Goal: Task Accomplishment & Management: Use online tool/utility

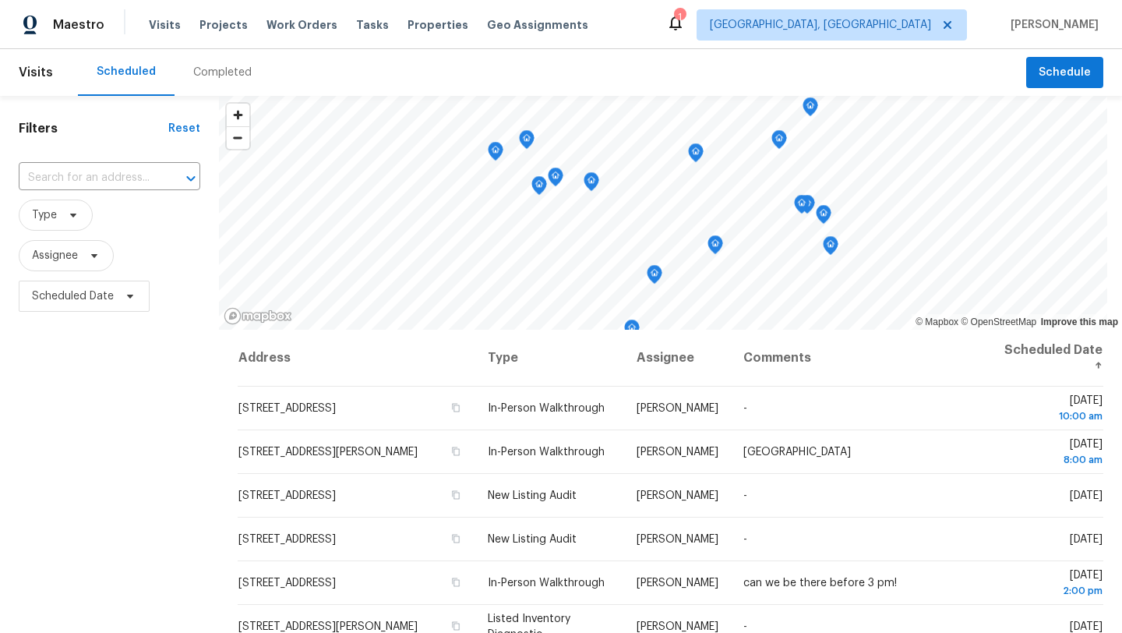
scroll to position [26, 0]
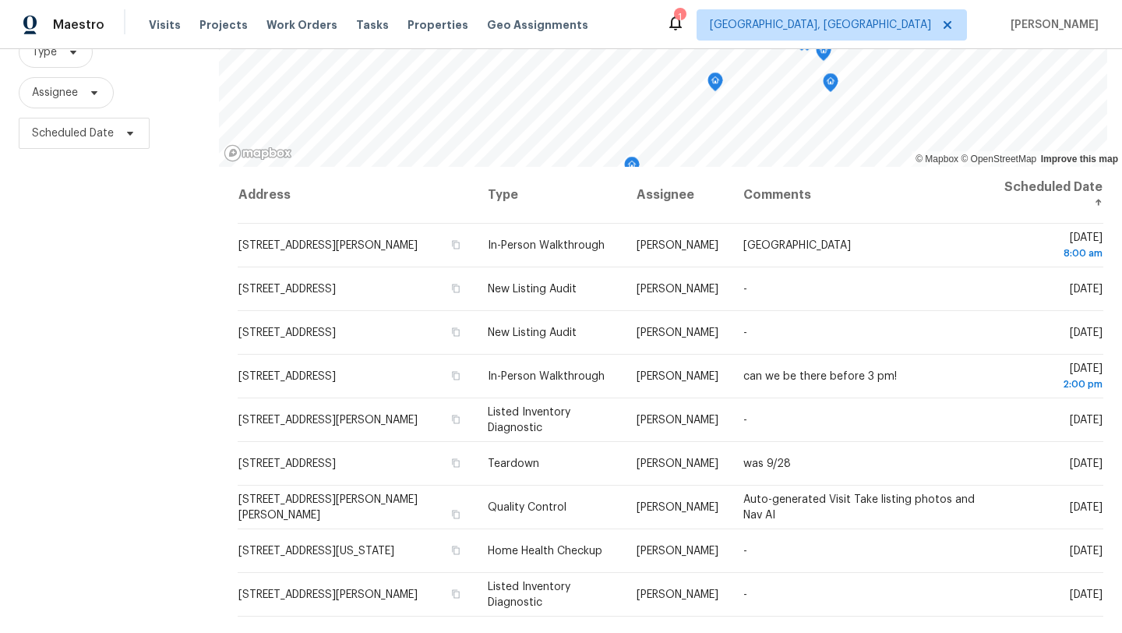
scroll to position [203, 0]
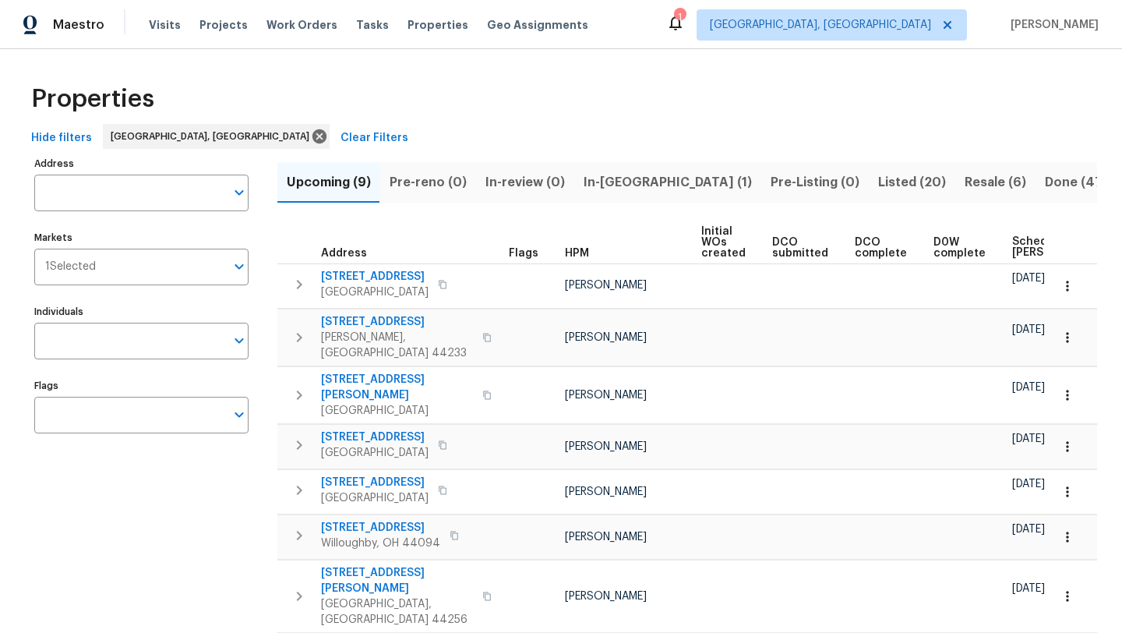
click at [1012, 246] on span "Scheduled COE" at bounding box center [1056, 247] width 88 height 22
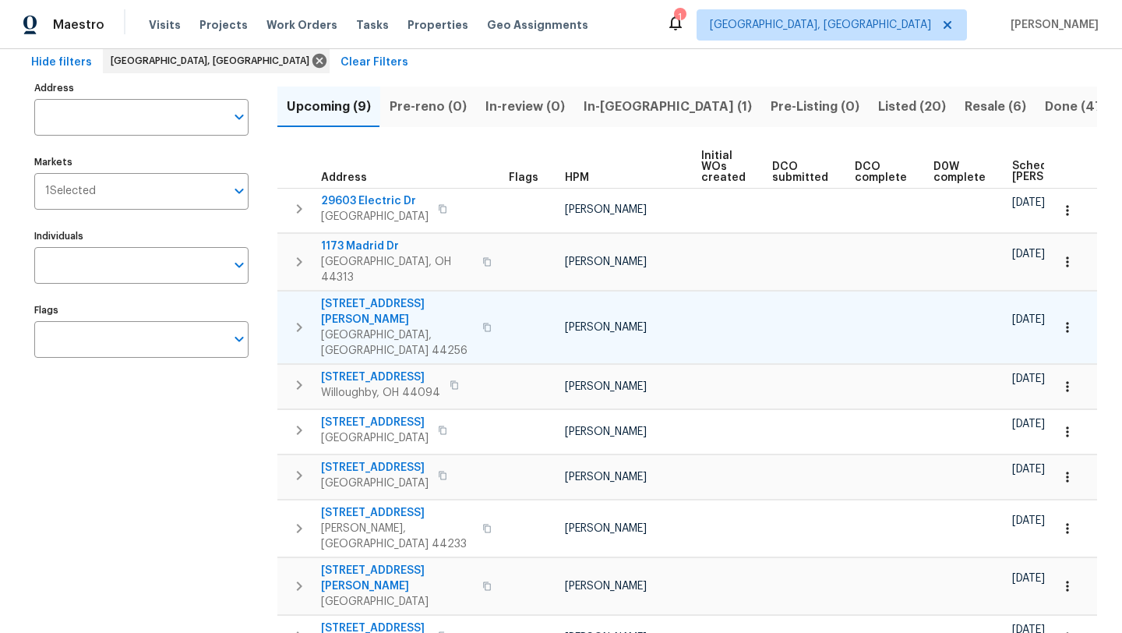
scroll to position [100, 0]
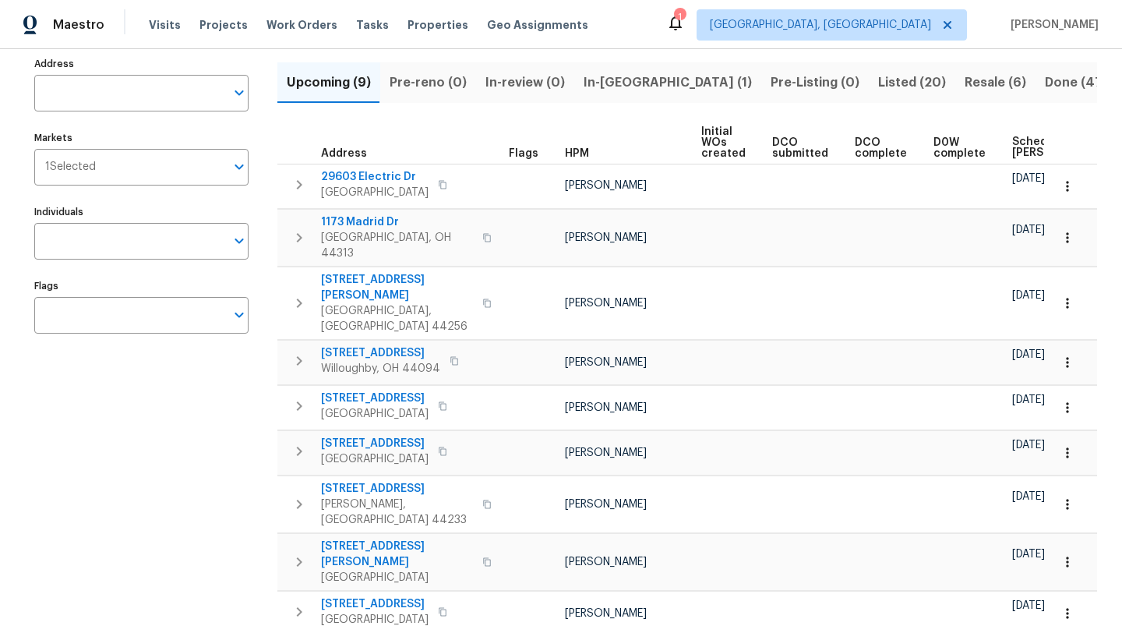
click at [1015, 146] on span "Scheduled COE" at bounding box center [1056, 147] width 88 height 22
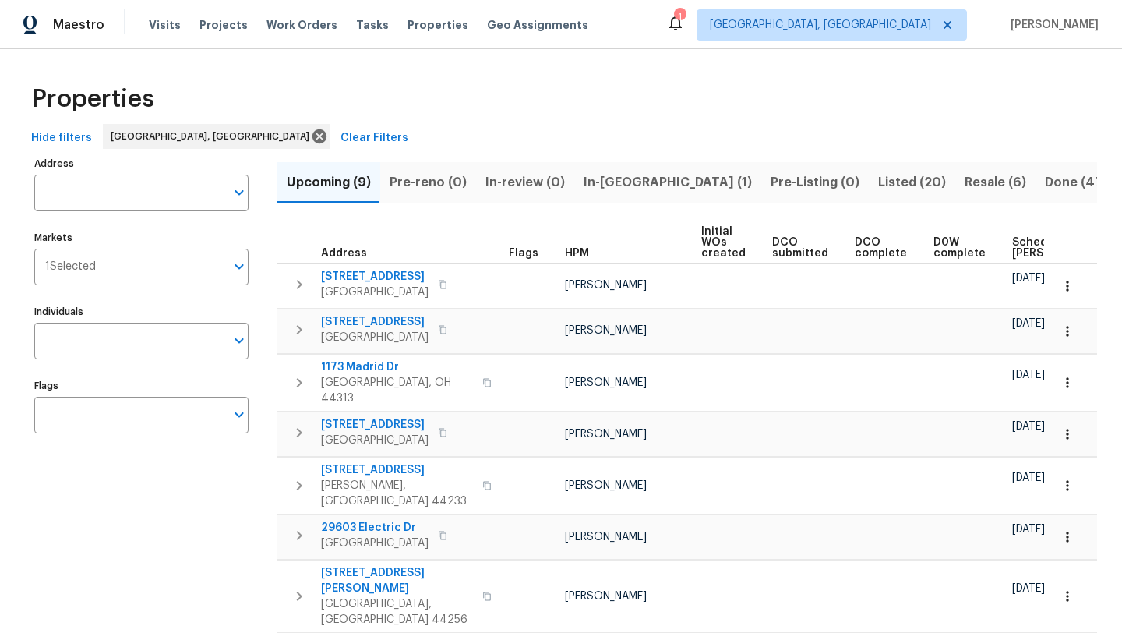
click at [1013, 252] on span "Scheduled COE" at bounding box center [1056, 248] width 88 height 22
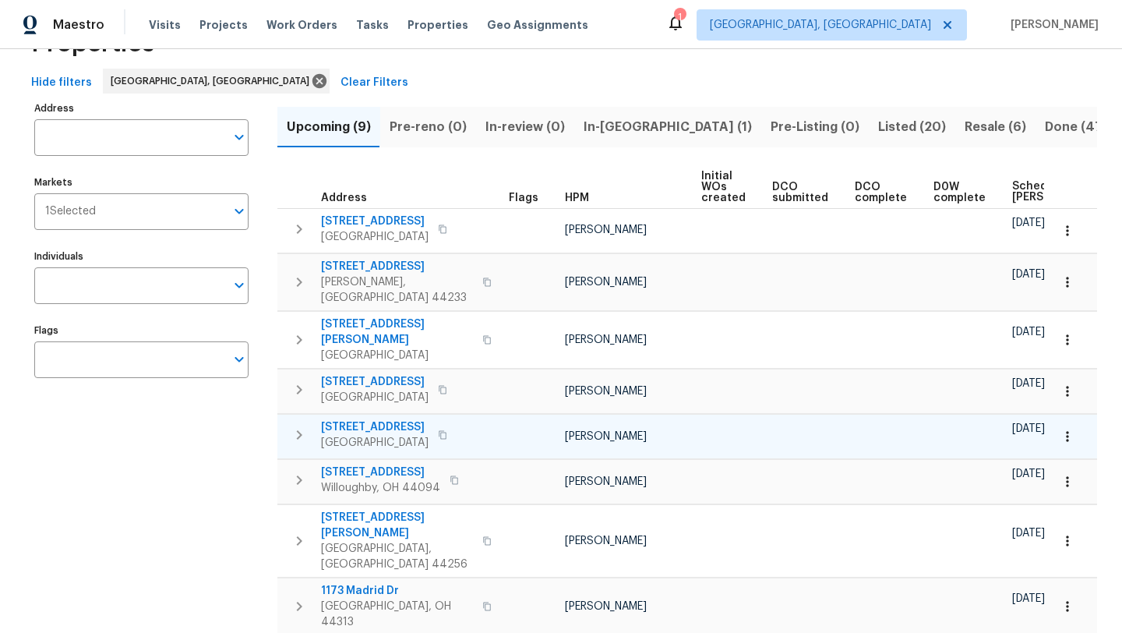
scroll to position [54, 0]
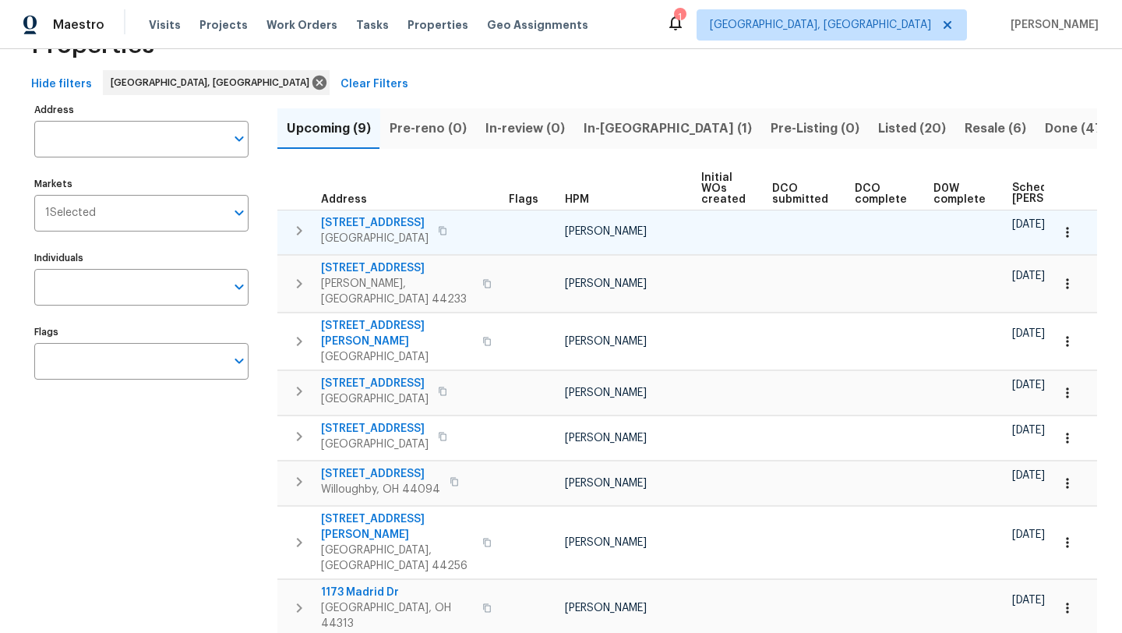
click at [376, 221] on span "20945 Halworth Rd" at bounding box center [375, 223] width 108 height 16
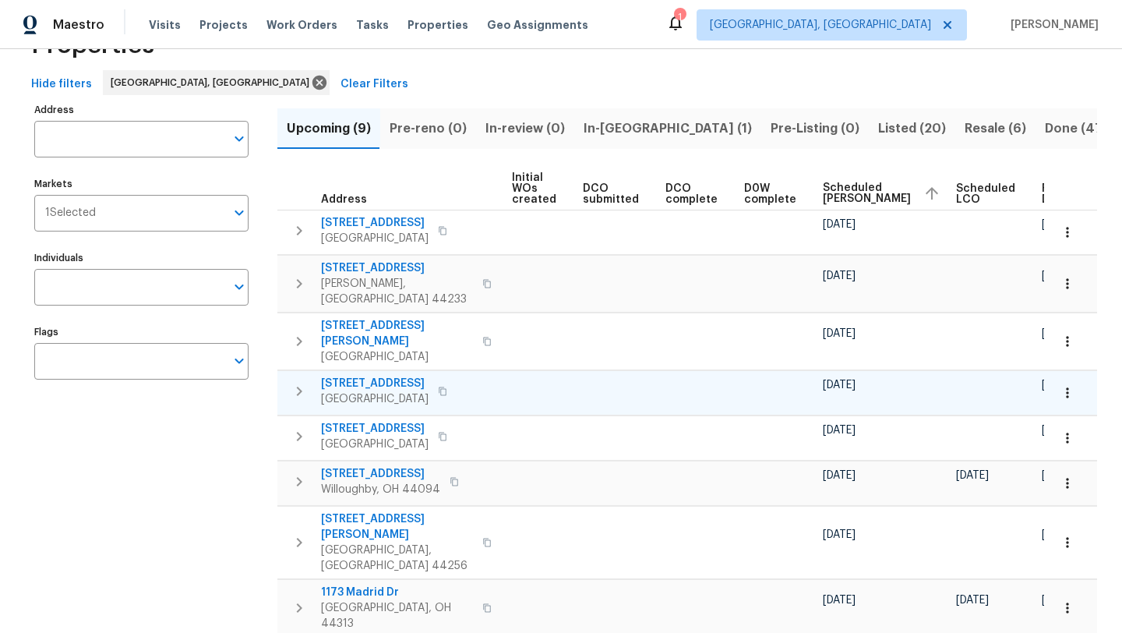
scroll to position [0, 178]
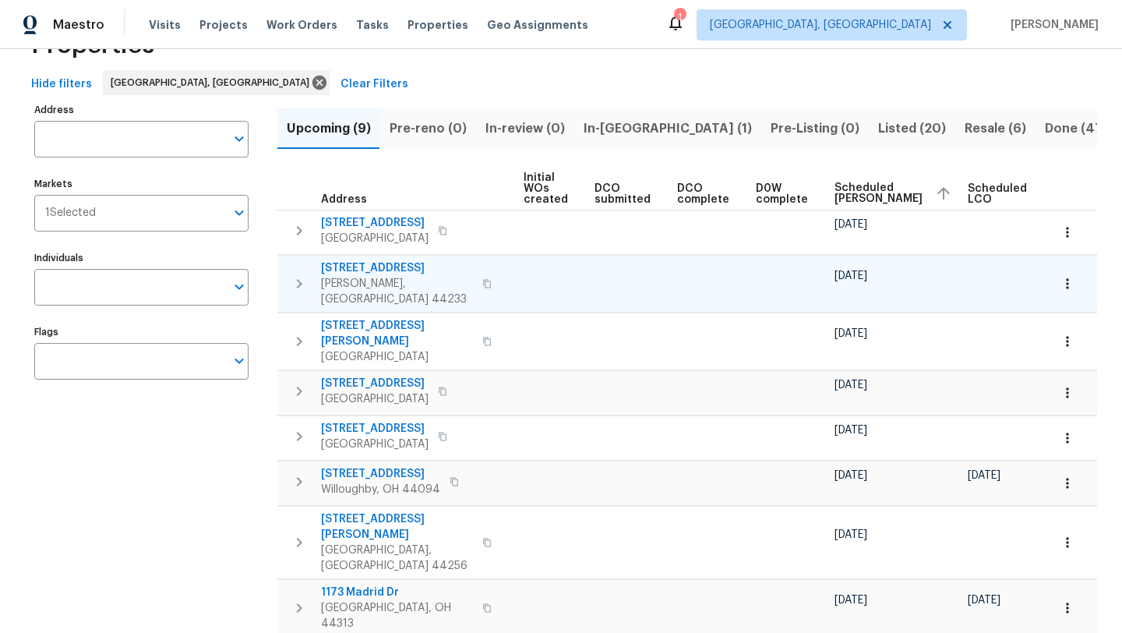
click at [358, 264] on span "71 Heartland Cir" at bounding box center [397, 268] width 152 height 16
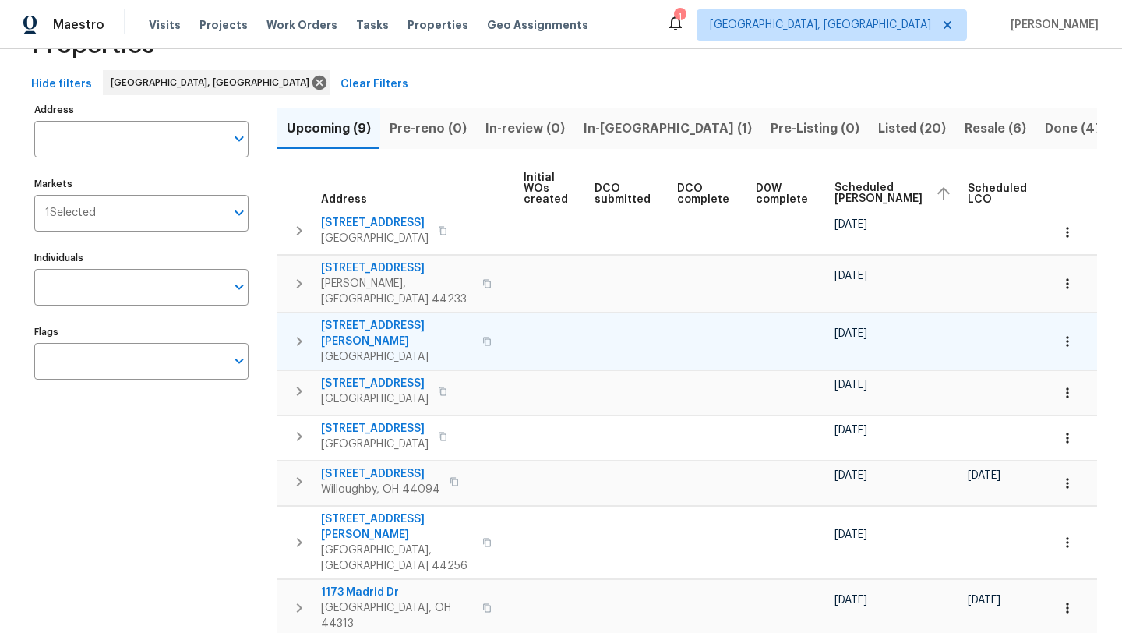
click at [379, 318] on span "1297 E Miner Rd" at bounding box center [397, 333] width 152 height 31
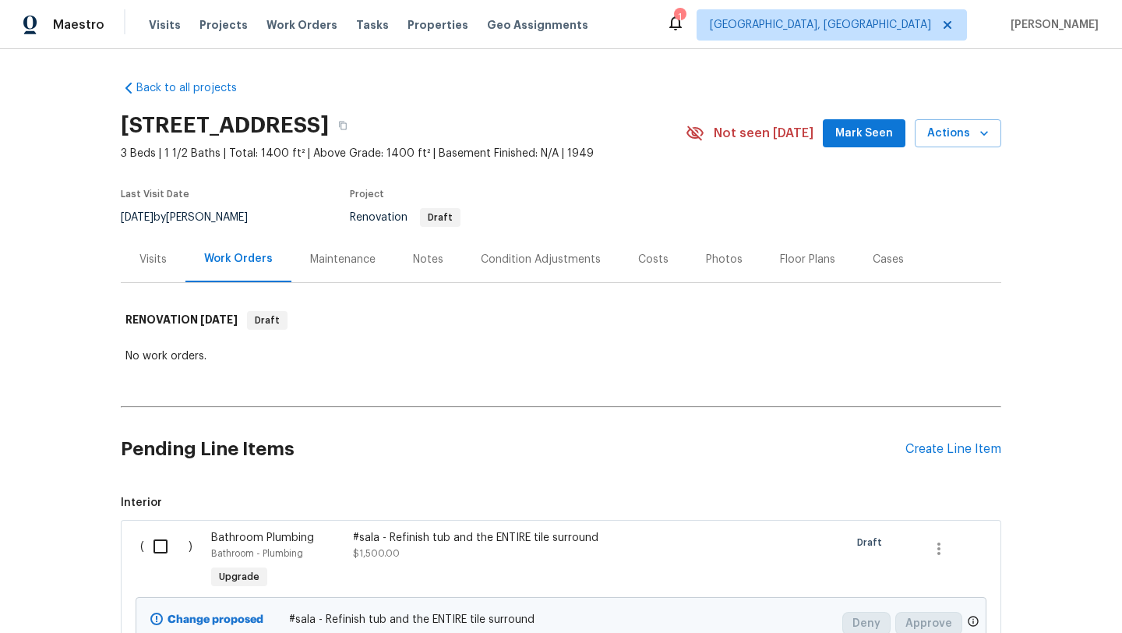
click at [515, 263] on div "Condition Adjustments" at bounding box center [541, 260] width 120 height 16
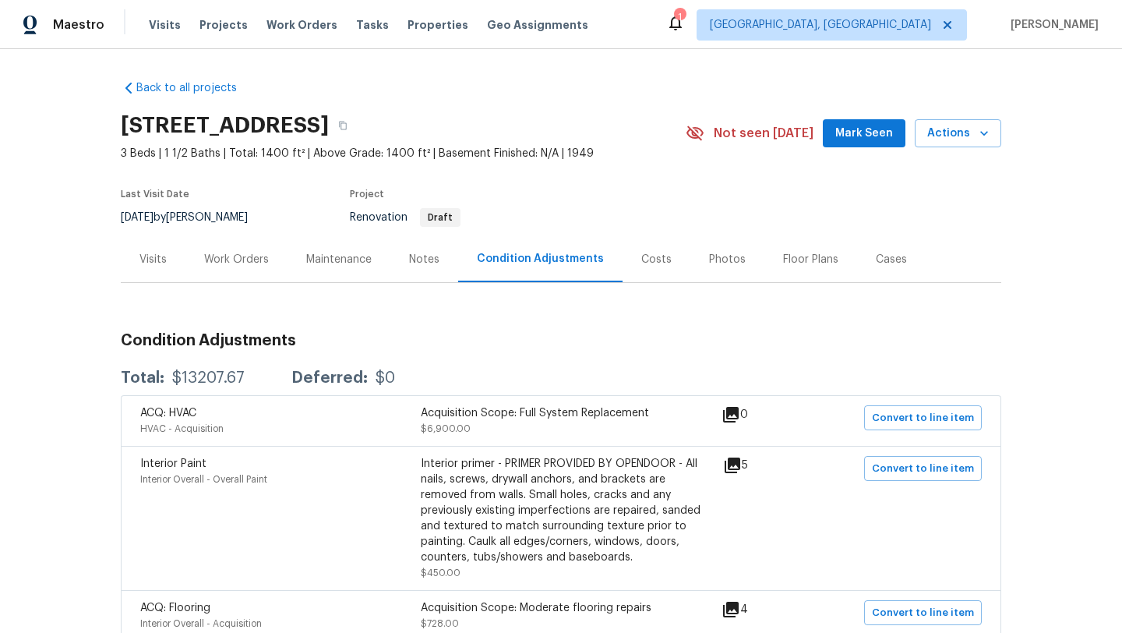
click at [244, 253] on div "Work Orders" at bounding box center [236, 260] width 65 height 16
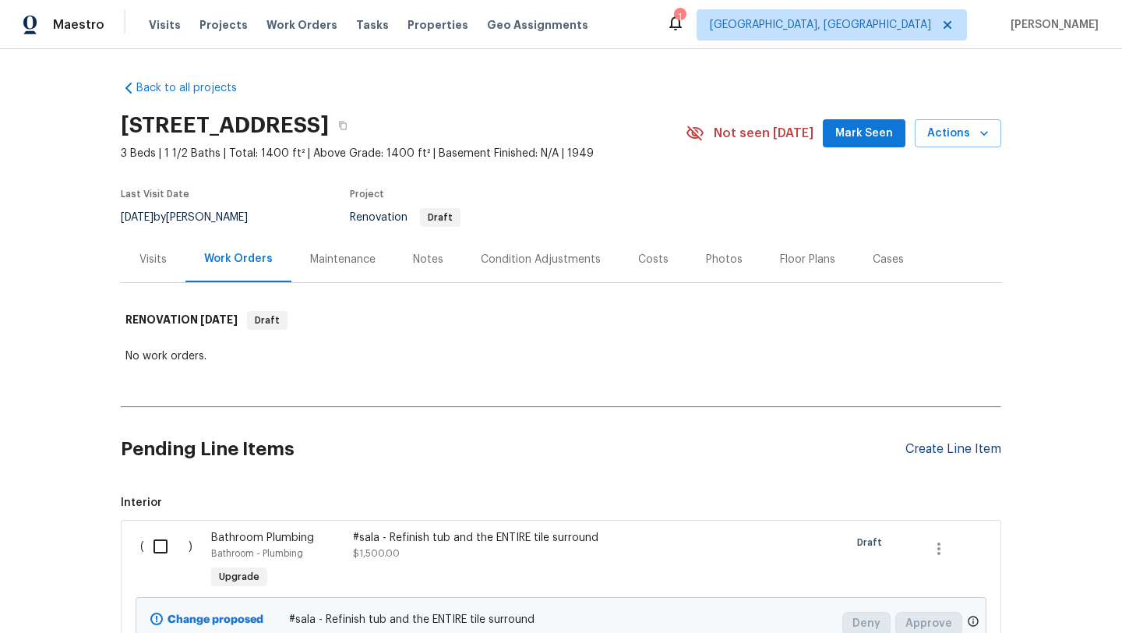
click at [959, 445] on div "Create Line Item" at bounding box center [953, 449] width 96 height 15
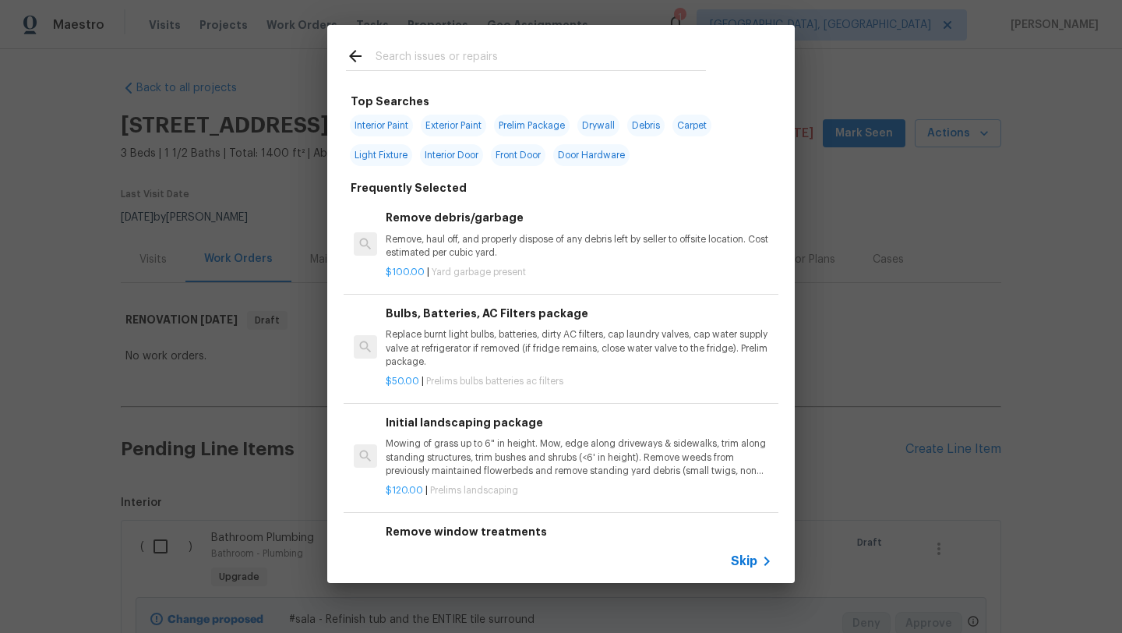
click at [517, 58] on input "text" at bounding box center [541, 58] width 330 height 23
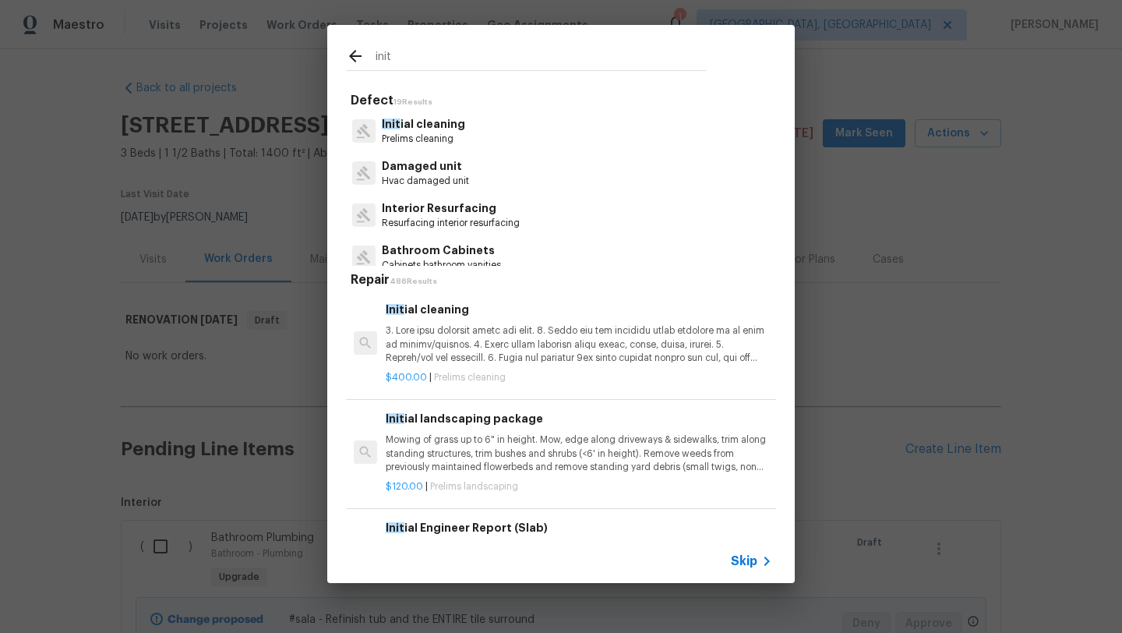
type input "init"
click at [578, 344] on p at bounding box center [579, 344] width 386 height 40
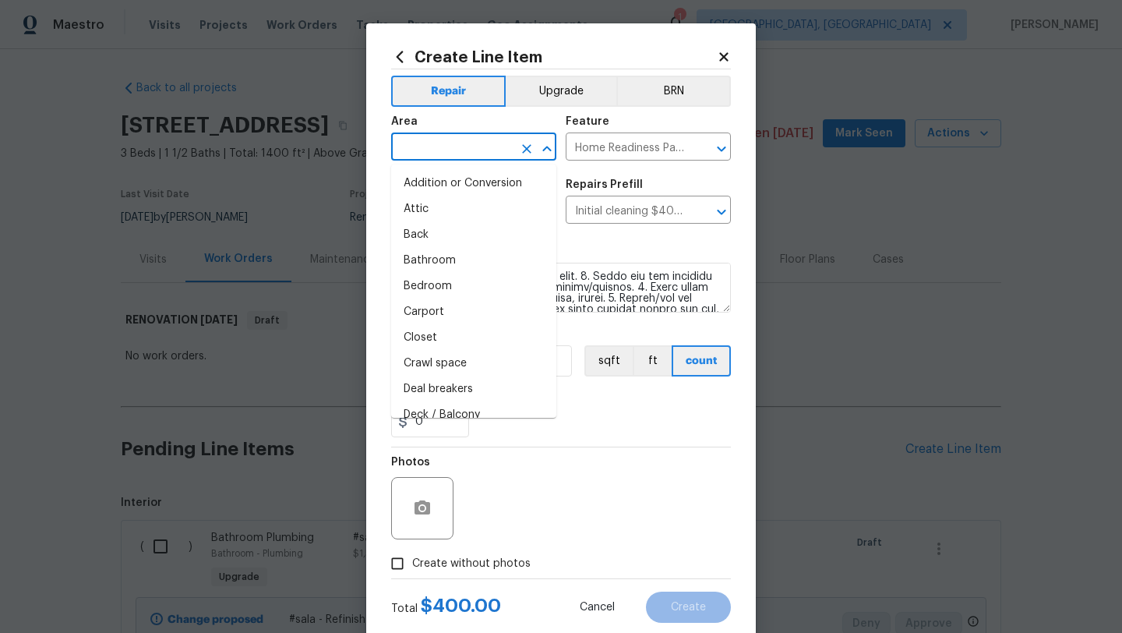
click at [465, 157] on input "text" at bounding box center [452, 148] width 122 height 24
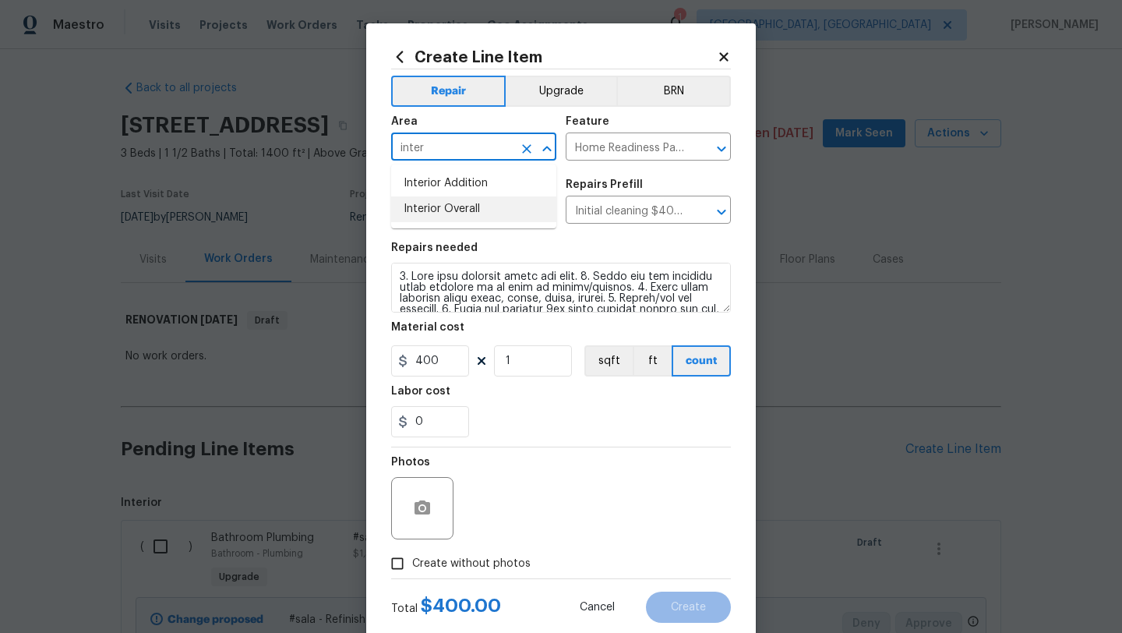
click at [474, 215] on li "Interior Overall" at bounding box center [473, 209] width 165 height 26
type input "Interior Overall"
click at [403, 563] on input "Create without photos" at bounding box center [398, 564] width 30 height 30
checkbox input "true"
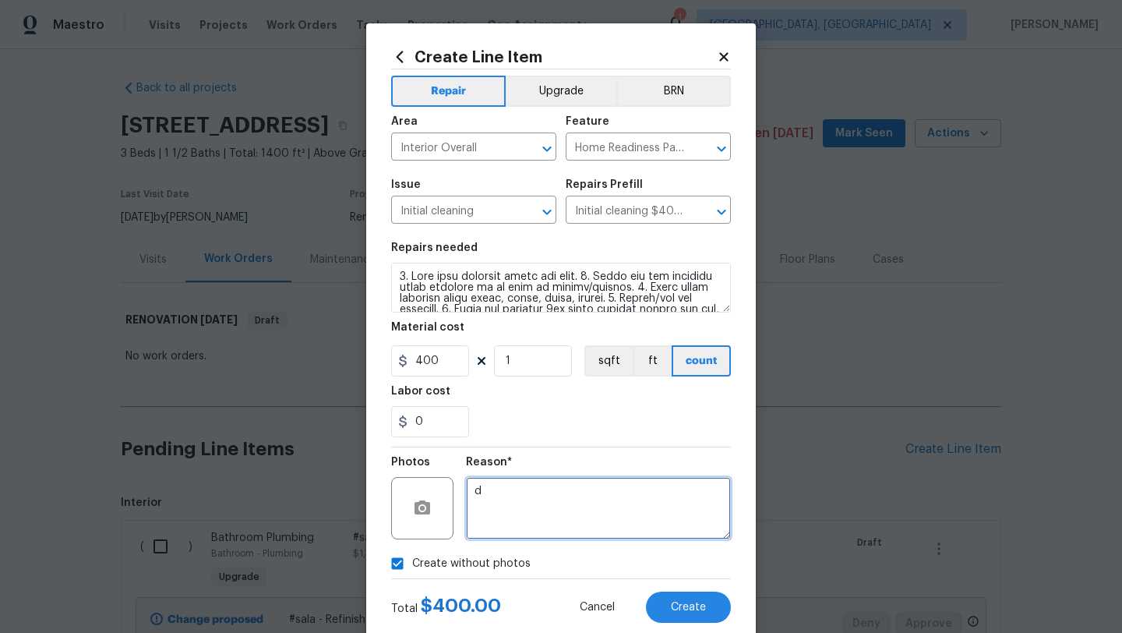
click at [527, 526] on textarea "d" at bounding box center [598, 508] width 265 height 62
type textarea "desk"
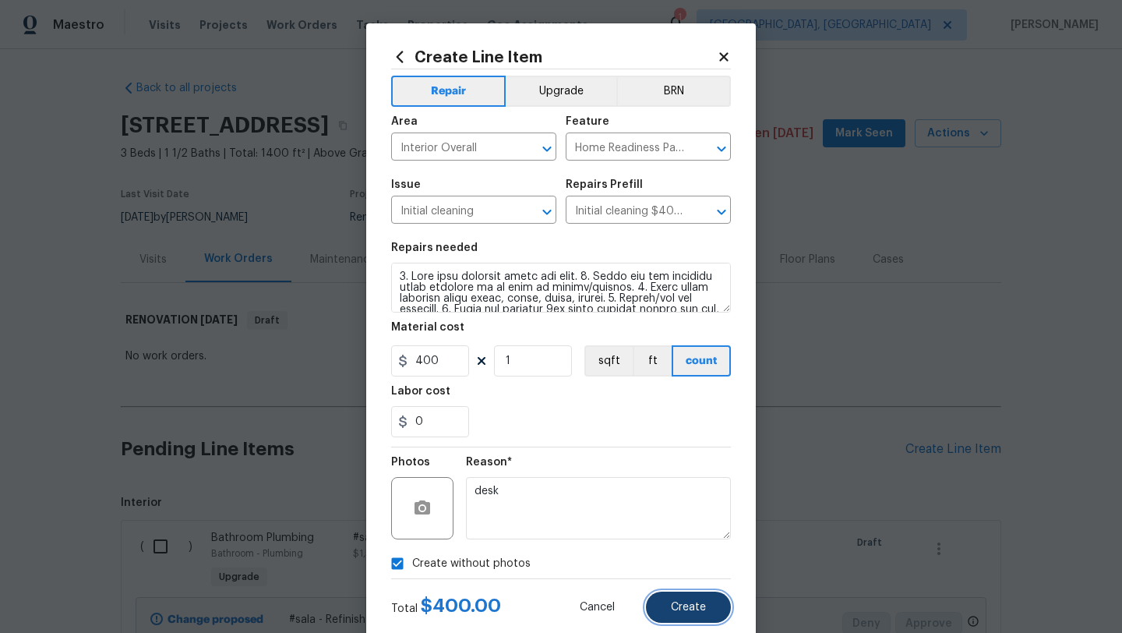
click at [662, 605] on button "Create" at bounding box center [688, 606] width 85 height 31
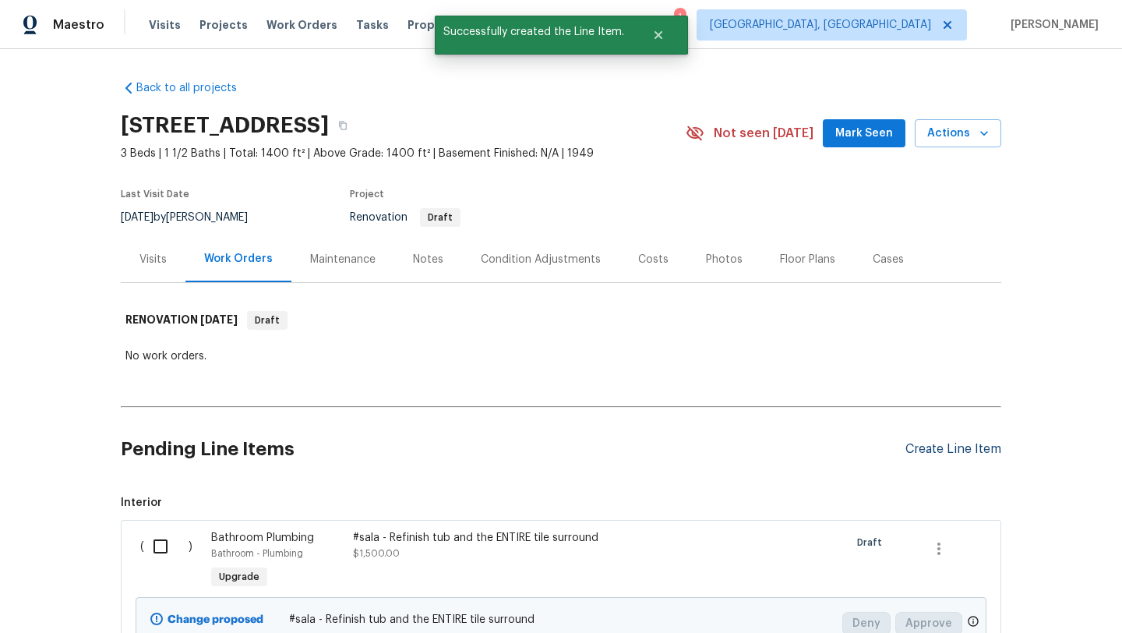
click at [936, 446] on div "Create Line Item" at bounding box center [953, 449] width 96 height 15
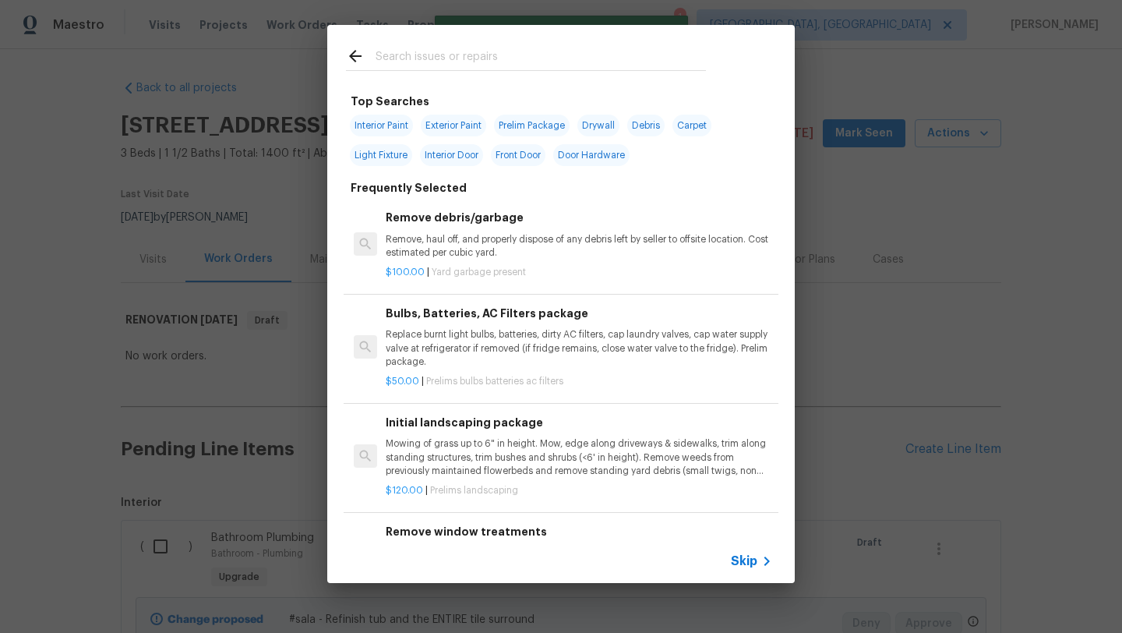
click at [475, 65] on input "text" at bounding box center [541, 58] width 330 height 23
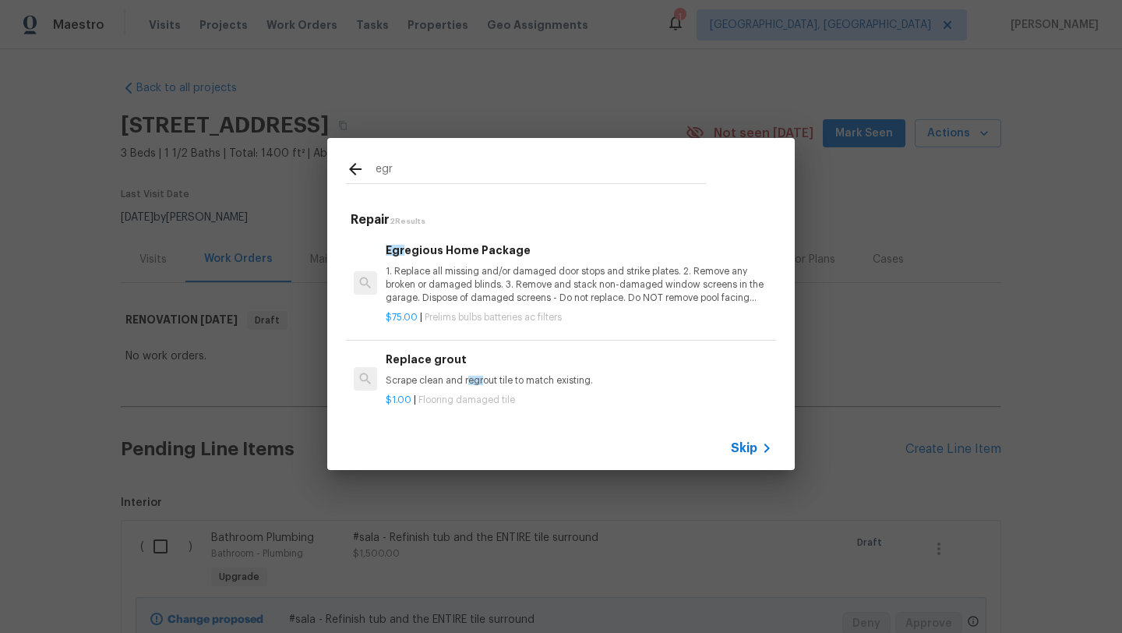
type input "egr"
click at [464, 274] on p "1. Replace all missing and/or damaged door stops and strike plates. 2. Remove a…" at bounding box center [579, 285] width 386 height 40
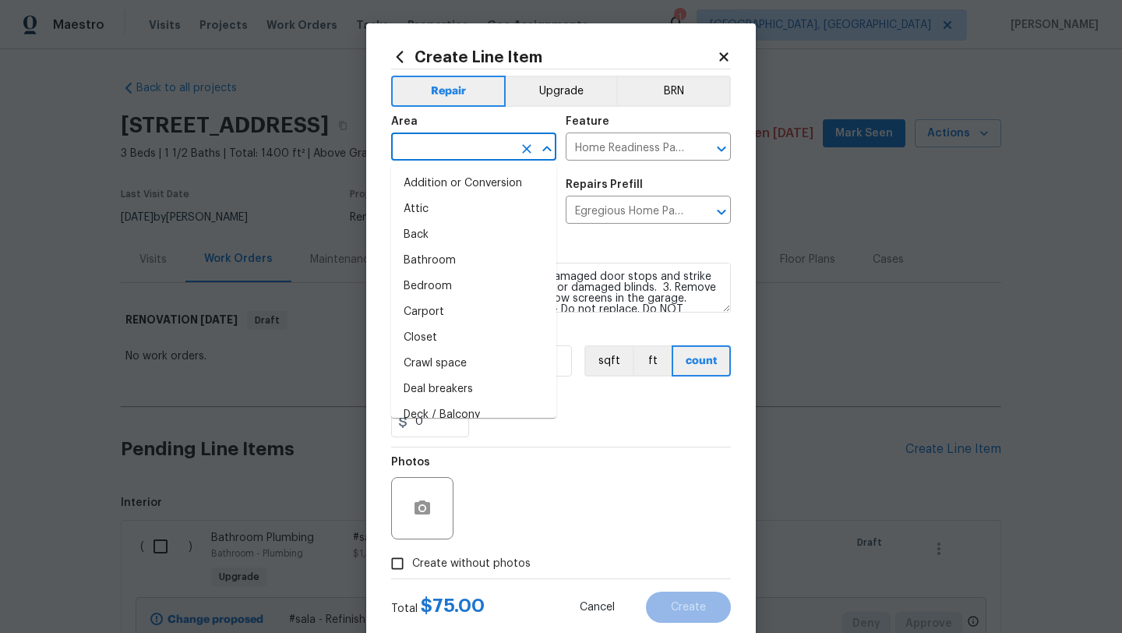
click at [445, 146] on input "text" at bounding box center [452, 148] width 122 height 24
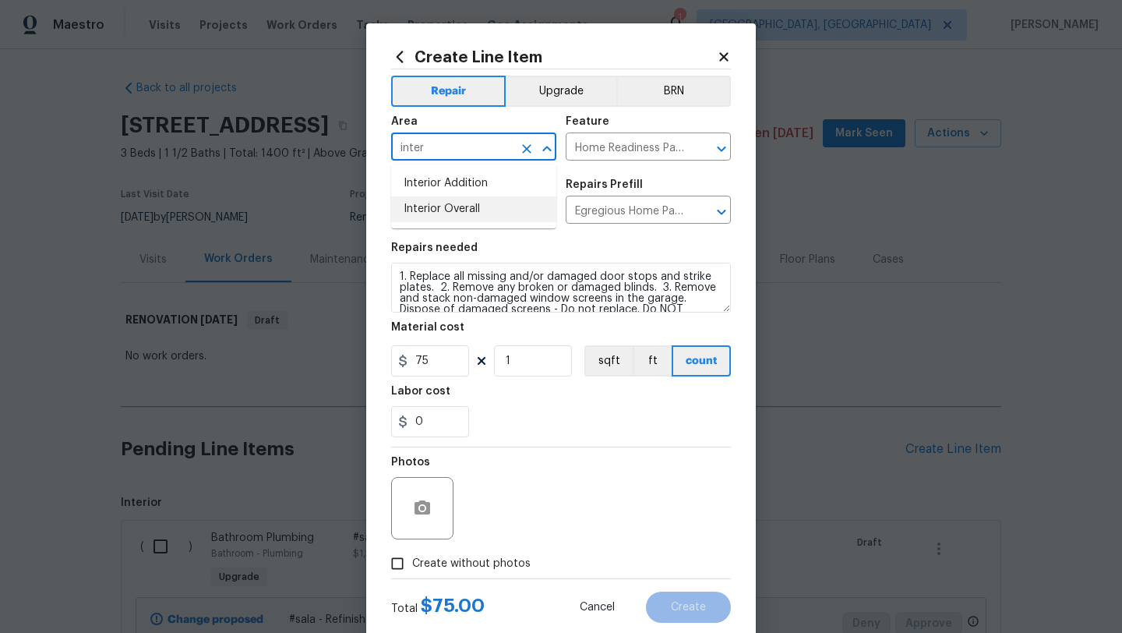
click at [442, 212] on li "Interior Overall" at bounding box center [473, 209] width 165 height 26
type input "Interior Overall"
click at [394, 566] on input "Create without photos" at bounding box center [398, 564] width 30 height 30
checkbox input "true"
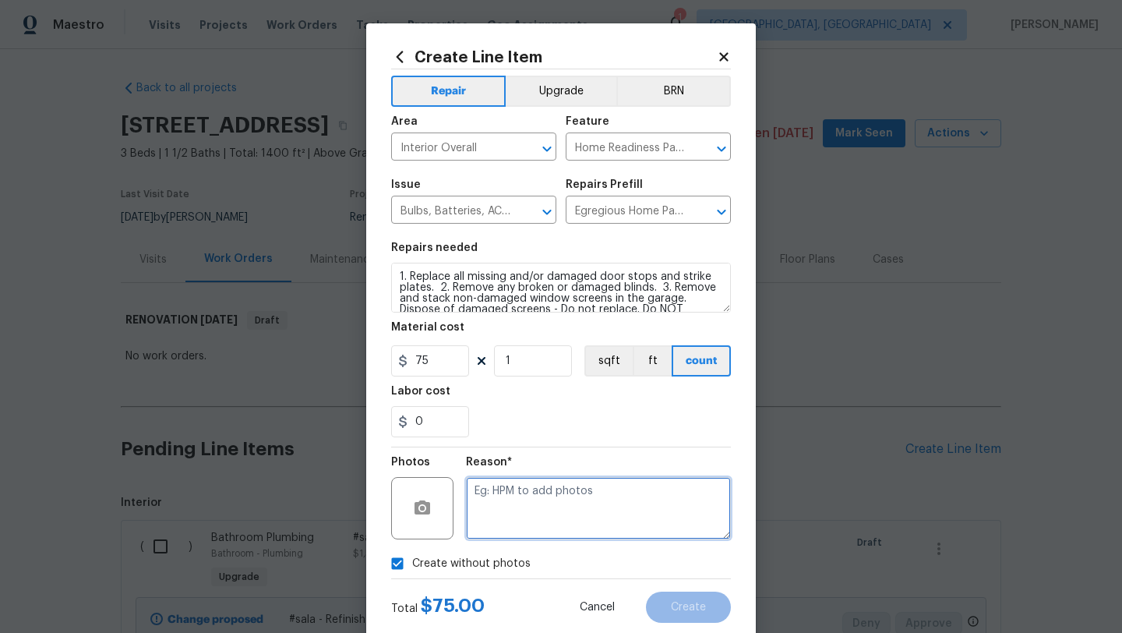
click at [603, 500] on textarea at bounding box center [598, 508] width 265 height 62
type textarea "desk"
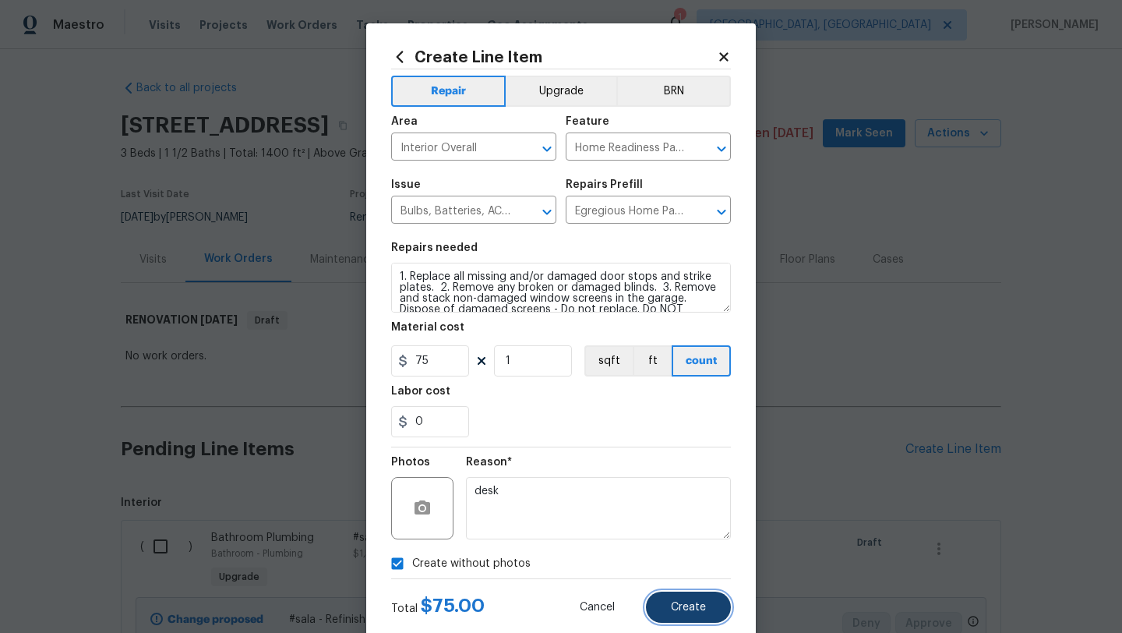
click at [691, 610] on span "Create" at bounding box center [688, 608] width 35 height 12
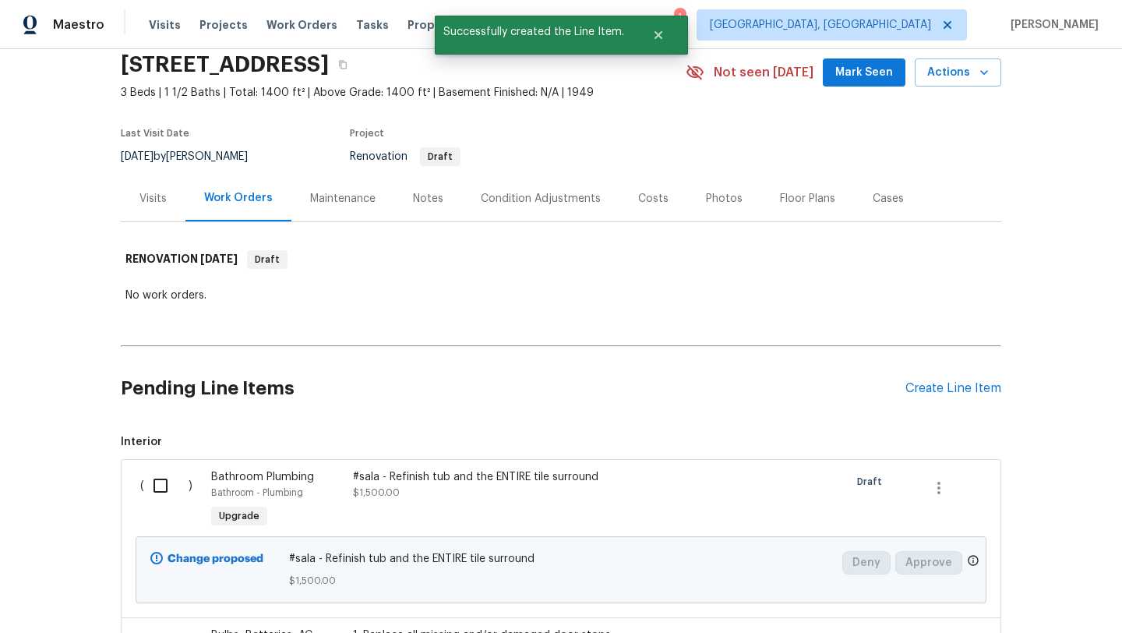
scroll to position [60, 0]
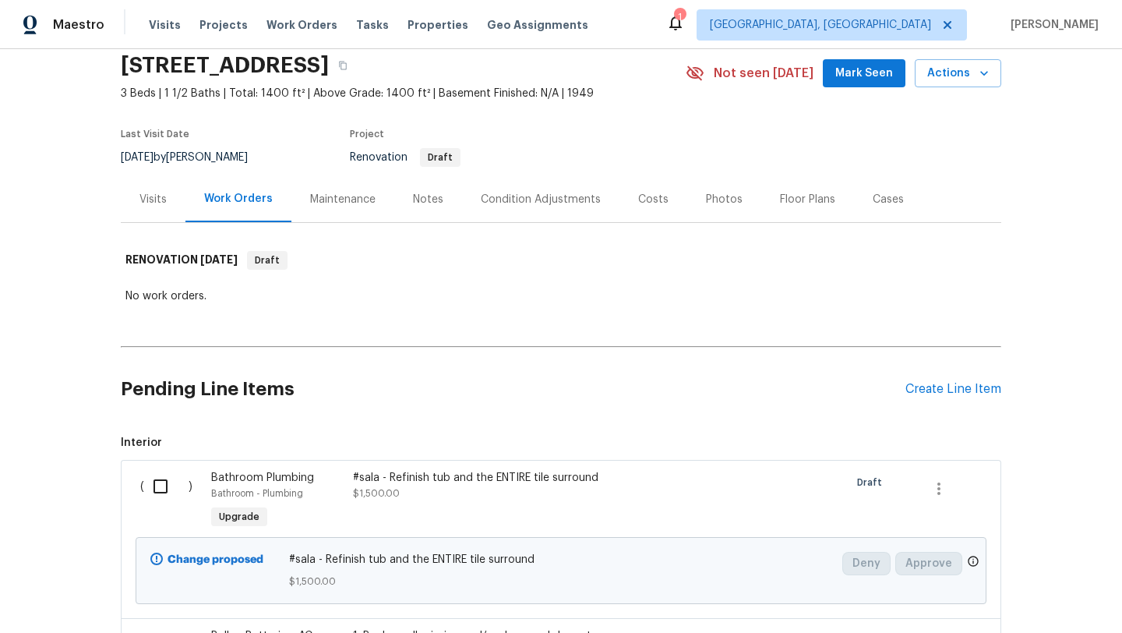
click at [493, 194] on div "Condition Adjustments" at bounding box center [541, 200] width 120 height 16
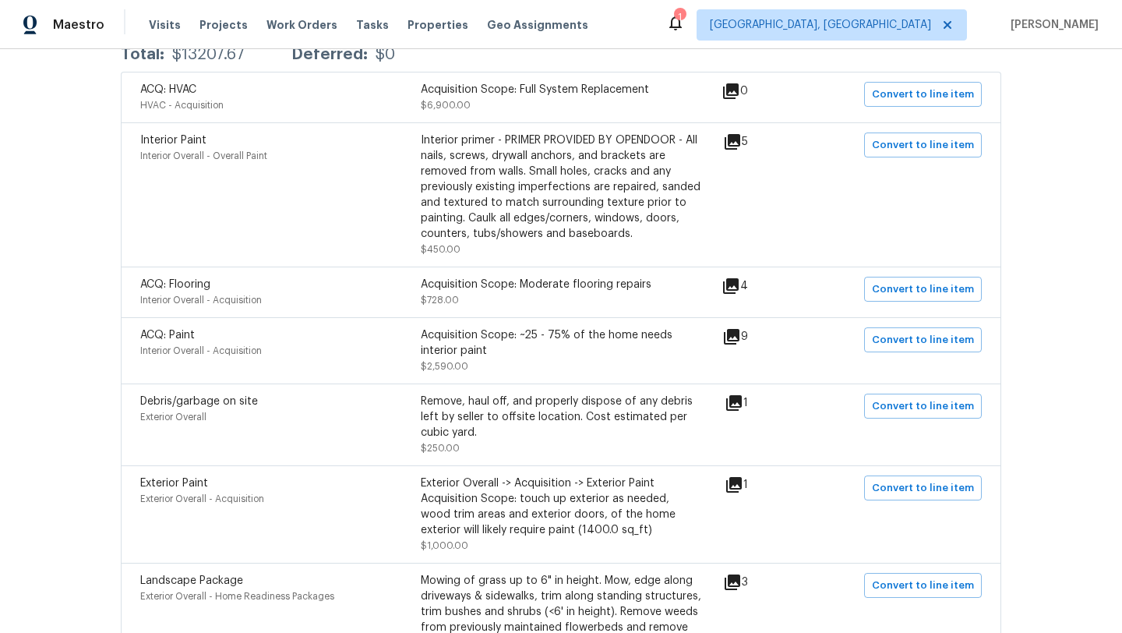
scroll to position [327, 0]
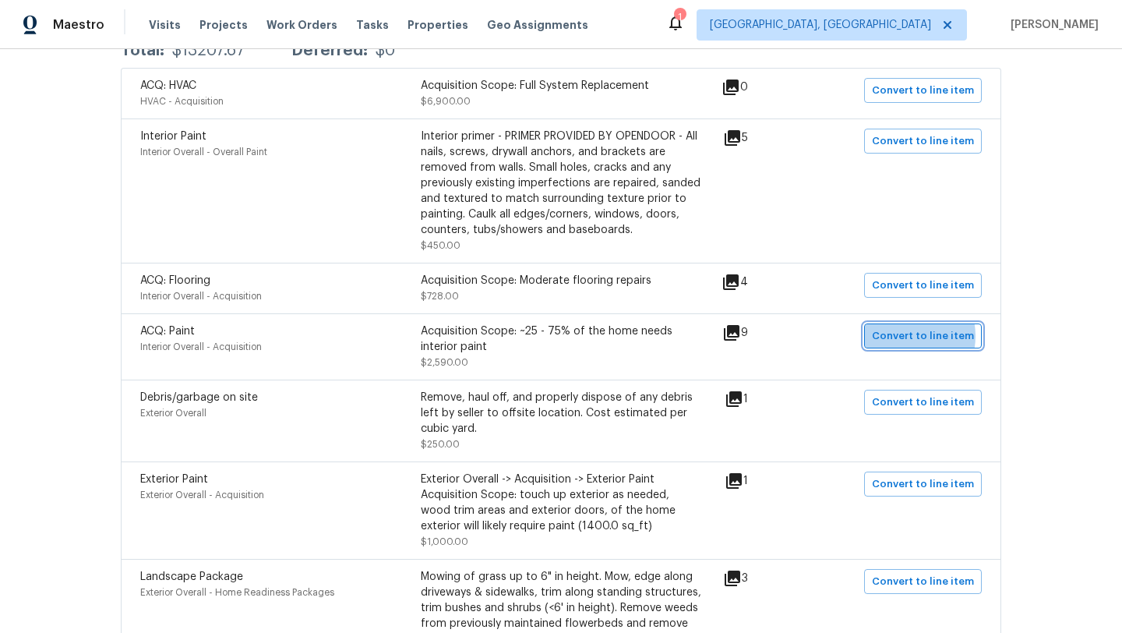
click at [907, 337] on span "Convert to line item" at bounding box center [923, 336] width 102 height 18
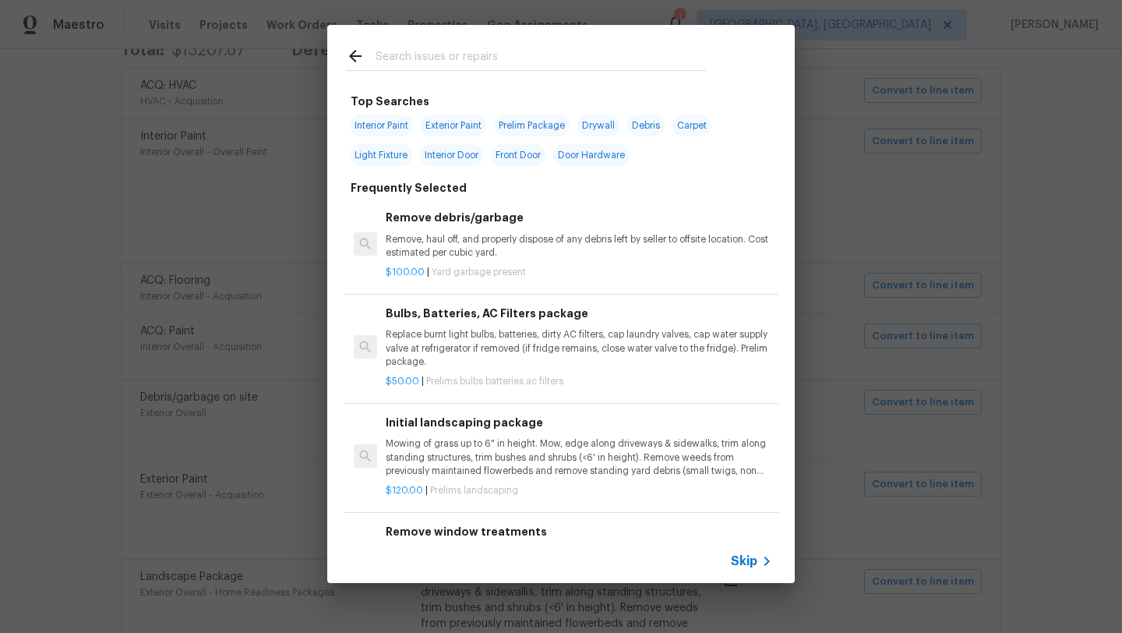
click at [380, 129] on span "Interior Paint" at bounding box center [381, 126] width 63 height 22
type input "Interior Paint"
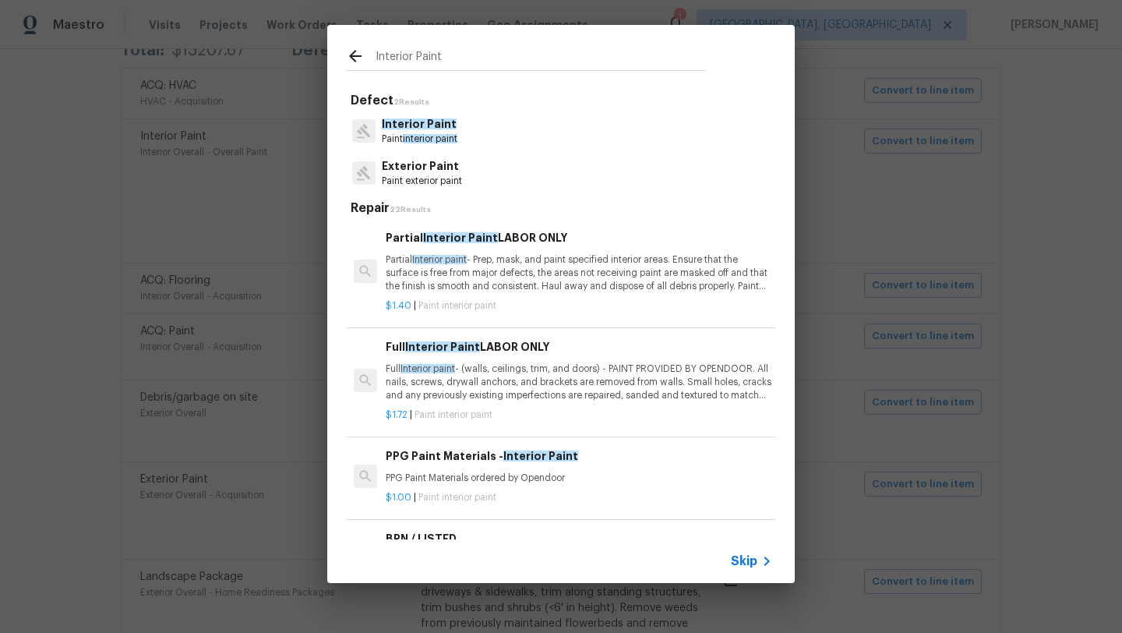
click at [487, 390] on p "Full Interior paint - (walls, ceilings, trim, and doors) - PAINT PROVIDED BY OP…" at bounding box center [579, 382] width 386 height 40
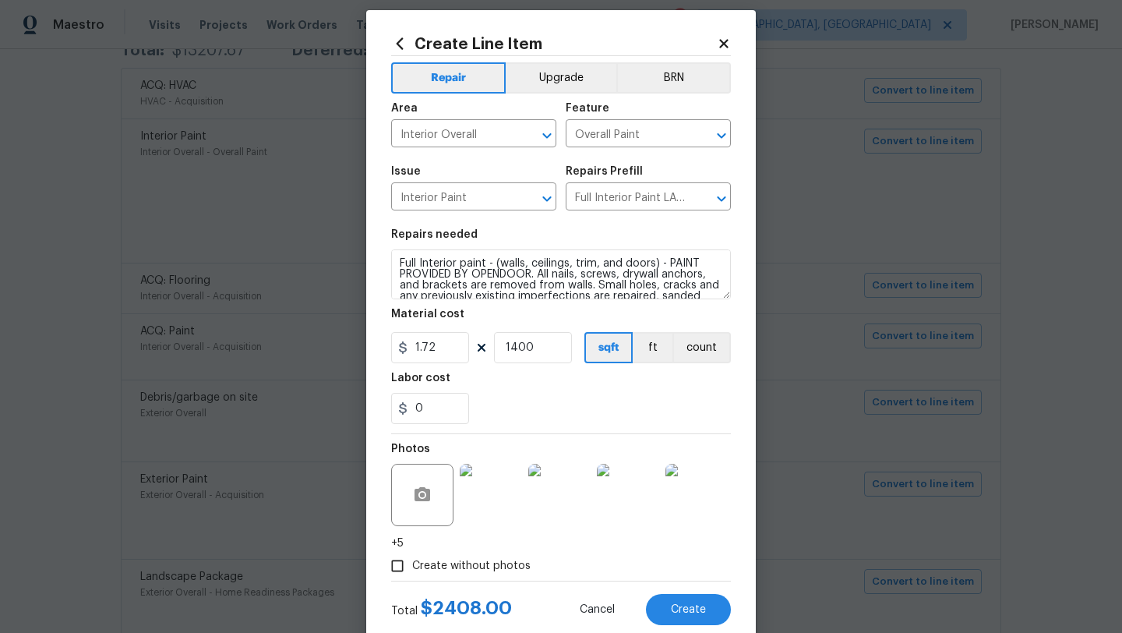
scroll to position [15, 0]
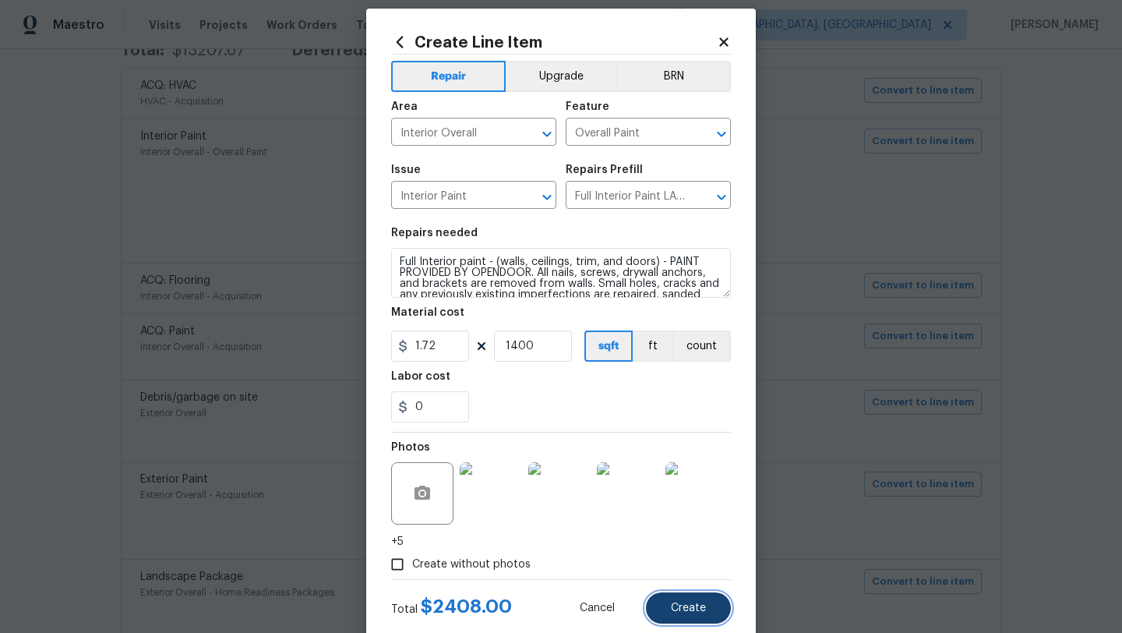
click at [696, 614] on button "Create" at bounding box center [688, 607] width 85 height 31
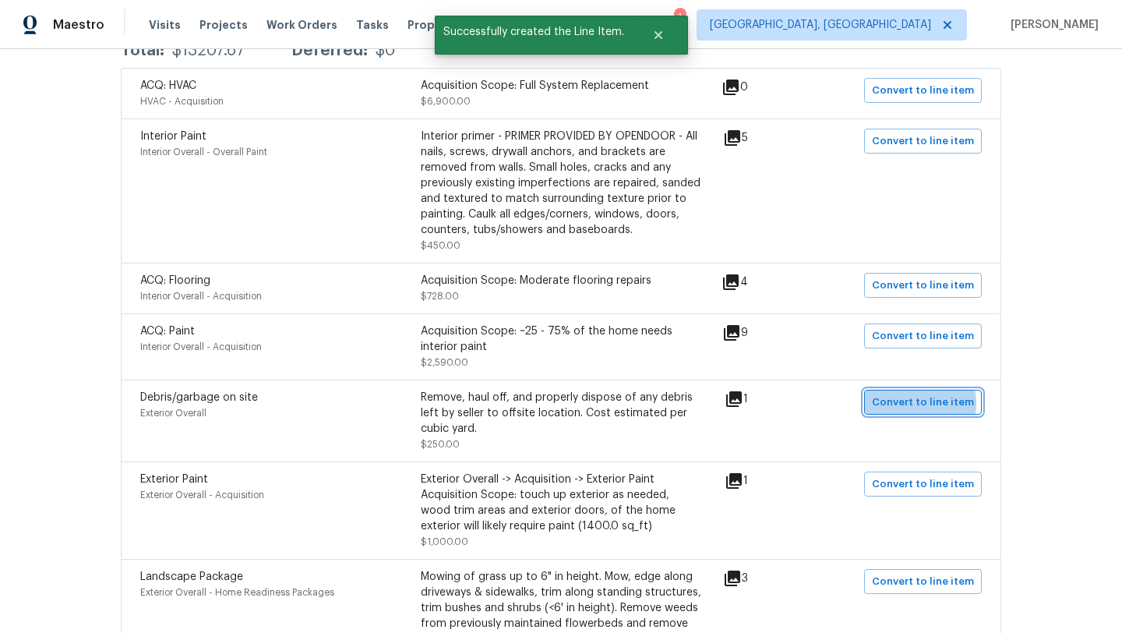
click at [918, 404] on span "Convert to line item" at bounding box center [923, 403] width 102 height 18
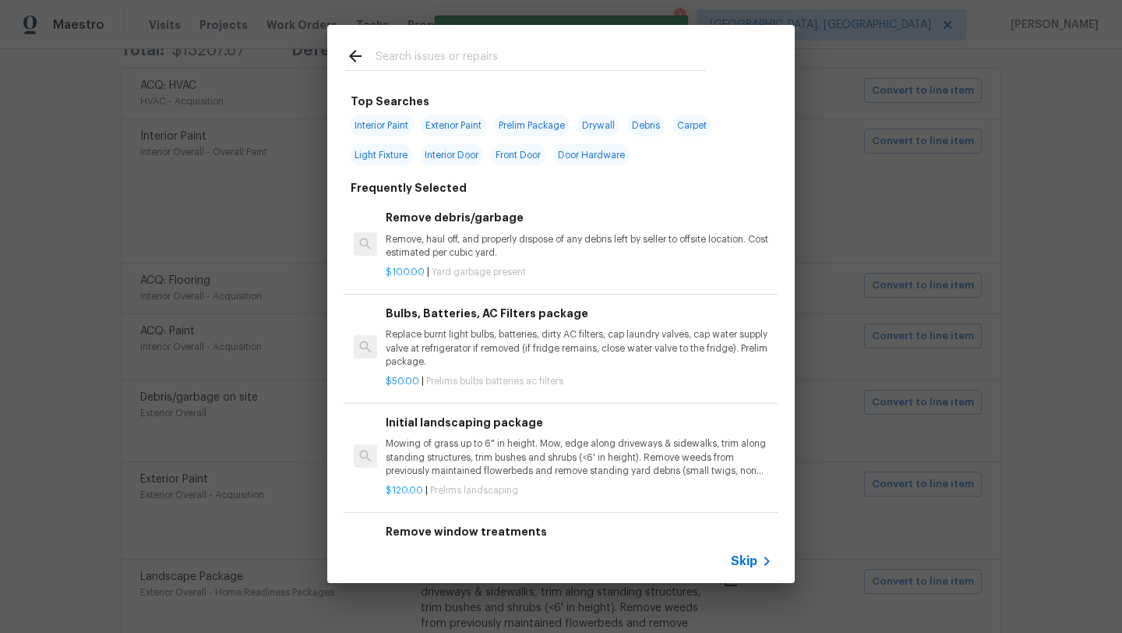
click at [439, 243] on p "Remove, haul off, and properly dispose of any debris left by seller to offsite …" at bounding box center [579, 246] width 386 height 26
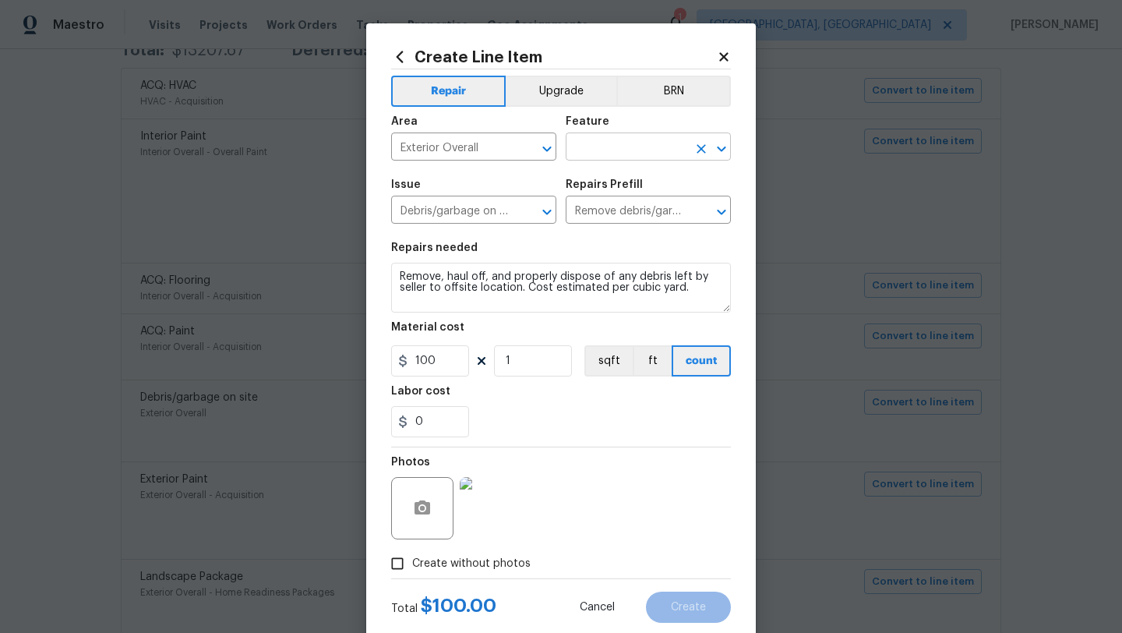
click at [634, 154] on input "text" at bounding box center [627, 148] width 122 height 24
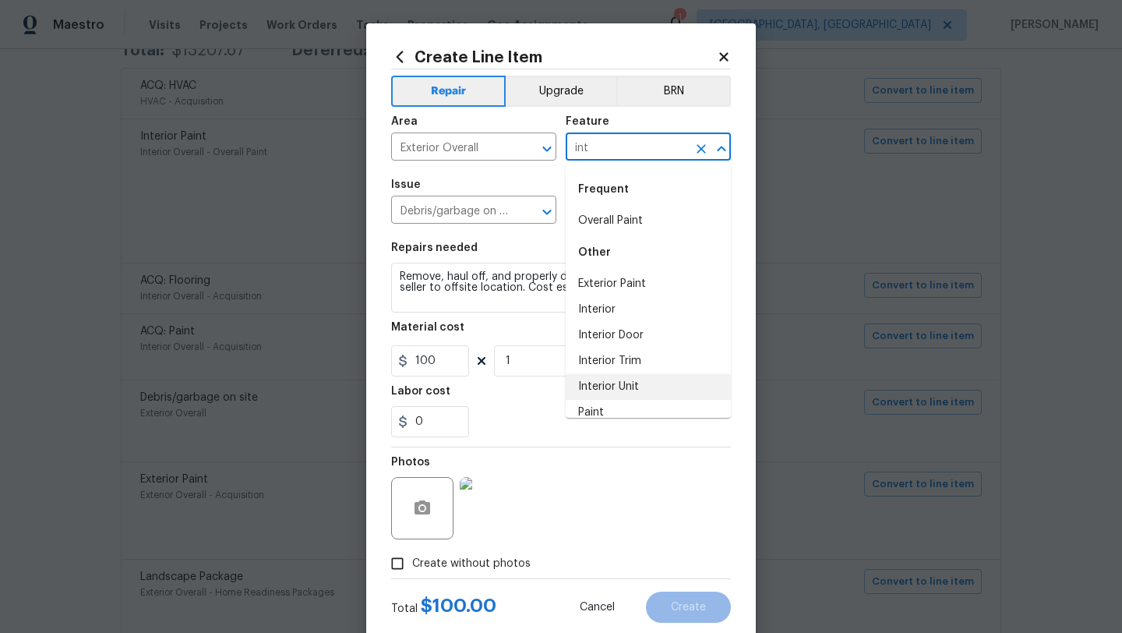
click at [605, 383] on li "Interior Unit" at bounding box center [648, 387] width 165 height 26
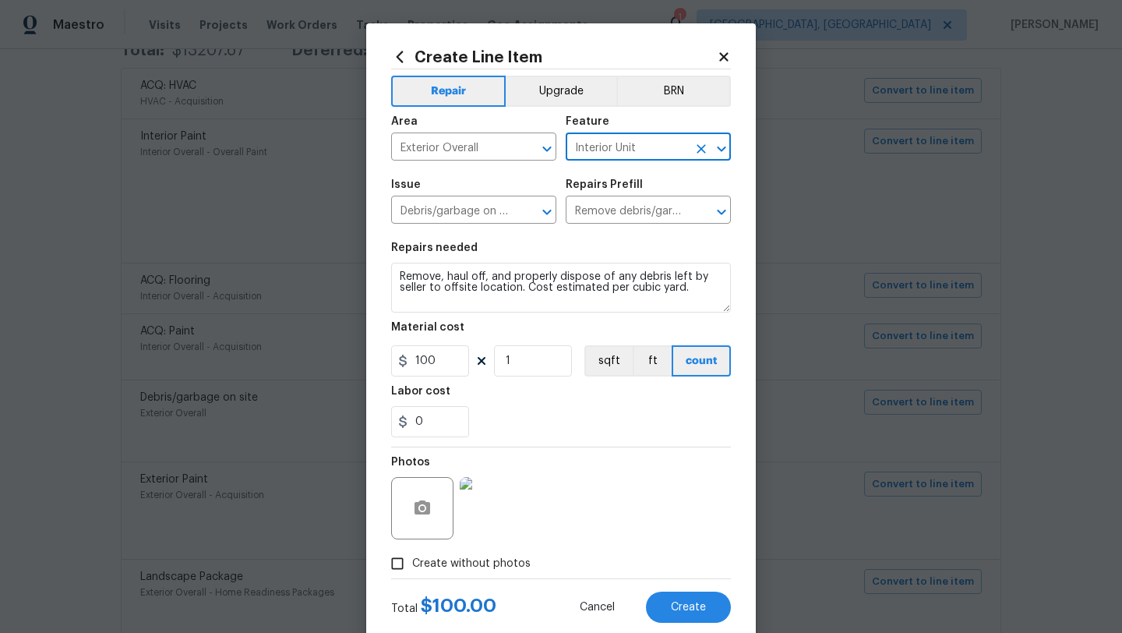
type input "Interior Unit"
click at [527, 362] on input "1" at bounding box center [533, 360] width 78 height 31
type input "2"
click at [575, 412] on div "0" at bounding box center [561, 421] width 340 height 31
click at [655, 596] on button "Create" at bounding box center [688, 606] width 85 height 31
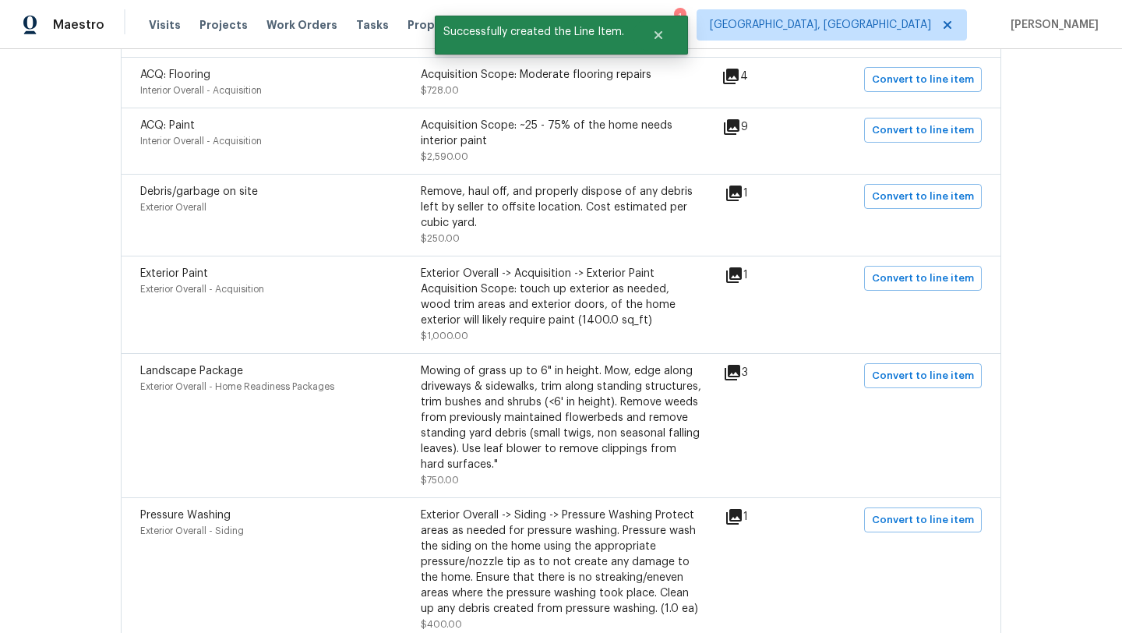
scroll to position [534, 0]
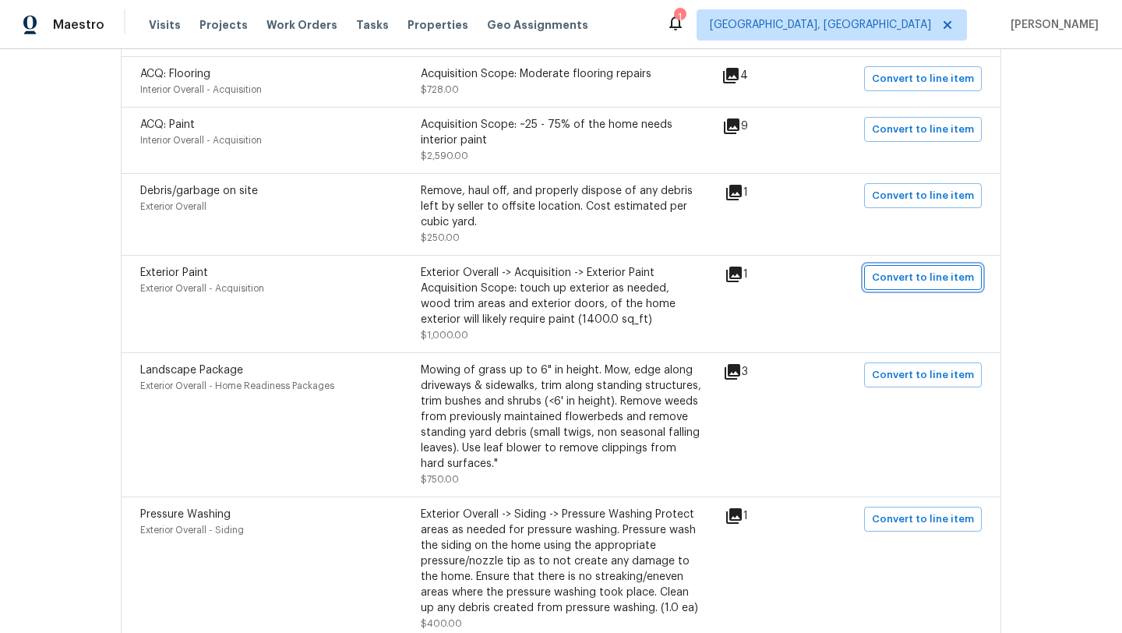
click at [934, 283] on span "Convert to line item" at bounding box center [923, 278] width 102 height 18
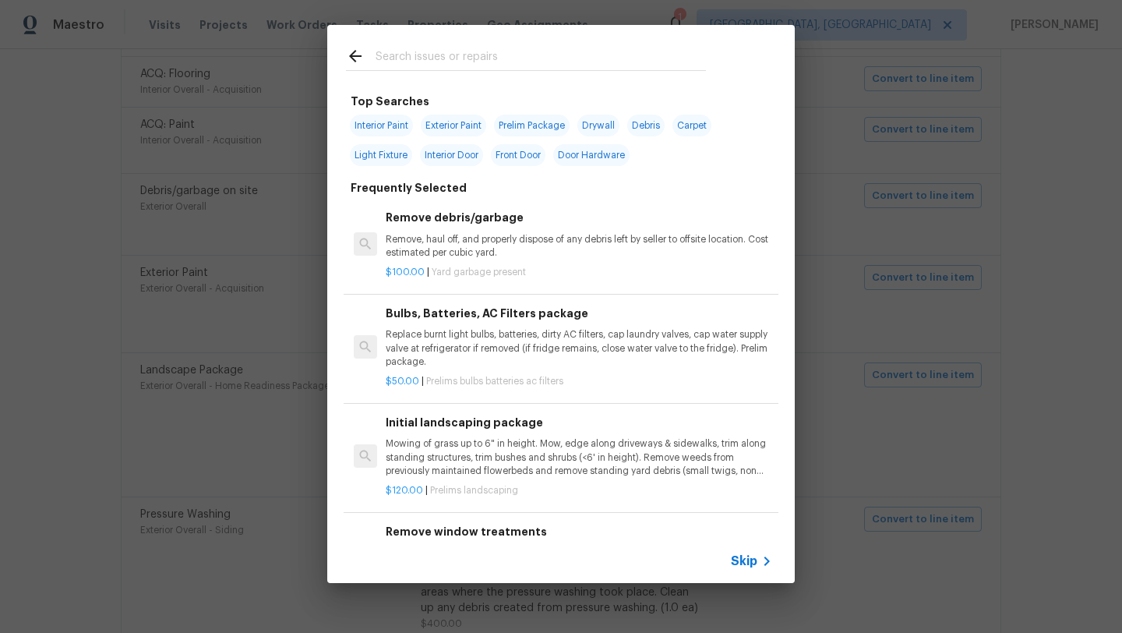
click at [470, 129] on span "Exterior Paint" at bounding box center [453, 126] width 65 height 22
type input "Exterior Paint"
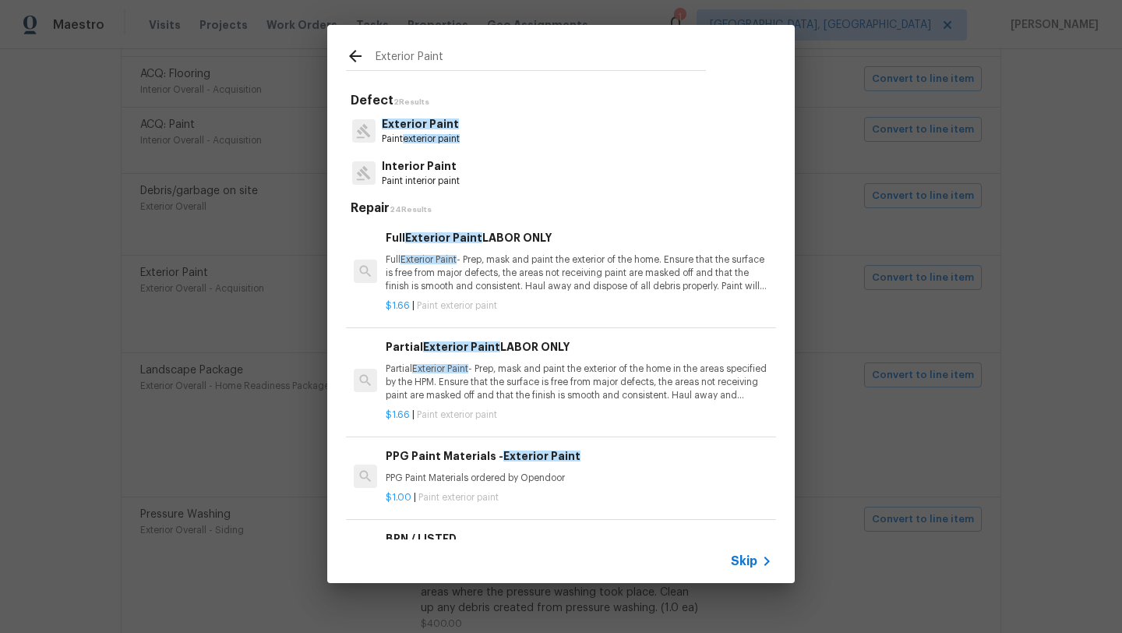
click at [524, 372] on p "Partial Exterior Paint - Prep, mask and paint the exterior of the home in the a…" at bounding box center [579, 382] width 386 height 40
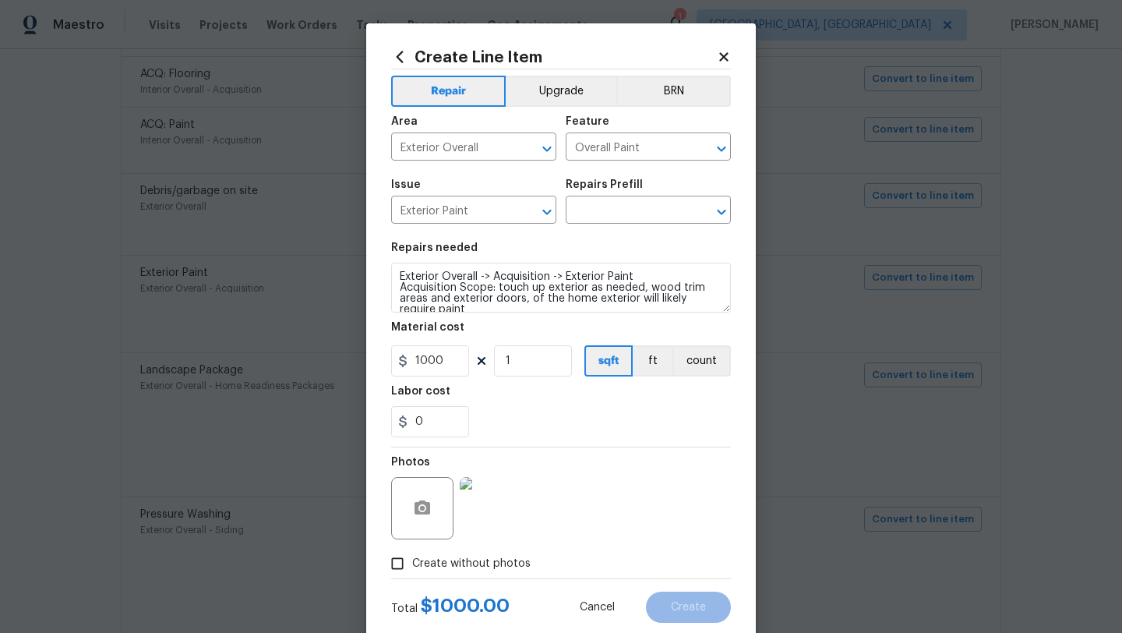
type input "Partial Exterior Paint LABOR ONLY $1.66"
type textarea "Partial Exterior Paint - Prep, mask and paint the exterior of the home in the a…"
type input "1.66"
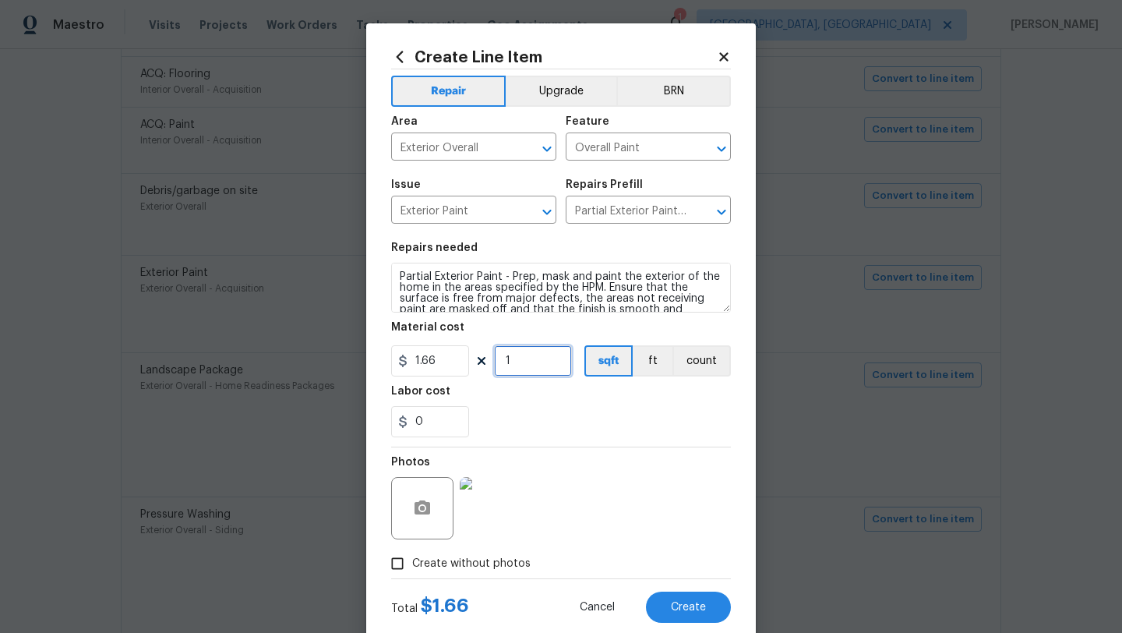
click at [524, 364] on input "1" at bounding box center [533, 360] width 78 height 31
drag, startPoint x: 545, startPoint y: 362, endPoint x: 486, endPoint y: 360, distance: 59.3
click at [486, 360] on div "1.66 1000 sqft ft count" at bounding box center [561, 360] width 340 height 31
type input "500"
drag, startPoint x: 425, startPoint y: 420, endPoint x: 397, endPoint y: 419, distance: 28.1
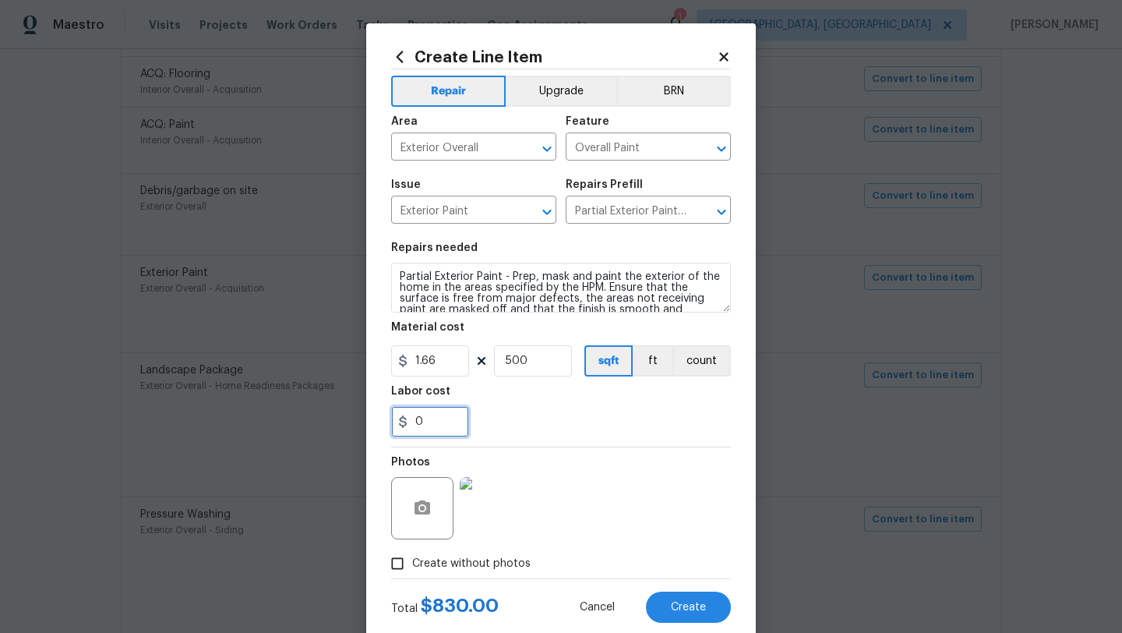
click at [397, 419] on div "0" at bounding box center [430, 421] width 78 height 31
type input "2"
type input "170"
click at [505, 418] on div "170" at bounding box center [561, 421] width 340 height 31
click at [511, 362] on input "500" at bounding box center [533, 360] width 78 height 31
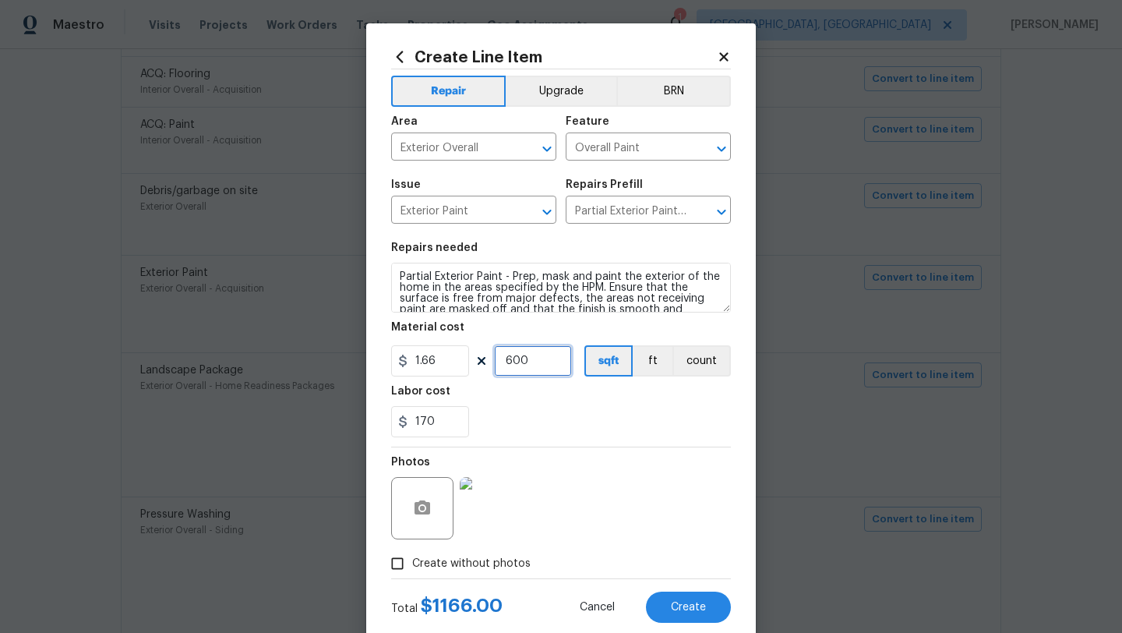
type input "600"
click at [552, 420] on div "170" at bounding box center [561, 421] width 340 height 31
drag, startPoint x: 444, startPoint y: 422, endPoint x: 388, endPoint y: 422, distance: 56.1
click at [388, 422] on div "Create Line Item Repair Upgrade BRN Area Exterior Overall ​ Feature Overall Pai…" at bounding box center [561, 335] width 390 height 624
click at [517, 408] on div "0" at bounding box center [561, 421] width 340 height 31
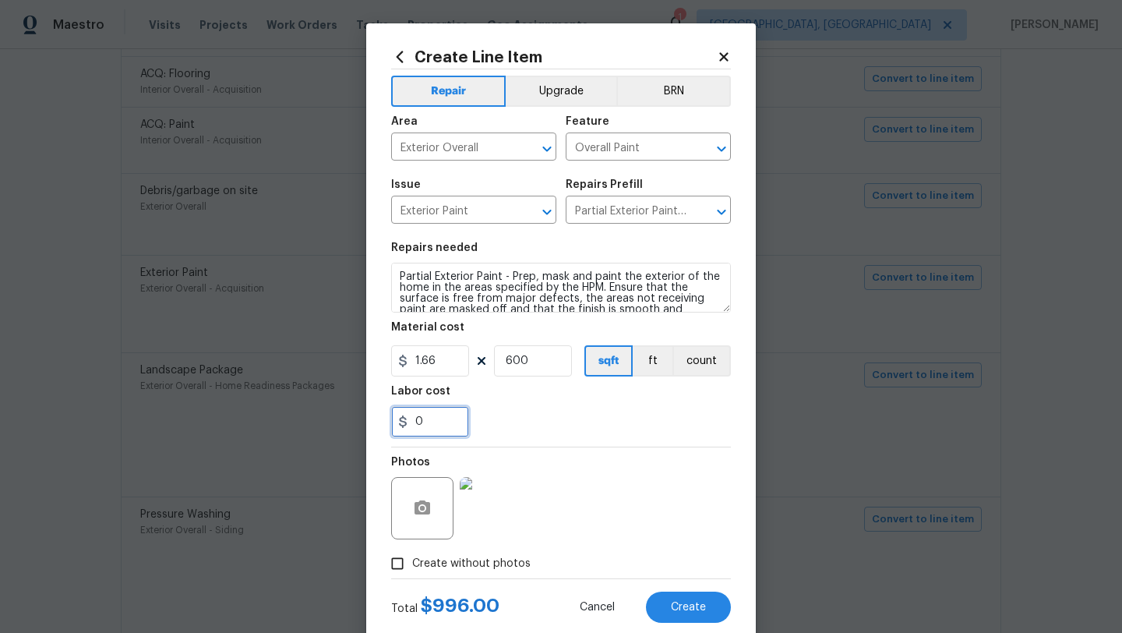
click at [431, 423] on input "0" at bounding box center [430, 421] width 78 height 31
type input "4"
click at [519, 457] on div "Photos" at bounding box center [561, 497] width 340 height 101
click at [691, 612] on span "Create" at bounding box center [688, 608] width 35 height 12
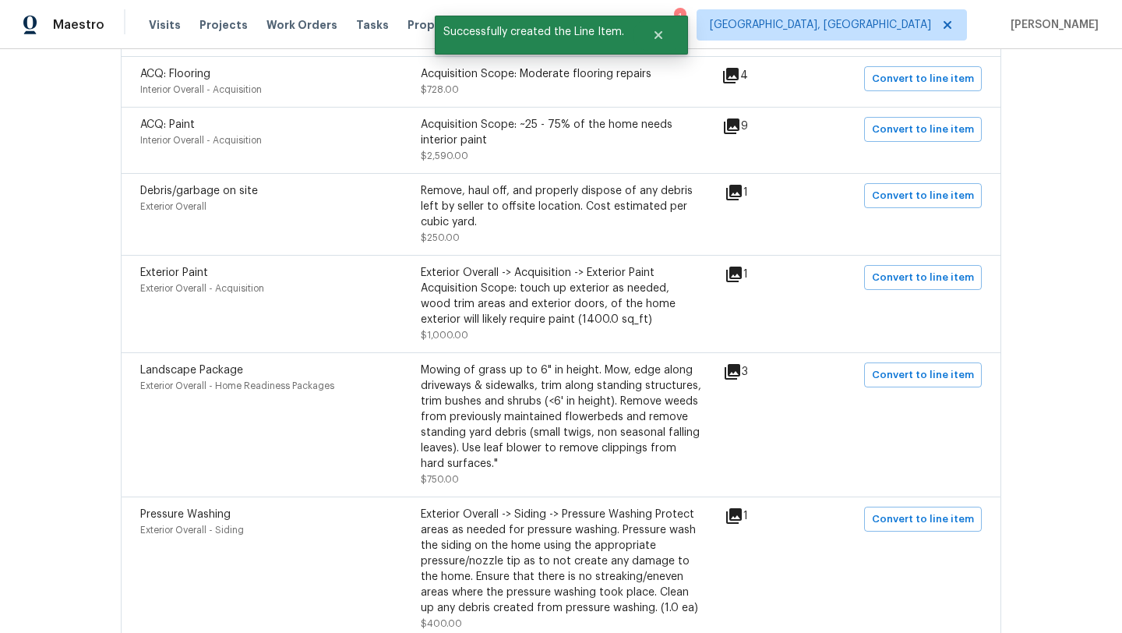
click at [741, 275] on icon at bounding box center [734, 274] width 16 height 16
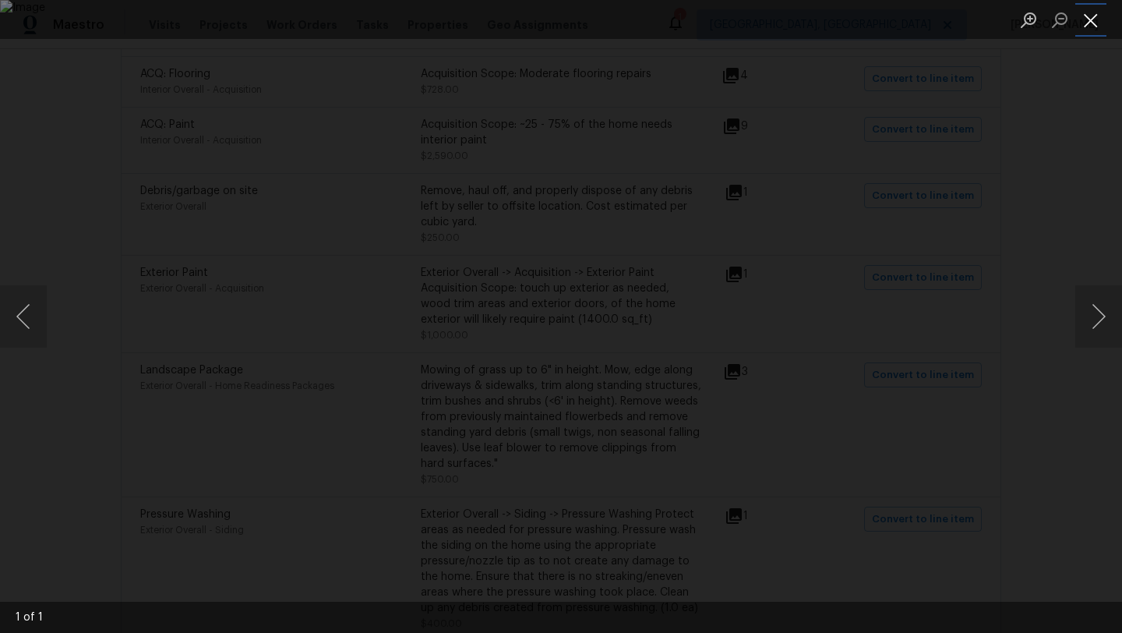
click at [1089, 20] on button "Close lightbox" at bounding box center [1090, 19] width 31 height 27
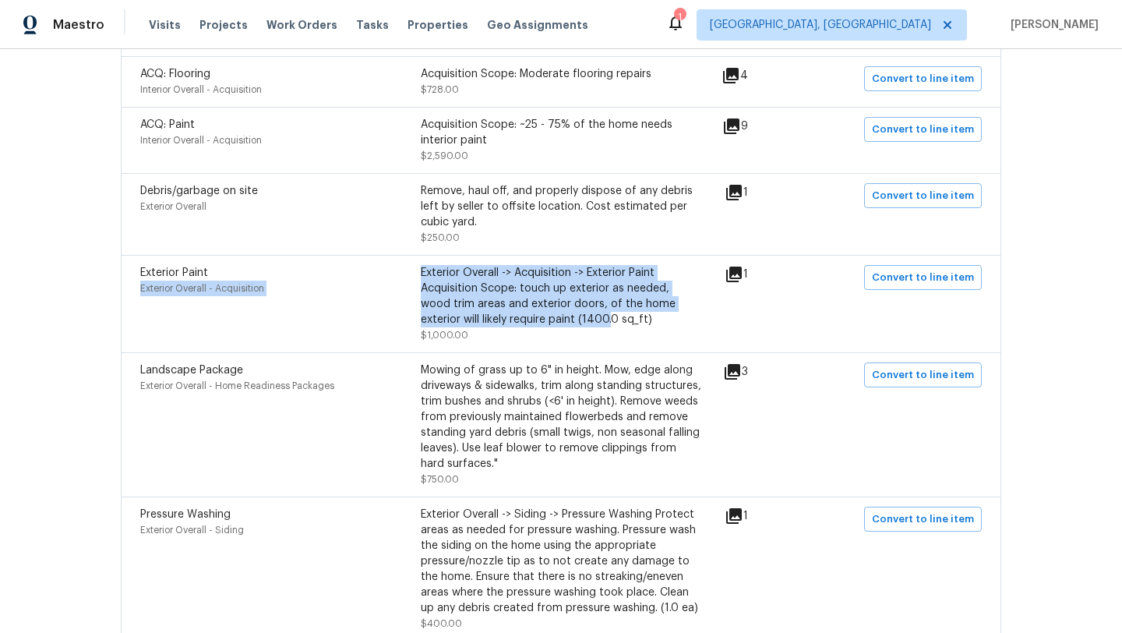
drag, startPoint x: 415, startPoint y: 272, endPoint x: 549, endPoint y: 315, distance: 140.7
click at [549, 315] on div "Exterior Paint Exterior Overall - Acquisition Exterior Overall -> Acquisition -…" at bounding box center [420, 304] width 561 height 78
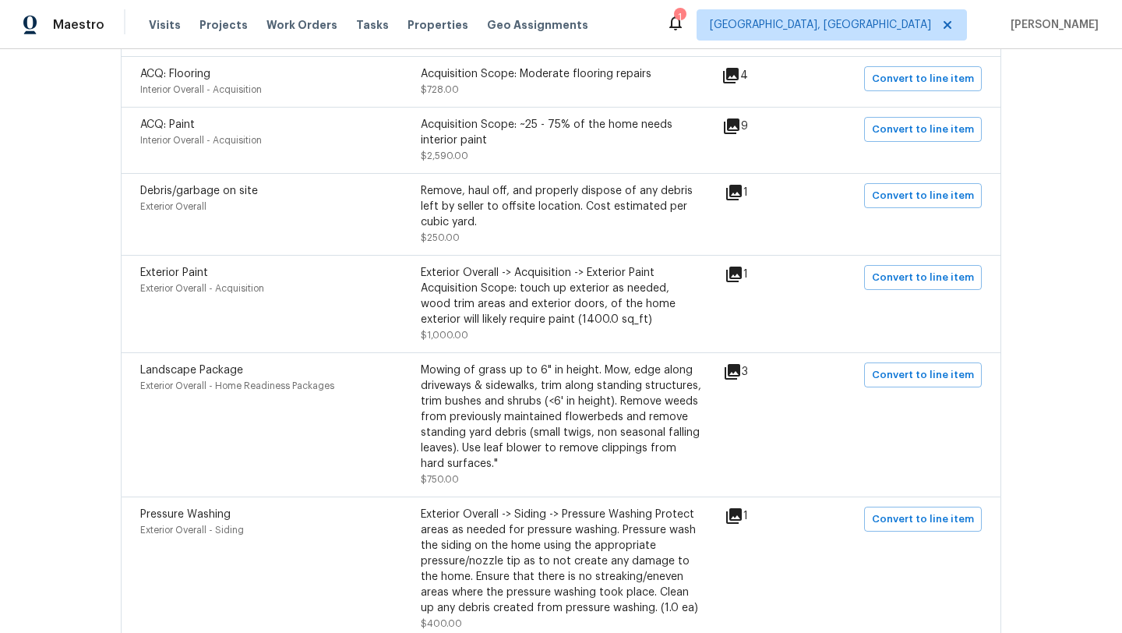
click at [641, 337] on div "Exterior Overall -> Acquisition -> Exterior Paint Acquisition Scope: touch up e…" at bounding box center [561, 304] width 281 height 78
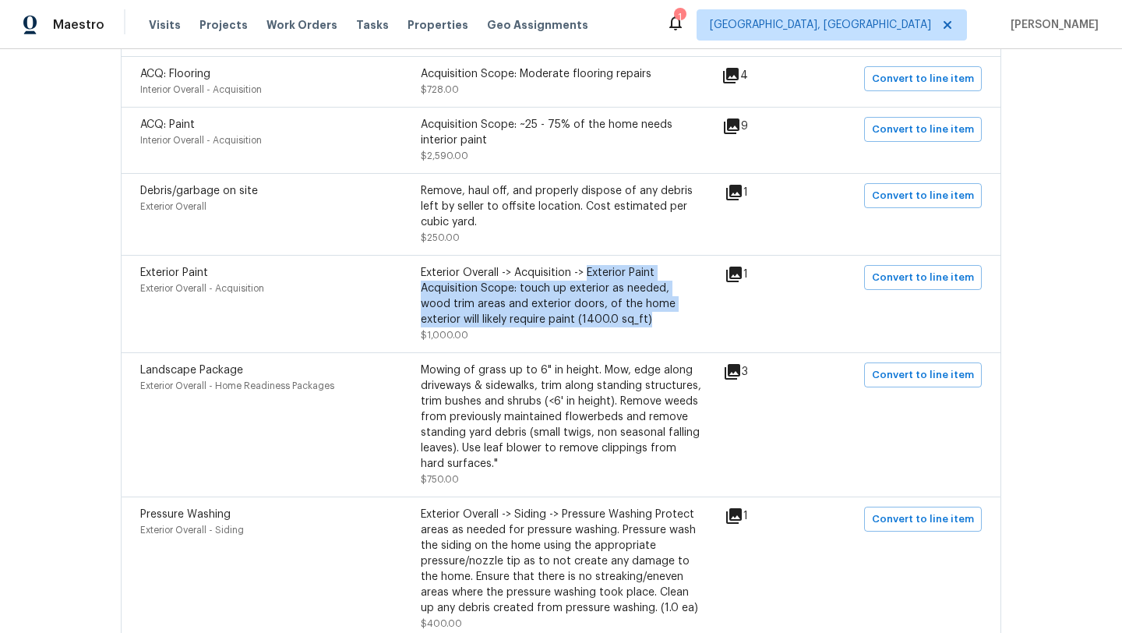
drag, startPoint x: 594, startPoint y: 324, endPoint x: 587, endPoint y: 271, distance: 53.4
click at [587, 271] on div "Exterior Overall -> Acquisition -> Exterior Paint Acquisition Scope: touch up e…" at bounding box center [561, 296] width 281 height 62
click at [598, 274] on div "Exterior Overall -> Acquisition -> Exterior Paint Acquisition Scope: touch up e…" at bounding box center [561, 296] width 281 height 62
drag, startPoint x: 521, startPoint y: 287, endPoint x: 609, endPoint y: 322, distance: 94.1
click at [608, 323] on div "Exterior Overall -> Acquisition -> Exterior Paint Acquisition Scope: touch up e…" at bounding box center [561, 296] width 281 height 62
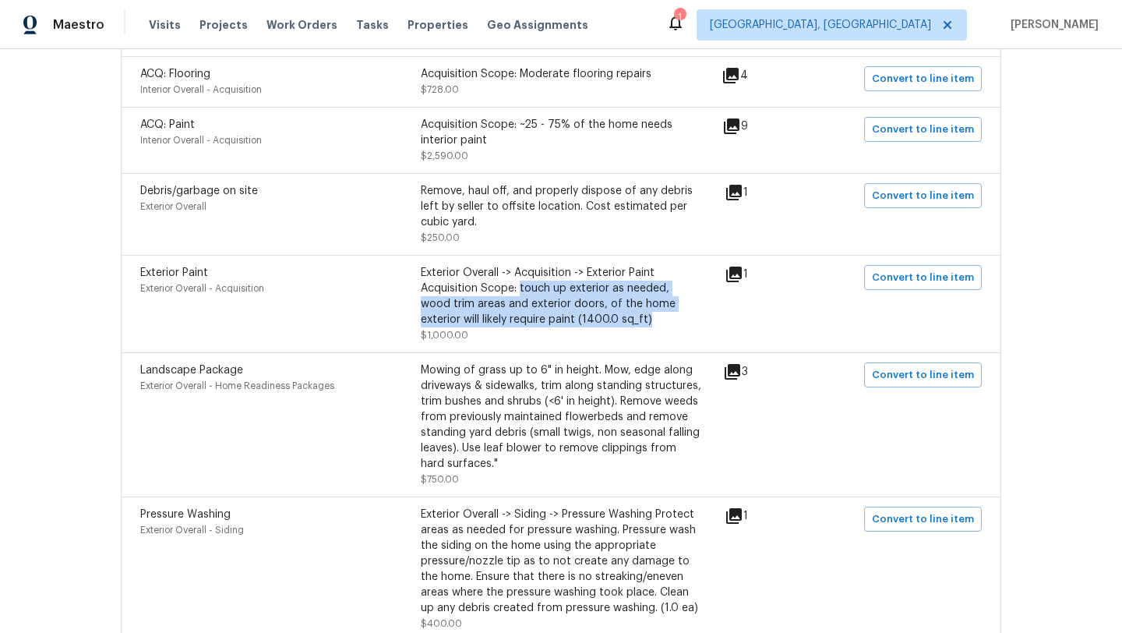
copy div "touch up exterior as needed, wood trim areas and exterior doors, of the home ex…"
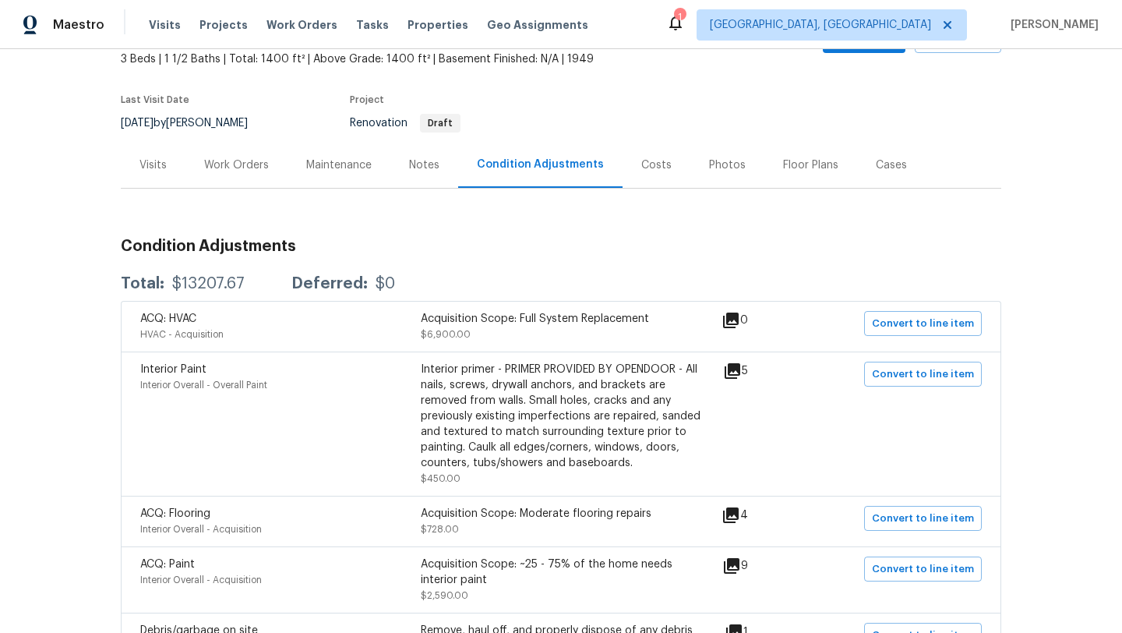
scroll to position [65, 0]
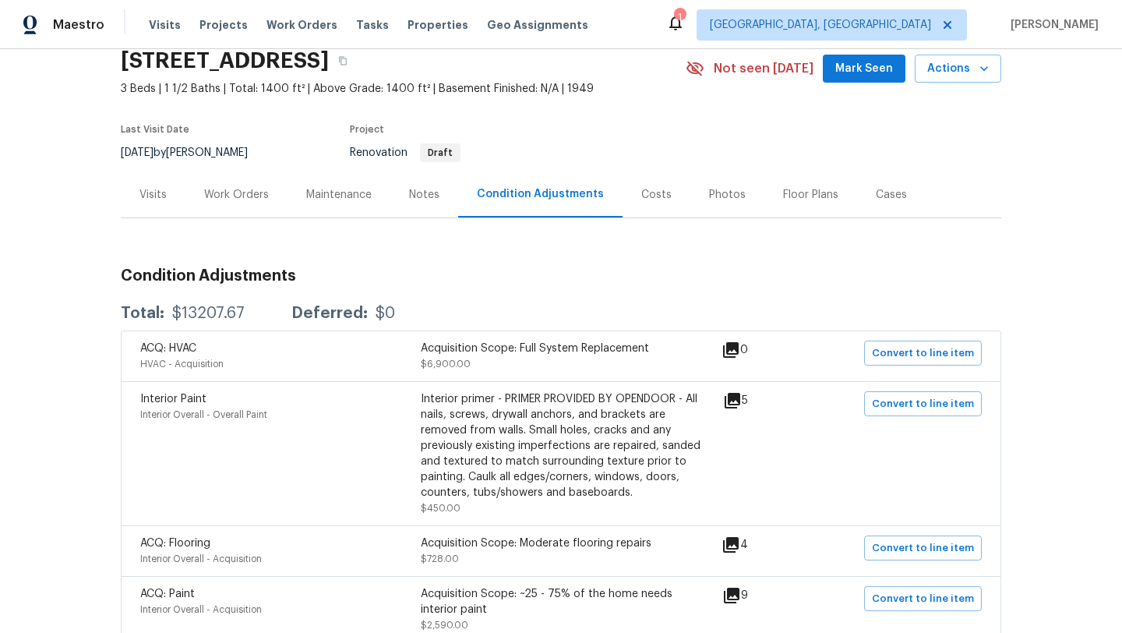
click at [242, 198] on div "Work Orders" at bounding box center [236, 195] width 65 height 16
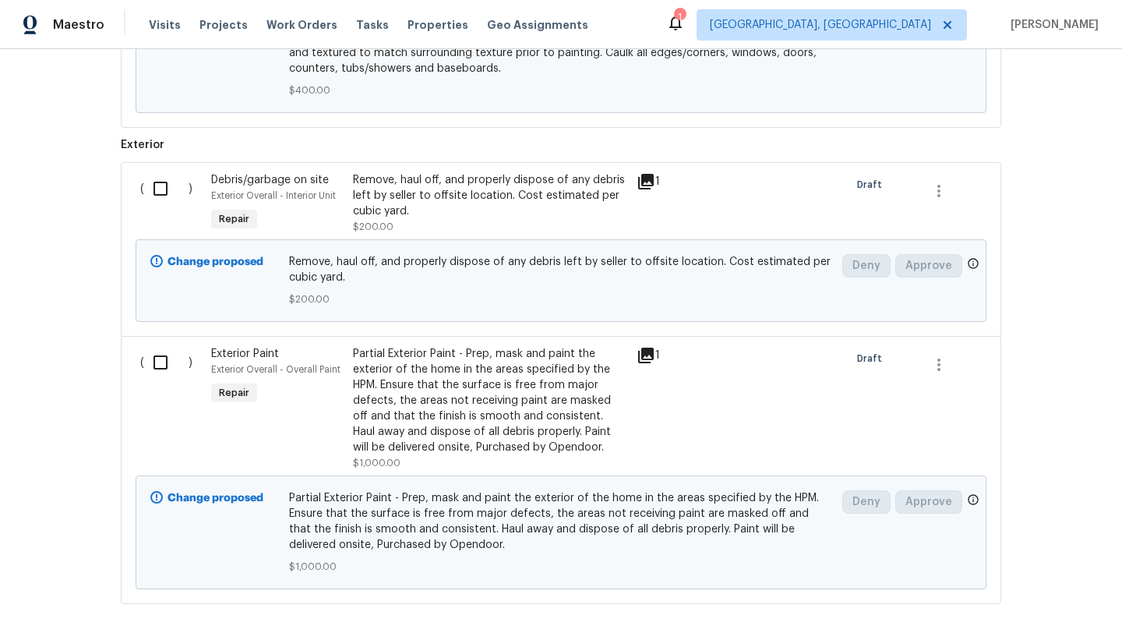
scroll to position [2557, 0]
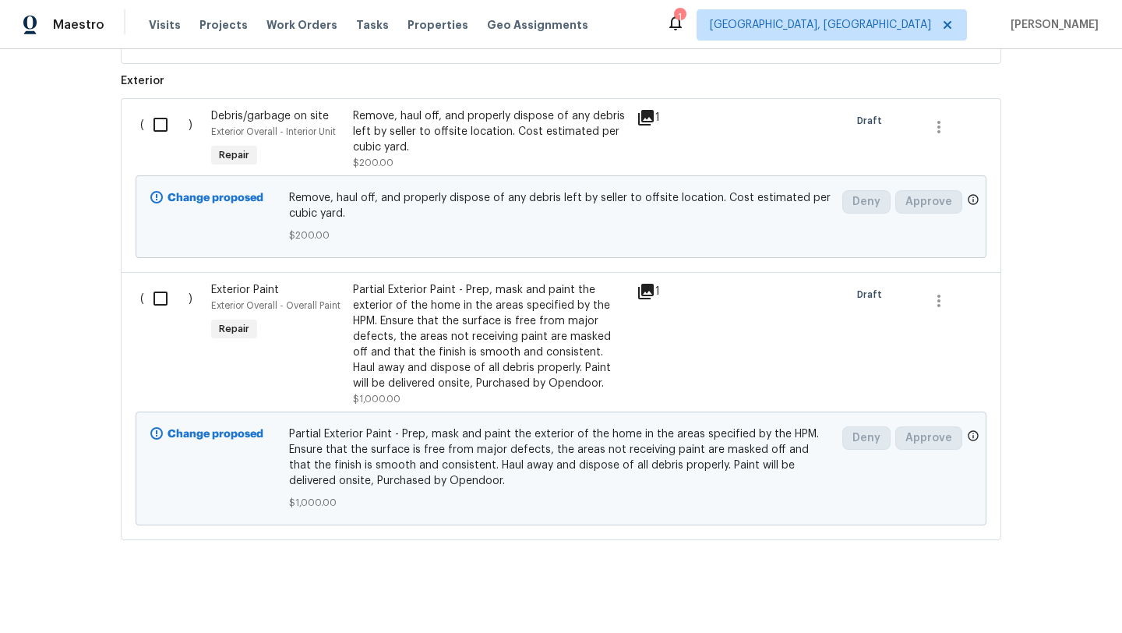
click at [564, 343] on div "Partial Exterior Paint - Prep, mask and paint the exterior of the home in the a…" at bounding box center [490, 336] width 274 height 109
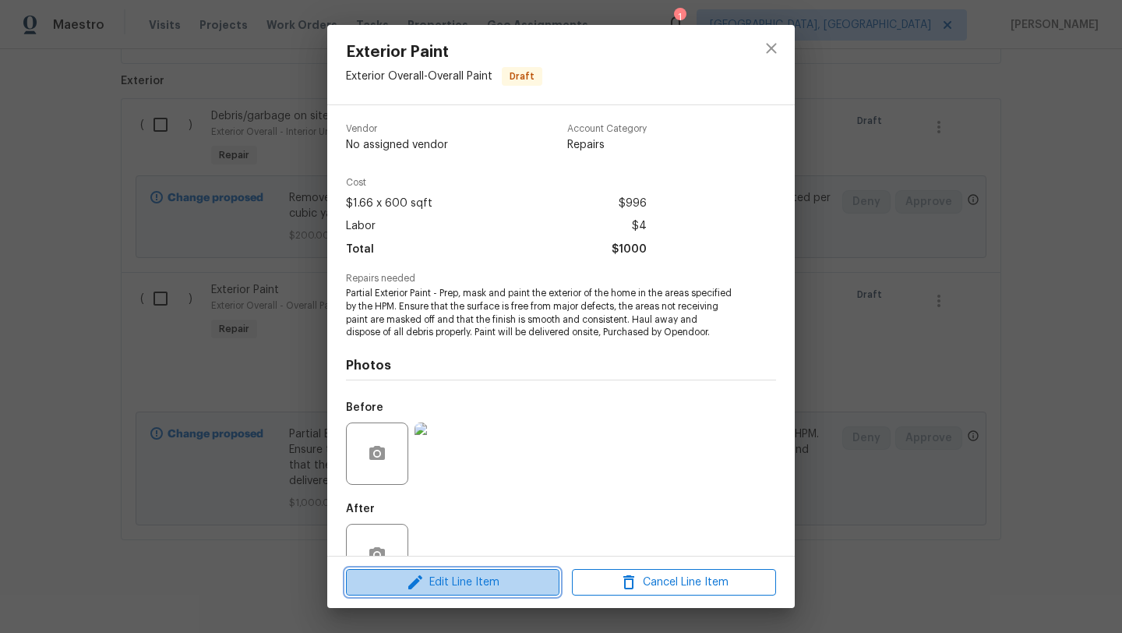
click at [383, 584] on span "Edit Line Item" at bounding box center [453, 582] width 204 height 19
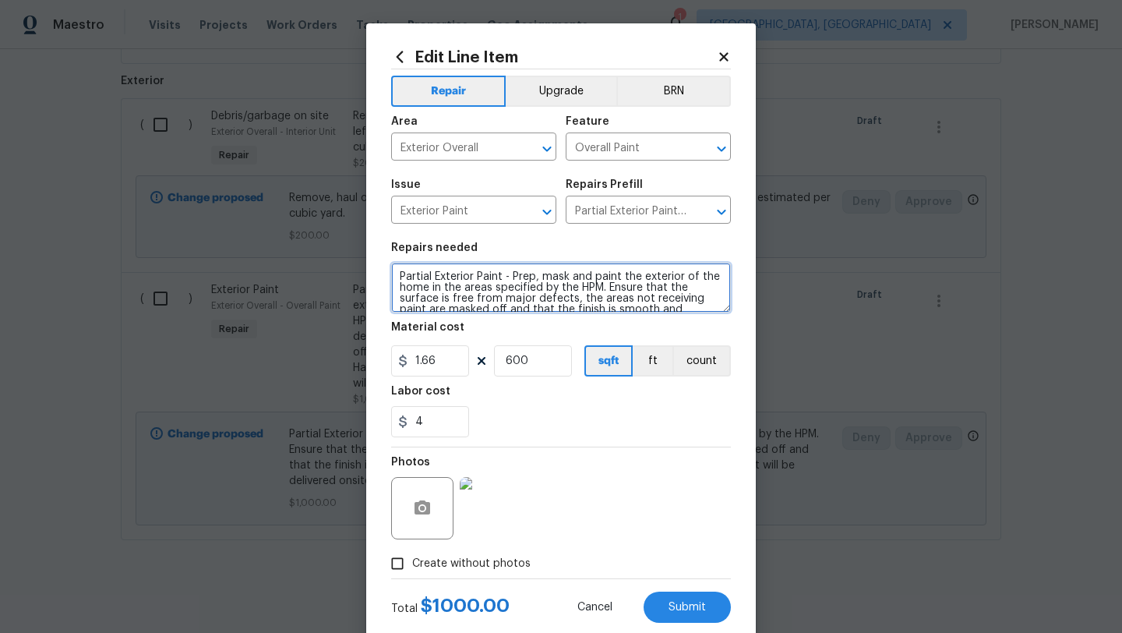
click at [510, 275] on textarea "Partial Exterior Paint - Prep, mask and paint the exterior of the home in the a…" at bounding box center [561, 288] width 340 height 50
paste textarea "touch up exterior as needed, wood trim areas and exterior doors, of the home ex…"
type textarea "Partial Exterior Paint - touch up exterior as needed, wood trim areas and exter…"
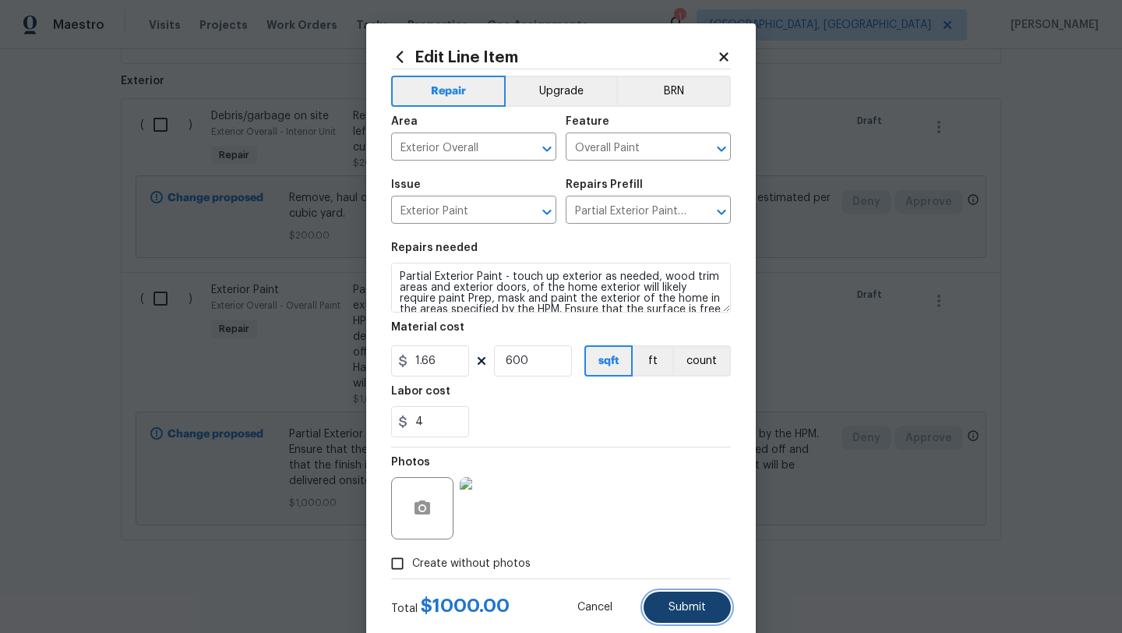
click at [681, 606] on span "Submit" at bounding box center [687, 608] width 37 height 12
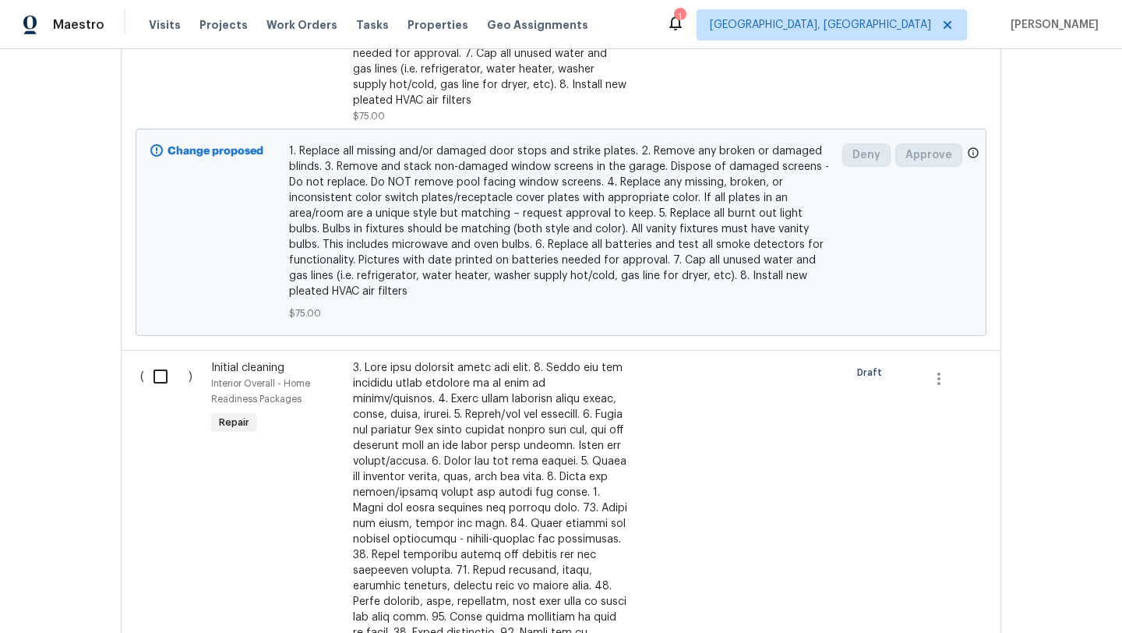
scroll to position [864, 0]
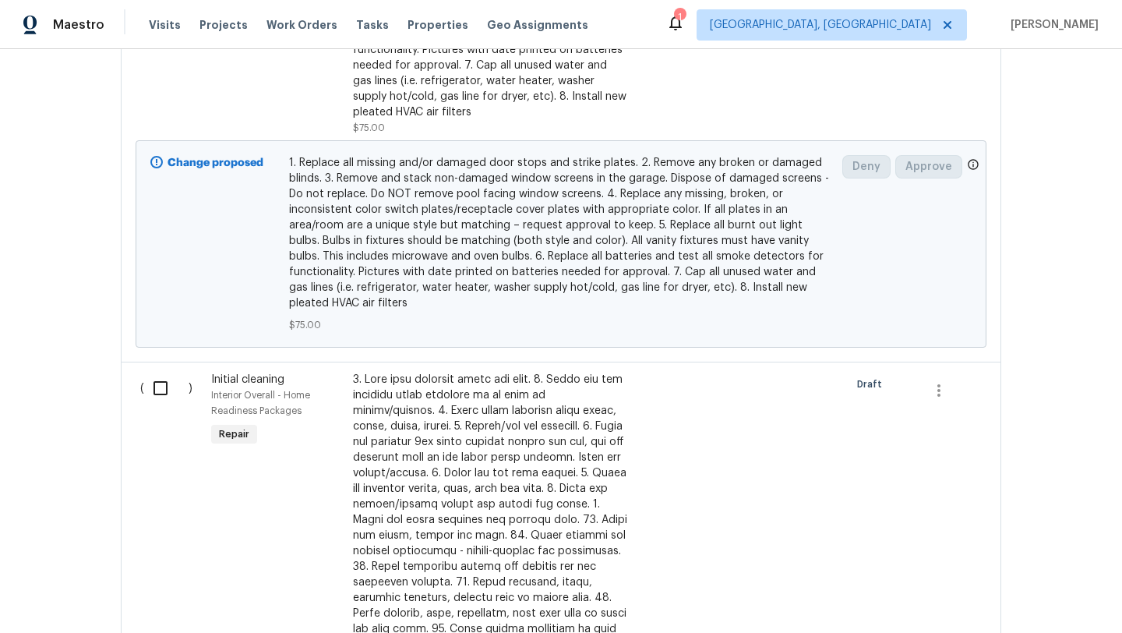
click at [154, 388] on input "checkbox" at bounding box center [166, 388] width 44 height 33
checkbox input "true"
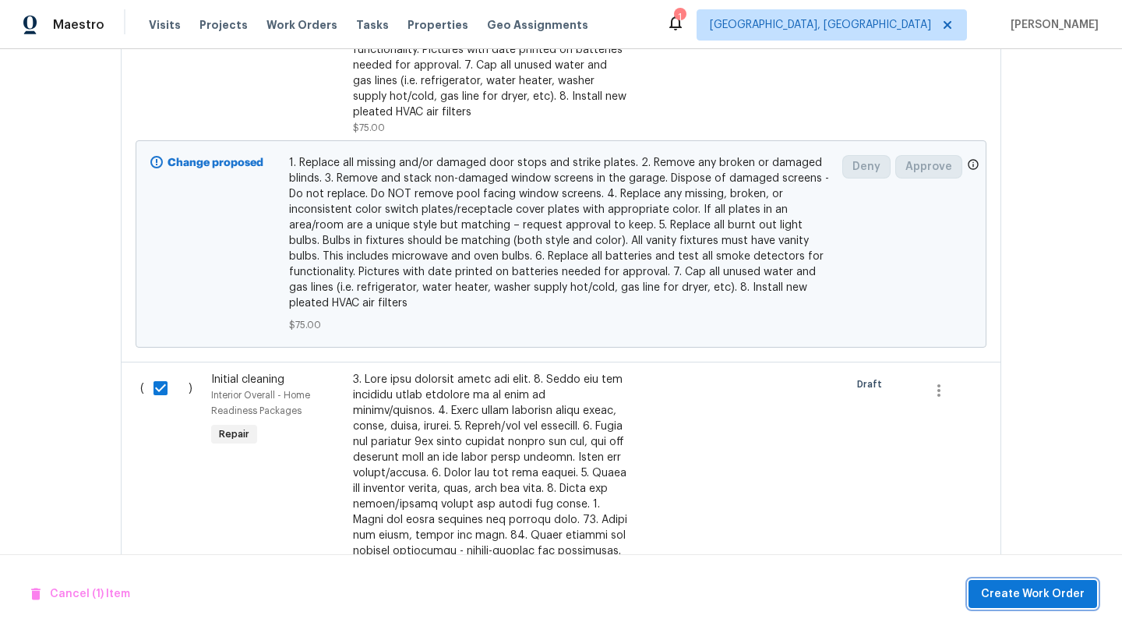
click at [1039, 598] on span "Create Work Order" at bounding box center [1033, 593] width 104 height 19
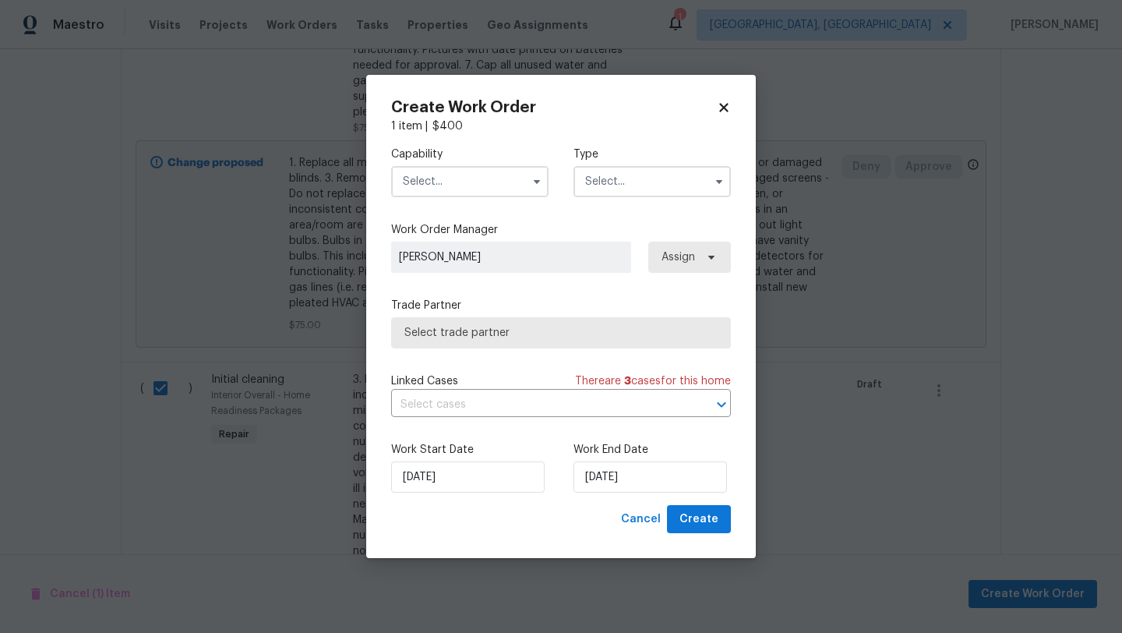
click at [475, 182] on input "text" at bounding box center [469, 181] width 157 height 31
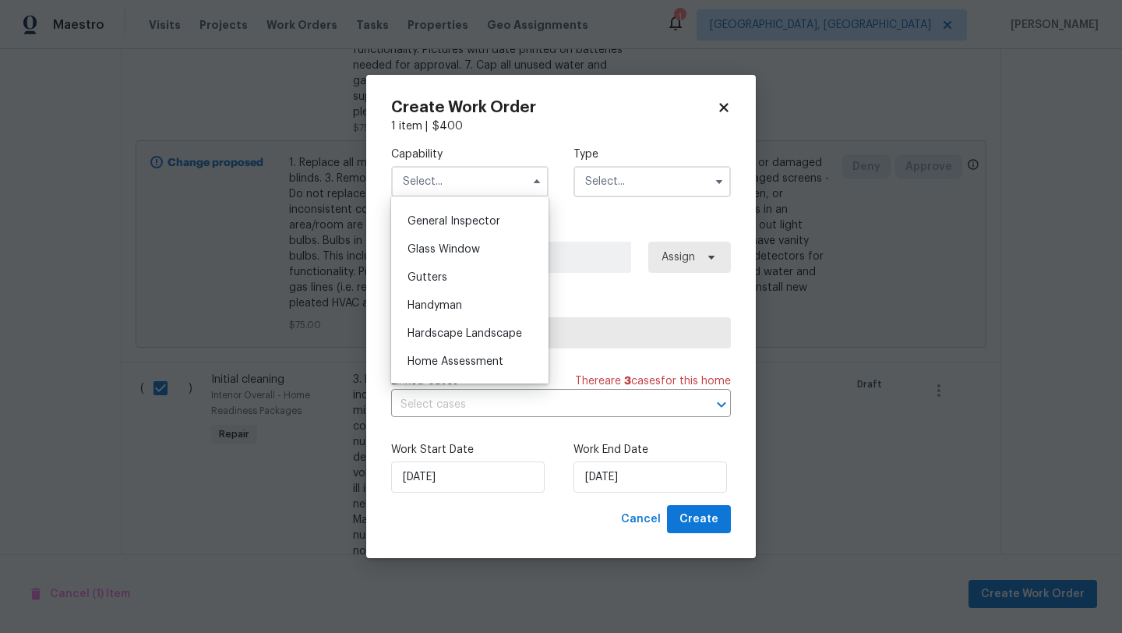
scroll to position [768, 0]
click at [458, 307] on span "Handyman" at bounding box center [435, 303] width 55 height 11
type input "Handyman"
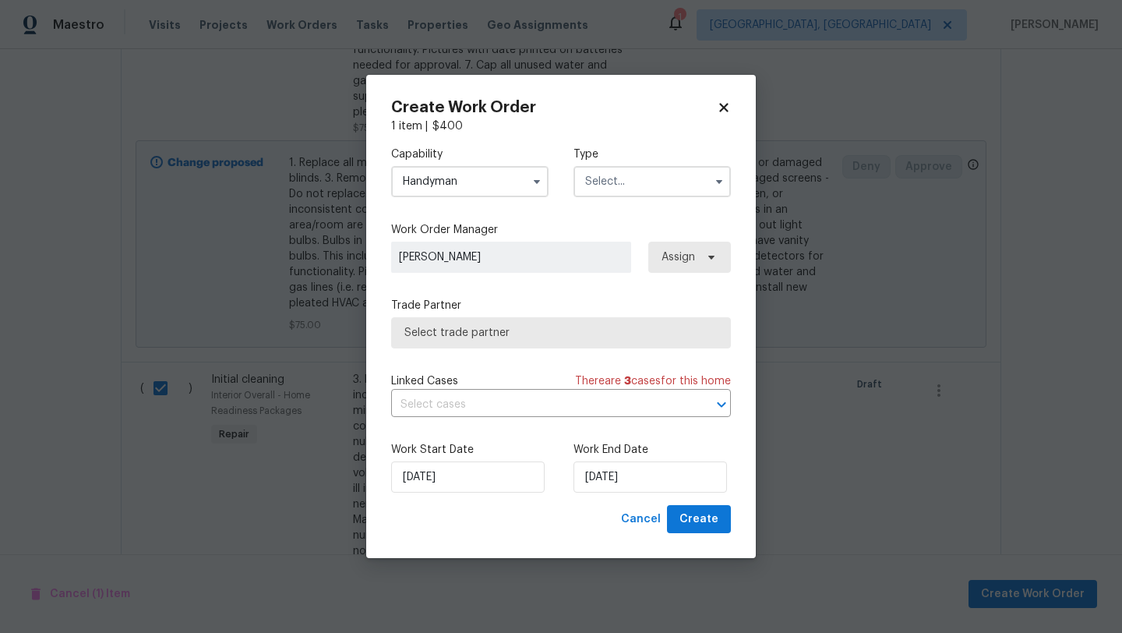
click at [634, 188] on input "text" at bounding box center [652, 181] width 157 height 31
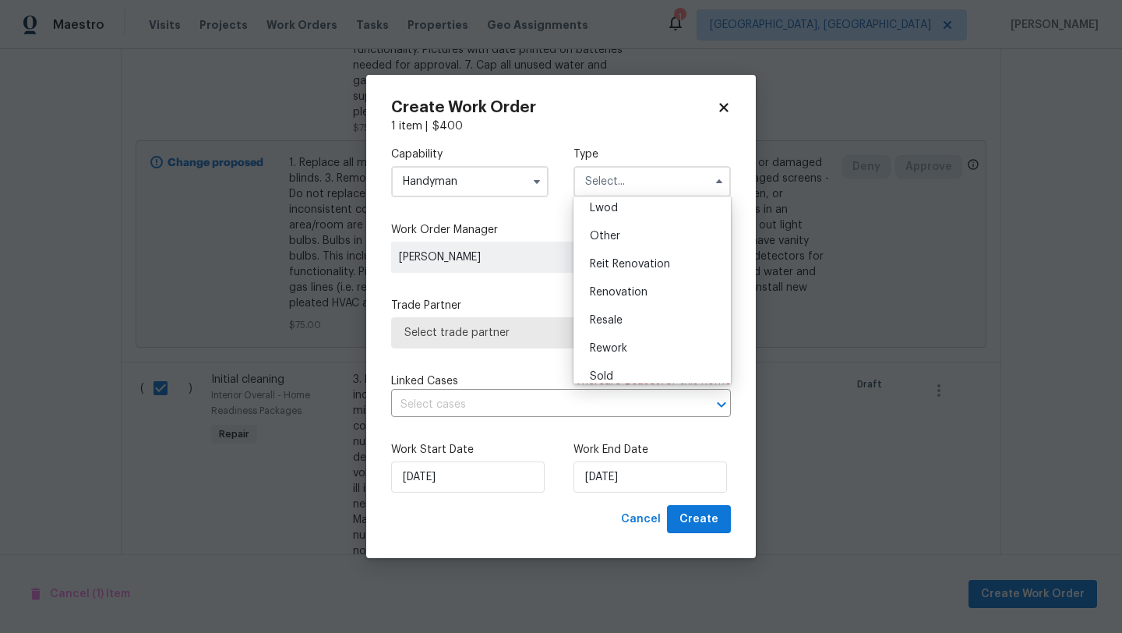
scroll to position [185, 0]
click at [630, 282] on span "Renovation" at bounding box center [619, 281] width 58 height 11
type input "Renovation"
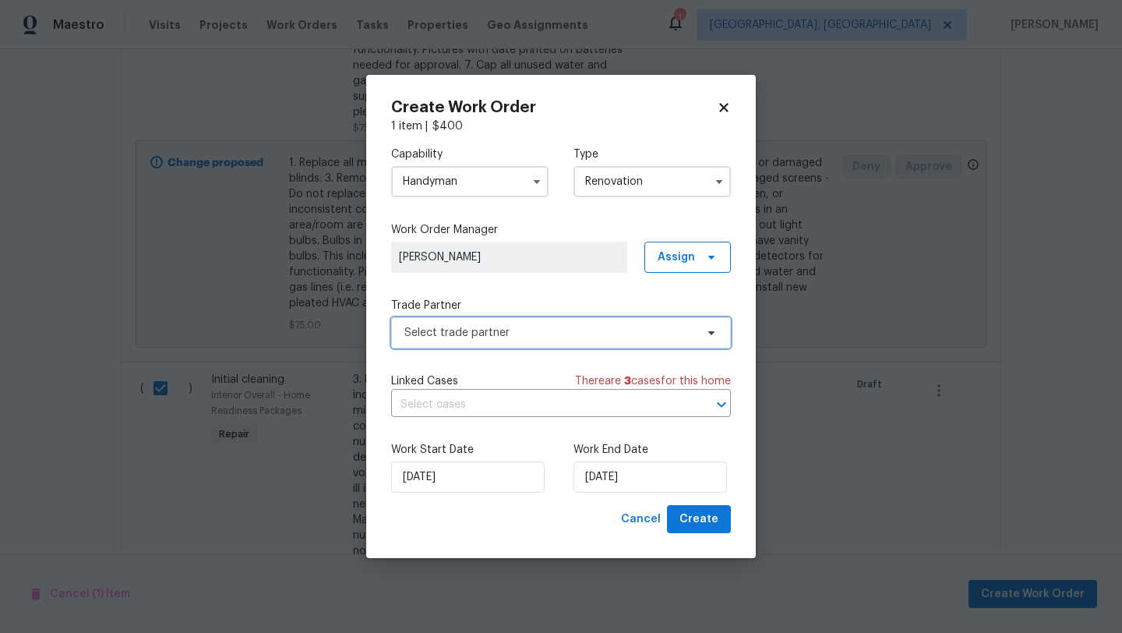
click at [545, 329] on span "Select trade partner" at bounding box center [549, 333] width 291 height 16
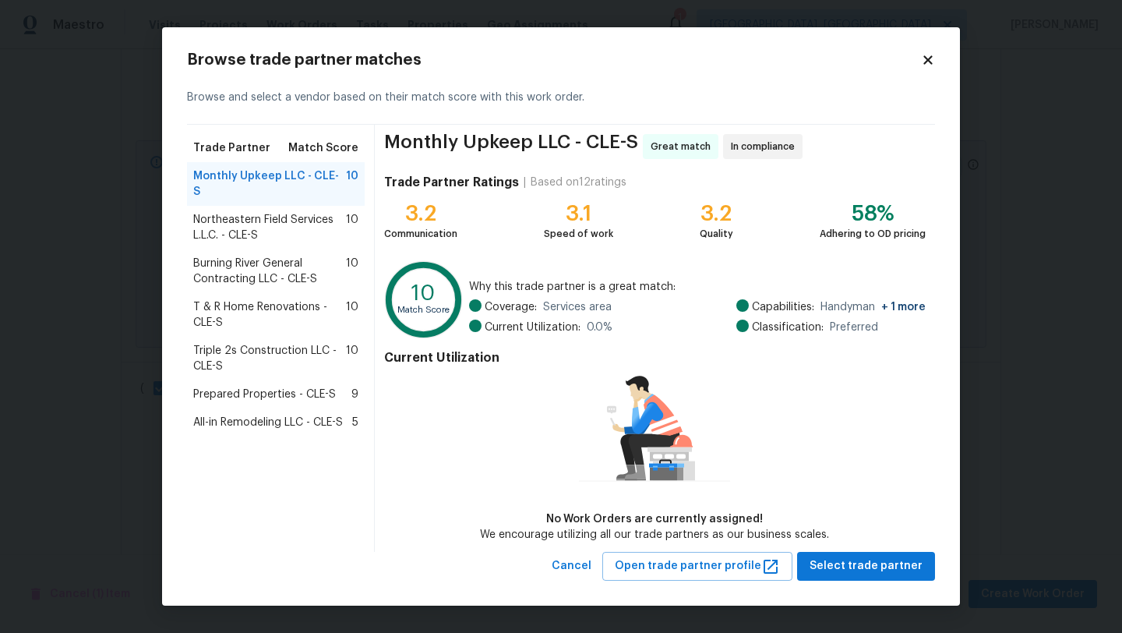
click at [224, 386] on span "Prepared Properties - CLE-S" at bounding box center [264, 394] width 143 height 16
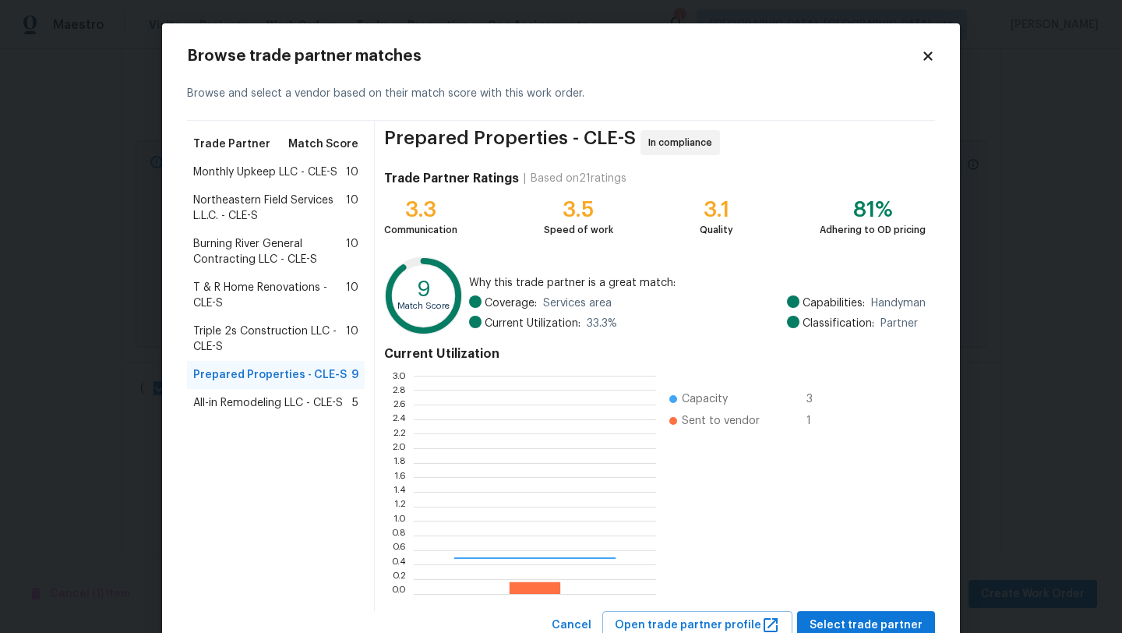
scroll to position [218, 242]
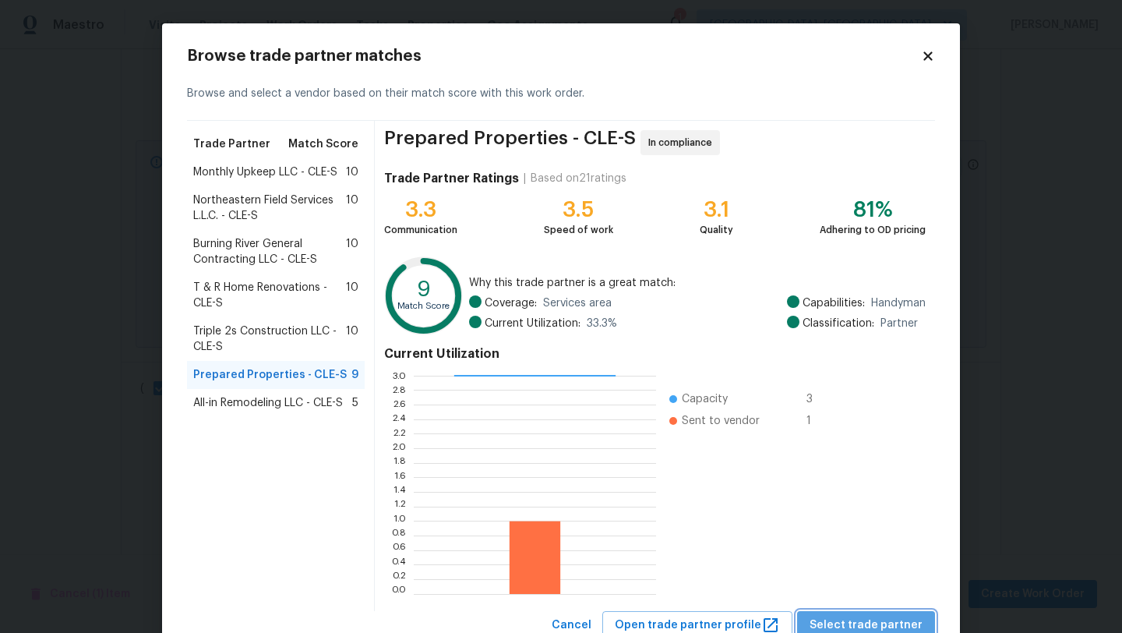
click at [893, 623] on span "Select trade partner" at bounding box center [866, 625] width 113 height 19
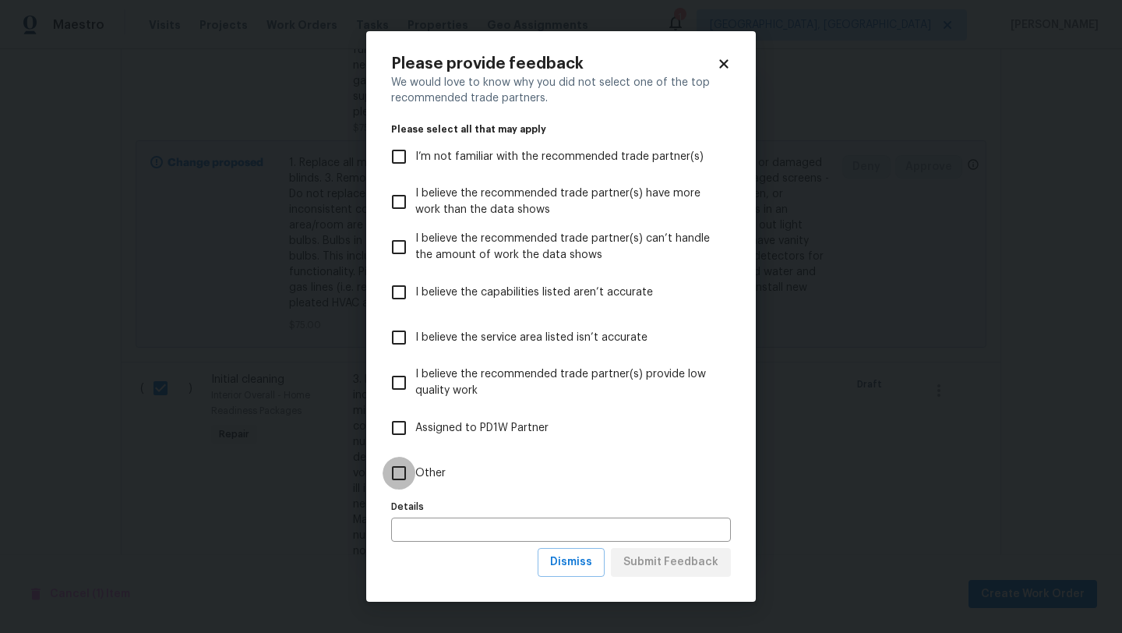
click at [399, 477] on input "Other" at bounding box center [399, 473] width 33 height 33
checkbox input "true"
click at [681, 564] on span "Submit Feedback" at bounding box center [670, 561] width 95 height 19
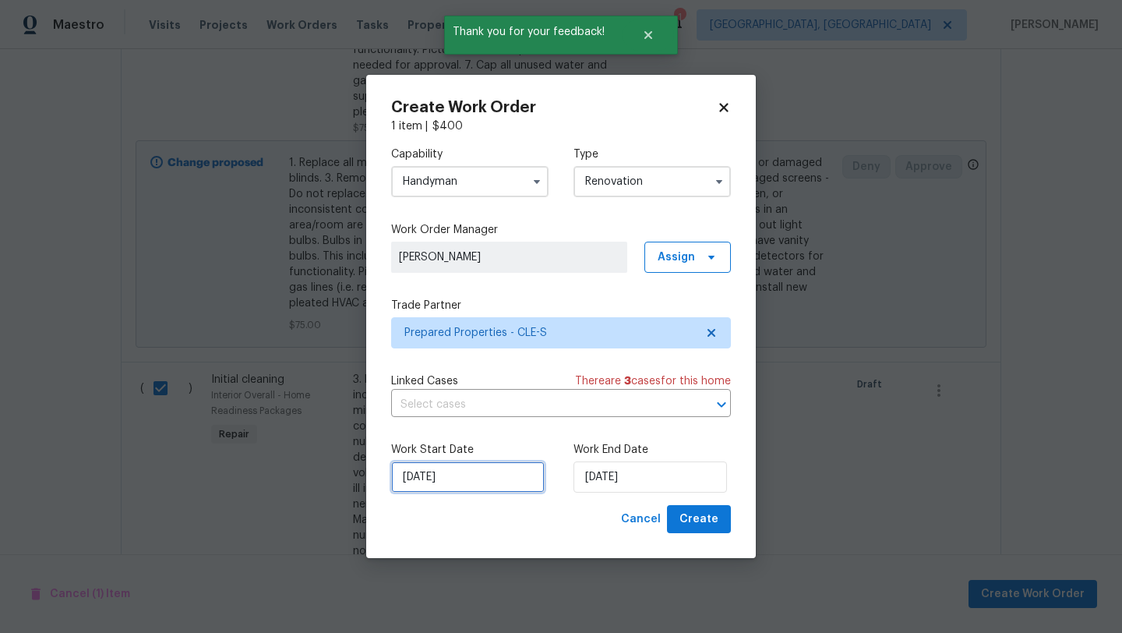
click at [485, 481] on input "10/6/2025" at bounding box center [468, 476] width 154 height 31
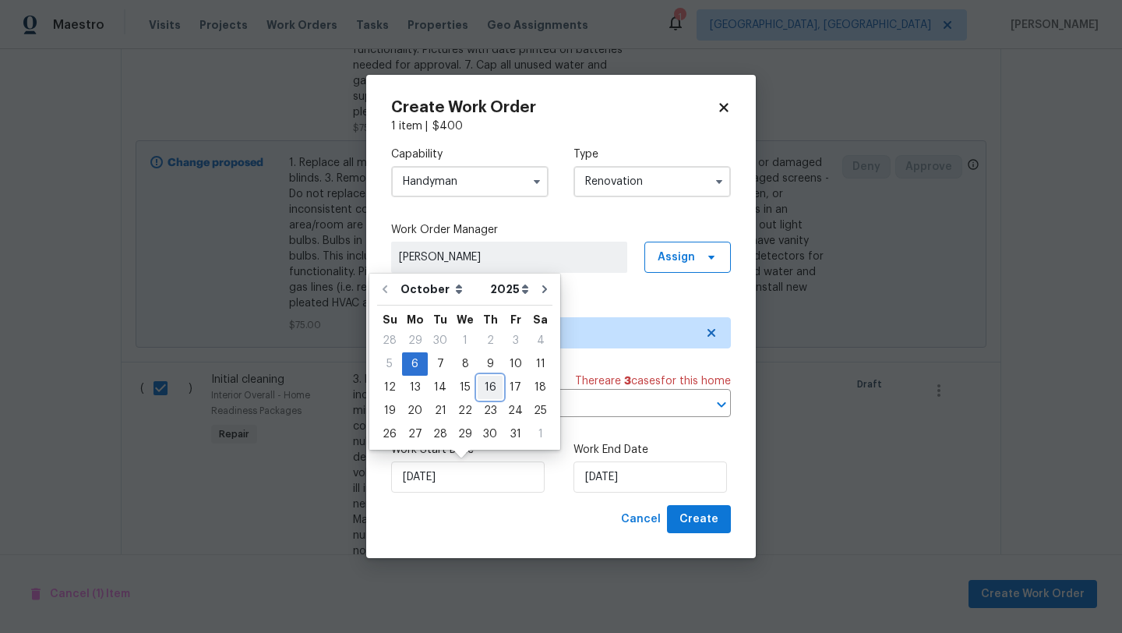
click at [486, 389] on div "16" at bounding box center [490, 387] width 25 height 22
type input "10/16/2025"
click at [452, 486] on input "10/16/2025" at bounding box center [468, 476] width 154 height 31
click at [708, 520] on span "Create" at bounding box center [698, 519] width 39 height 19
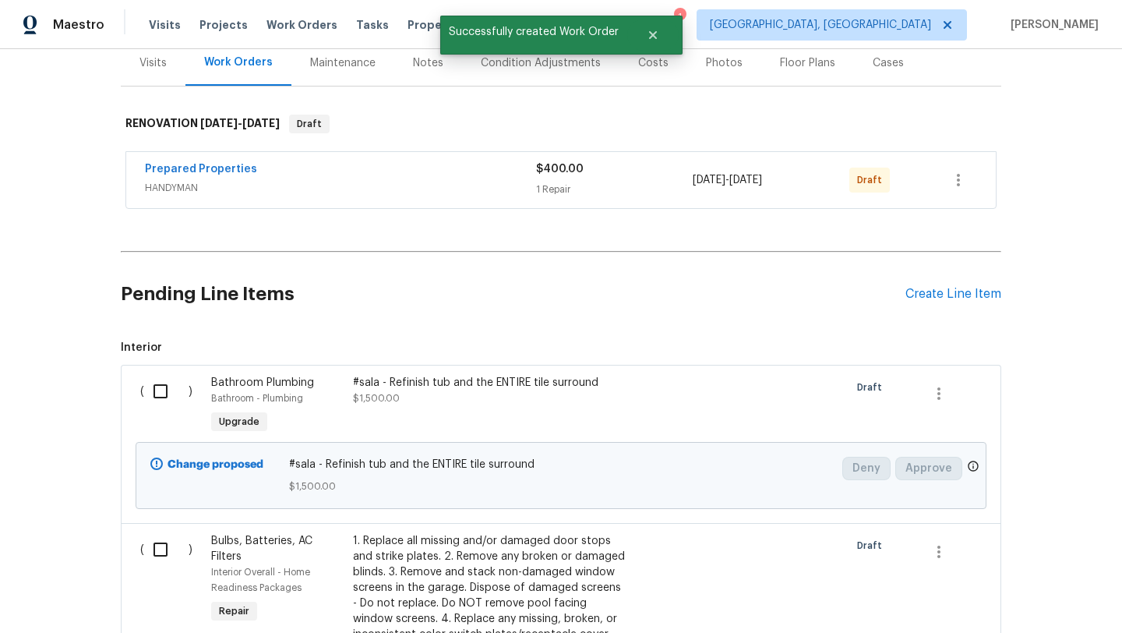
scroll to position [109, 0]
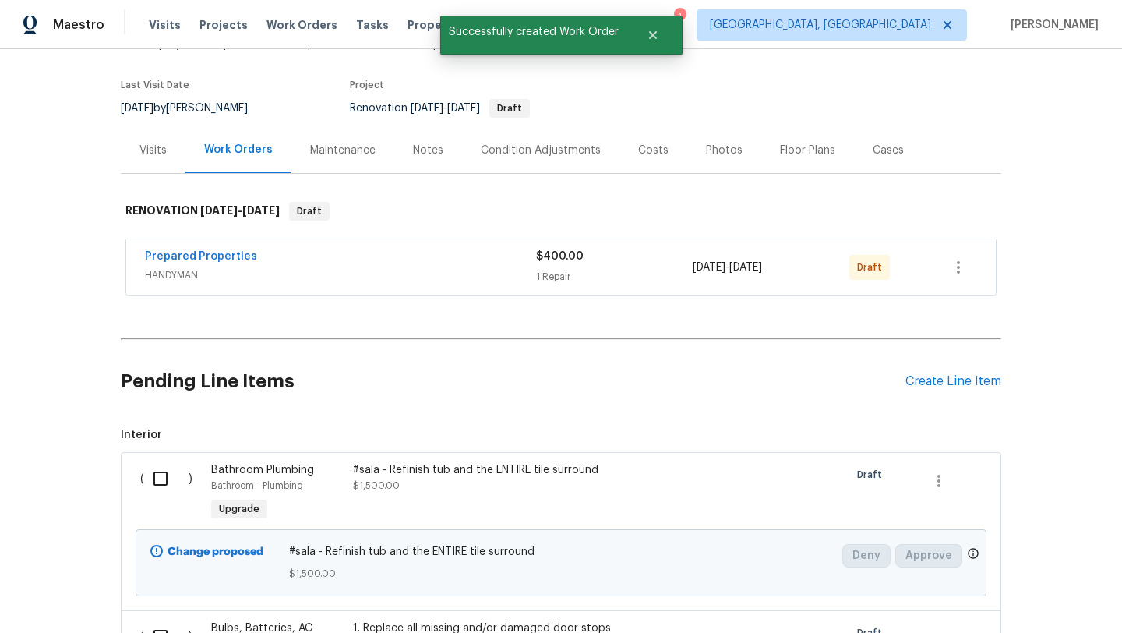
click at [510, 146] on div "Condition Adjustments" at bounding box center [541, 151] width 120 height 16
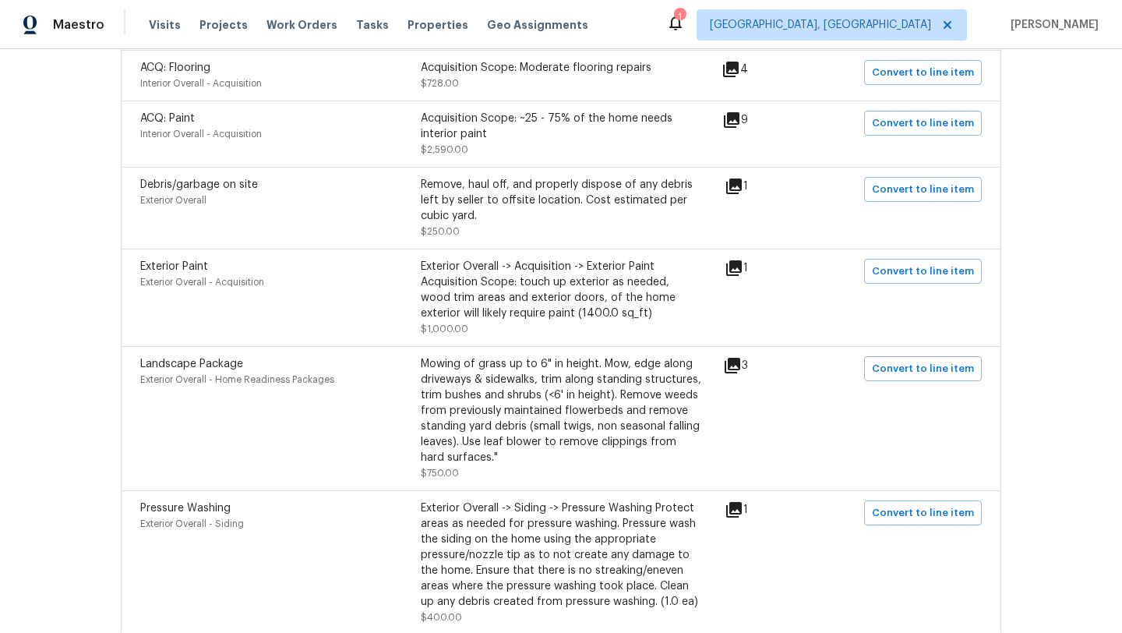
scroll to position [544, 0]
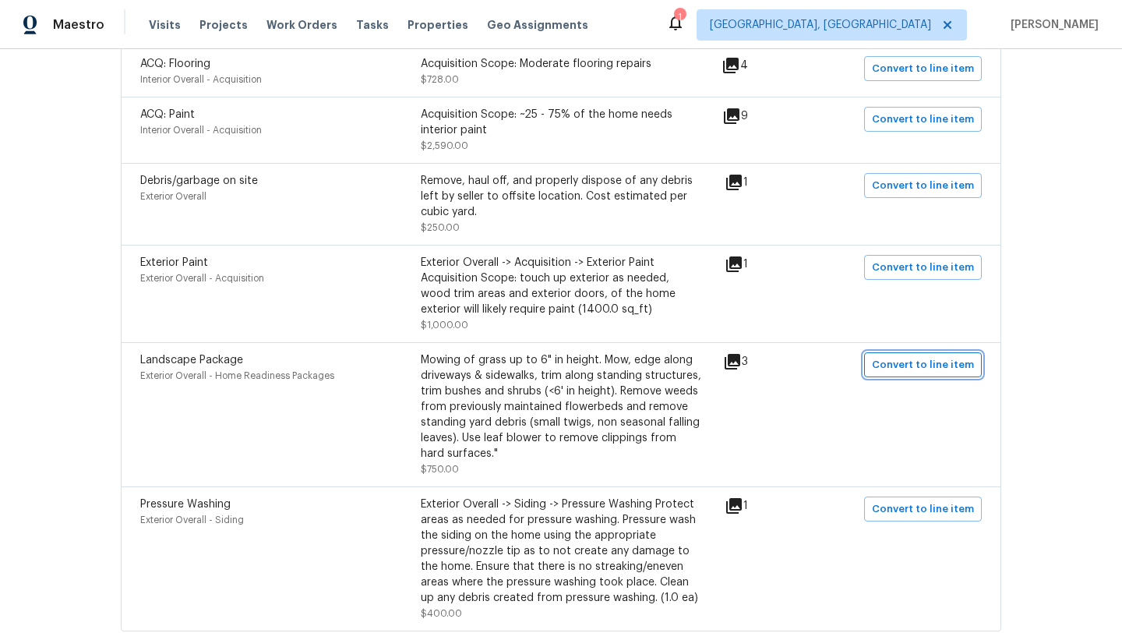
click at [929, 363] on span "Convert to line item" at bounding box center [923, 365] width 102 height 18
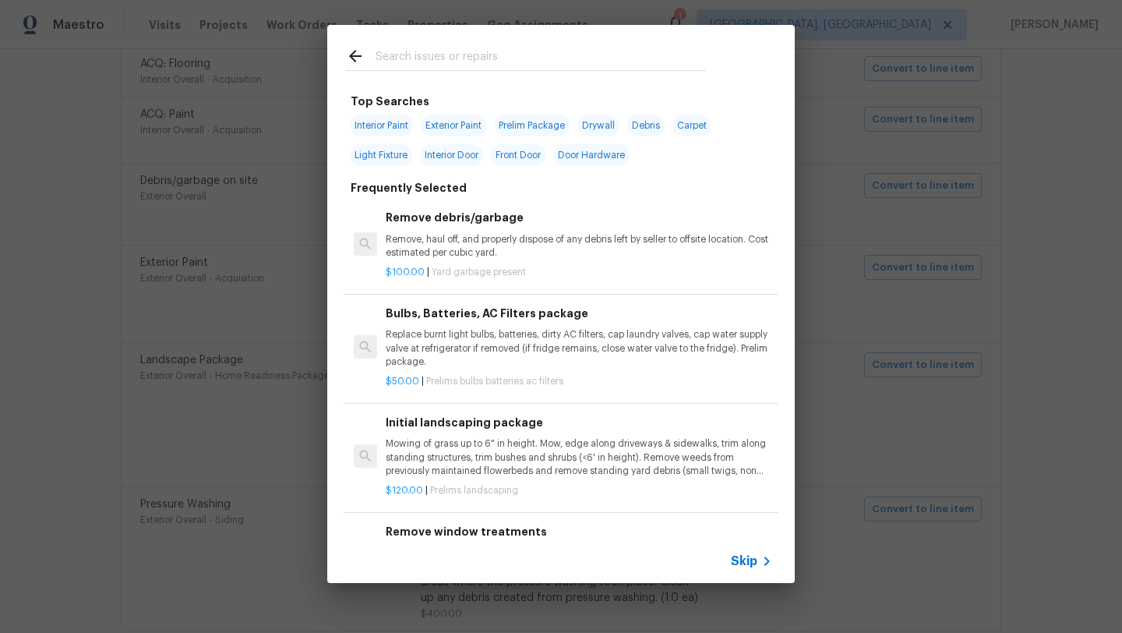
click at [443, 62] on input "text" at bounding box center [541, 58] width 330 height 23
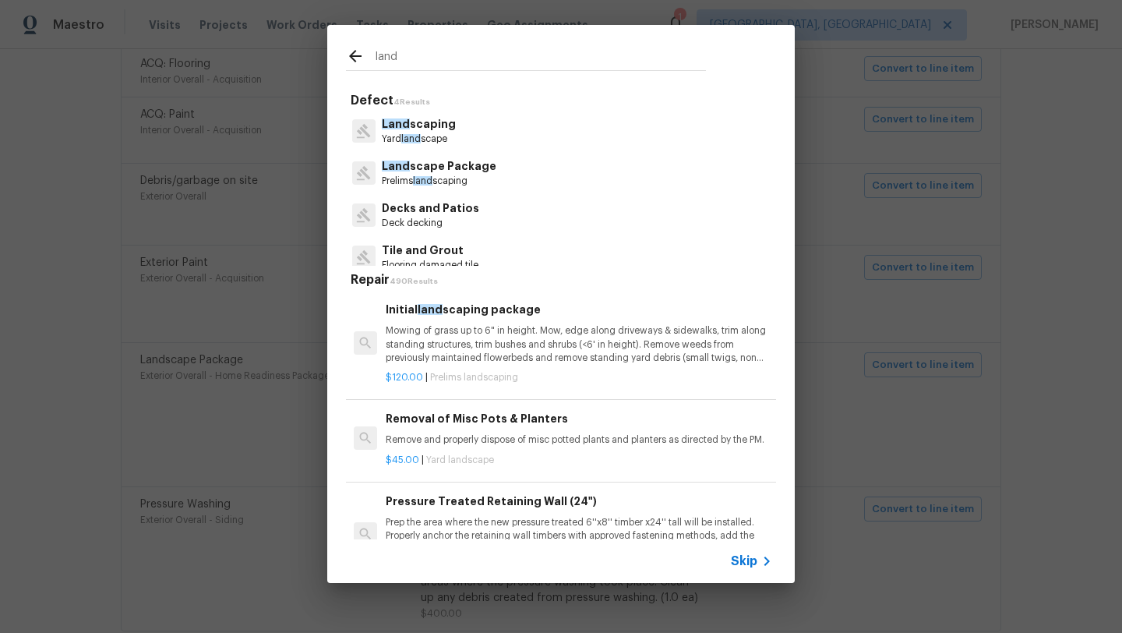
type input "land"
click at [432, 353] on p "Mowing of grass up to 6" in height. Mow, edge along driveways & sidewalks, trim…" at bounding box center [579, 344] width 386 height 40
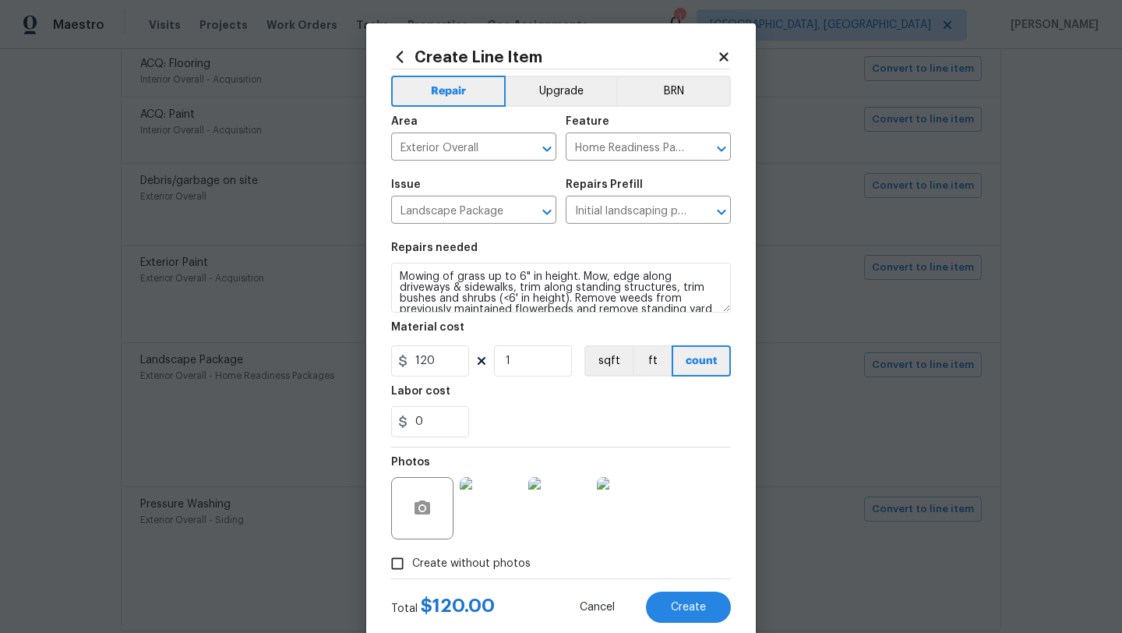
click at [722, 51] on icon at bounding box center [724, 57] width 14 height 14
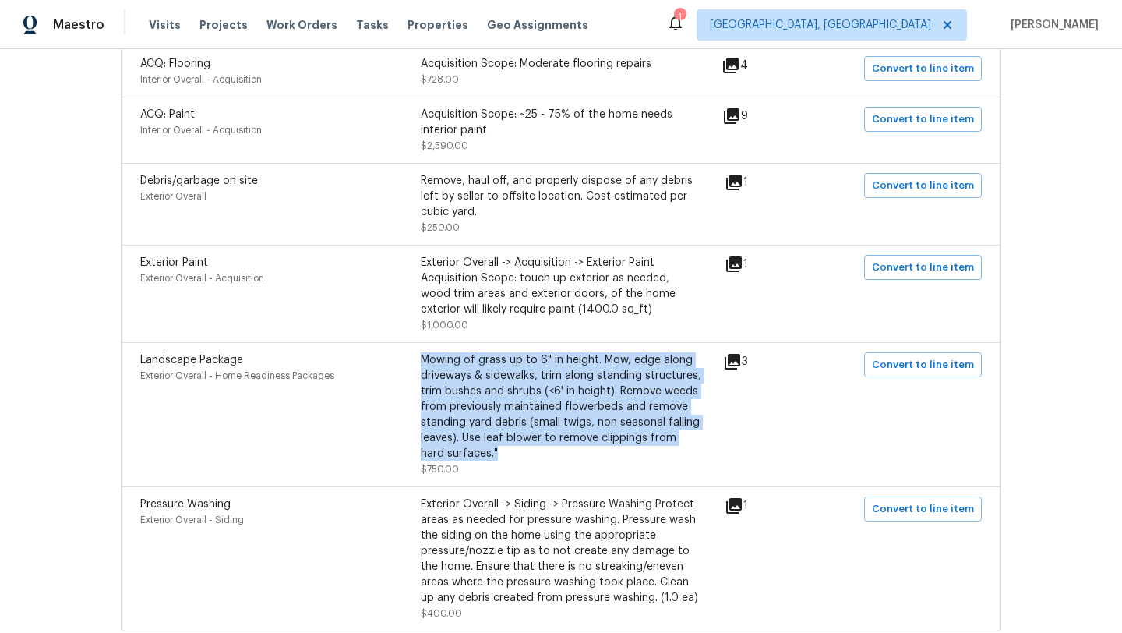
drag, startPoint x: 473, startPoint y: 457, endPoint x: 423, endPoint y: 363, distance: 106.7
click at [423, 363] on div "Mowing of grass up to 6" in height. Mow, edge along driveways & sidewalks, trim…" at bounding box center [561, 406] width 281 height 109
copy div "Mowing of grass up to 6" in height. Mow, edge along driveways & sidewalks, trim…"
click at [599, 405] on div "Mowing of grass up to 6" in height. Mow, edge along driveways & sidewalks, trim…" at bounding box center [561, 406] width 281 height 109
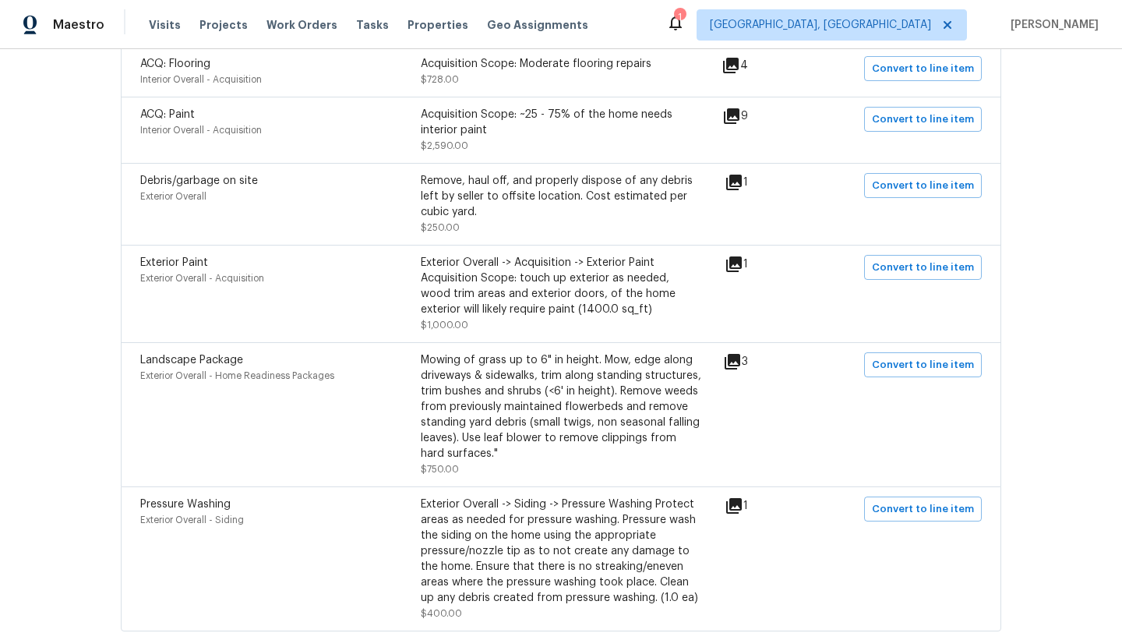
click at [484, 376] on div "Mowing of grass up to 6" in height. Mow, edge along driveways & sidewalks, trim…" at bounding box center [561, 406] width 281 height 109
click at [496, 389] on div "Mowing of grass up to 6" in height. Mow, edge along driveways & sidewalks, trim…" at bounding box center [561, 406] width 281 height 109
click at [902, 370] on span "Convert to line item" at bounding box center [923, 365] width 102 height 18
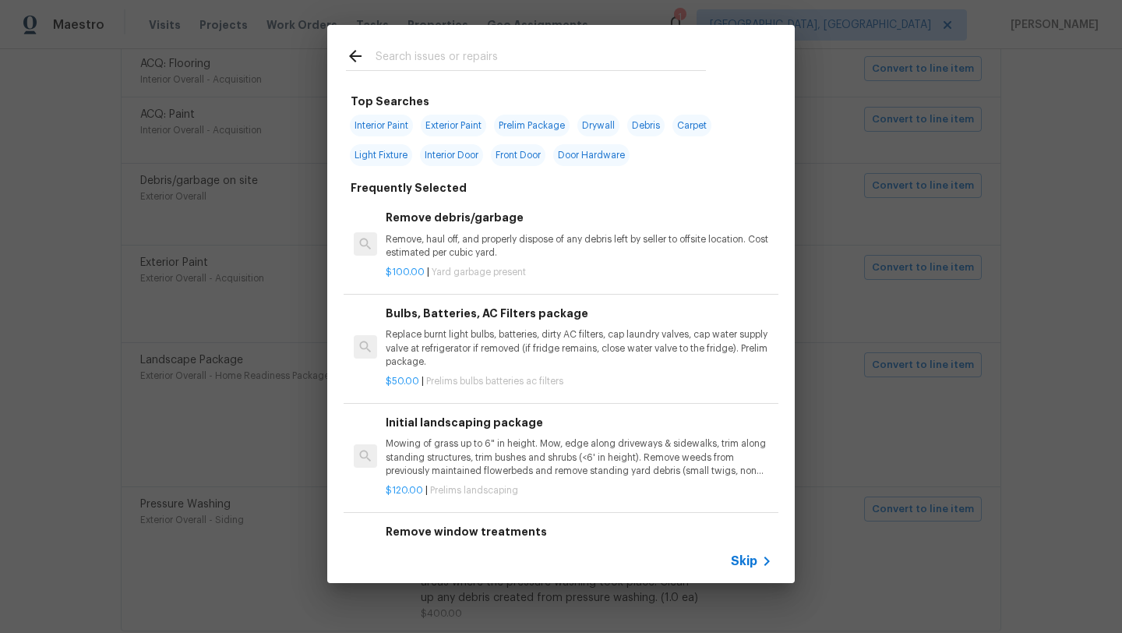
click at [446, 65] on input "text" at bounding box center [541, 58] width 330 height 23
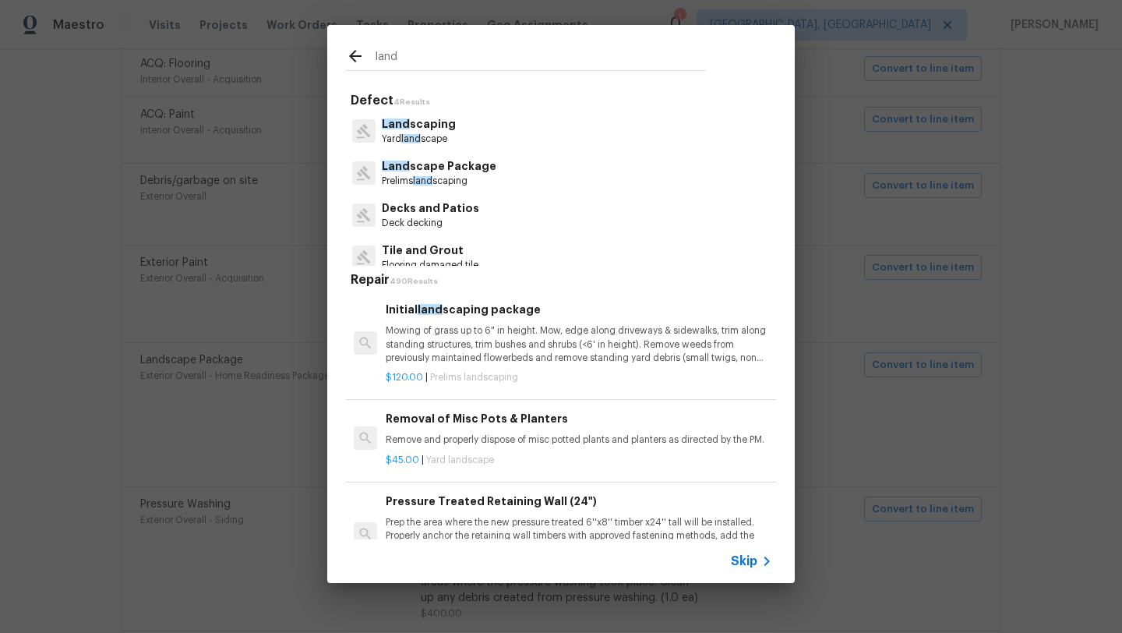
type input "land"
click at [438, 343] on p "Mowing of grass up to 6" in height. Mow, edge along driveways & sidewalks, trim…" at bounding box center [579, 344] width 386 height 40
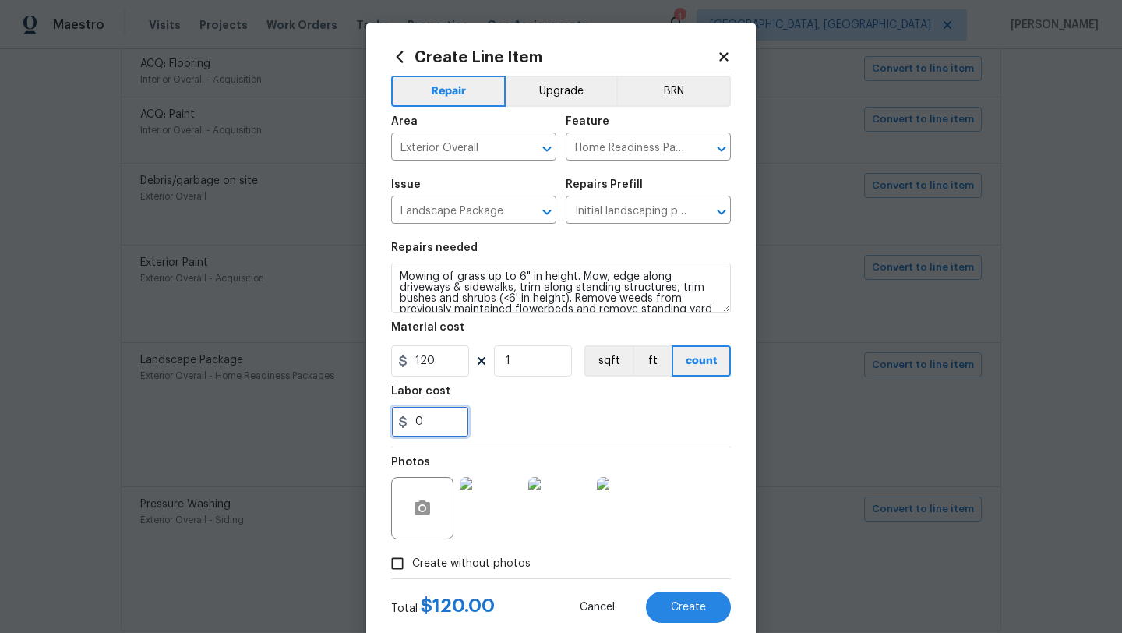
drag, startPoint x: 425, startPoint y: 425, endPoint x: 404, endPoint y: 424, distance: 21.1
click at [404, 424] on div "0" at bounding box center [430, 421] width 78 height 31
type input "120"
drag, startPoint x: 439, startPoint y: 361, endPoint x: 384, endPoint y: 362, distance: 54.6
click at [384, 362] on div "Create Line Item Repair Upgrade BRN Area Exterior Overall ​ Feature Home Readin…" at bounding box center [561, 335] width 390 height 624
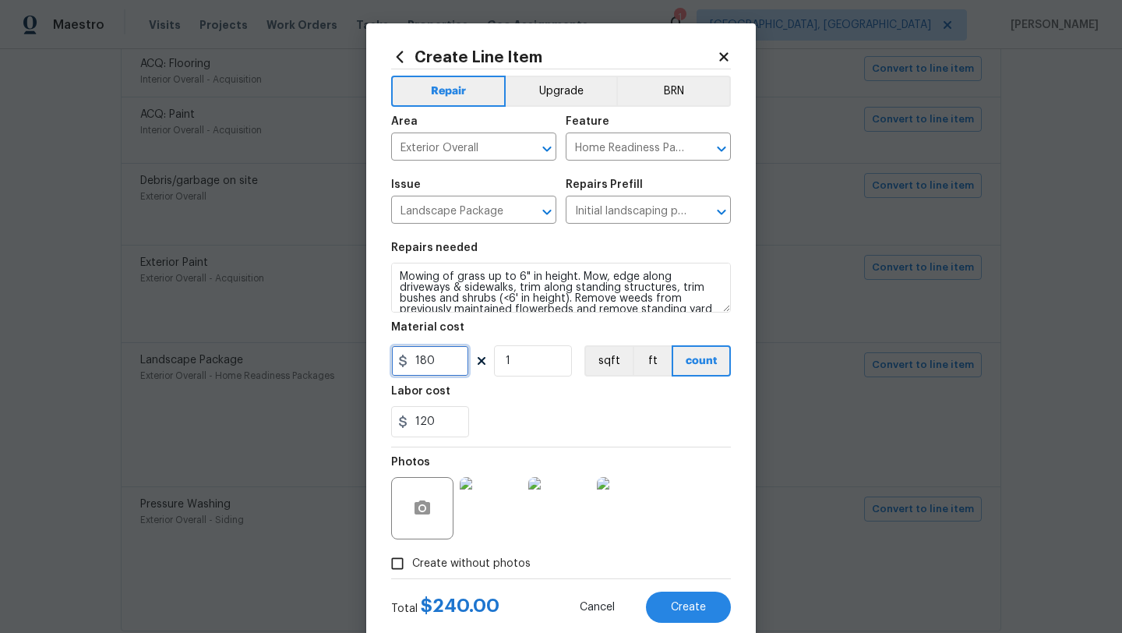
type input "180"
click at [532, 366] on input "1" at bounding box center [533, 360] width 78 height 31
type input "3"
click at [502, 411] on div "120" at bounding box center [561, 421] width 340 height 31
click at [421, 421] on input "120" at bounding box center [430, 421] width 78 height 31
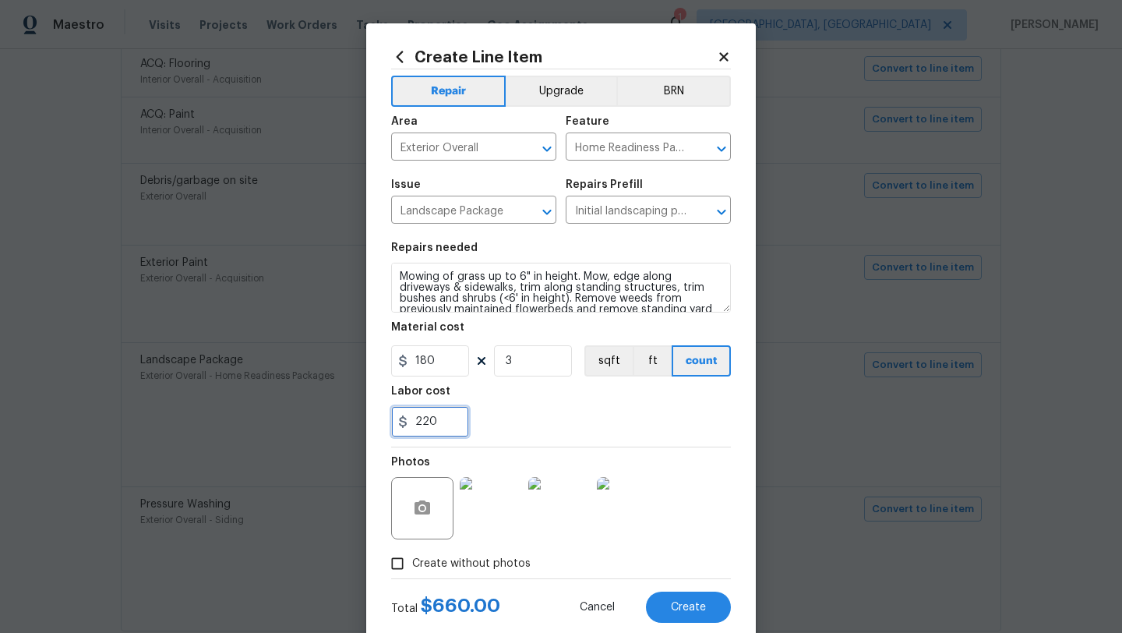
click at [457, 432] on input "220" at bounding box center [430, 421] width 78 height 31
click at [515, 427] on div "220" at bounding box center [561, 421] width 340 height 31
click at [425, 423] on input "220" at bounding box center [430, 421] width 78 height 31
type input "210"
click at [545, 425] on div "210" at bounding box center [561, 421] width 340 height 31
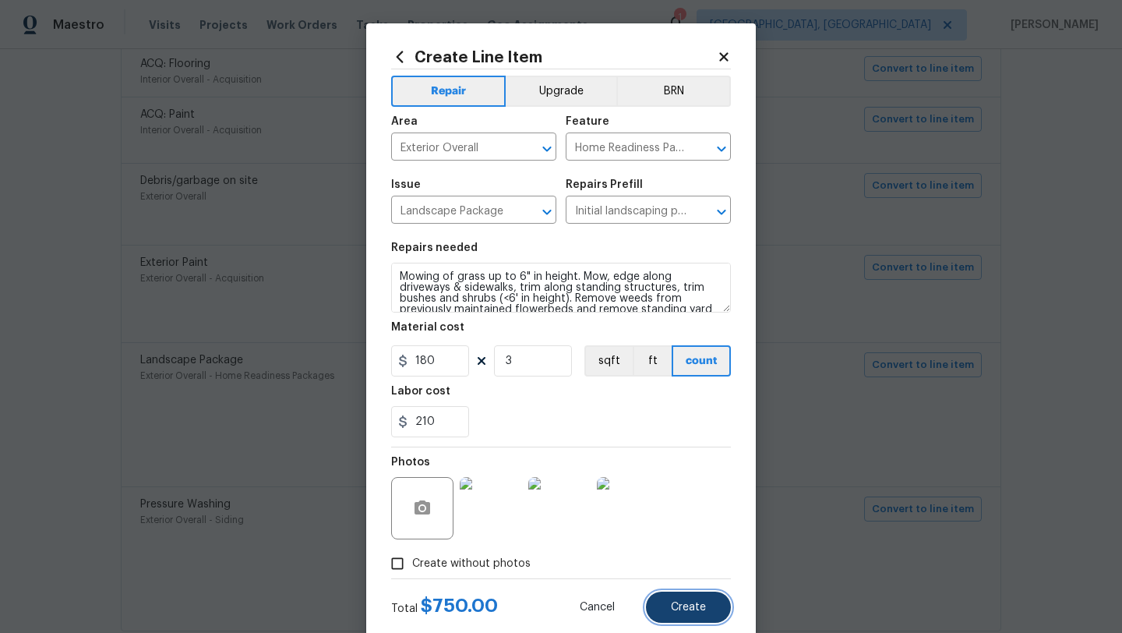
click at [680, 616] on button "Create" at bounding box center [688, 606] width 85 height 31
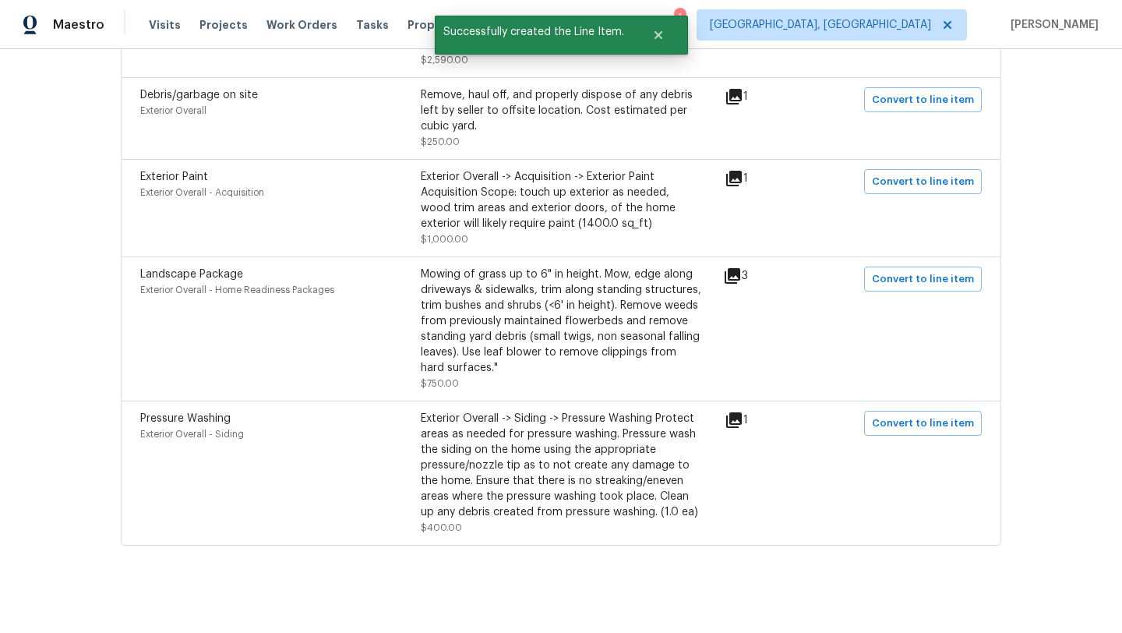
scroll to position [633, 0]
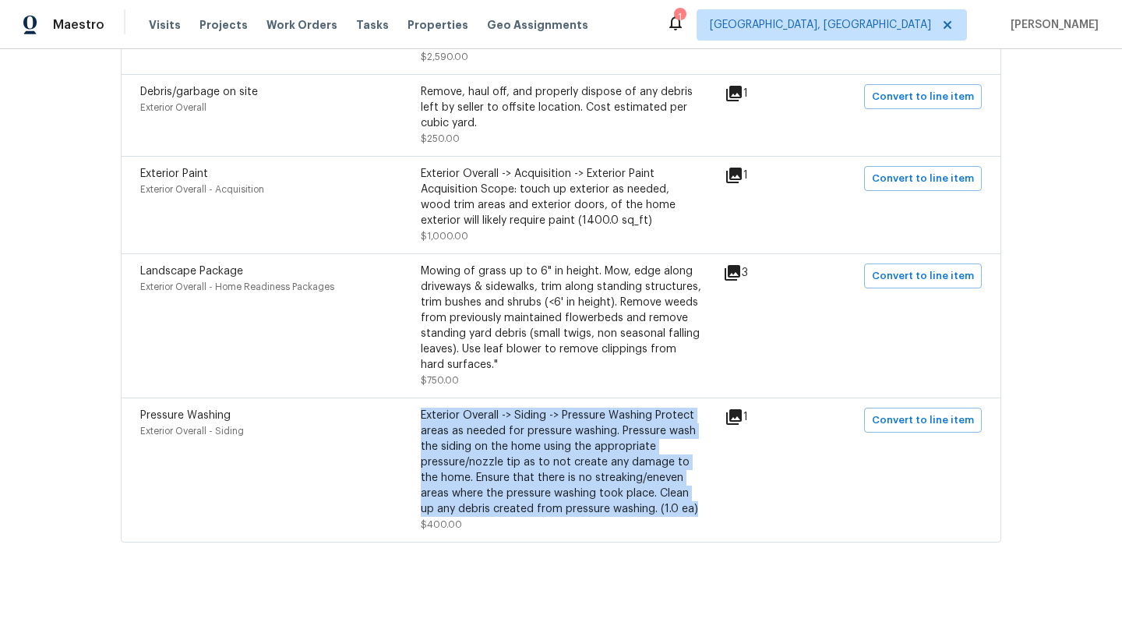
drag, startPoint x: 422, startPoint y: 418, endPoint x: 657, endPoint y: 512, distance: 252.5
click at [657, 512] on div "Exterior Overall -> Siding -> Pressure Washing Protect areas as needed for pres…" at bounding box center [561, 462] width 281 height 109
copy div "Exterior Overall -> Siding -> Pressure Washing Protect areas as needed for pres…"
click at [965, 417] on span "Convert to line item" at bounding box center [923, 420] width 102 height 18
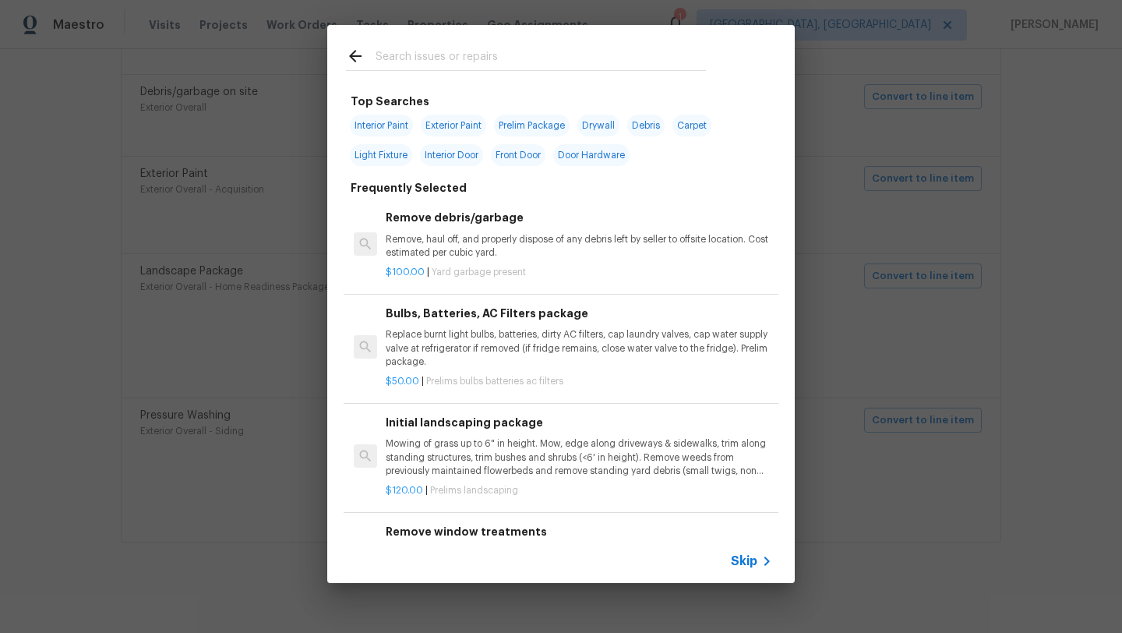
click at [406, 56] on input "text" at bounding box center [541, 58] width 330 height 23
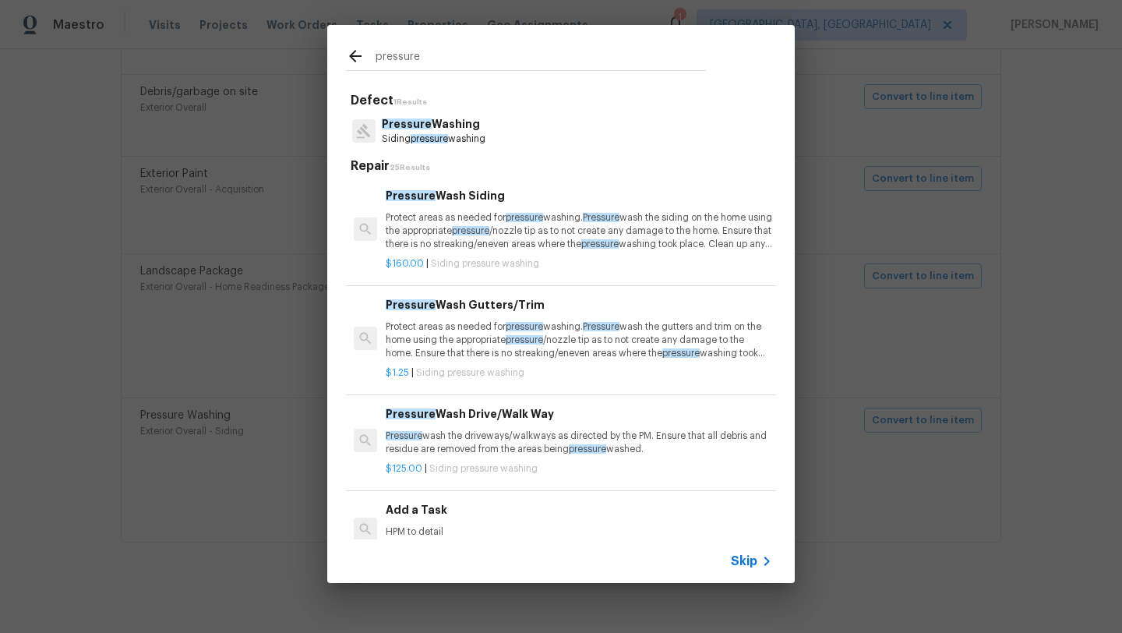
type input "pressure"
click at [470, 231] on p "Protect areas as needed for pressure washing. Pressure wash the siding on the h…" at bounding box center [579, 231] width 386 height 40
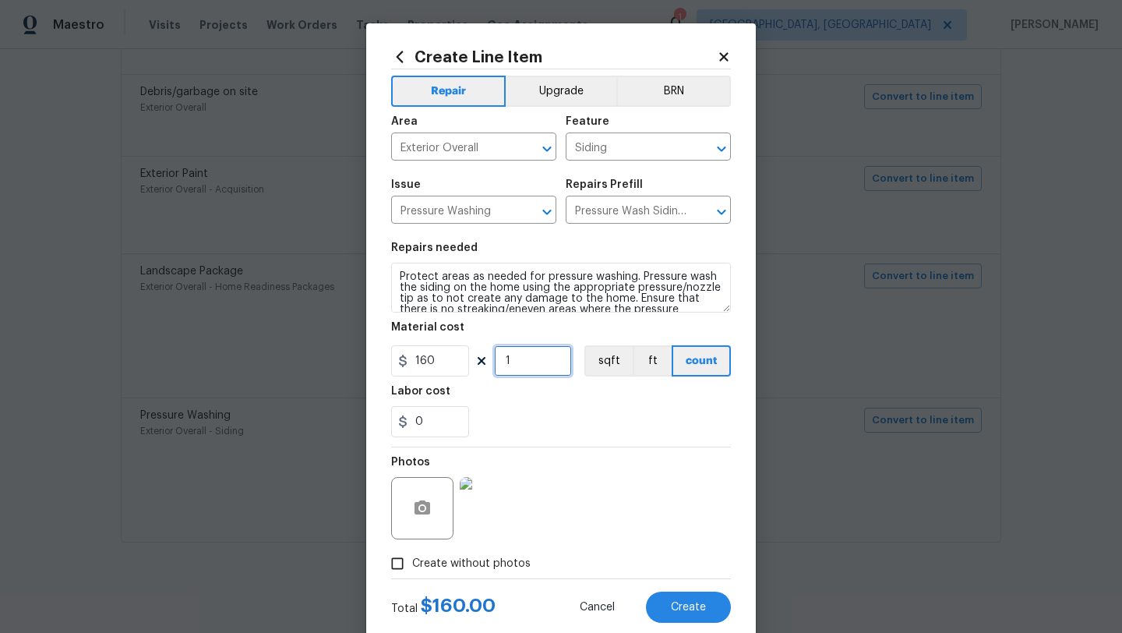
drag, startPoint x: 528, startPoint y: 362, endPoint x: 503, endPoint y: 362, distance: 24.2
click at [503, 362] on input "1" at bounding box center [533, 360] width 78 height 31
type input "2"
drag, startPoint x: 430, startPoint y: 421, endPoint x: 411, endPoint y: 421, distance: 19.5
click at [411, 421] on input "0" at bounding box center [430, 421] width 78 height 31
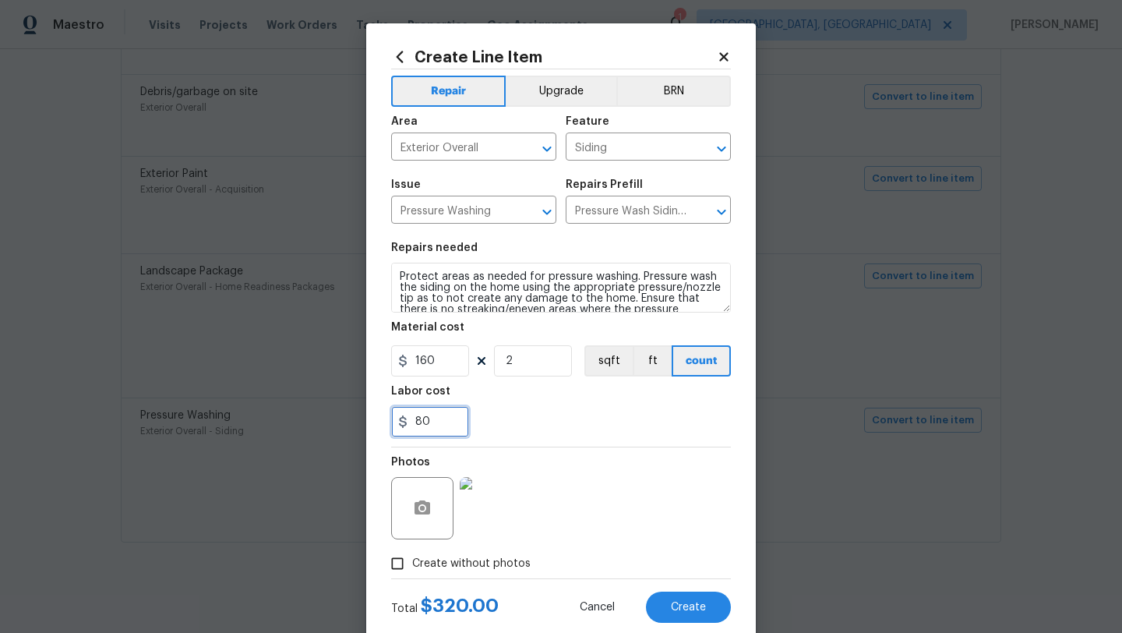
type input "80"
click at [517, 432] on div "80" at bounding box center [561, 421] width 340 height 31
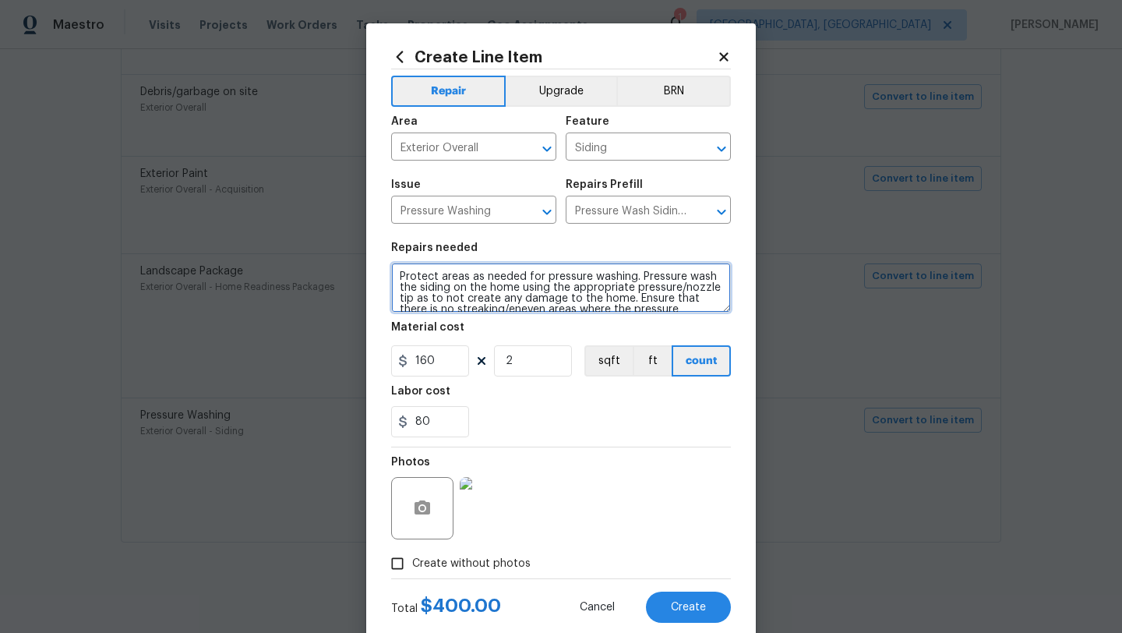
scroll to position [22, 0]
drag, startPoint x: 397, startPoint y: 274, endPoint x: 439, endPoint y: 326, distance: 66.4
click at [437, 323] on section "Repairs needed Protect areas as needed for pressure washing. Pressure wash the …" at bounding box center [561, 340] width 340 height 214
paste textarea "Exterior Overall -> Siding -> Pressure Washing Protect areas as needed for pres…"
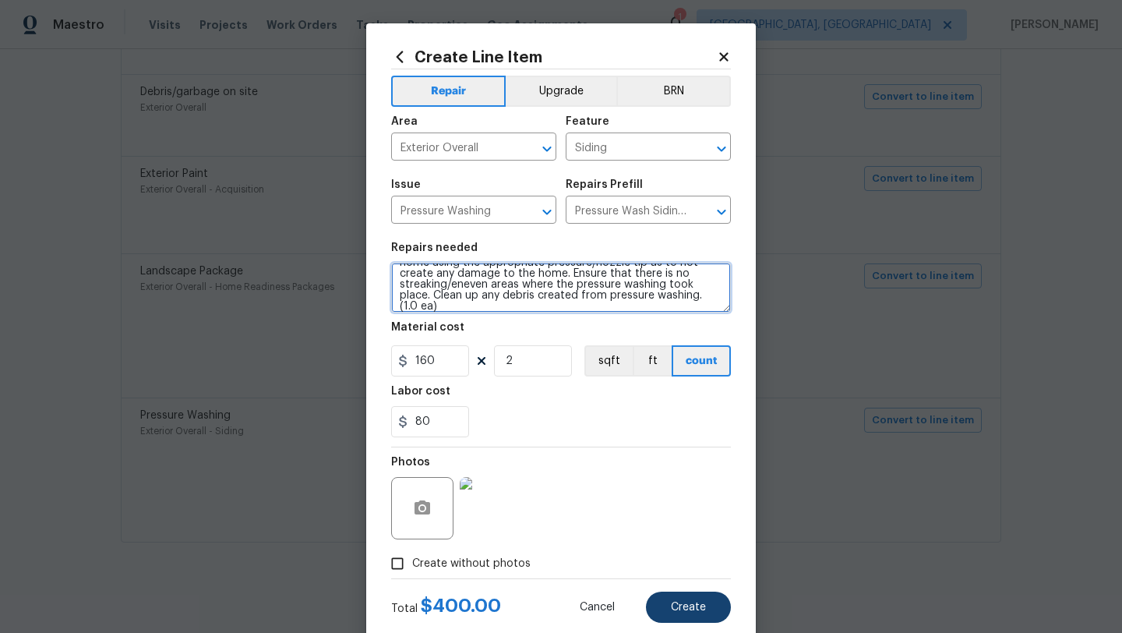
type textarea "Exterior Overall -> Siding -> Pressure Washing Protect areas as needed for pres…"
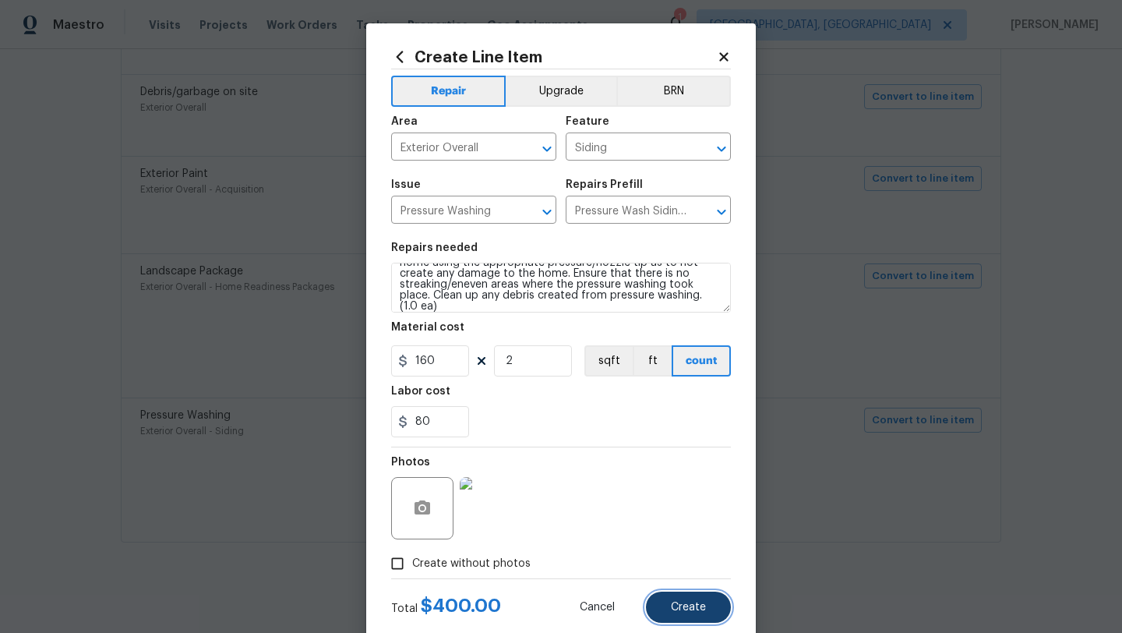
click at [684, 602] on span "Create" at bounding box center [688, 608] width 35 height 12
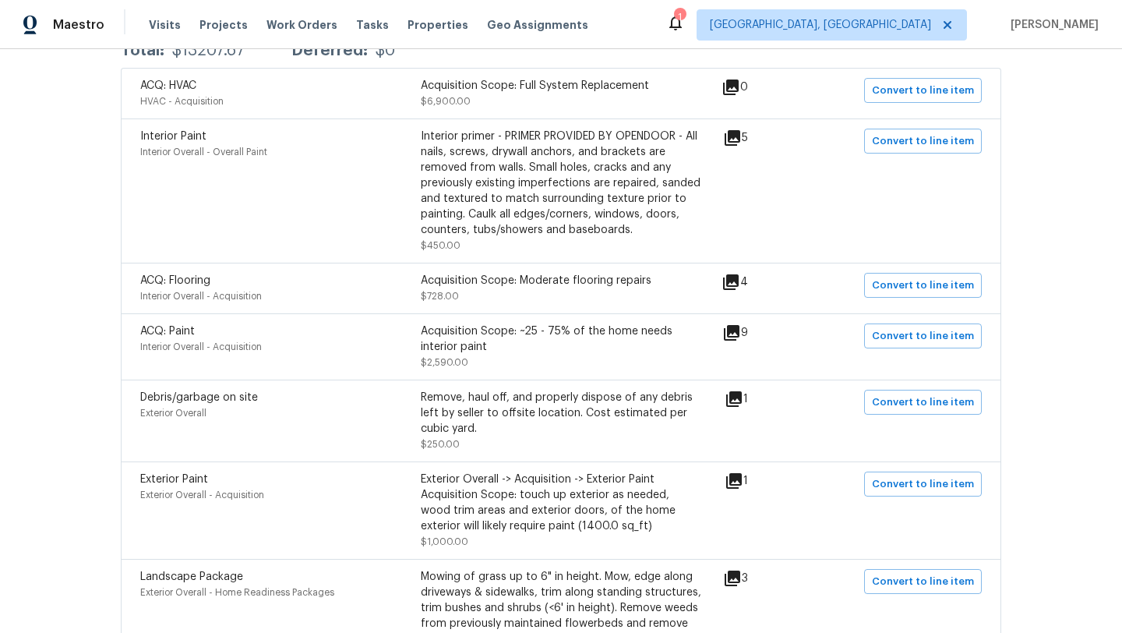
scroll to position [324, 0]
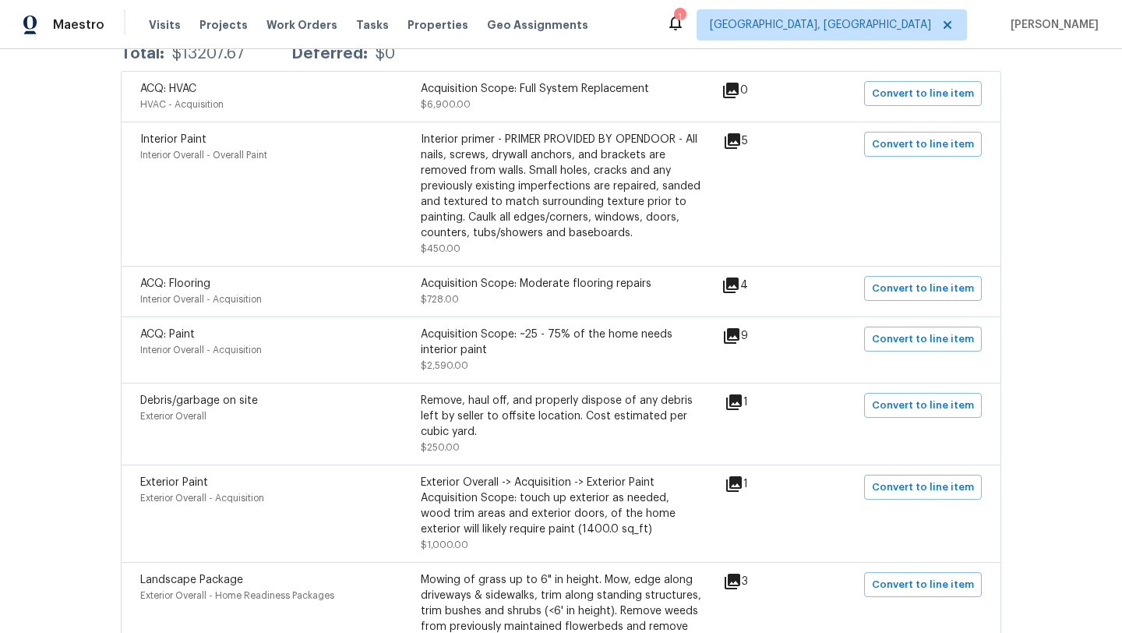
click at [749, 284] on div "4" at bounding box center [760, 285] width 76 height 19
click at [739, 284] on icon at bounding box center [731, 285] width 16 height 16
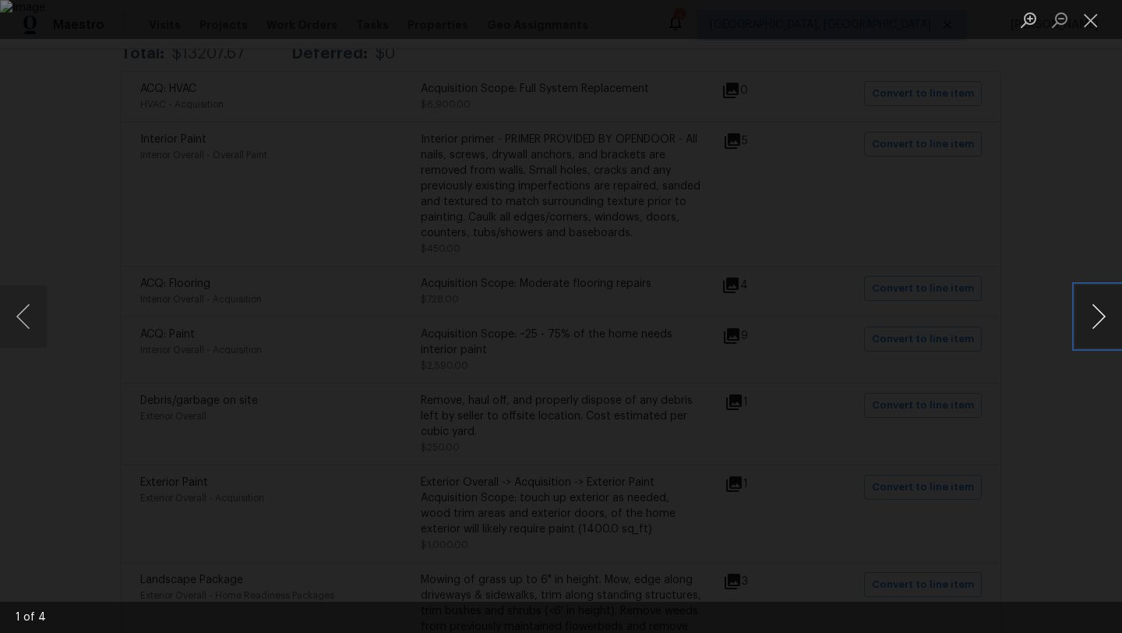
click at [1090, 323] on button "Next image" at bounding box center [1098, 316] width 47 height 62
click at [1085, 16] on button "Close lightbox" at bounding box center [1090, 19] width 31 height 27
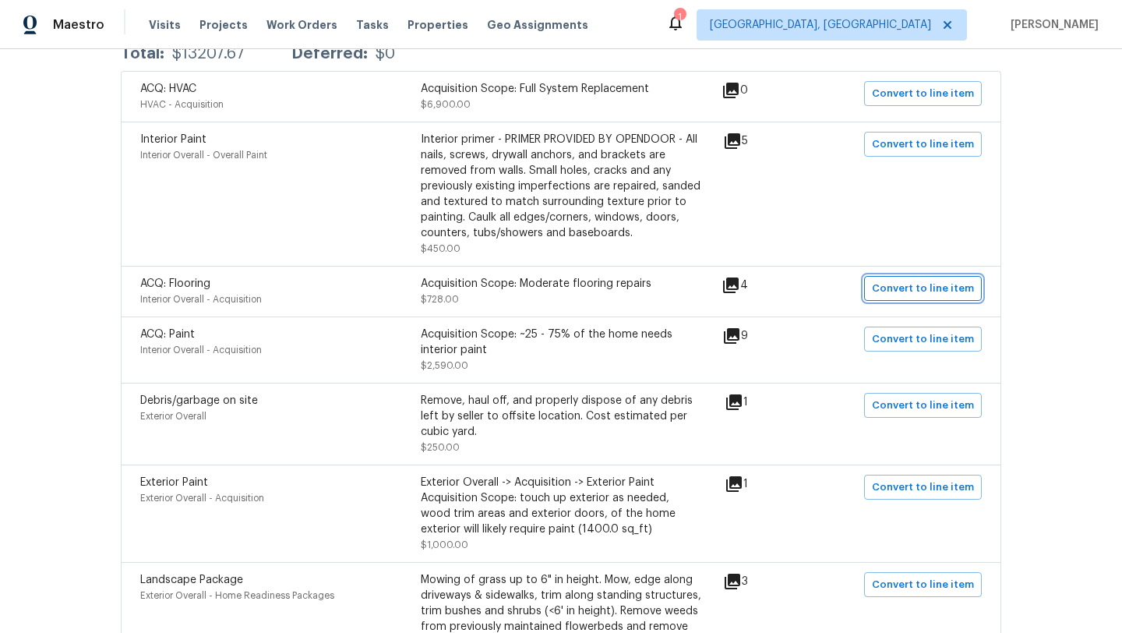
click at [944, 291] on span "Convert to line item" at bounding box center [923, 289] width 102 height 18
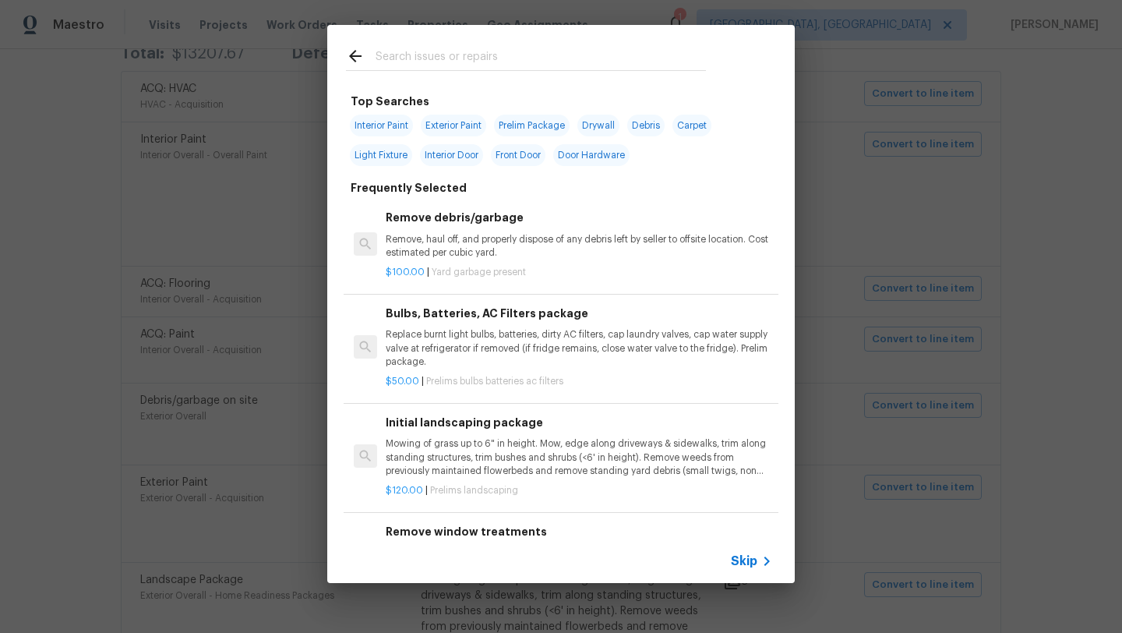
click at [415, 50] on input "text" at bounding box center [541, 58] width 330 height 23
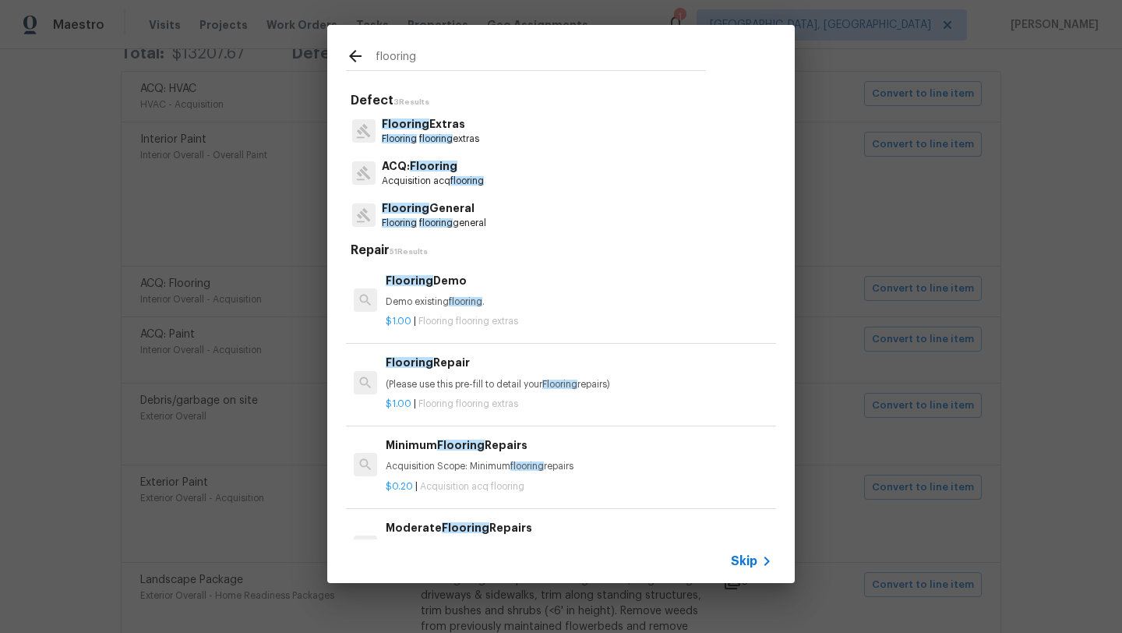
type input "flooring"
click at [439, 386] on p "(Please use this pre-fill to detail your Flooring repairs)" at bounding box center [579, 384] width 386 height 13
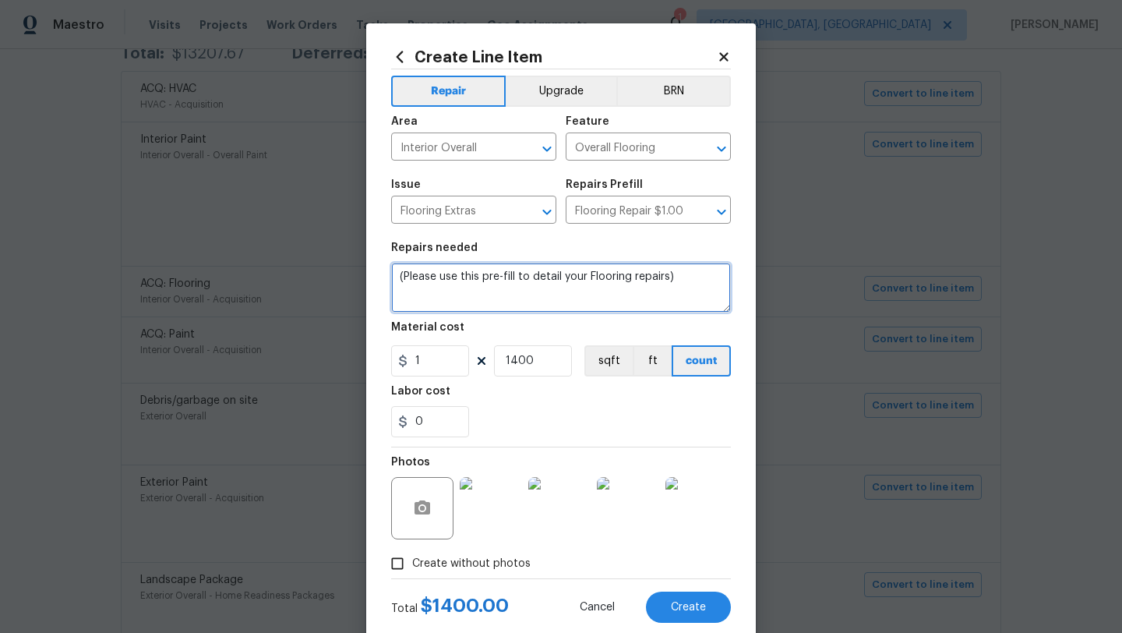
click at [705, 283] on textarea "(Please use this pre-fill to detail your Flooring repairs)" at bounding box center [561, 288] width 340 height 50
paste textarea "Exterior Overall -> Siding -> Pressure Washing Protect areas as needed for pres…"
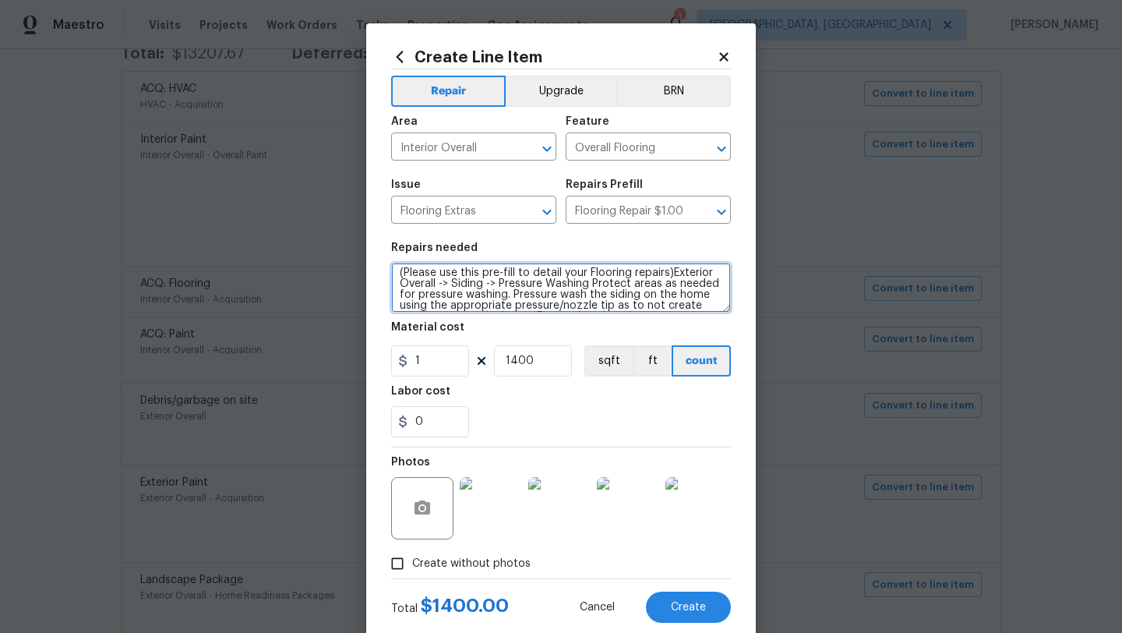
scroll to position [0, 0]
type textarea "(Please use this pre-fill to detail your Flooring repairs)Exterior Overall -> S…"
click at [726, 52] on icon at bounding box center [724, 57] width 14 height 14
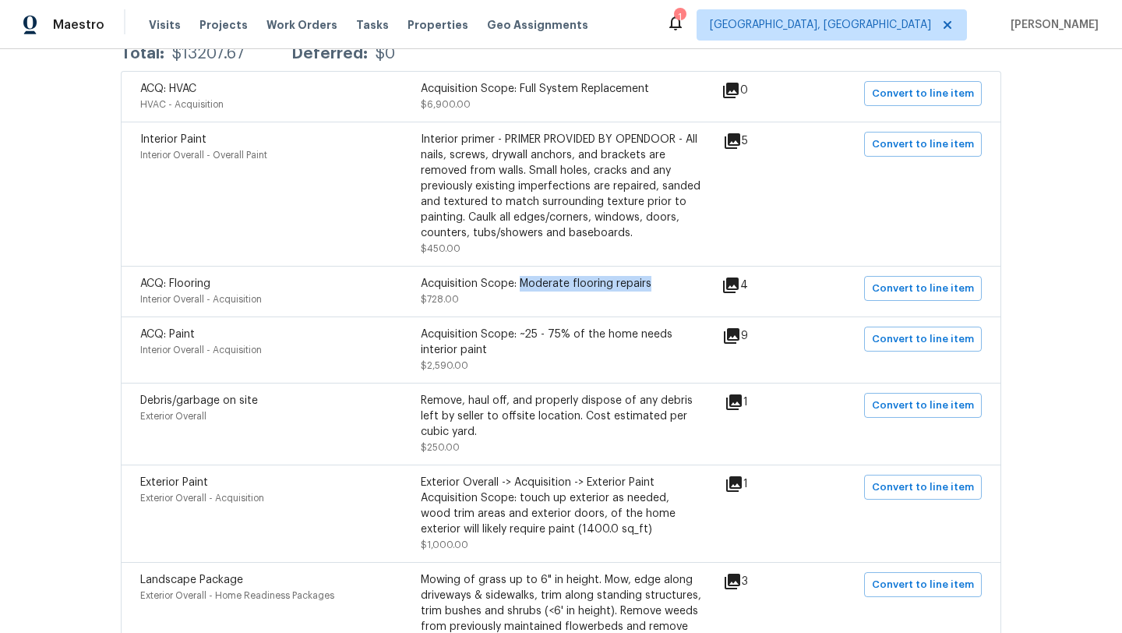
drag, startPoint x: 521, startPoint y: 285, endPoint x: 656, endPoint y: 284, distance: 135.6
click at [656, 284] on div "Acquisition Scope: Moderate flooring repairs" at bounding box center [561, 284] width 281 height 16
copy div "Moderate flooring repairs"
click at [953, 284] on span "Convert to line item" at bounding box center [923, 289] width 102 height 18
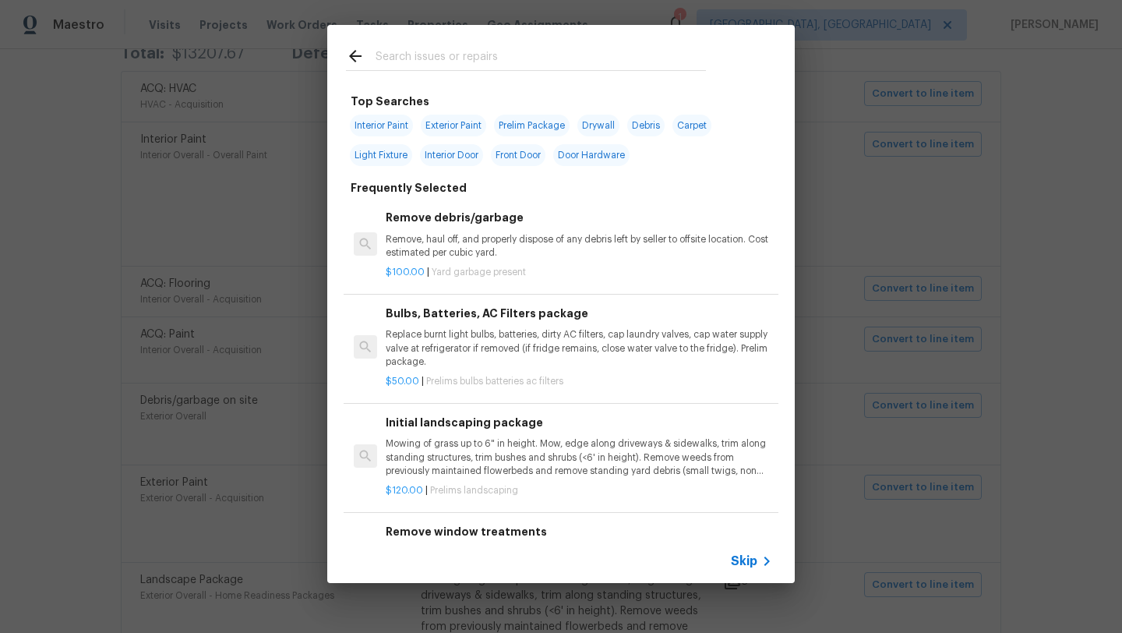
click at [422, 59] on input "text" at bounding box center [541, 58] width 330 height 23
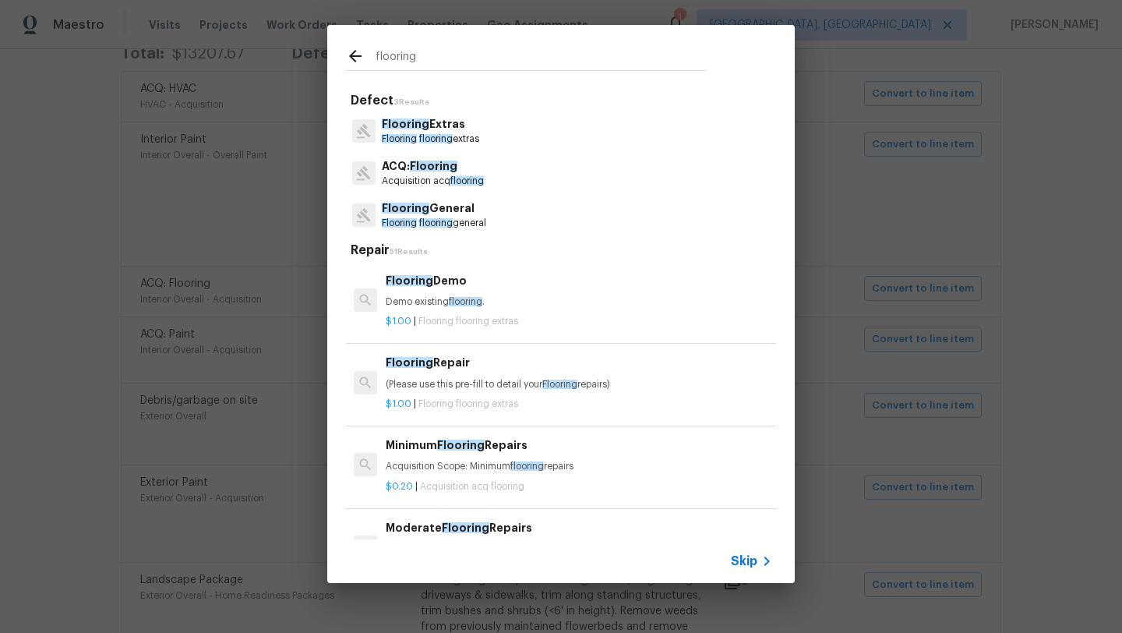
type input "flooring"
click at [447, 388] on p "(Please use this pre-fill to detail your Flooring repairs)" at bounding box center [579, 384] width 386 height 13
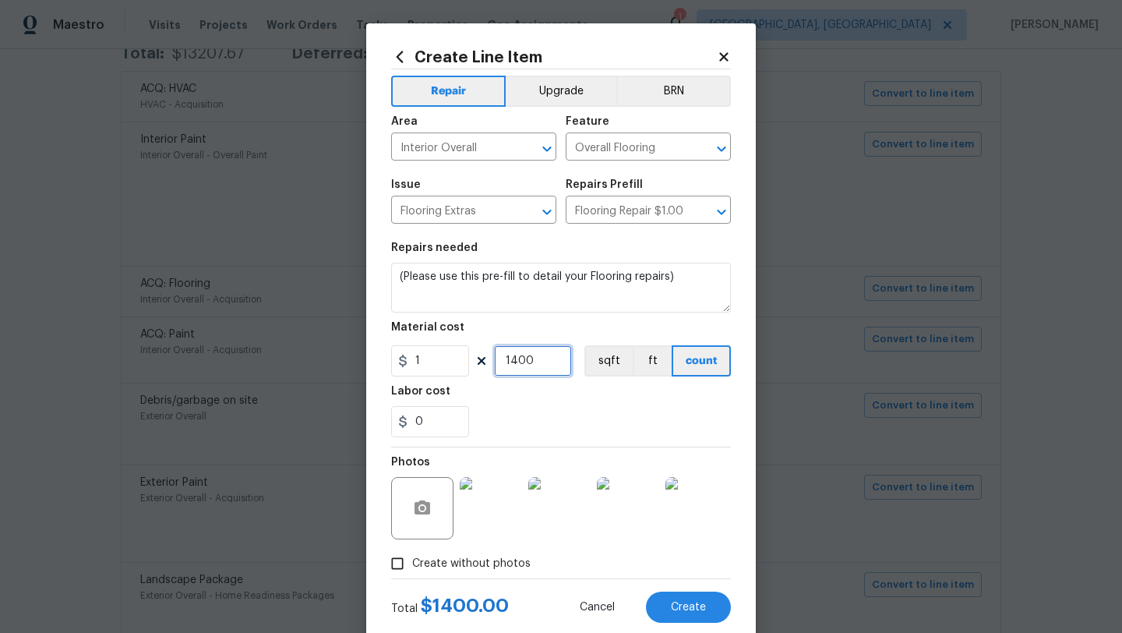
drag, startPoint x: 551, startPoint y: 365, endPoint x: 484, endPoint y: 359, distance: 67.2
click at [484, 359] on div "1 1400 sqft ft count" at bounding box center [561, 360] width 340 height 31
type input "500"
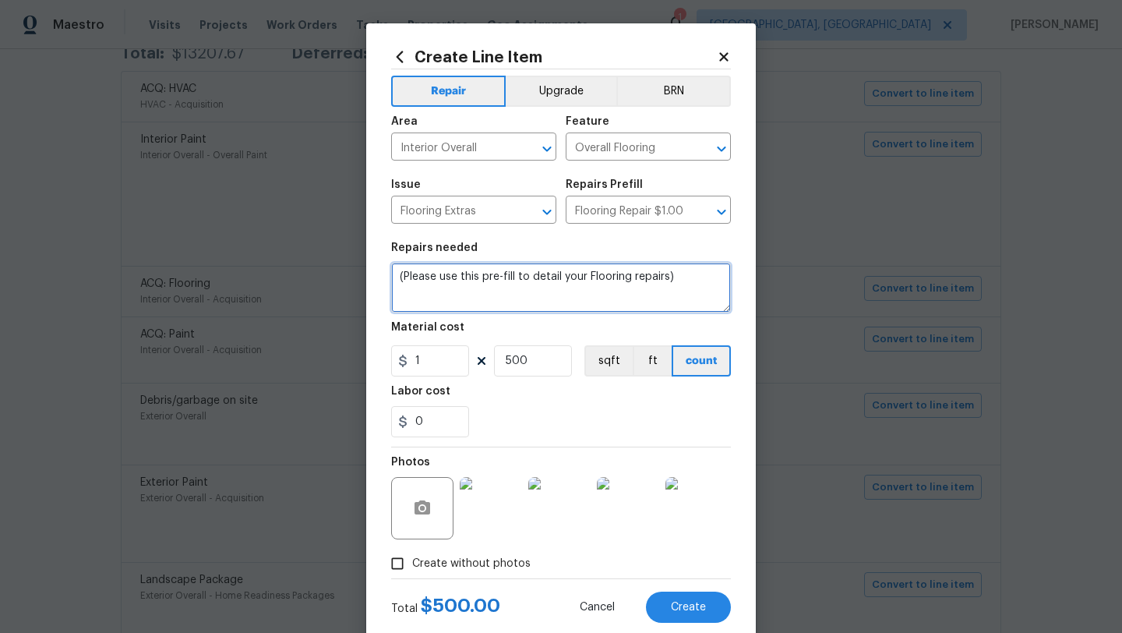
drag, startPoint x: 682, startPoint y: 272, endPoint x: 403, endPoint y: 265, distance: 279.0
click at [403, 265] on textarea "(Please use this pre-fill to detail your Flooring repairs)" at bounding box center [561, 288] width 340 height 50
paste textarea "Moderate flooring repairs"
type textarea "rejuvinate Moderate flooring repairs"
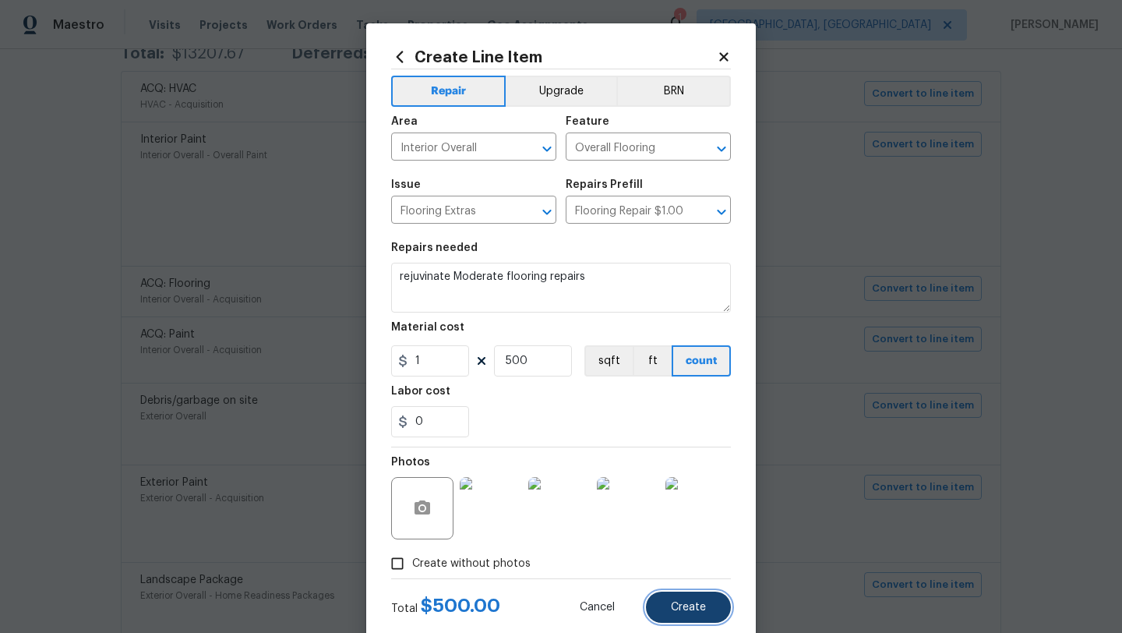
click at [681, 599] on button "Create" at bounding box center [688, 606] width 85 height 31
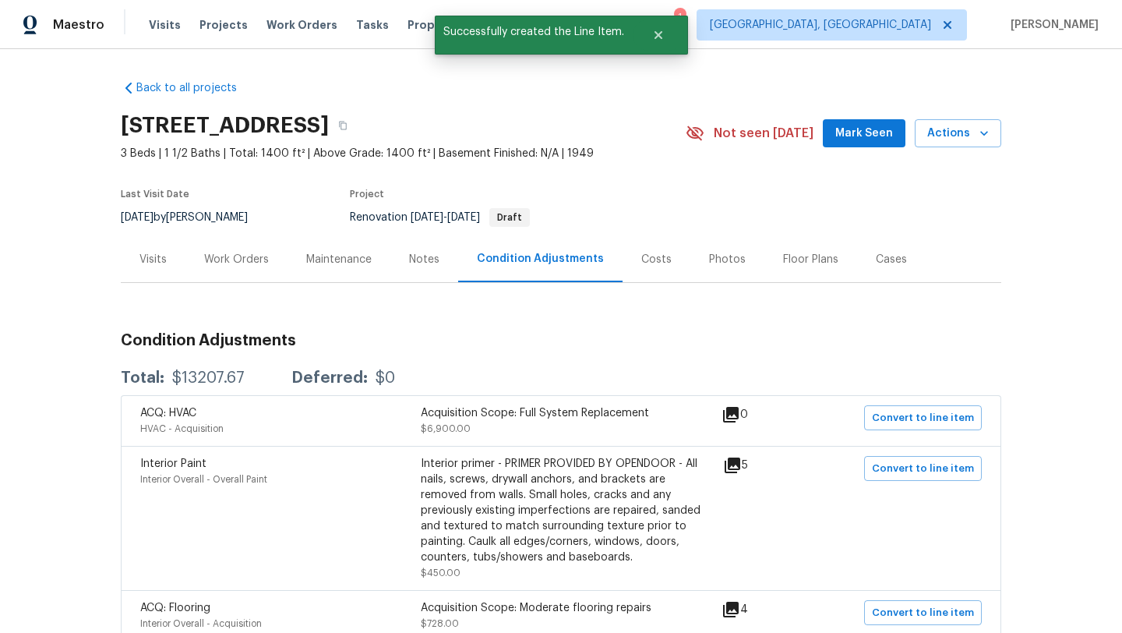
click at [231, 263] on div "Work Orders" at bounding box center [236, 260] width 65 height 16
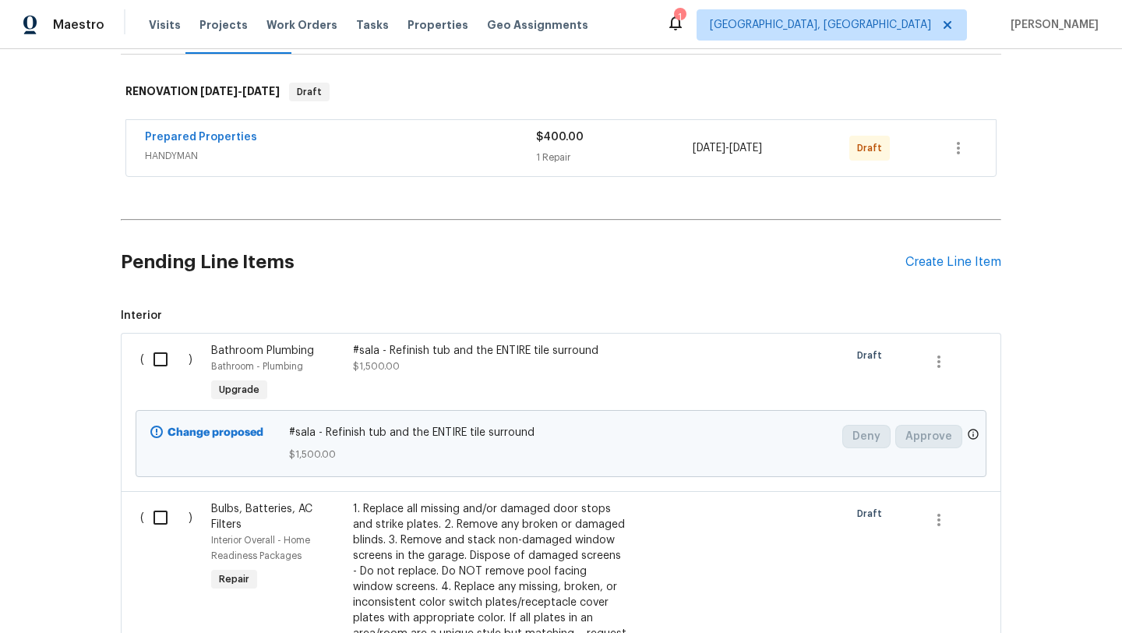
scroll to position [241, 0]
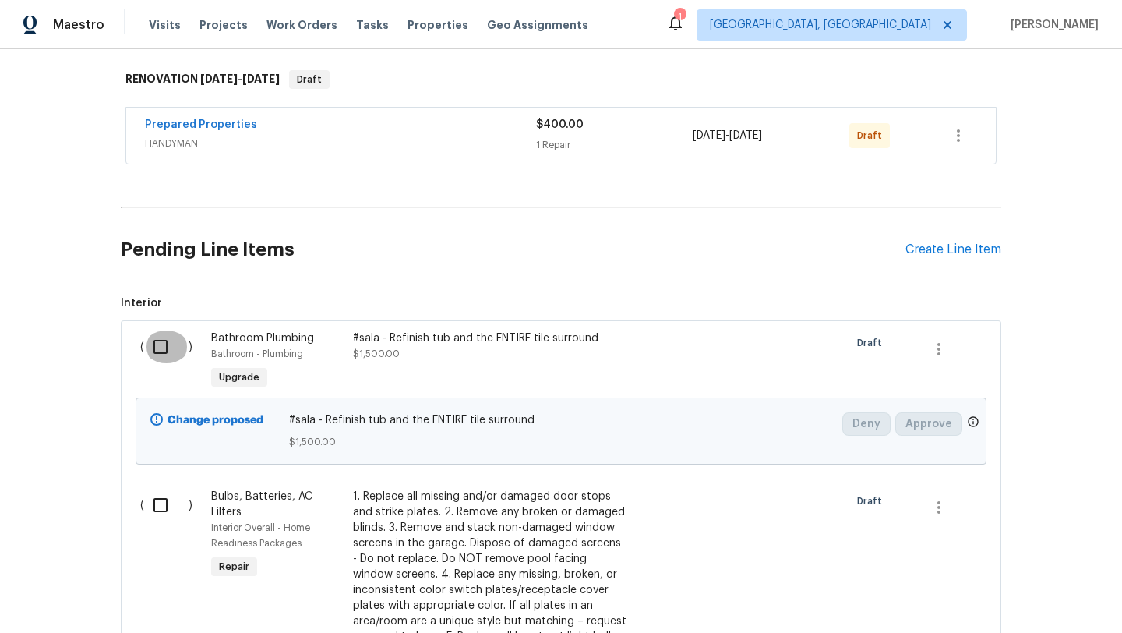
click at [156, 346] on input "checkbox" at bounding box center [166, 346] width 44 height 33
checkbox input "true"
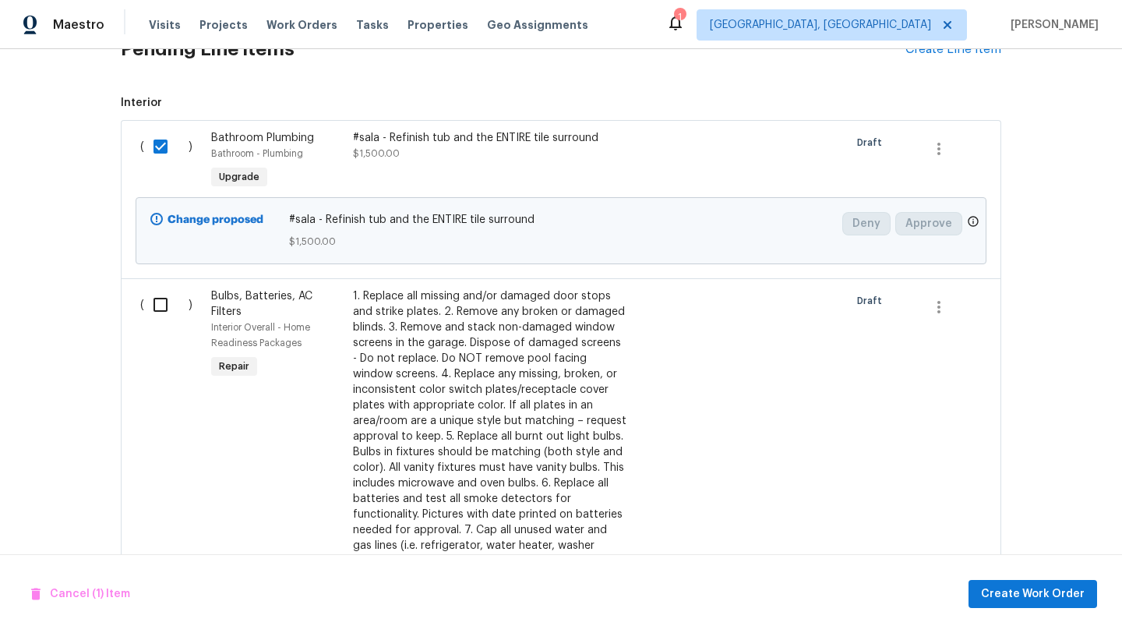
scroll to position [474, 0]
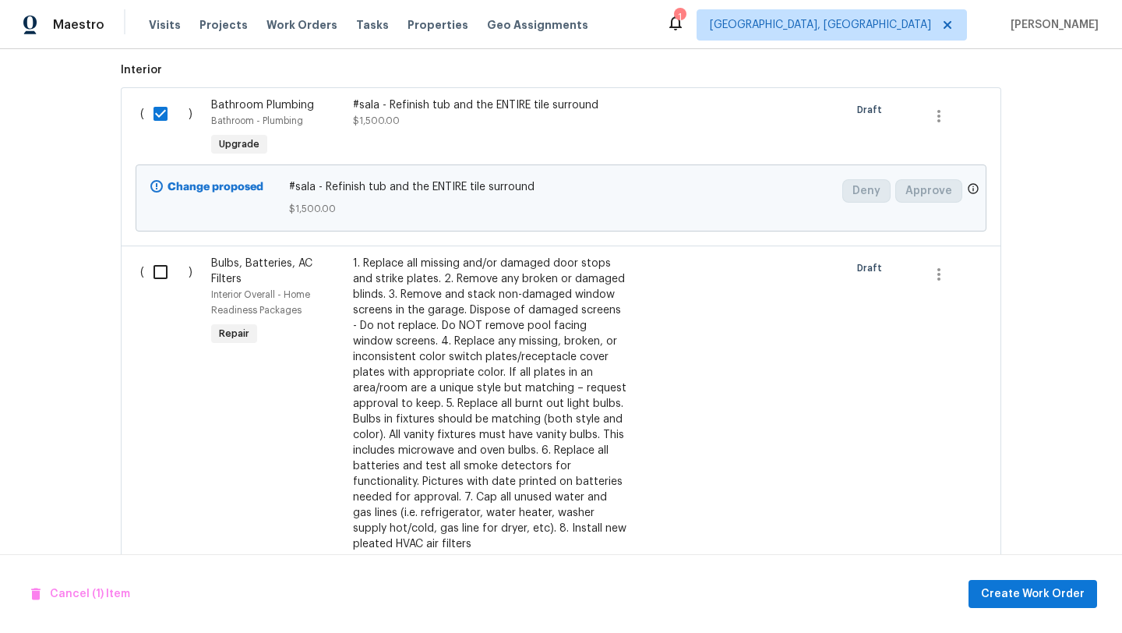
click at [162, 276] on input "checkbox" at bounding box center [166, 272] width 44 height 33
checkbox input "true"
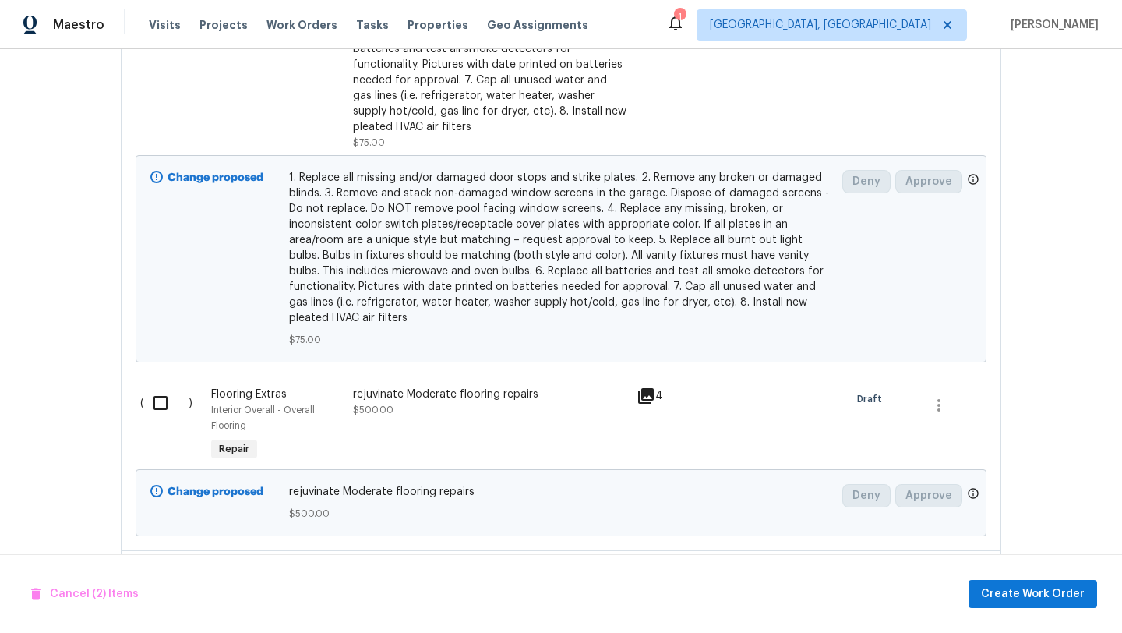
scroll to position [960, 0]
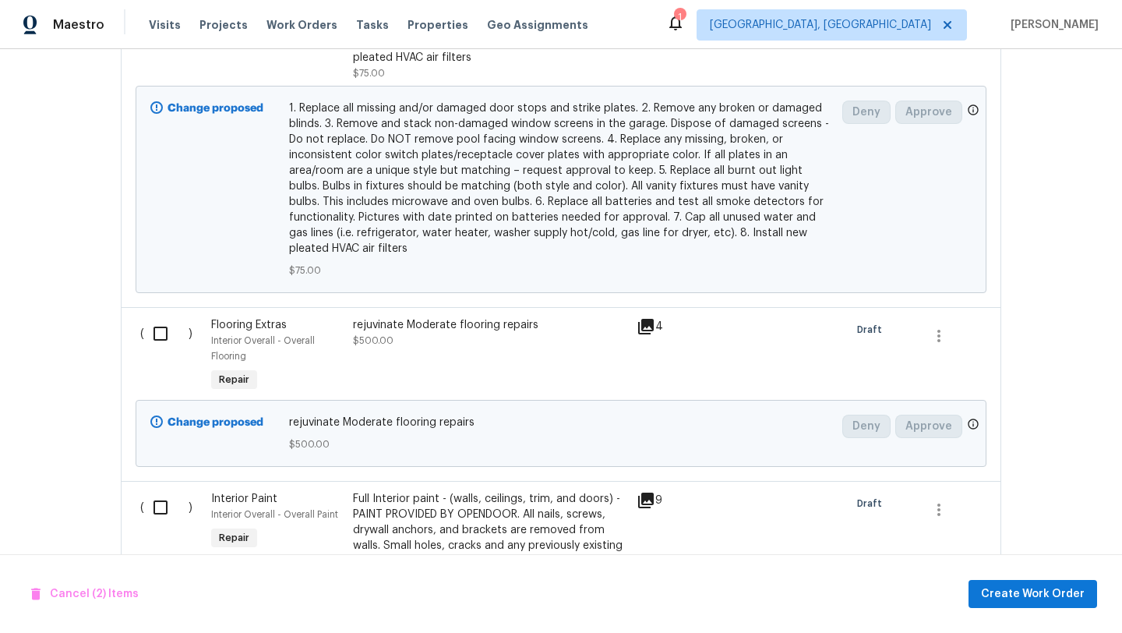
click at [159, 511] on input "checkbox" at bounding box center [166, 507] width 44 height 33
checkbox input "true"
click at [158, 338] on input "checkbox" at bounding box center [166, 333] width 44 height 33
checkbox input "true"
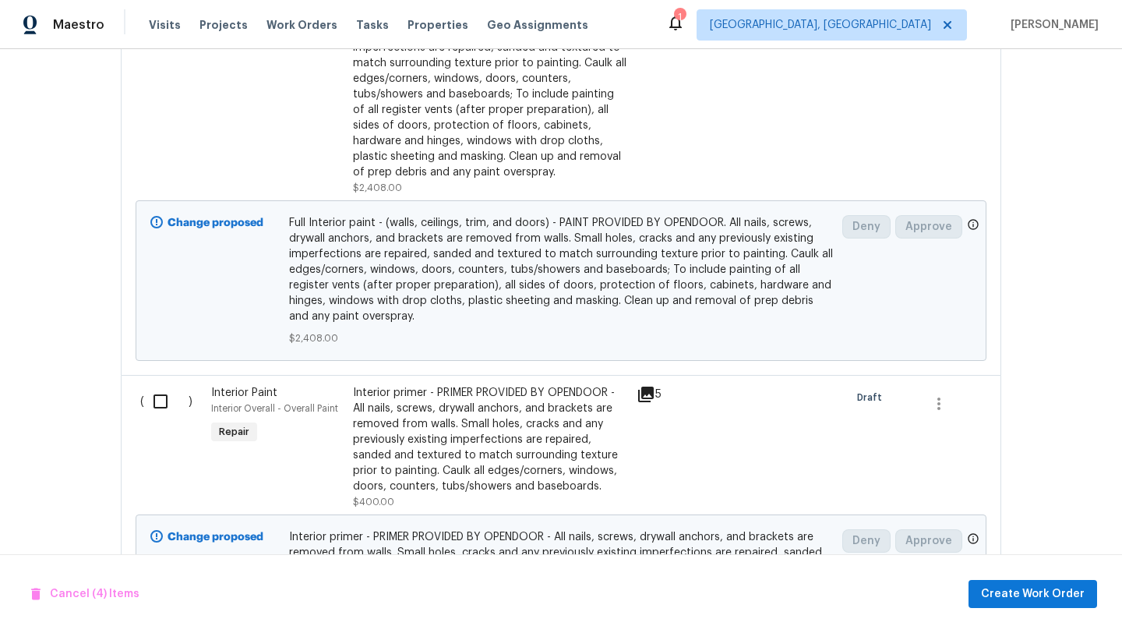
scroll to position [1483, 0]
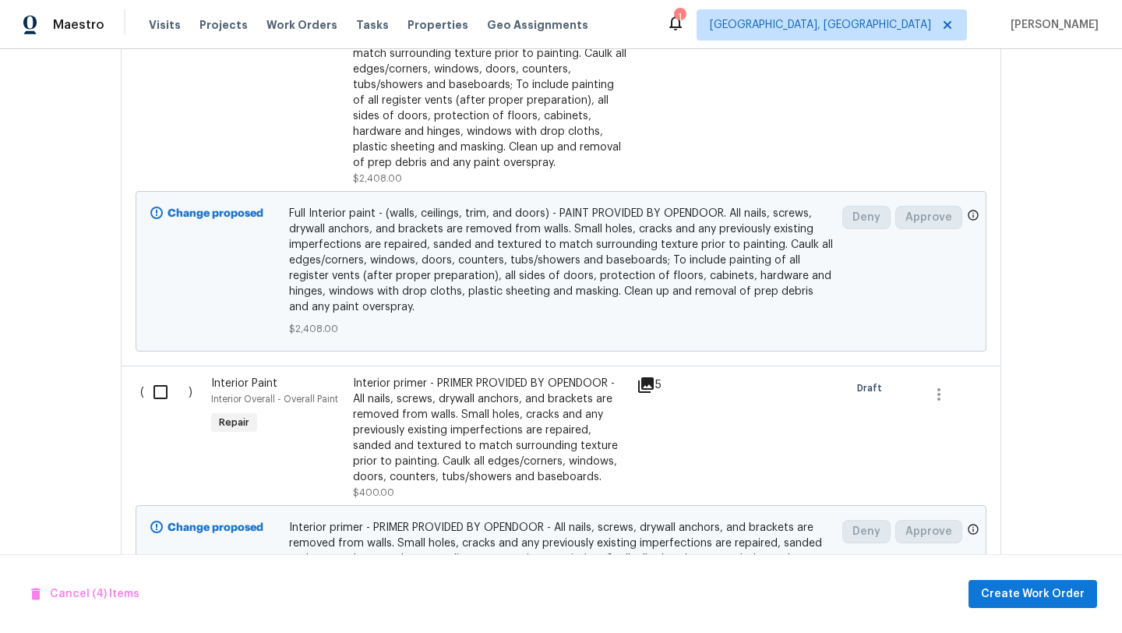
click at [160, 393] on input "checkbox" at bounding box center [166, 392] width 44 height 33
checkbox input "true"
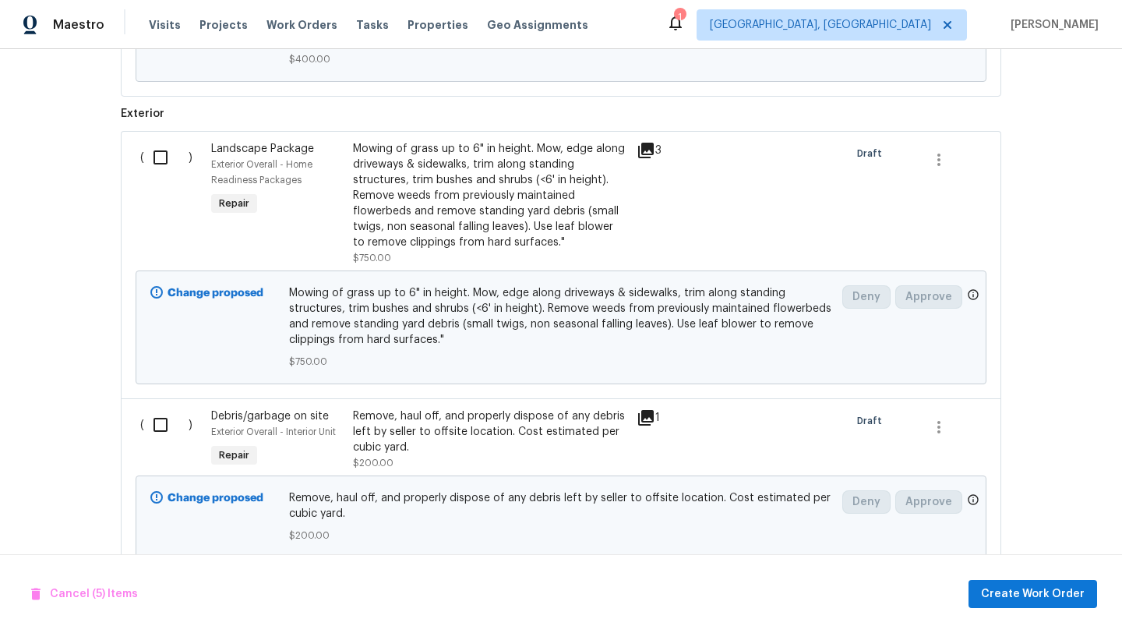
scroll to position [2022, 0]
click at [162, 425] on input "checkbox" at bounding box center [166, 422] width 44 height 33
checkbox input "true"
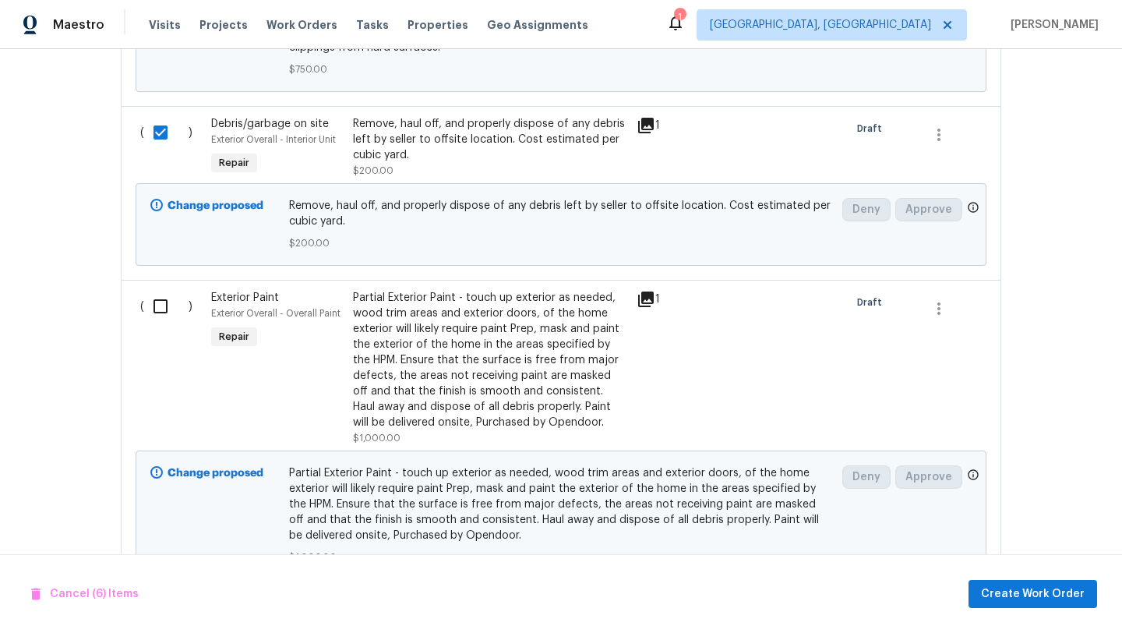
scroll to position [2322, 0]
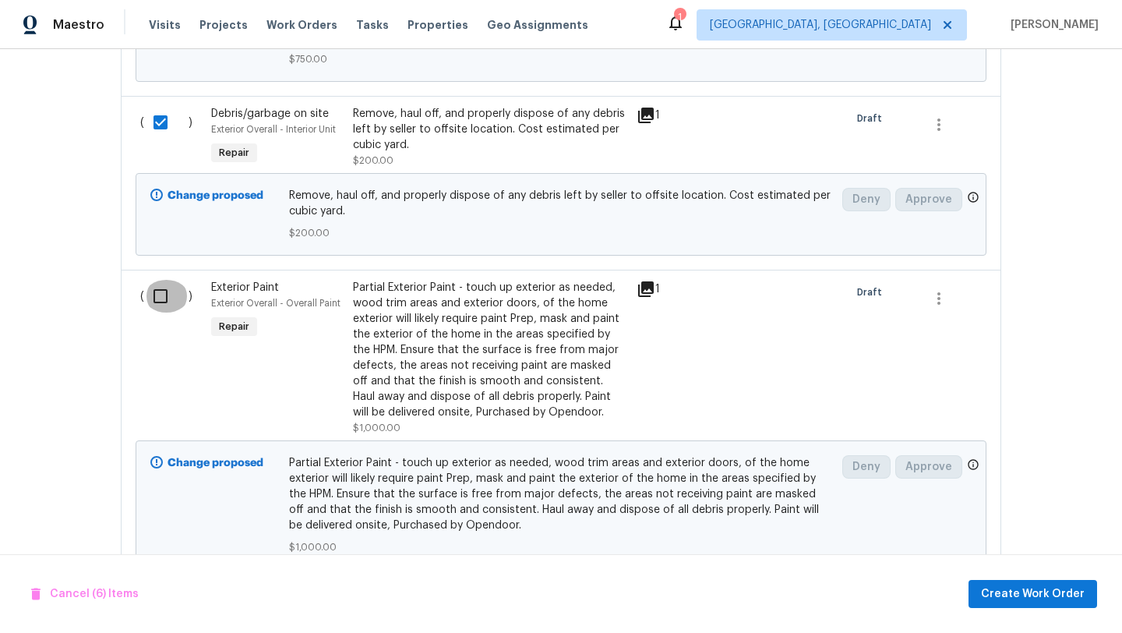
click at [156, 302] on input "checkbox" at bounding box center [166, 296] width 44 height 33
checkbox input "true"
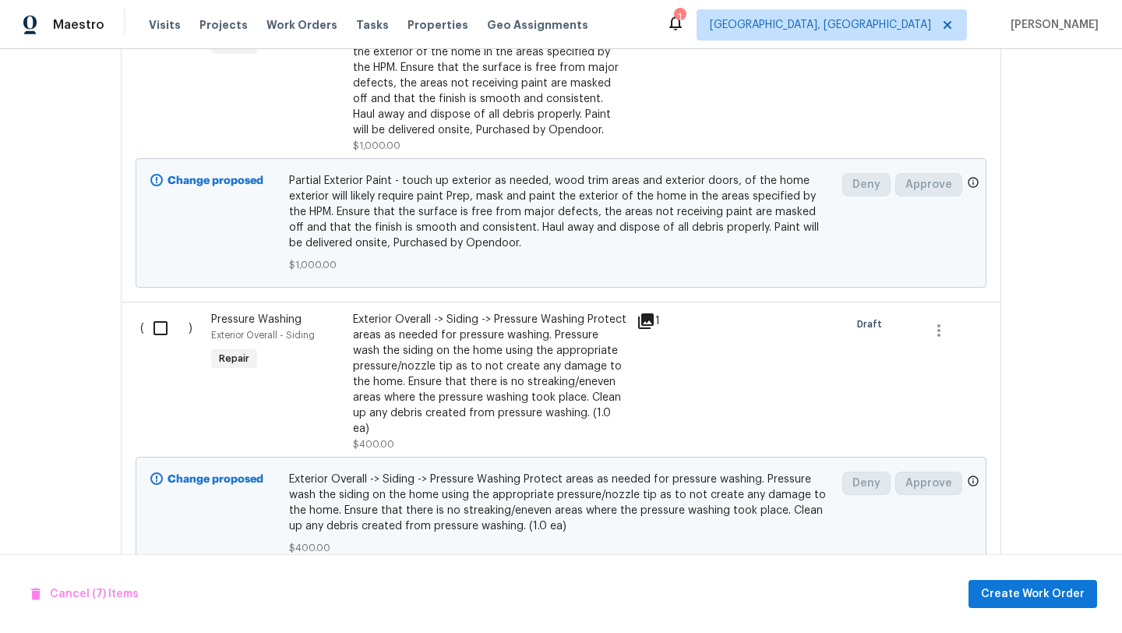
scroll to position [2635, 0]
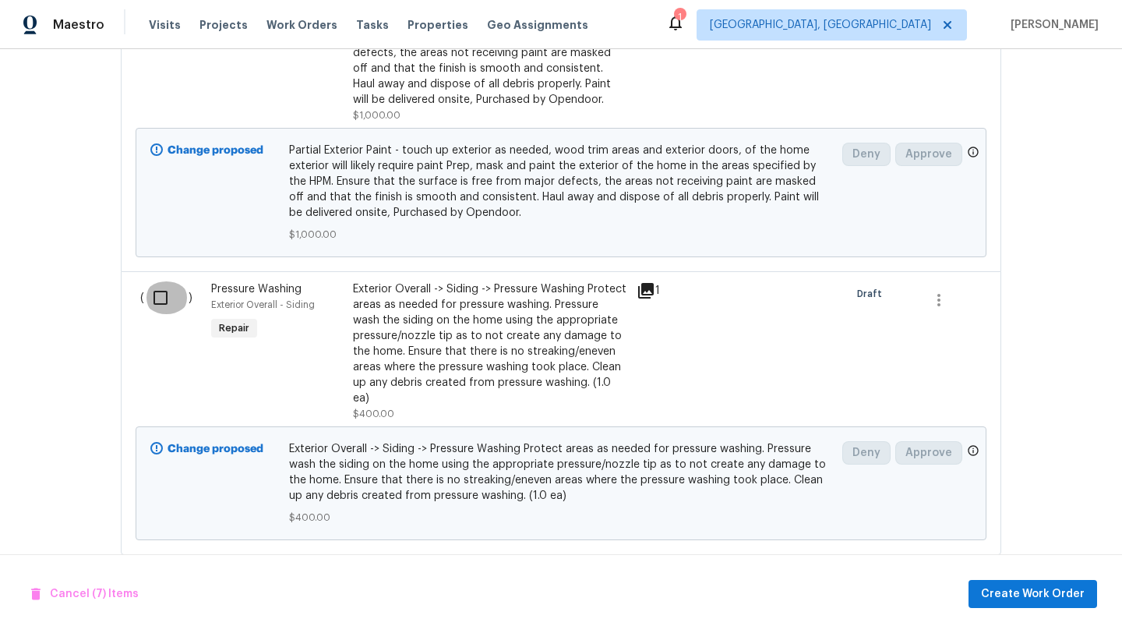
click at [161, 302] on input "checkbox" at bounding box center [166, 297] width 44 height 33
checkbox input "true"
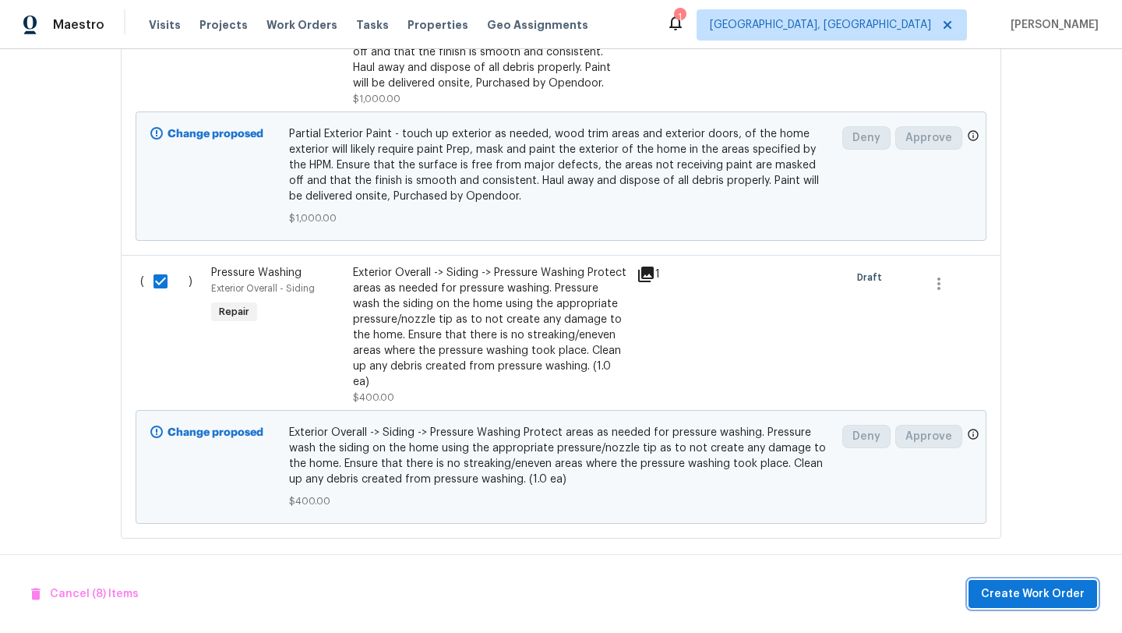
click at [994, 593] on span "Create Work Order" at bounding box center [1033, 593] width 104 height 19
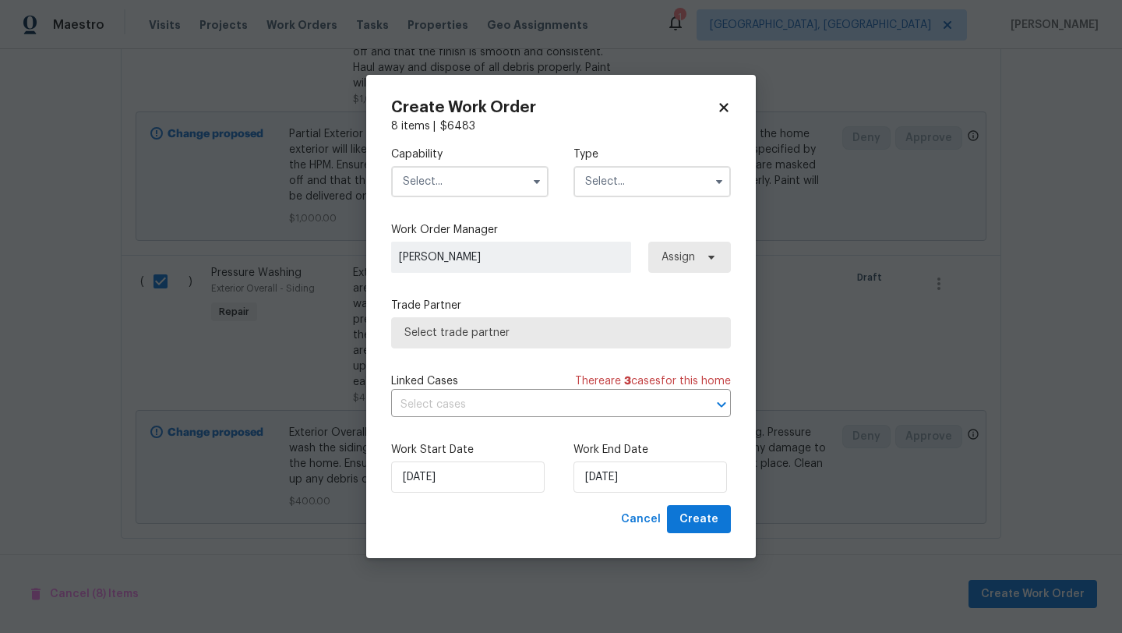
click at [459, 179] on input "text" at bounding box center [469, 181] width 157 height 31
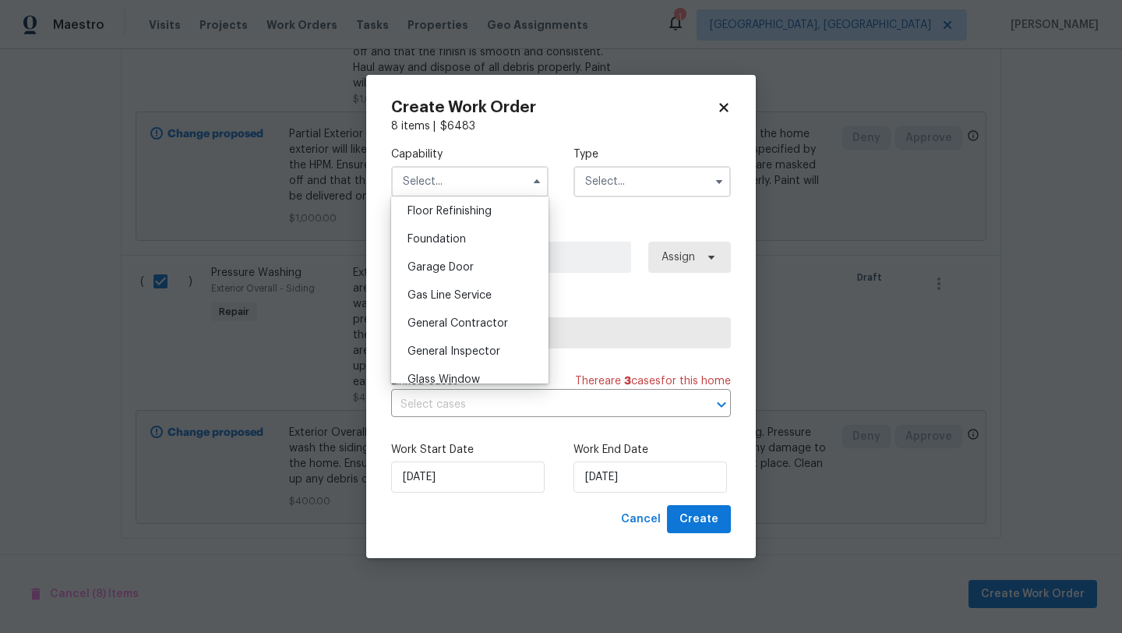
scroll to position [639, 0]
click at [453, 320] on span "General Contractor" at bounding box center [458, 320] width 101 height 11
type input "General Contractor"
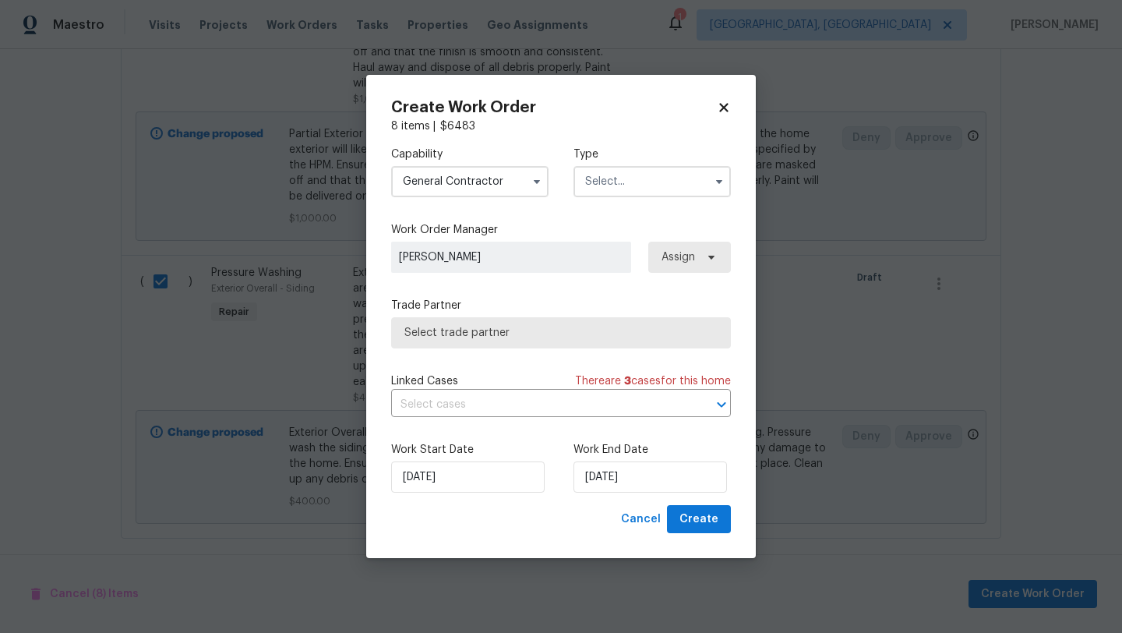
click at [610, 182] on input "text" at bounding box center [652, 181] width 157 height 31
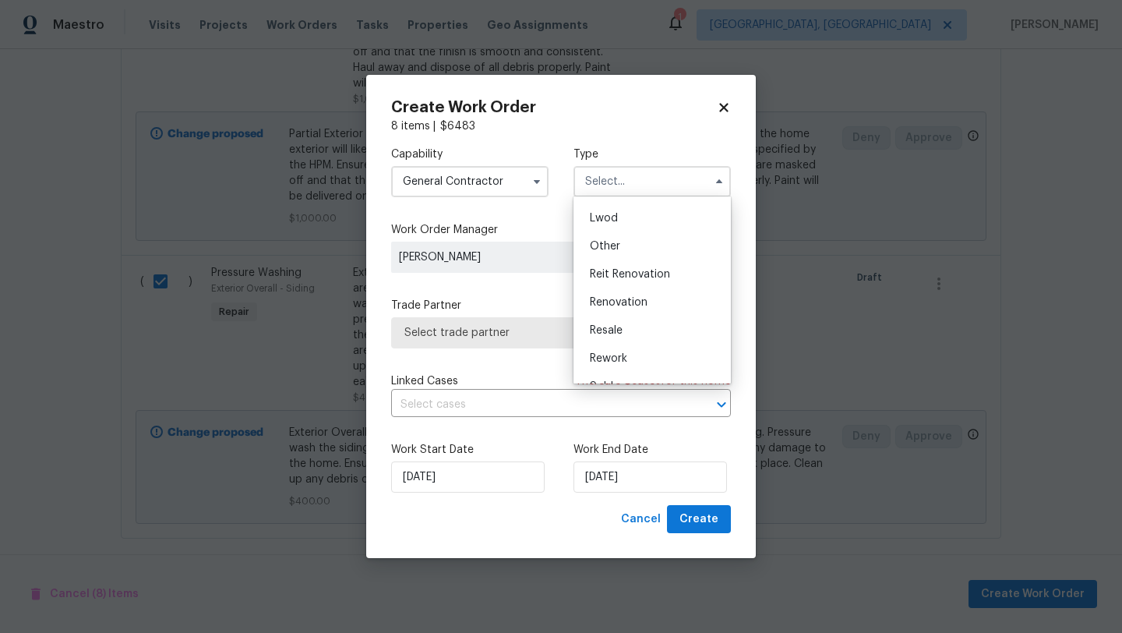
scroll to position [185, 0]
click at [628, 281] on span "Renovation" at bounding box center [619, 281] width 58 height 11
type input "Renovation"
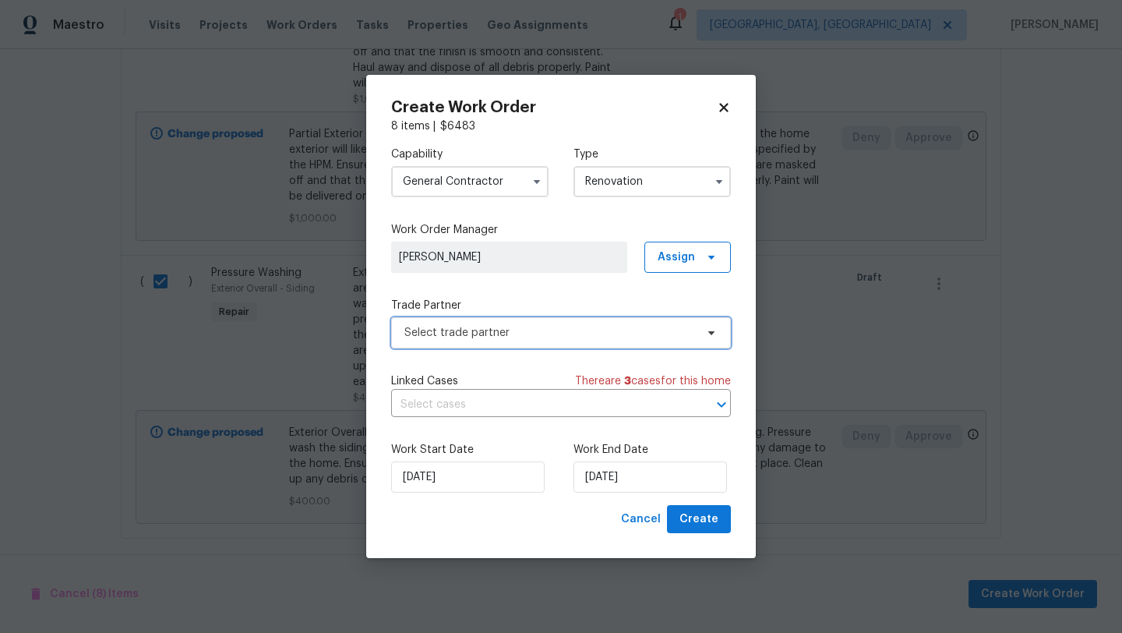
click at [517, 329] on span "Select trade partner" at bounding box center [549, 333] width 291 height 16
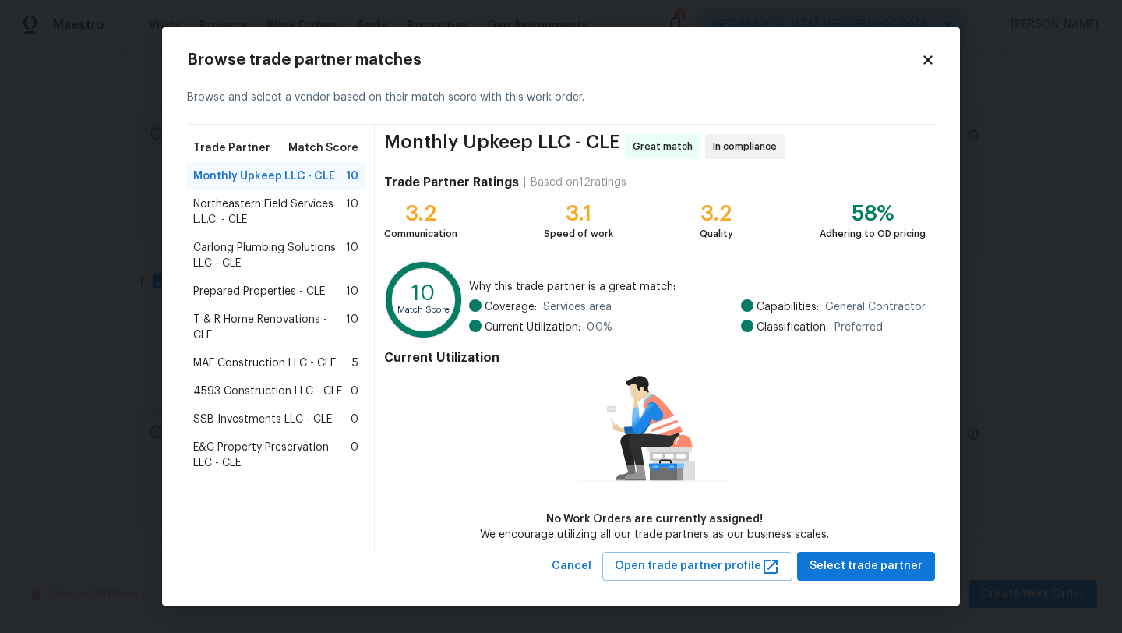
click at [236, 319] on span "T & R Home Renovations - CLE" at bounding box center [269, 327] width 153 height 31
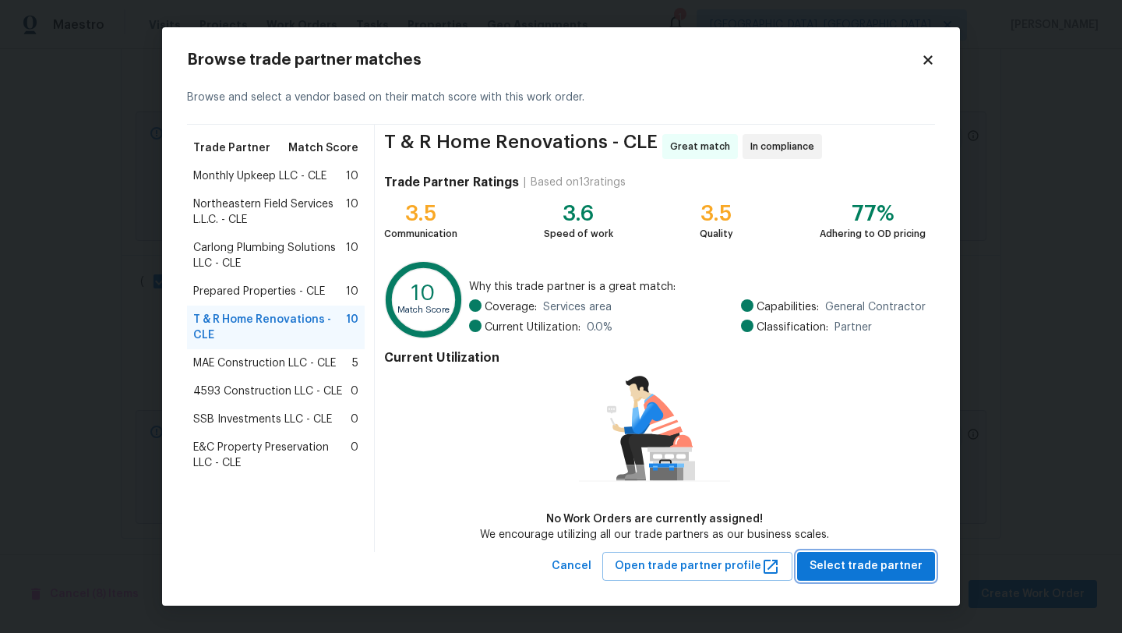
click at [859, 562] on span "Select trade partner" at bounding box center [866, 565] width 113 height 19
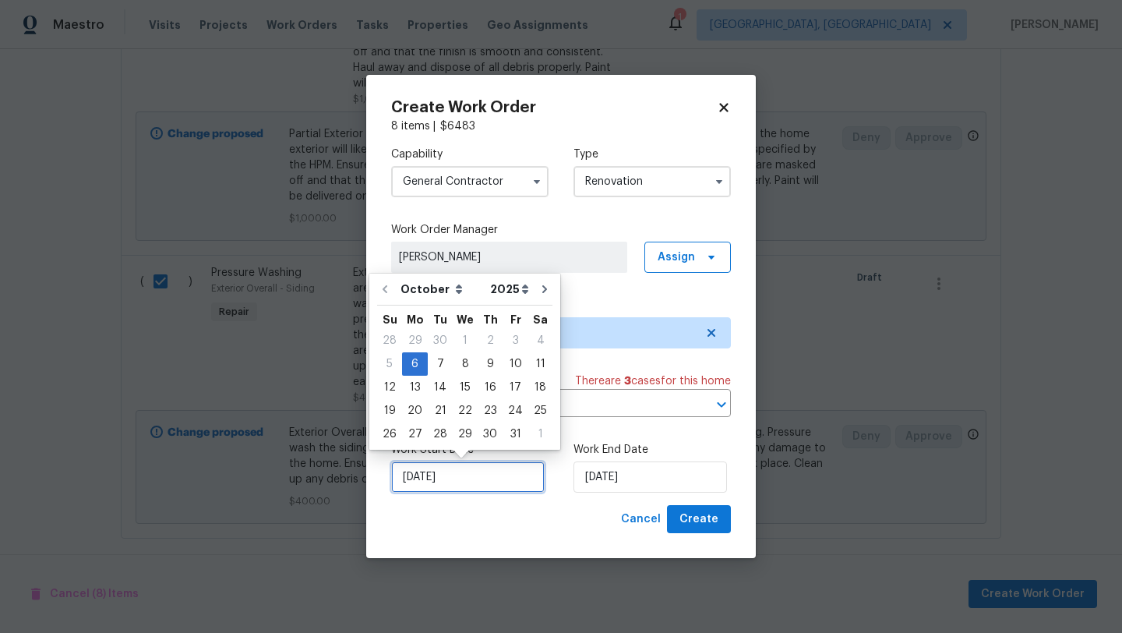
click at [460, 474] on input "10/6/2025" at bounding box center [468, 476] width 154 height 31
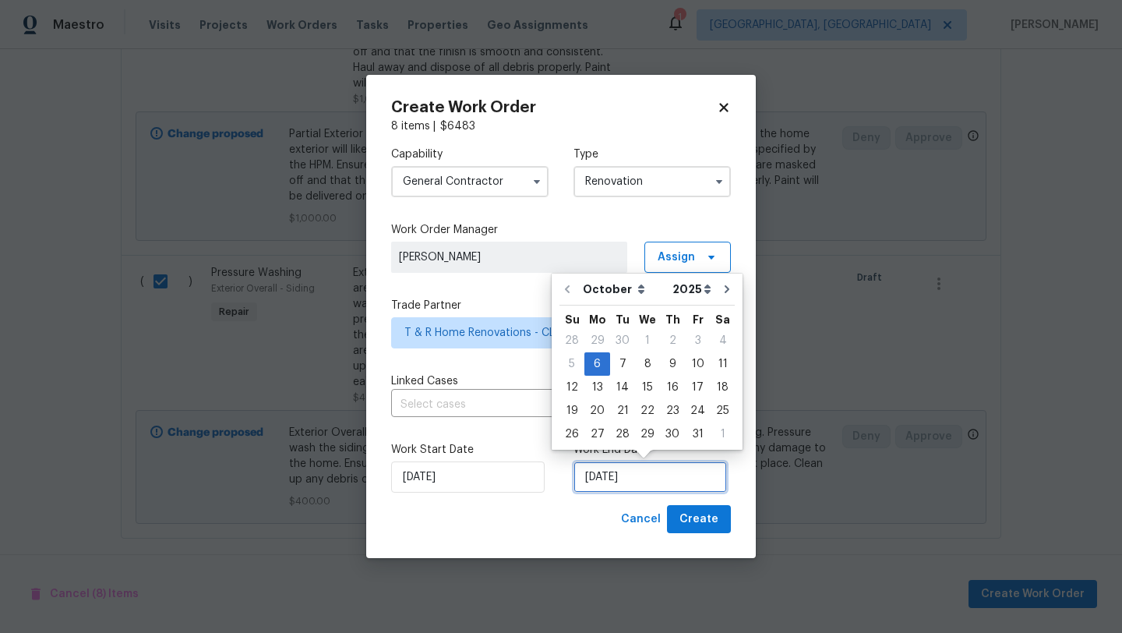
click at [607, 485] on input "10/6/2025" at bounding box center [651, 476] width 154 height 31
click at [694, 388] on div "17" at bounding box center [698, 387] width 26 height 22
type input "10/17/2025"
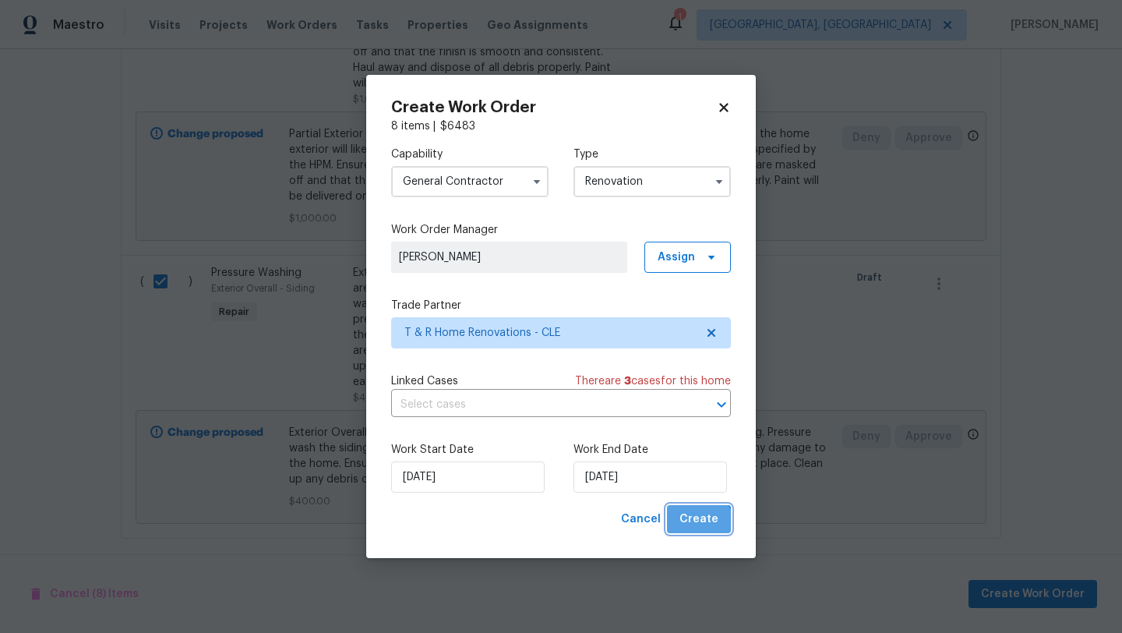
click at [701, 529] on button "Create" at bounding box center [699, 519] width 64 height 29
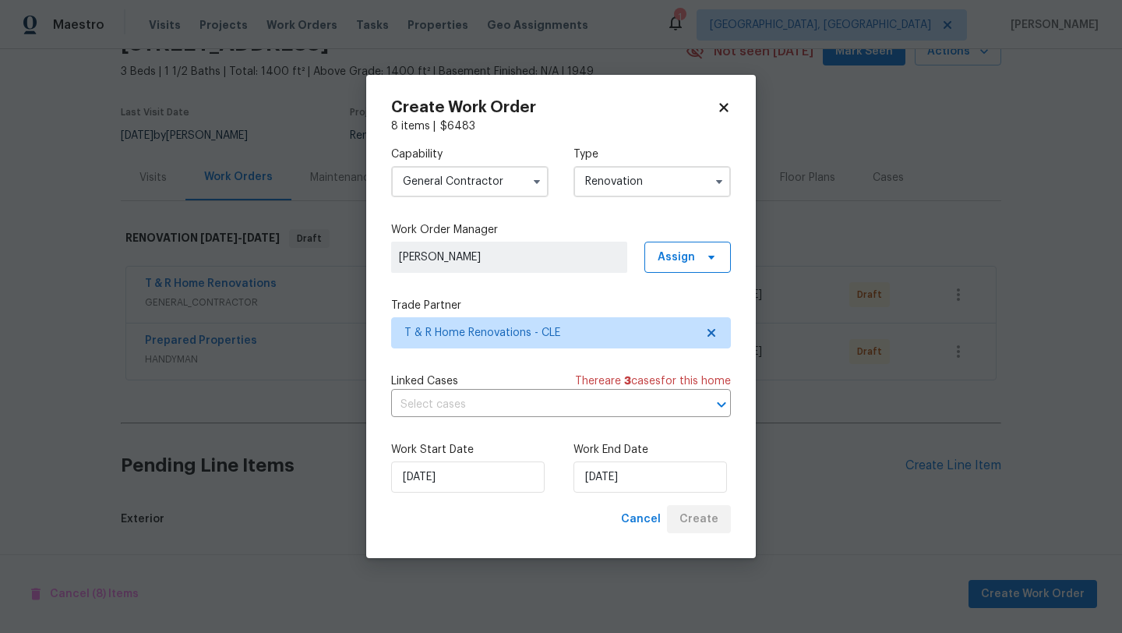
scroll to position [359, 0]
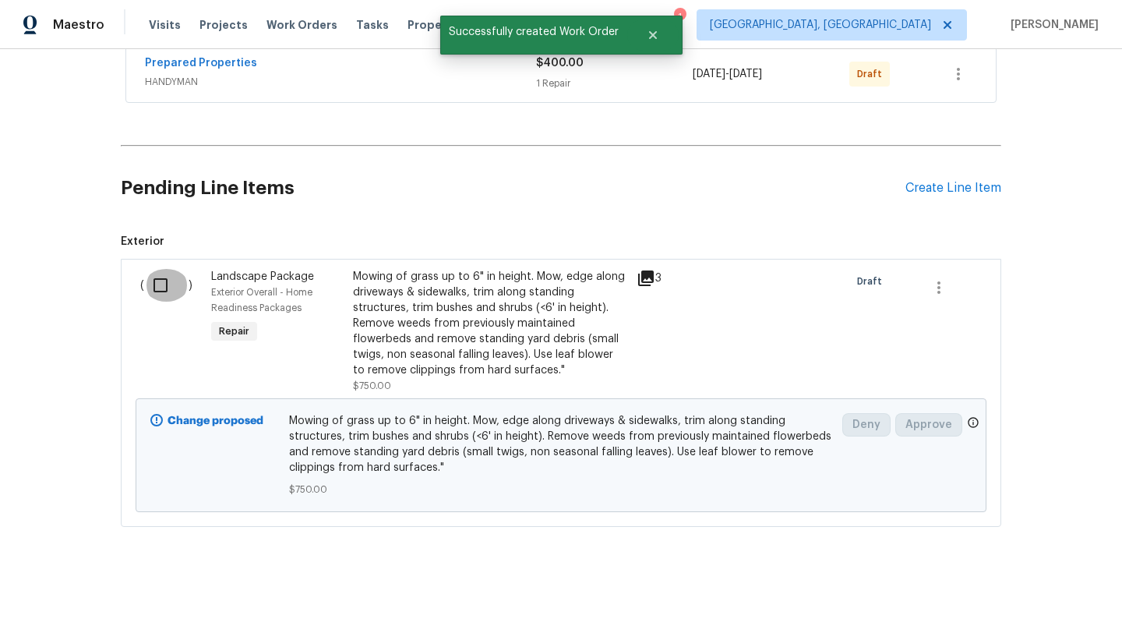
click at [157, 281] on input "checkbox" at bounding box center [166, 285] width 44 height 33
checkbox input "true"
click at [1045, 597] on span "Create Work Order" at bounding box center [1033, 593] width 104 height 19
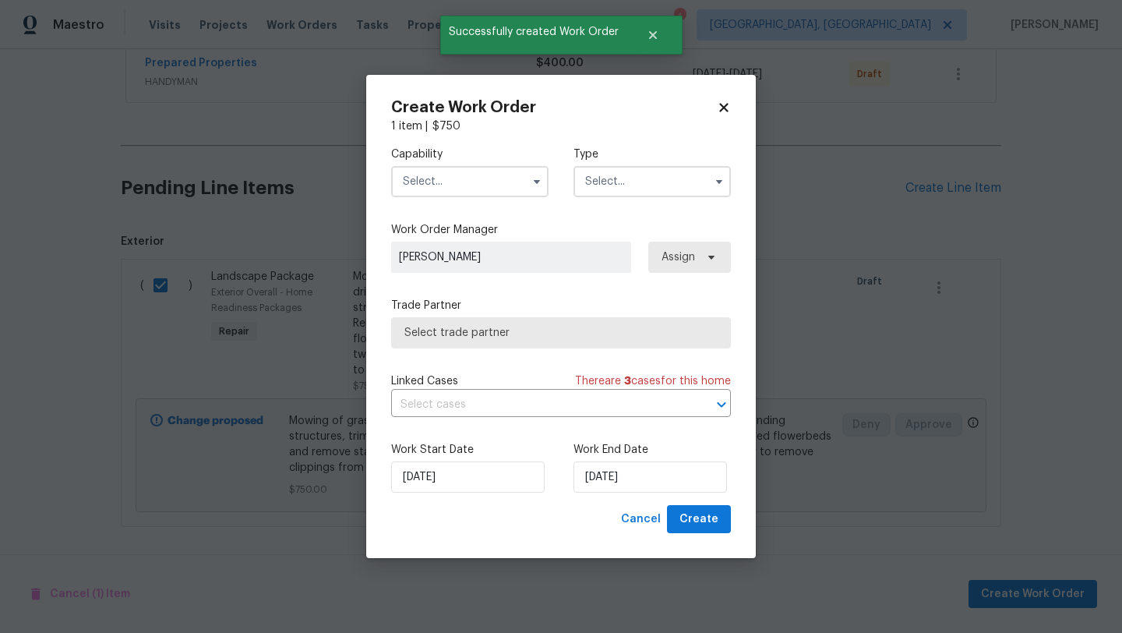
click at [417, 182] on input "text" at bounding box center [469, 181] width 157 height 31
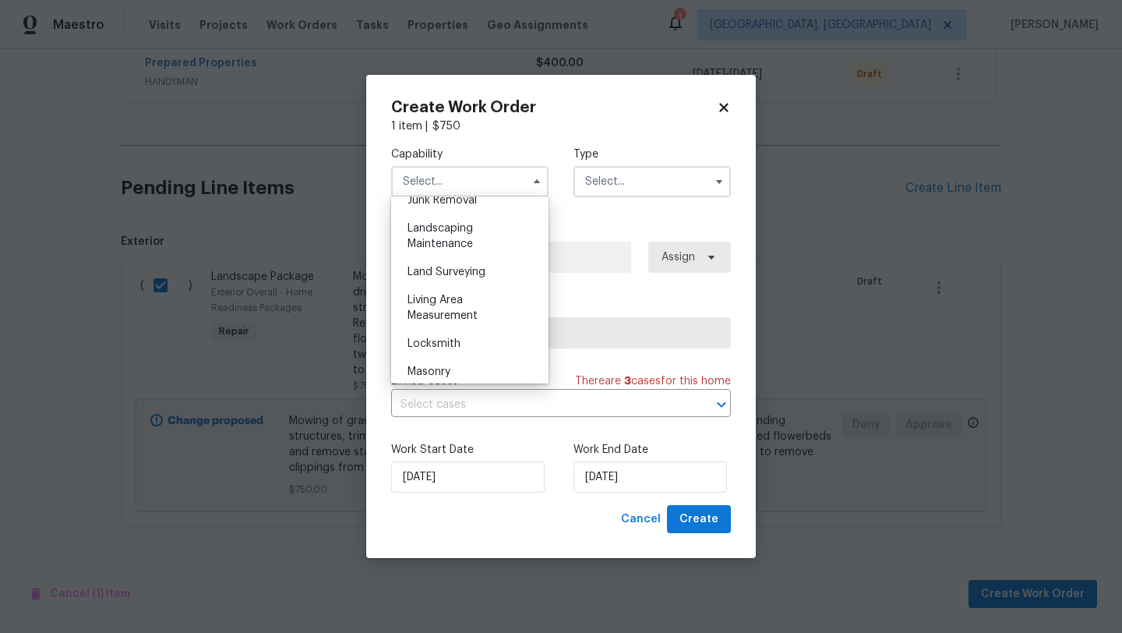
scroll to position [1013, 0]
click at [455, 239] on span "Landscaping Maintenance" at bounding box center [440, 234] width 65 height 26
type input "Landscaping Maintenance"
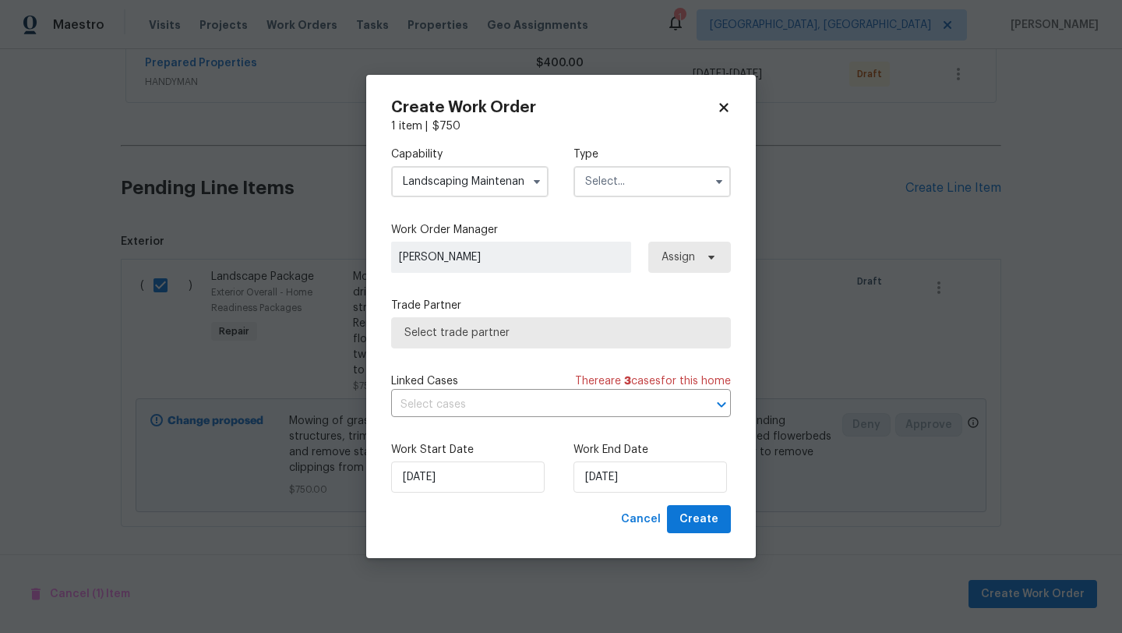
click at [639, 192] on input "text" at bounding box center [652, 181] width 157 height 31
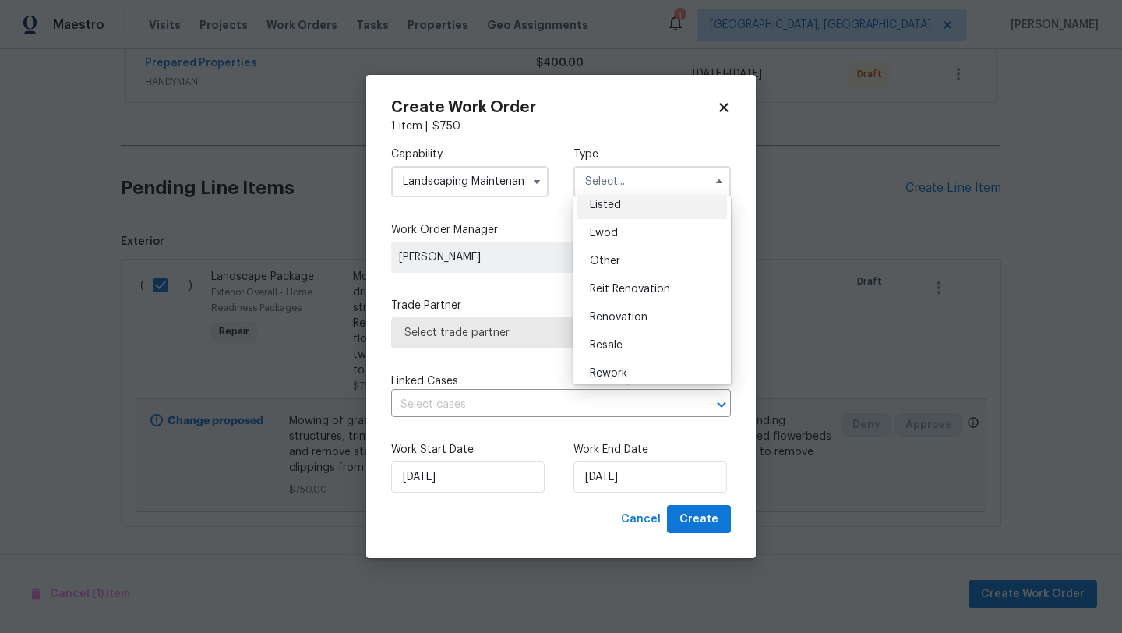
scroll to position [185, 0]
click at [630, 280] on span "Renovation" at bounding box center [619, 281] width 58 height 11
type input "Renovation"
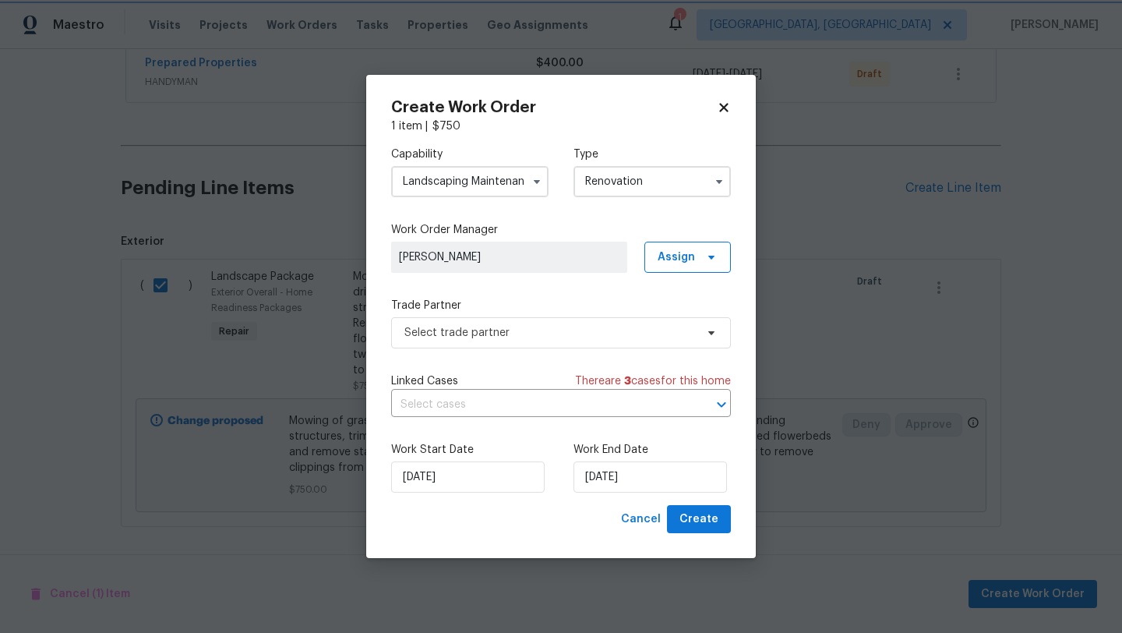
scroll to position [0, 0]
click at [542, 334] on span "Select trade partner" at bounding box center [549, 333] width 291 height 16
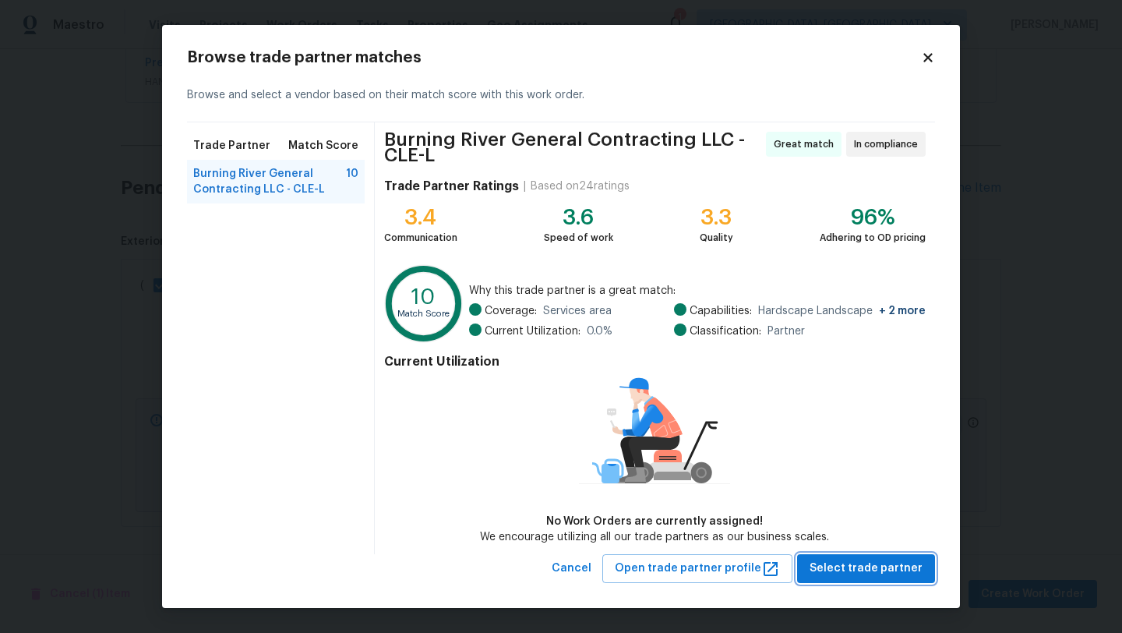
click at [901, 574] on span "Select trade partner" at bounding box center [866, 568] width 113 height 19
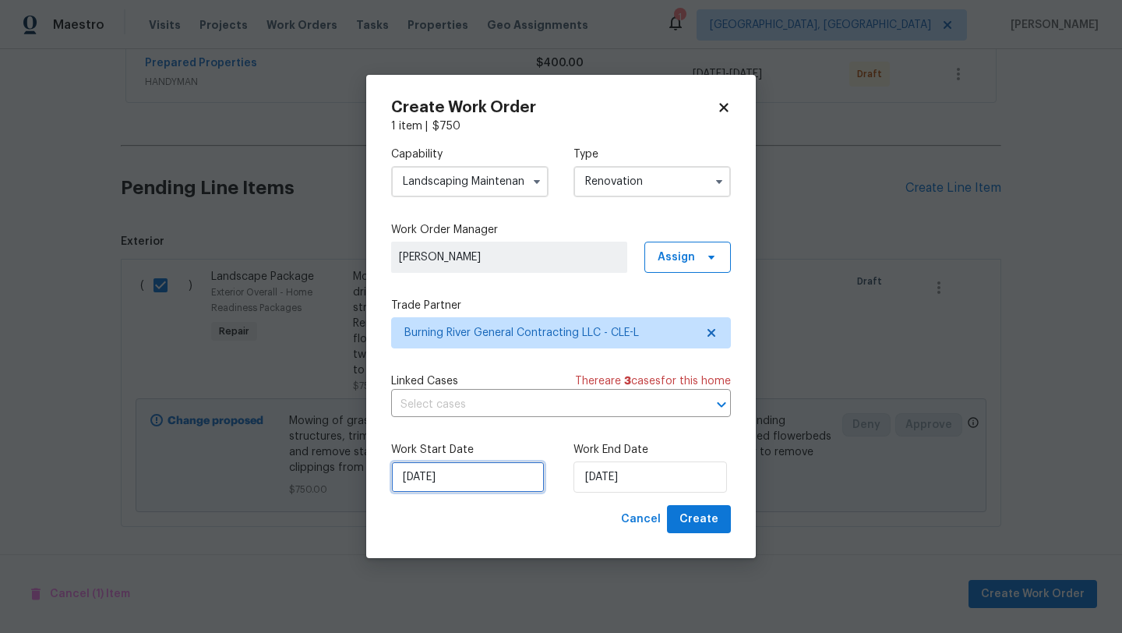
click at [448, 466] on input "10/6/2025" at bounding box center [468, 476] width 154 height 31
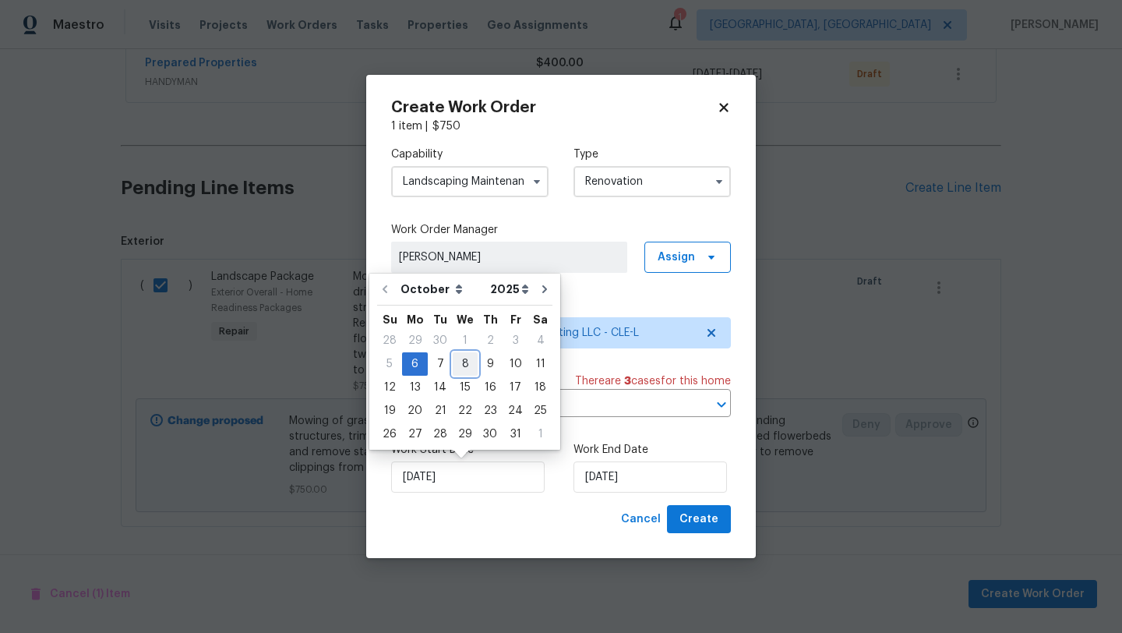
click at [468, 362] on div "8" at bounding box center [465, 364] width 25 height 22
type input "10/8/2025"
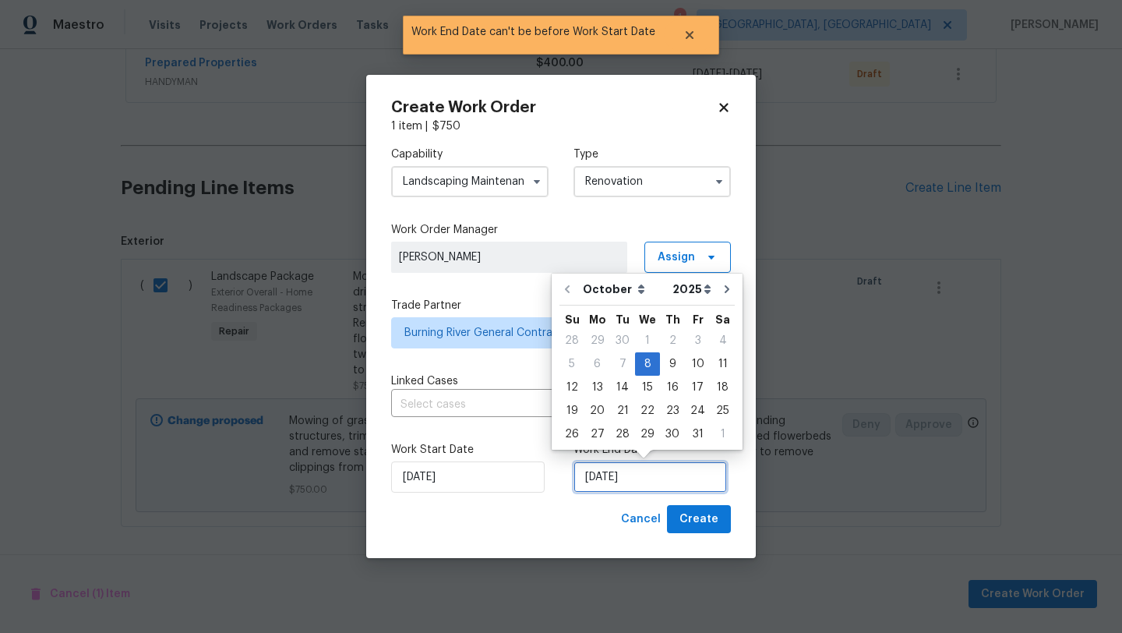
click at [626, 486] on input "10/8/2025" at bounding box center [651, 476] width 154 height 31
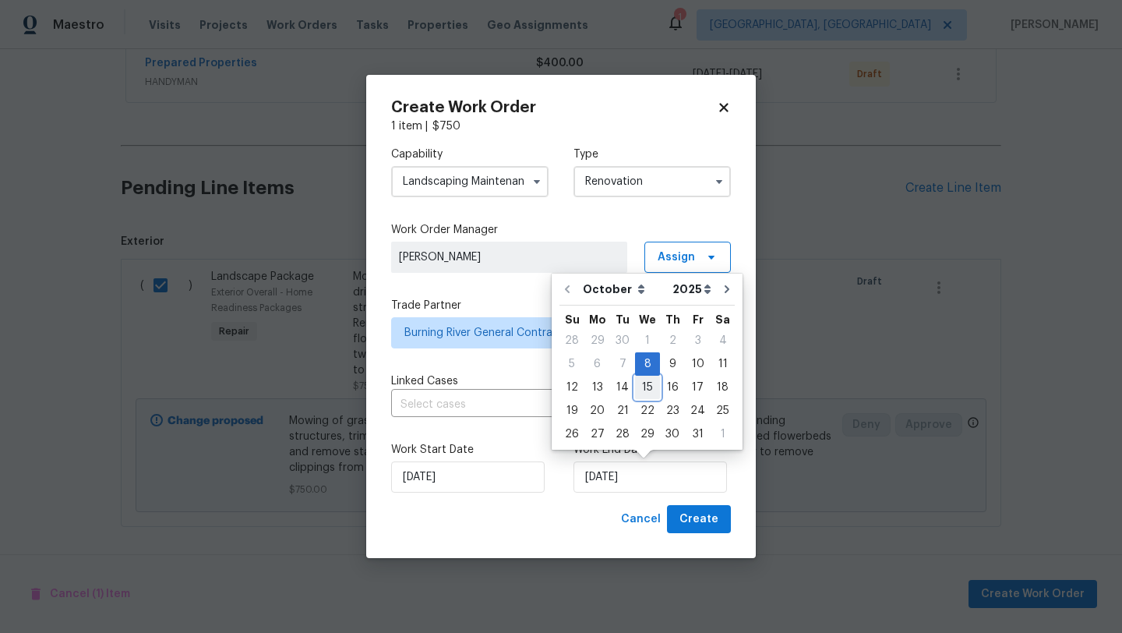
click at [647, 386] on div "15" at bounding box center [647, 387] width 25 height 22
type input "10/15/2025"
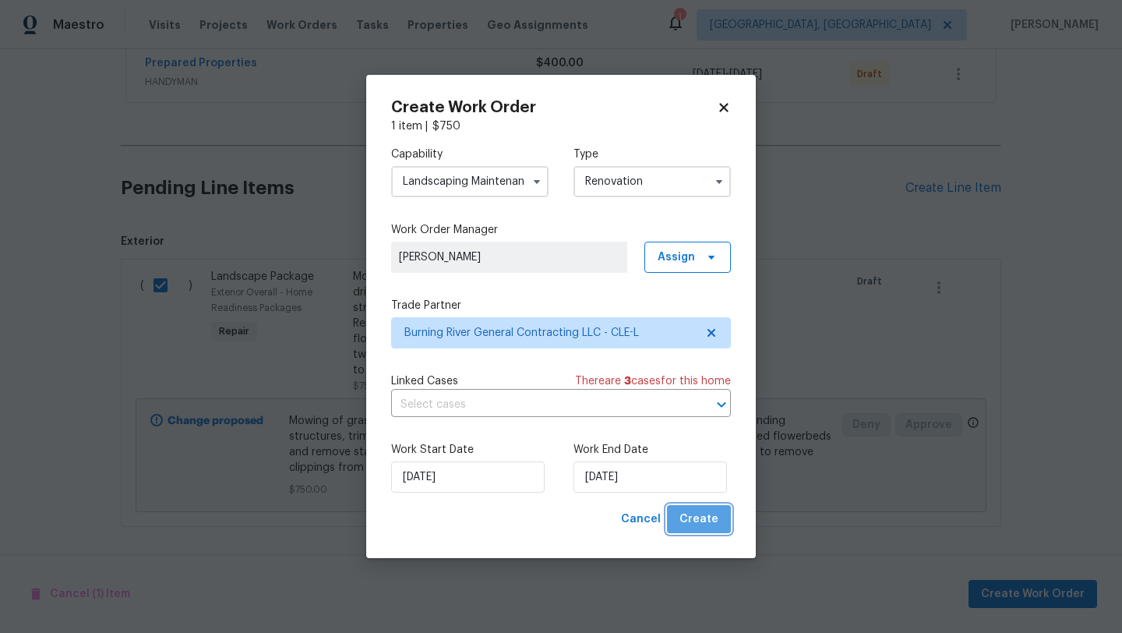
click at [724, 512] on button "Create" at bounding box center [699, 519] width 64 height 29
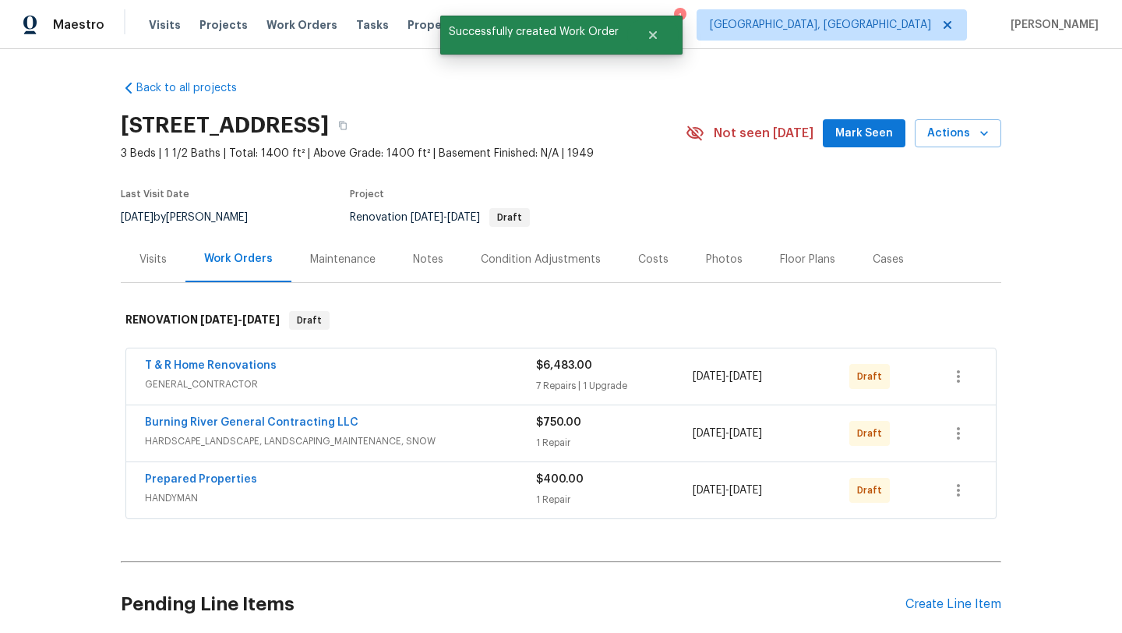
click at [852, 133] on span "Mark Seen" at bounding box center [864, 133] width 58 height 19
click at [421, 259] on div "Notes" at bounding box center [428, 260] width 30 height 16
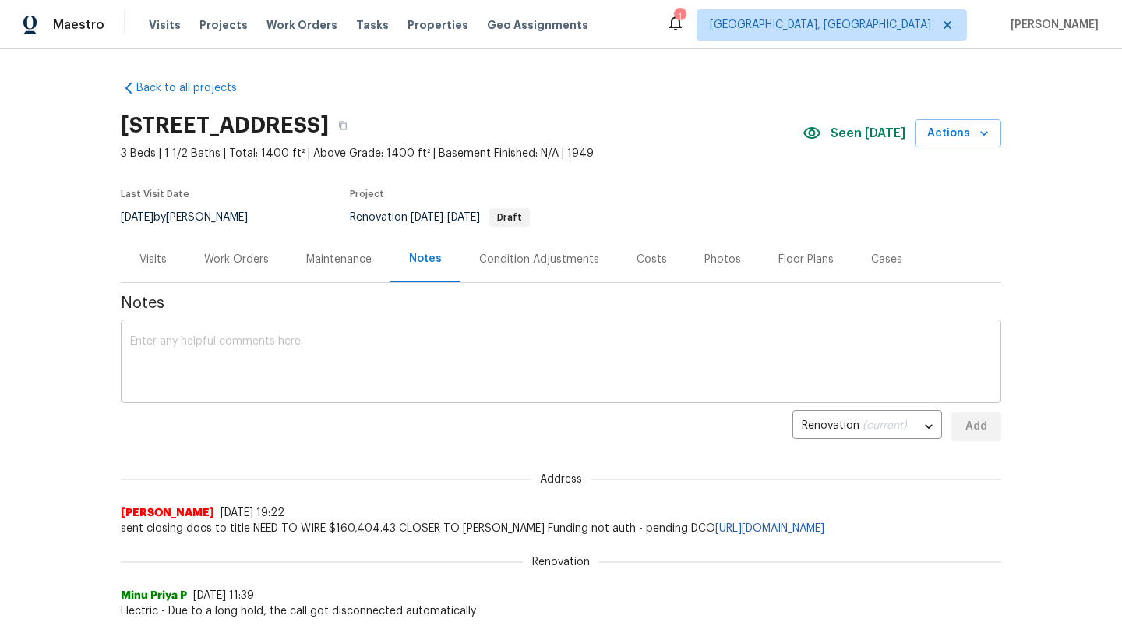
click at [206, 345] on textarea at bounding box center [561, 363] width 862 height 55
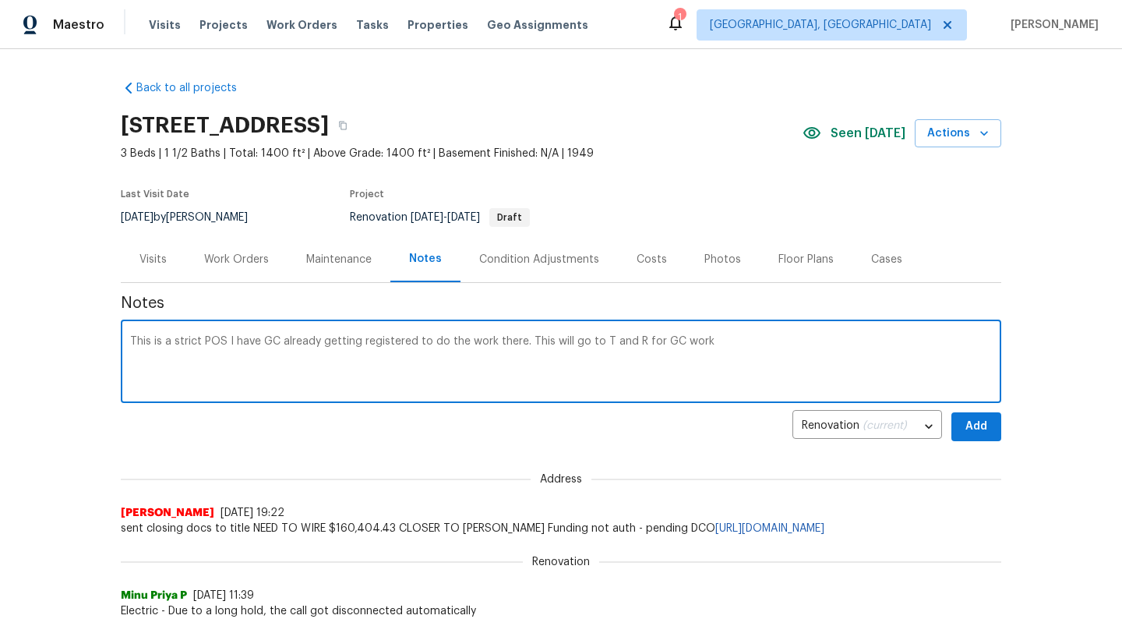
type textarea "This is a strict POS I have GC already getting registered to do the work there.…"
click at [990, 425] on button "Add" at bounding box center [976, 426] width 50 height 29
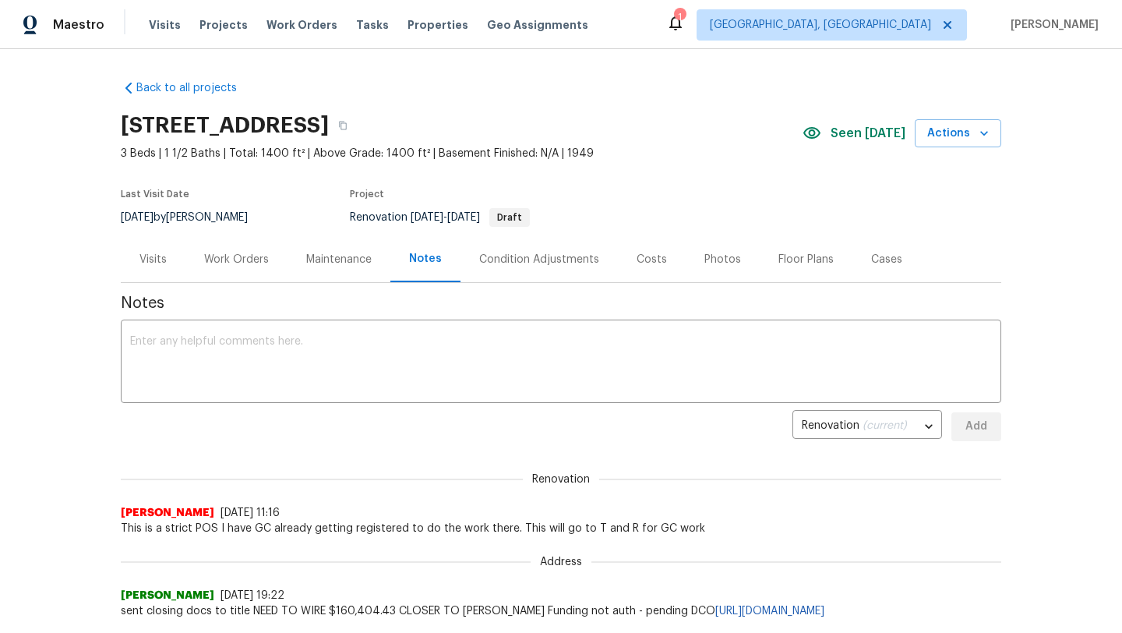
click at [241, 256] on div "Work Orders" at bounding box center [236, 260] width 65 height 16
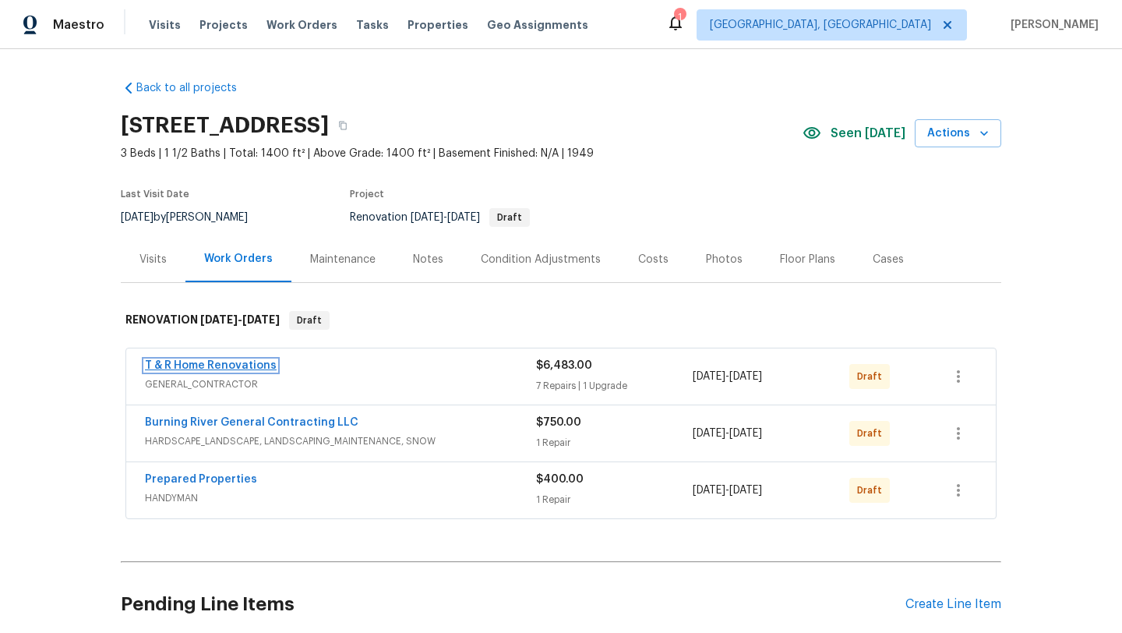
click at [234, 369] on link "T & R Home Renovations" at bounding box center [211, 365] width 132 height 11
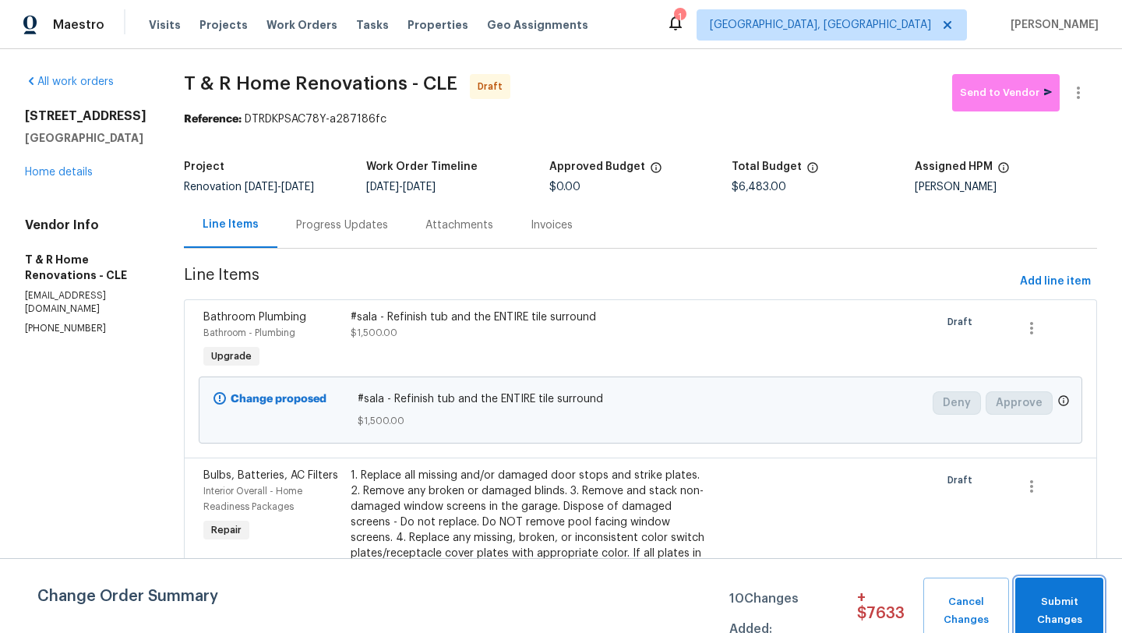
click at [1078, 604] on span "Submit Changes" at bounding box center [1059, 611] width 72 height 36
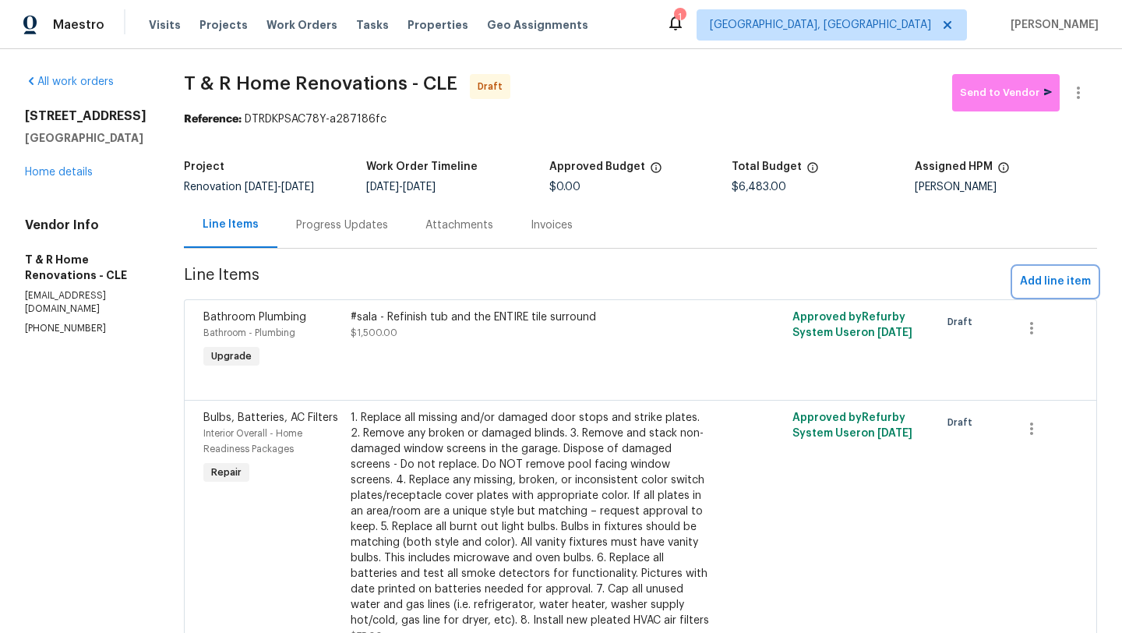
click at [1040, 281] on span "Add line item" at bounding box center [1055, 281] width 71 height 19
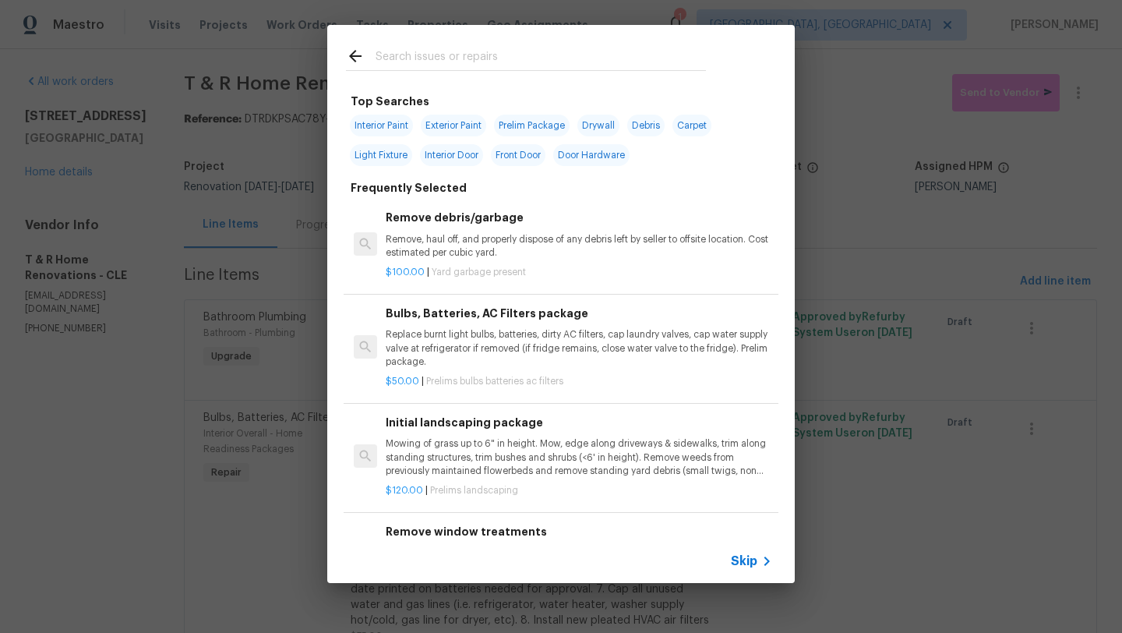
click at [428, 57] on input "text" at bounding box center [541, 58] width 330 height 23
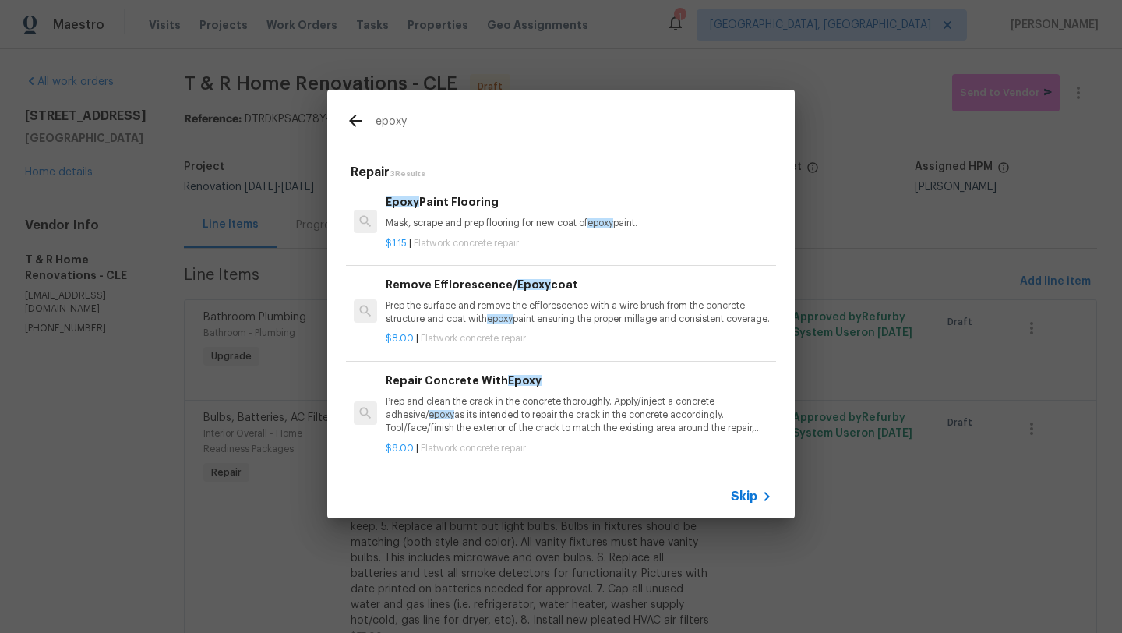
type input "epoxy"
click at [474, 435] on p "Prep and clean the crack in the concrete thoroughly. Apply/inject a concrete ad…" at bounding box center [579, 415] width 386 height 40
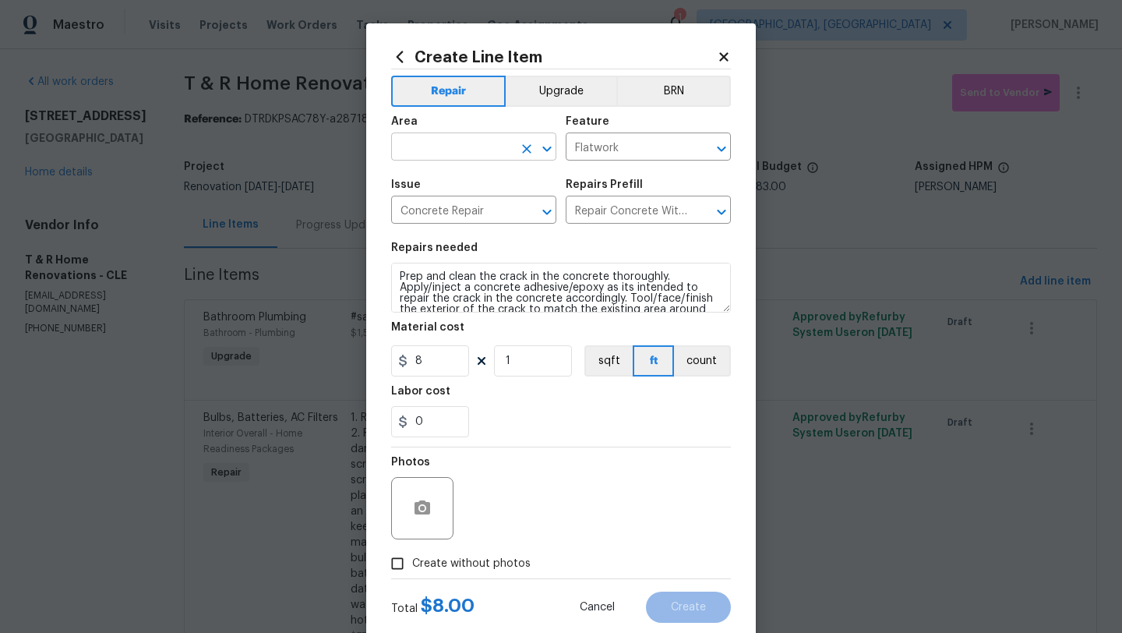
click at [418, 153] on input "text" at bounding box center [452, 148] width 122 height 24
click at [432, 185] on li "Garage" at bounding box center [473, 184] width 165 height 26
type input "Garage"
drag, startPoint x: 441, startPoint y: 358, endPoint x: 379, endPoint y: 358, distance: 61.6
click at [379, 358] on div "Create Line Item Repair Upgrade BRN Area Garage ​ Feature Flatwork ​ Issue Conc…" at bounding box center [561, 335] width 390 height 624
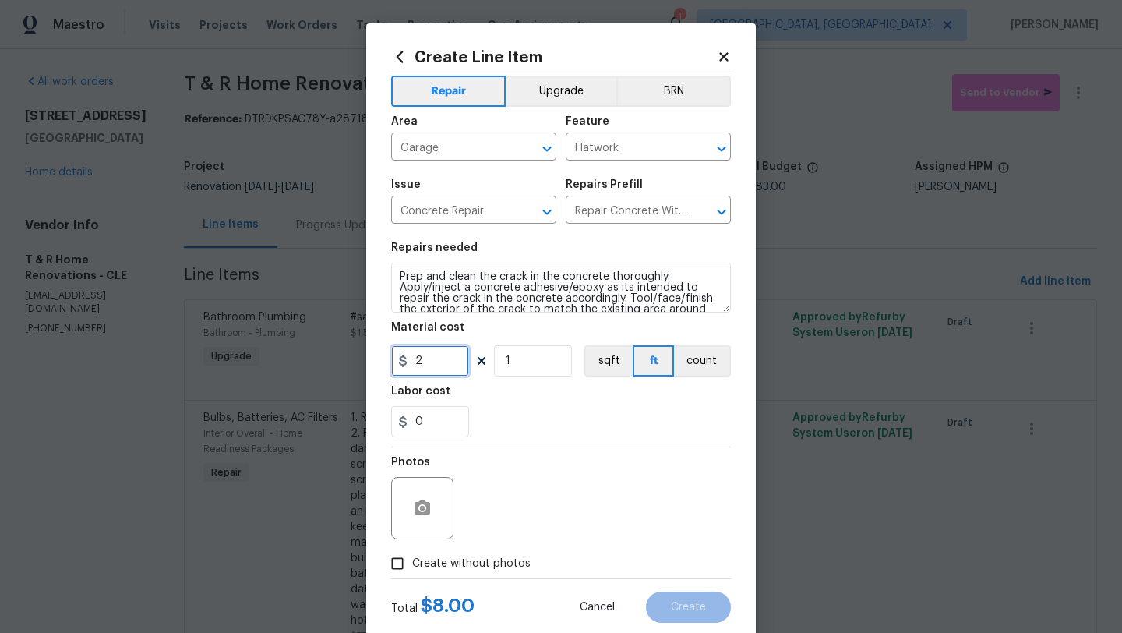
type input "2"
click at [531, 365] on input "1" at bounding box center [533, 360] width 78 height 31
type input "500"
click at [574, 514] on div "Photos" at bounding box center [561, 497] width 340 height 101
click at [400, 563] on input "Create without photos" at bounding box center [398, 564] width 30 height 30
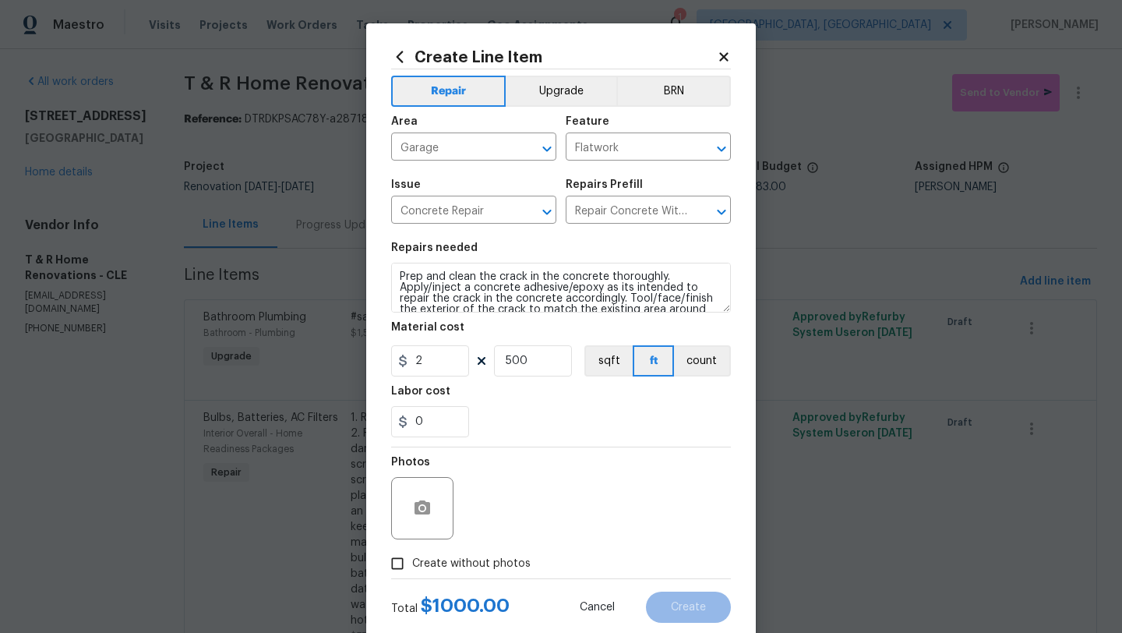
checkbox input "true"
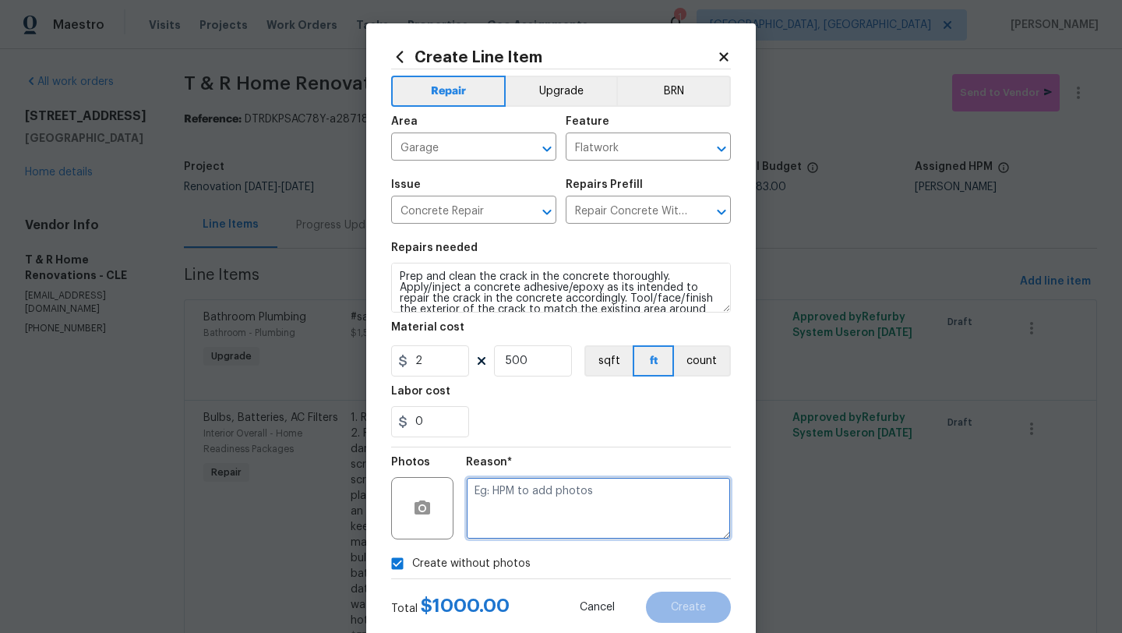
click at [560, 489] on textarea at bounding box center [598, 508] width 265 height 62
type textarea "desk"
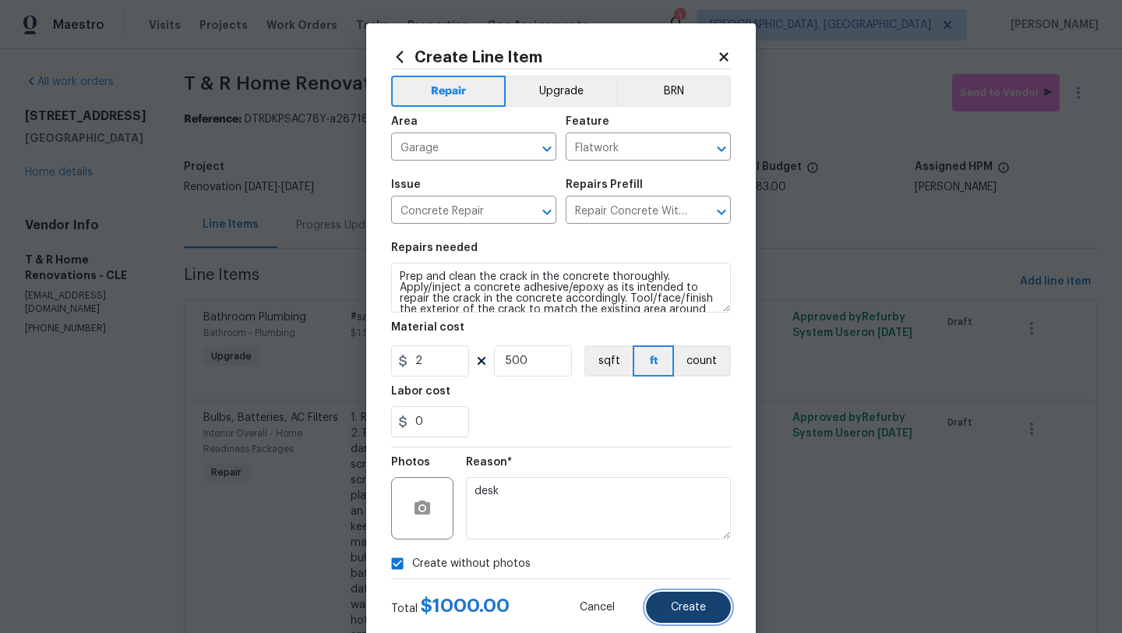
click at [704, 601] on button "Create" at bounding box center [688, 606] width 85 height 31
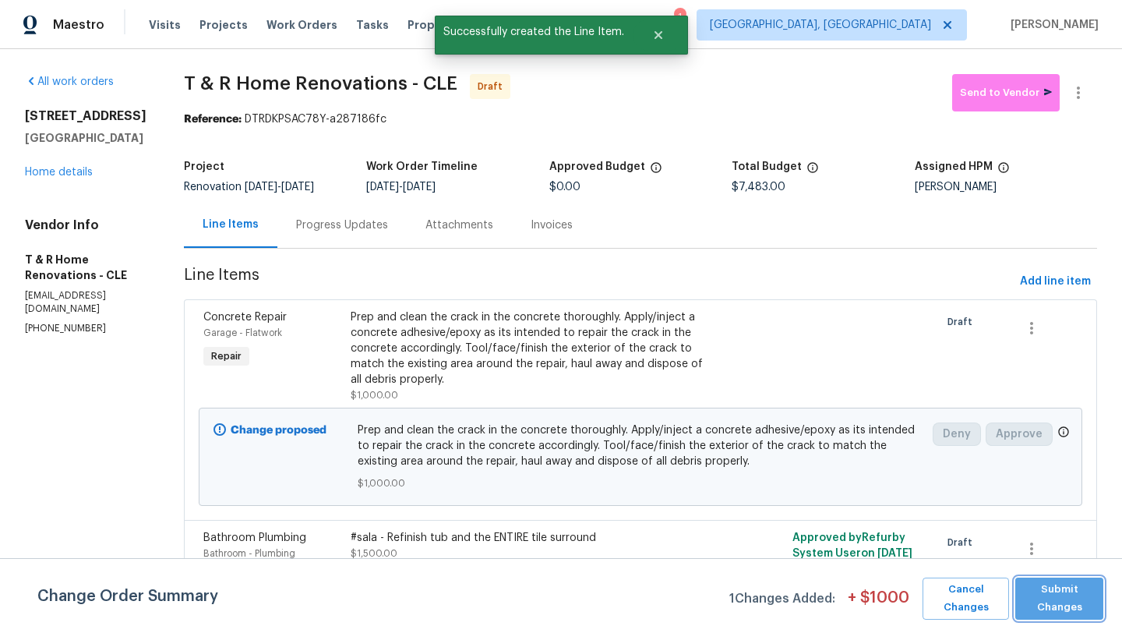
click at [1051, 602] on span "Submit Changes" at bounding box center [1059, 599] width 72 height 36
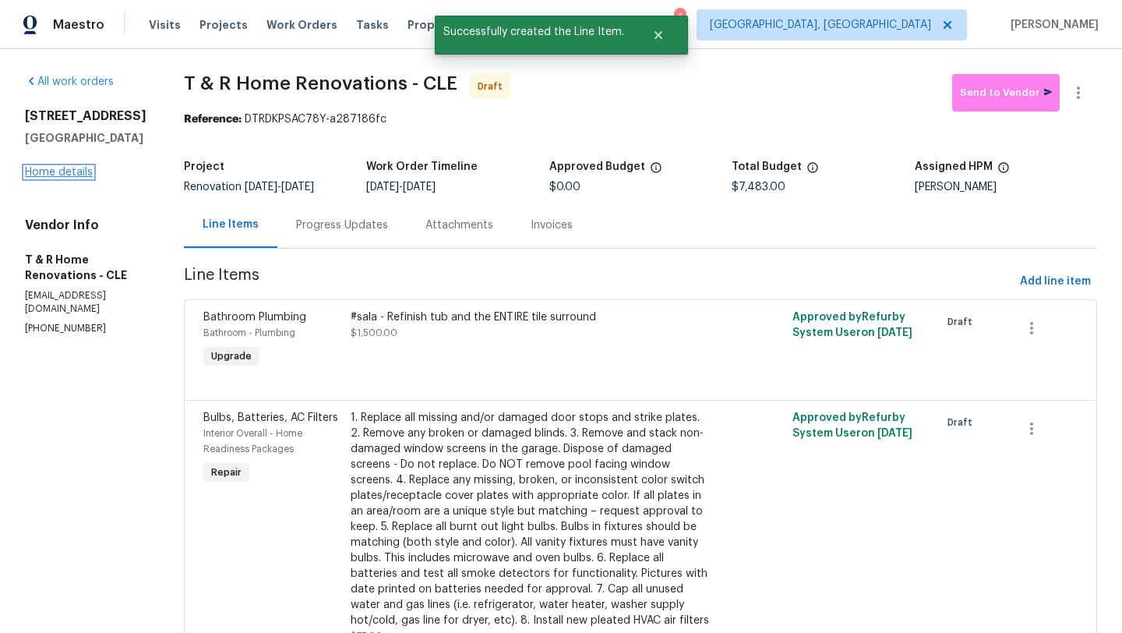
click at [69, 170] on link "Home details" at bounding box center [59, 172] width 68 height 11
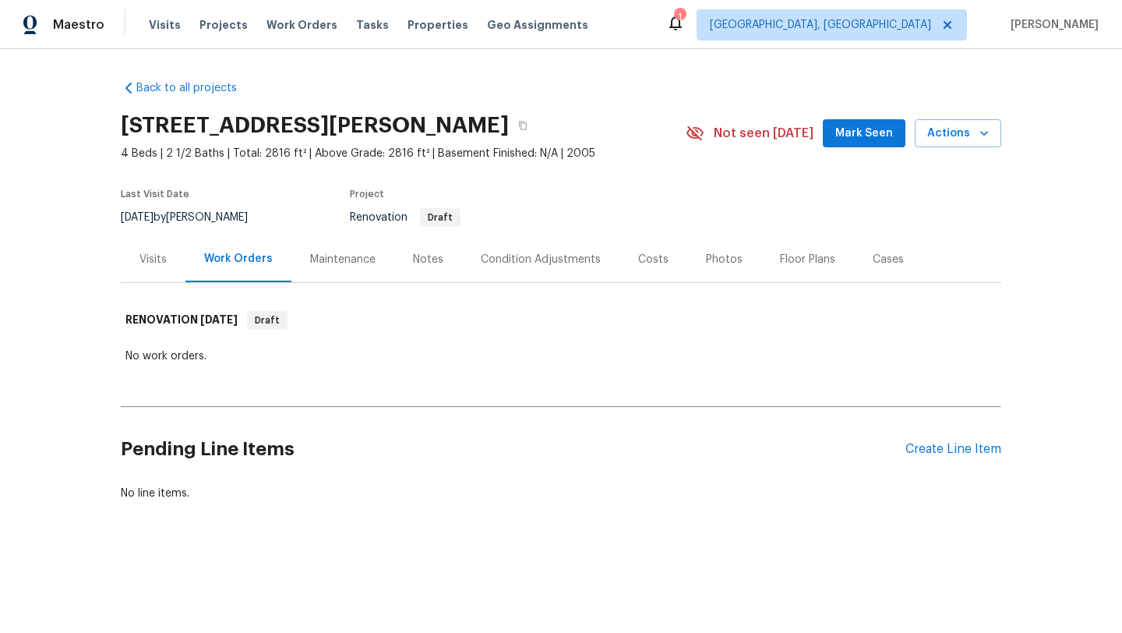
click at [866, 139] on span "Mark Seen" at bounding box center [864, 133] width 58 height 19
click at [530, 263] on div "Condition Adjustments" at bounding box center [541, 260] width 120 height 16
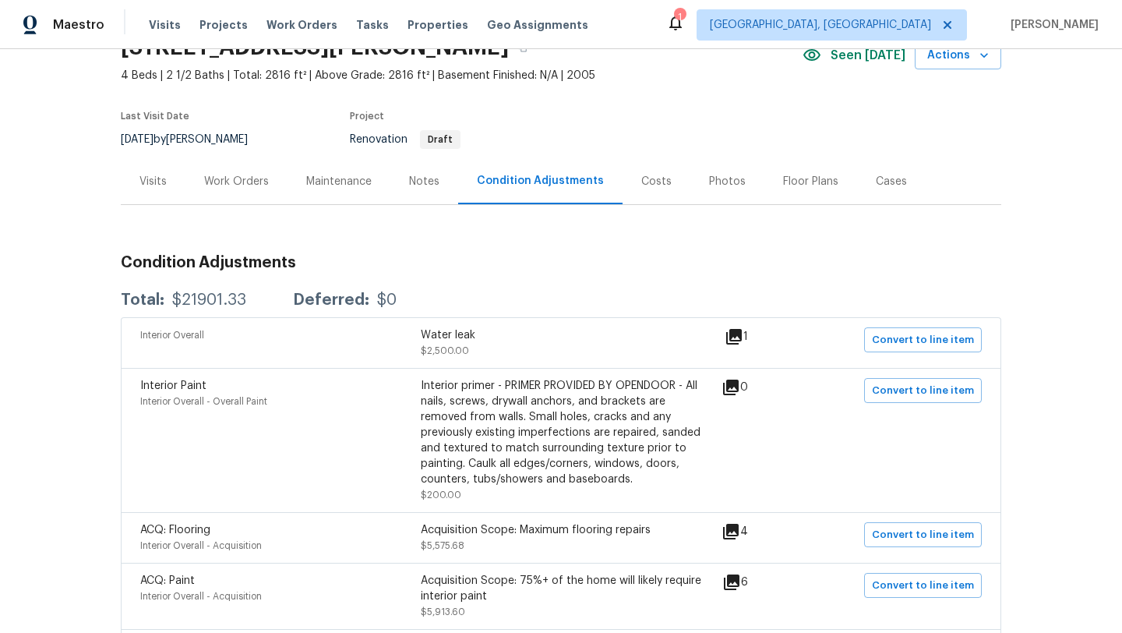
scroll to position [71, 0]
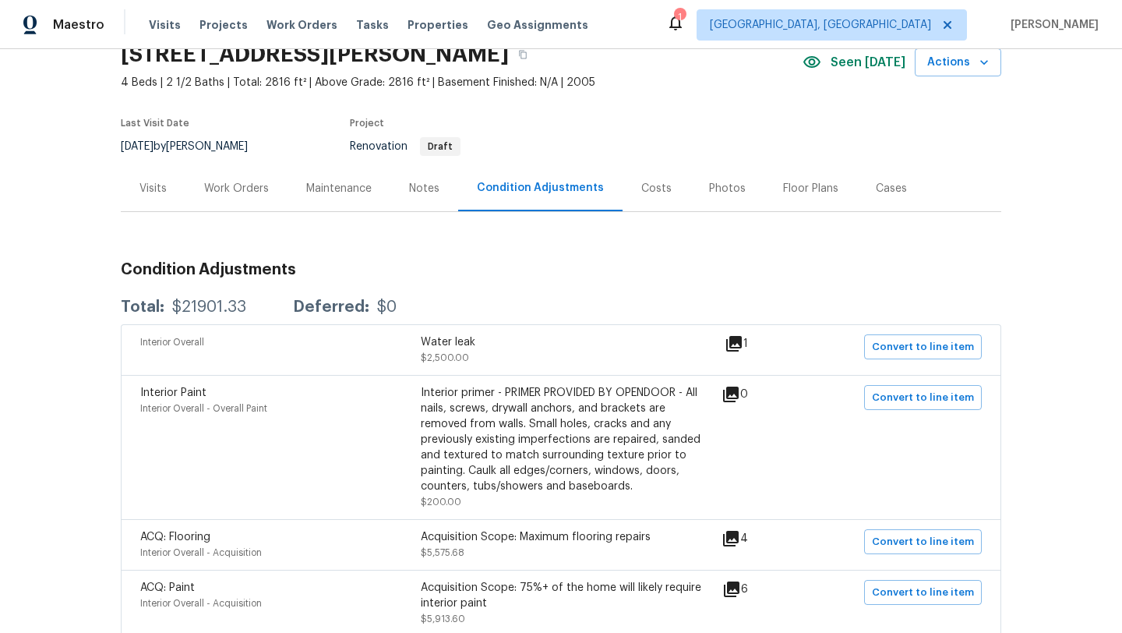
click at [742, 343] on icon at bounding box center [734, 344] width 16 height 16
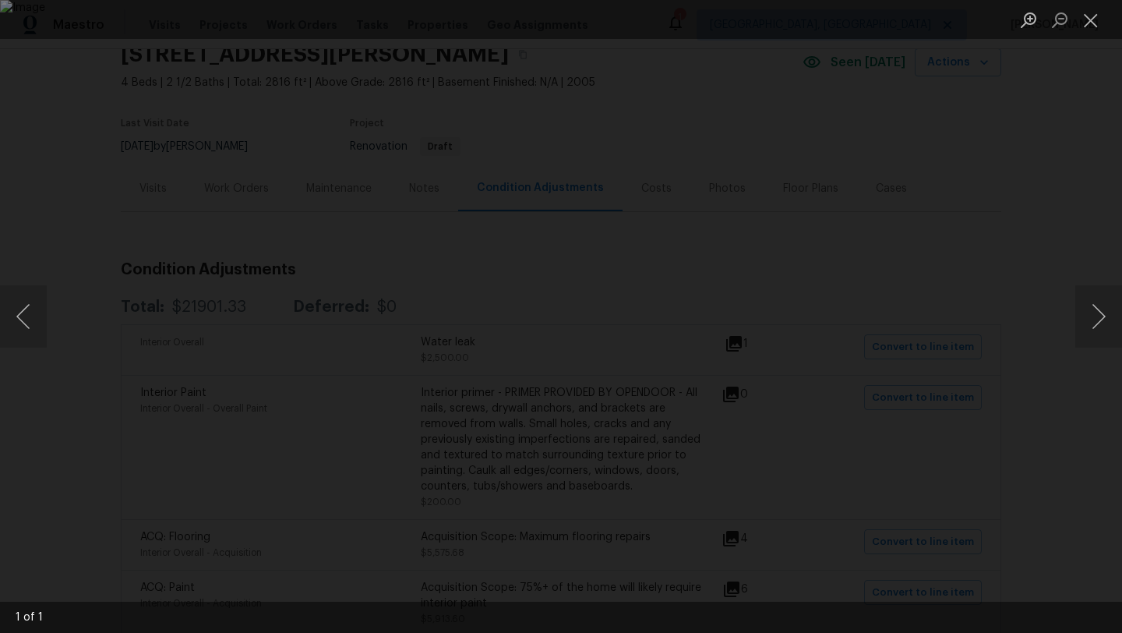
click at [1060, 327] on div "Lightbox" at bounding box center [561, 316] width 1122 height 633
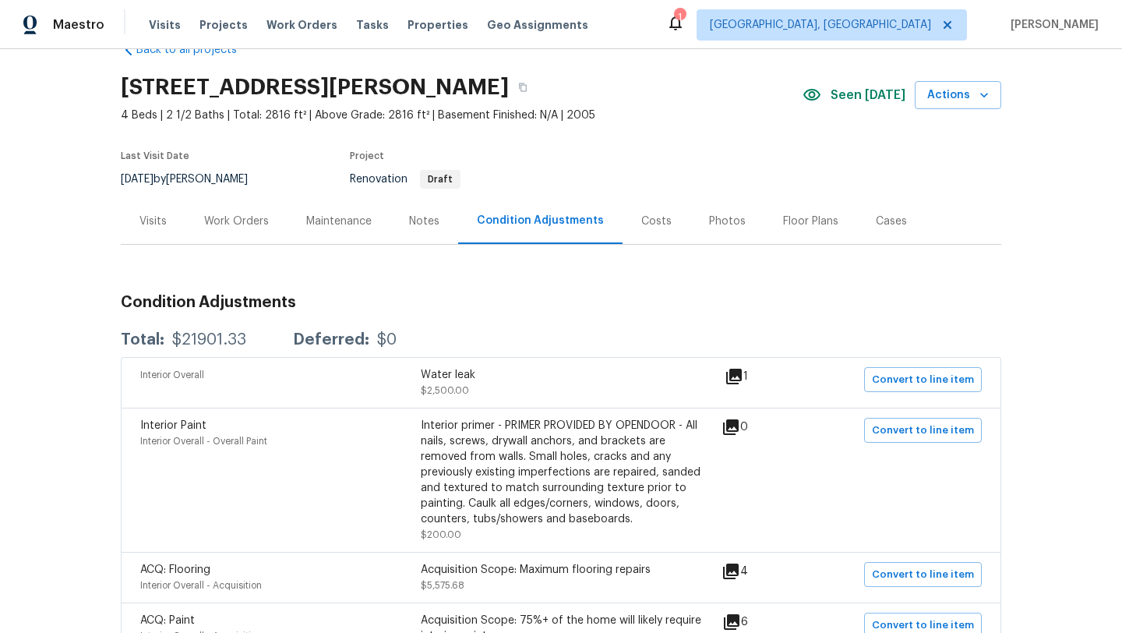
scroll to position [36, 0]
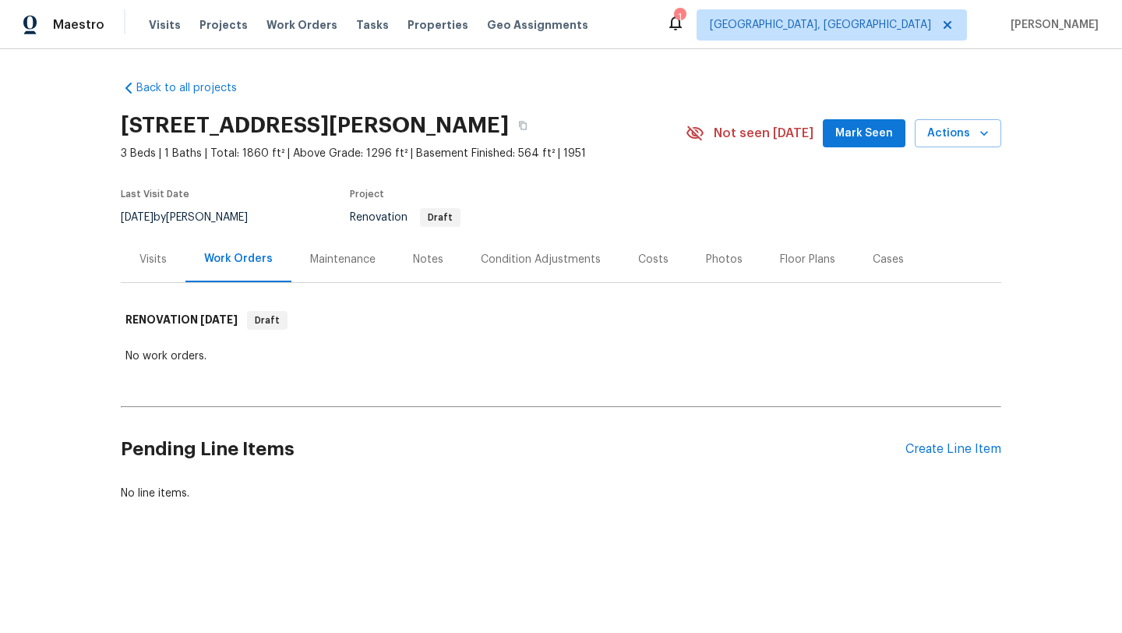
click at [505, 261] on div "Condition Adjustments" at bounding box center [541, 260] width 120 height 16
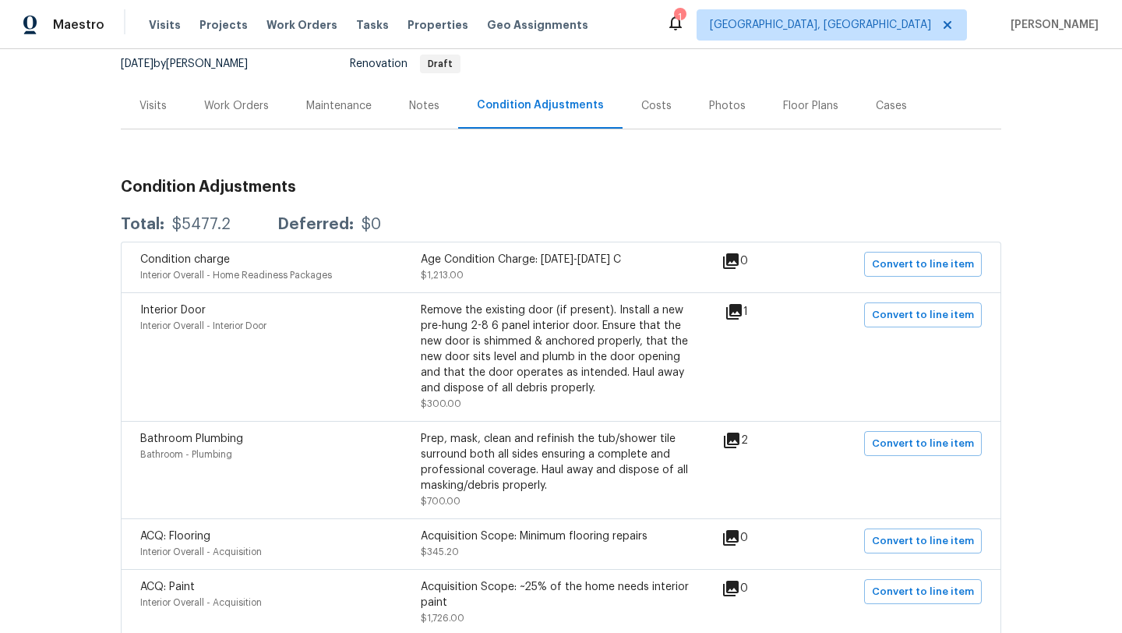
scroll to position [157, 0]
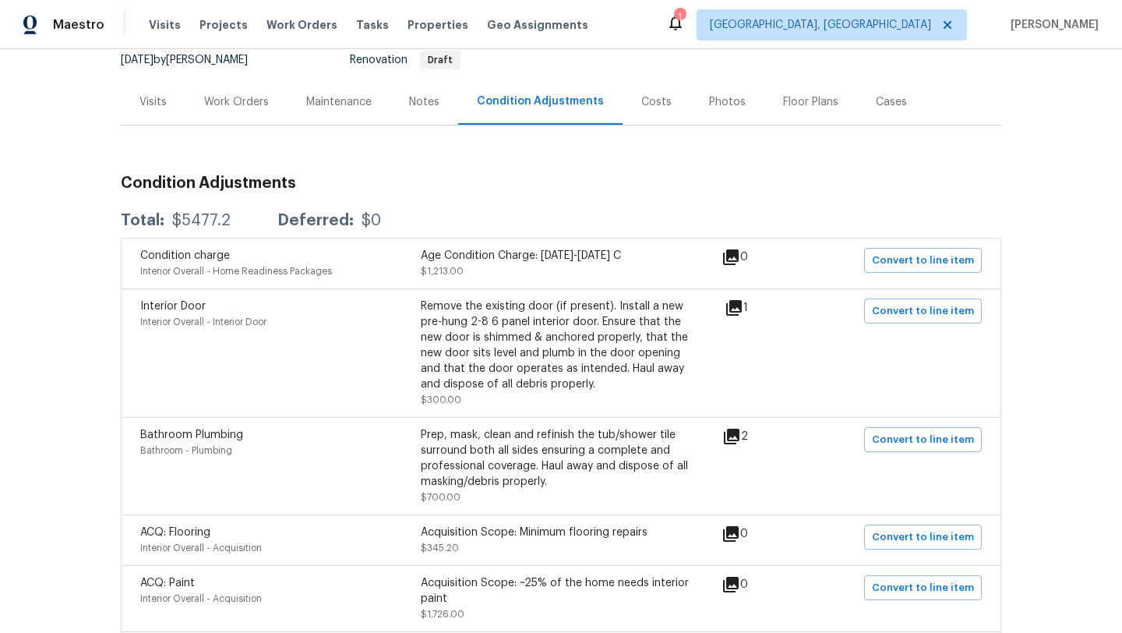
click at [231, 101] on div "Work Orders" at bounding box center [236, 102] width 65 height 16
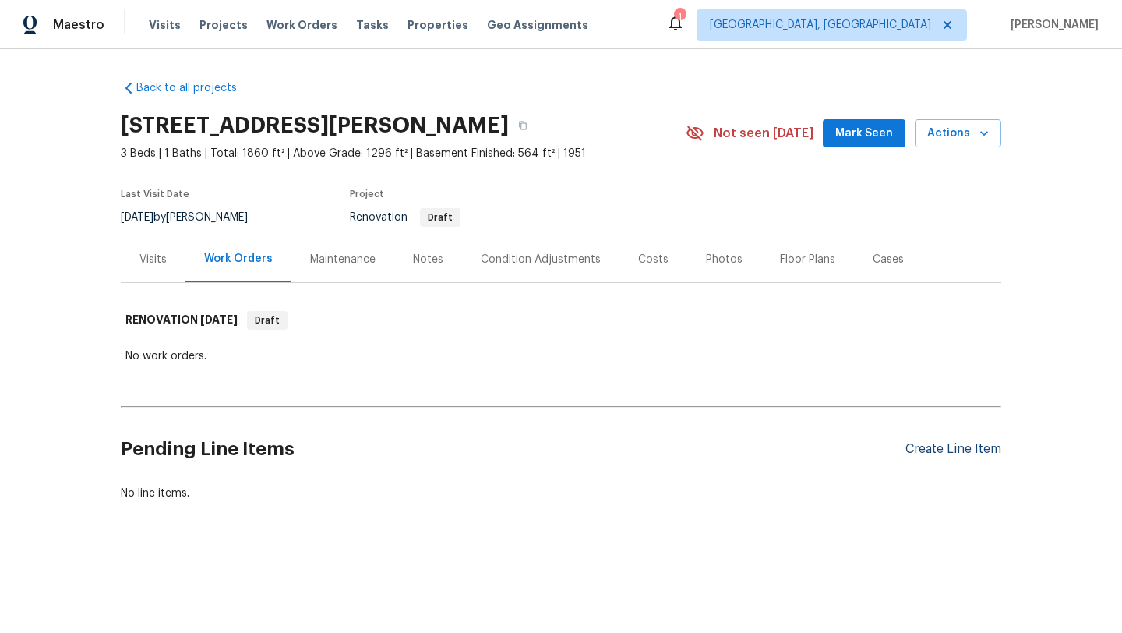
click at [940, 454] on div "Create Line Item" at bounding box center [953, 449] width 96 height 15
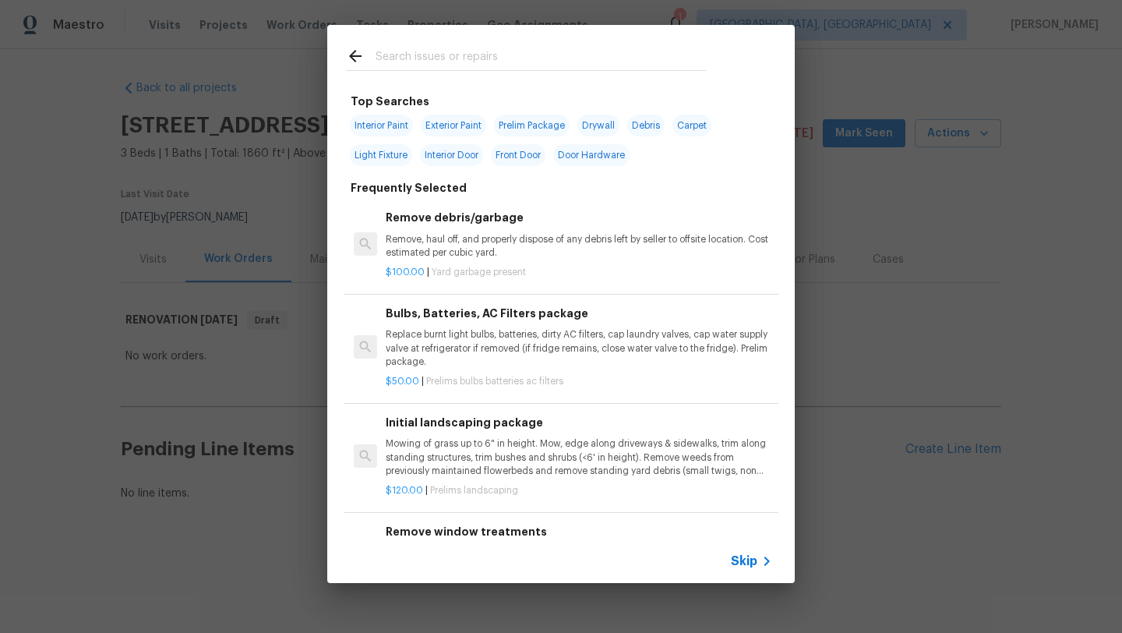
click at [404, 61] on input "text" at bounding box center [541, 58] width 330 height 23
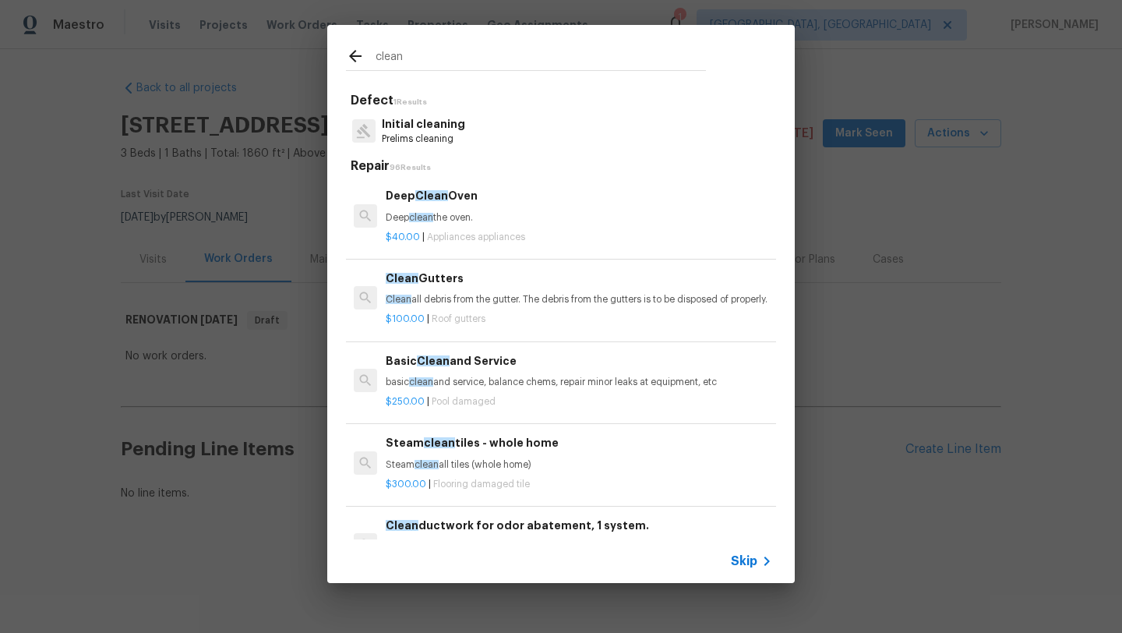
type input "clean"
click at [422, 124] on p "Initial cleaning" at bounding box center [423, 124] width 83 height 16
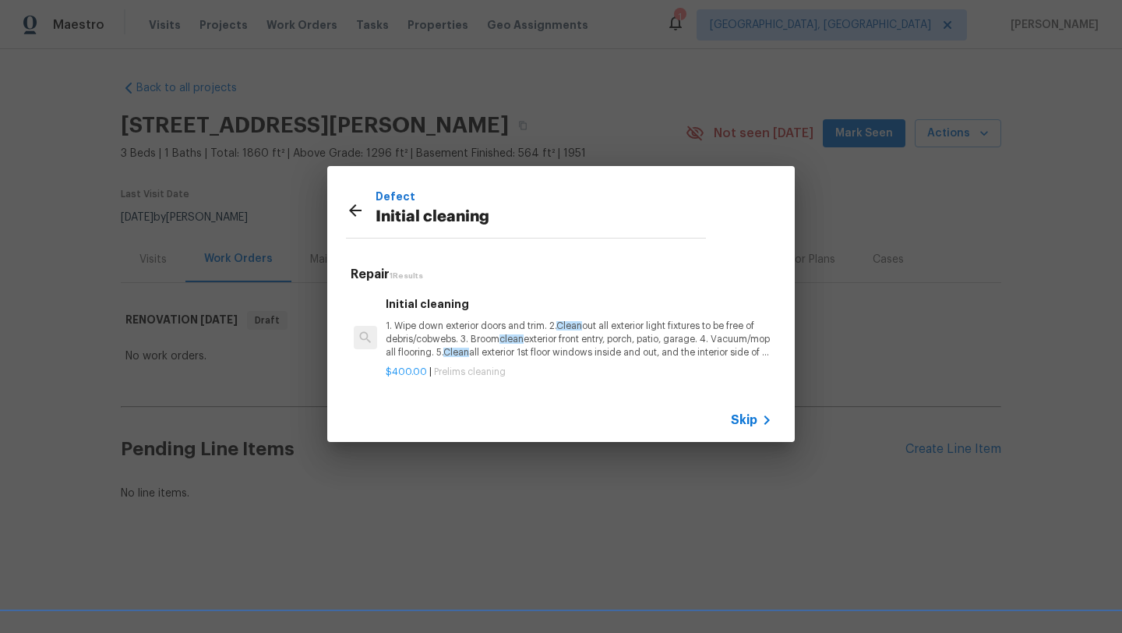
click at [454, 340] on p "1. Wipe down exterior doors and trim. 2. Clean out all exterior light fixtures …" at bounding box center [579, 339] width 386 height 40
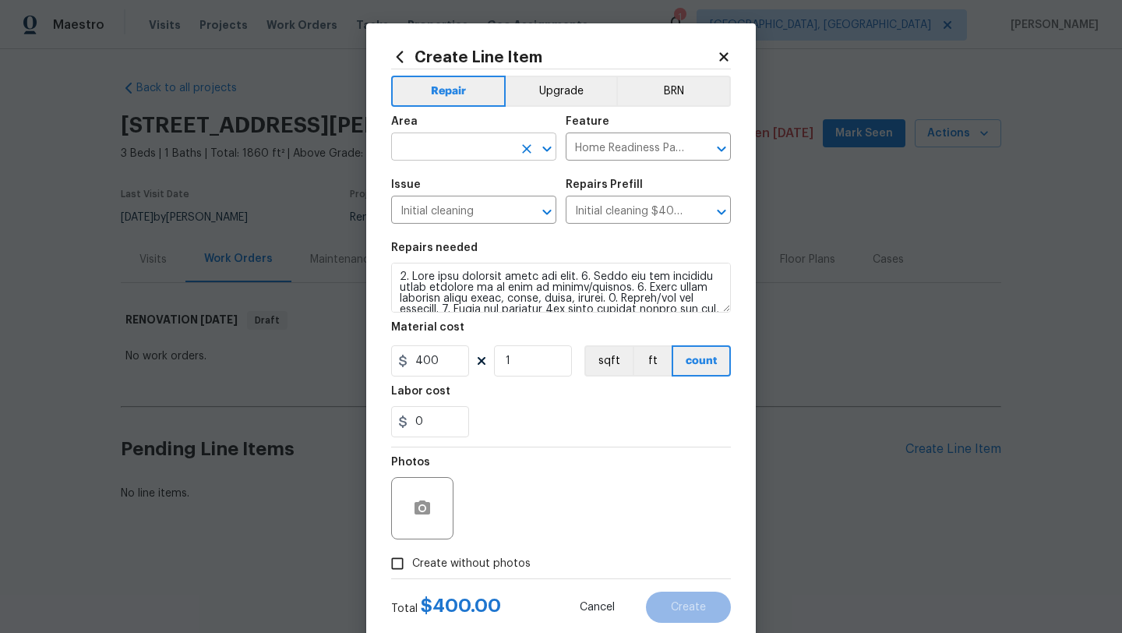
click at [454, 146] on input "text" at bounding box center [452, 148] width 122 height 24
click at [471, 214] on li "Interior Overall" at bounding box center [473, 209] width 165 height 26
type input "Interior Overall"
click at [399, 563] on input "Create without photos" at bounding box center [398, 564] width 30 height 30
checkbox input "true"
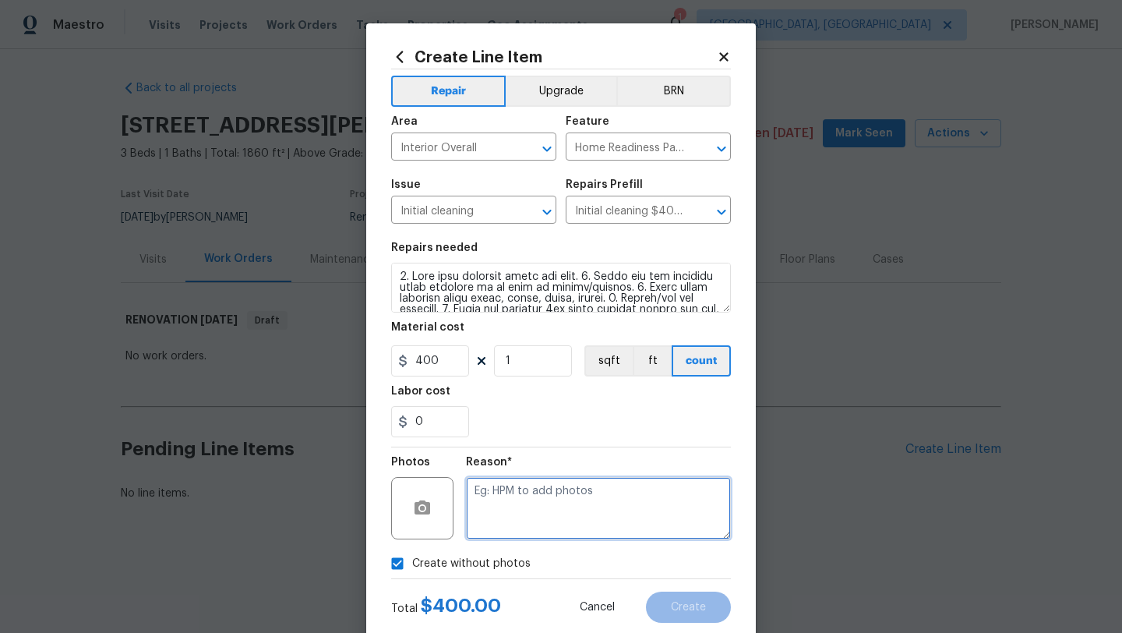
click at [534, 522] on textarea at bounding box center [598, 508] width 265 height 62
type textarea "desk"
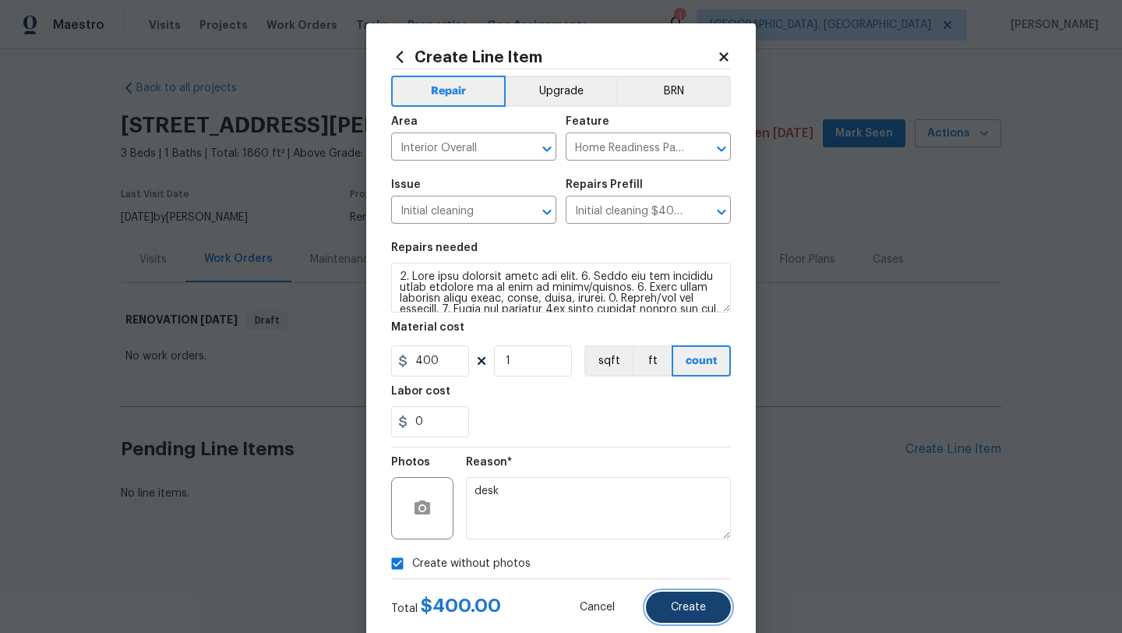
click at [704, 608] on span "Create" at bounding box center [688, 608] width 35 height 12
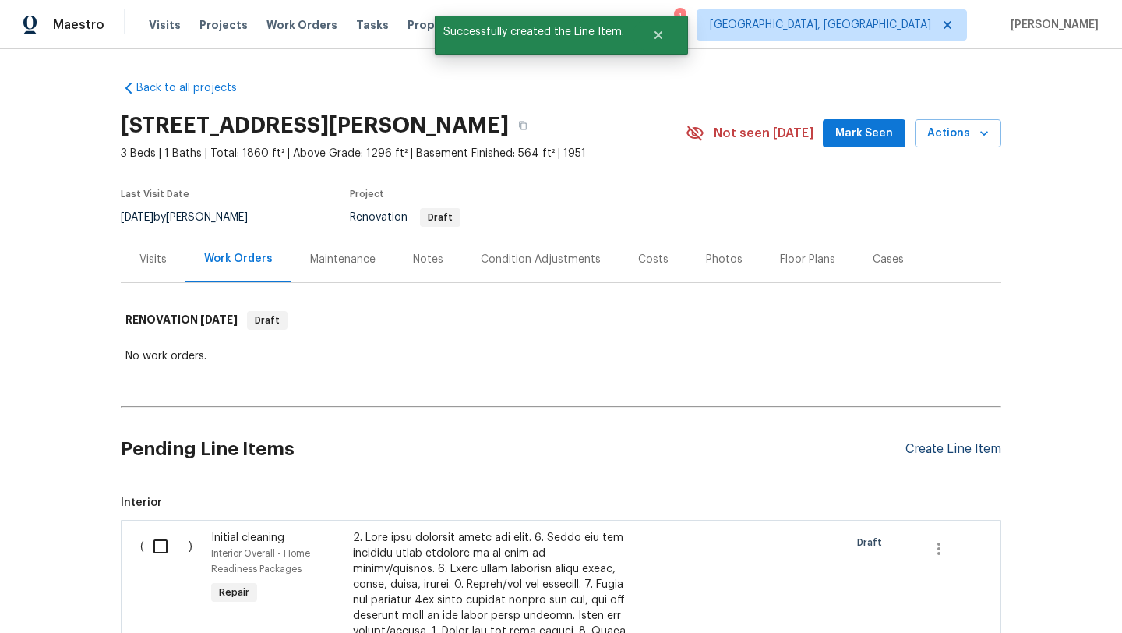
click at [970, 450] on div "Create Line Item" at bounding box center [953, 449] width 96 height 15
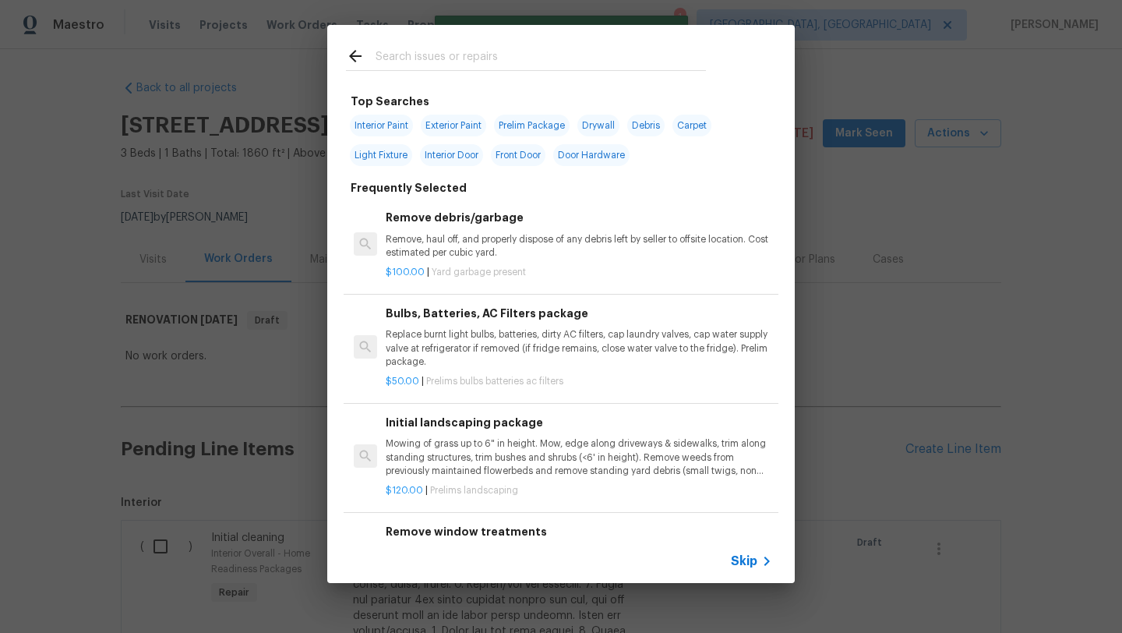
click at [454, 58] on input "text" at bounding box center [541, 58] width 330 height 23
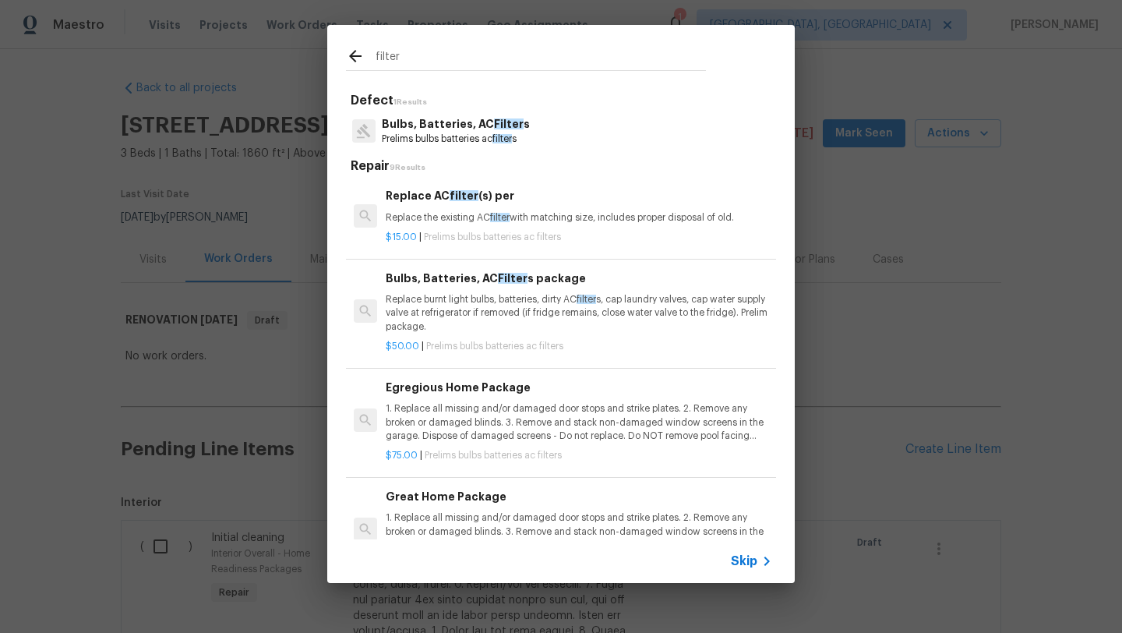
type input "filter"
click at [421, 410] on p "1. Replace all missing and/or damaged door stops and strike plates. 2. Remove a…" at bounding box center [579, 422] width 386 height 40
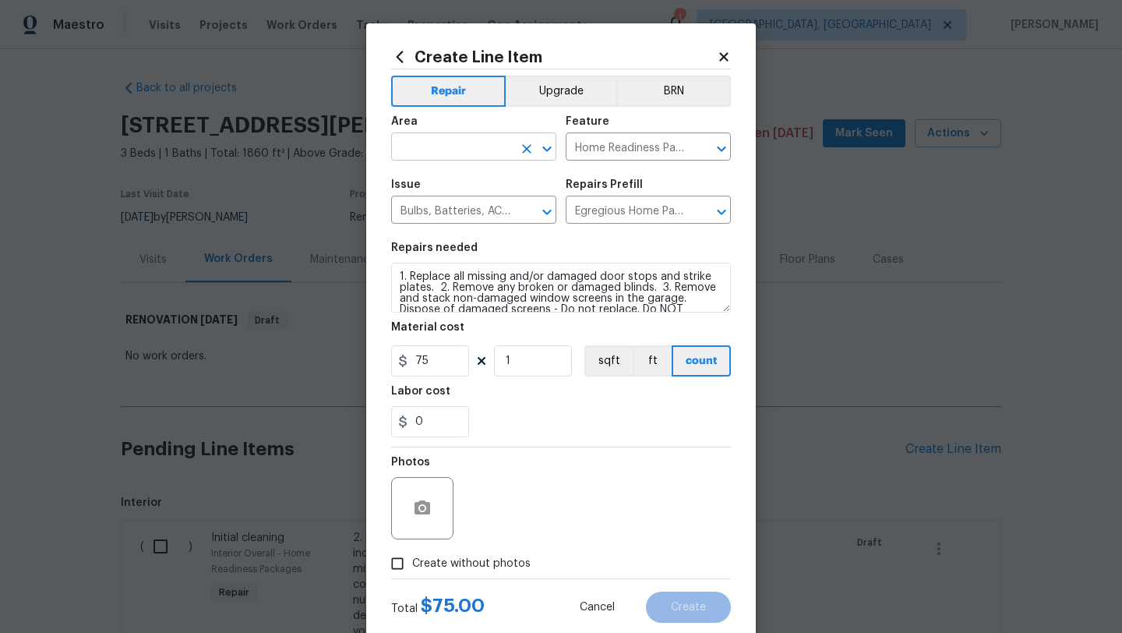
click at [410, 143] on input "text" at bounding box center [452, 148] width 122 height 24
click at [408, 205] on li "Interior Overall" at bounding box center [473, 209] width 165 height 26
type input "Interior Overall"
click at [403, 564] on input "Create without photos" at bounding box center [398, 564] width 30 height 30
checkbox input "true"
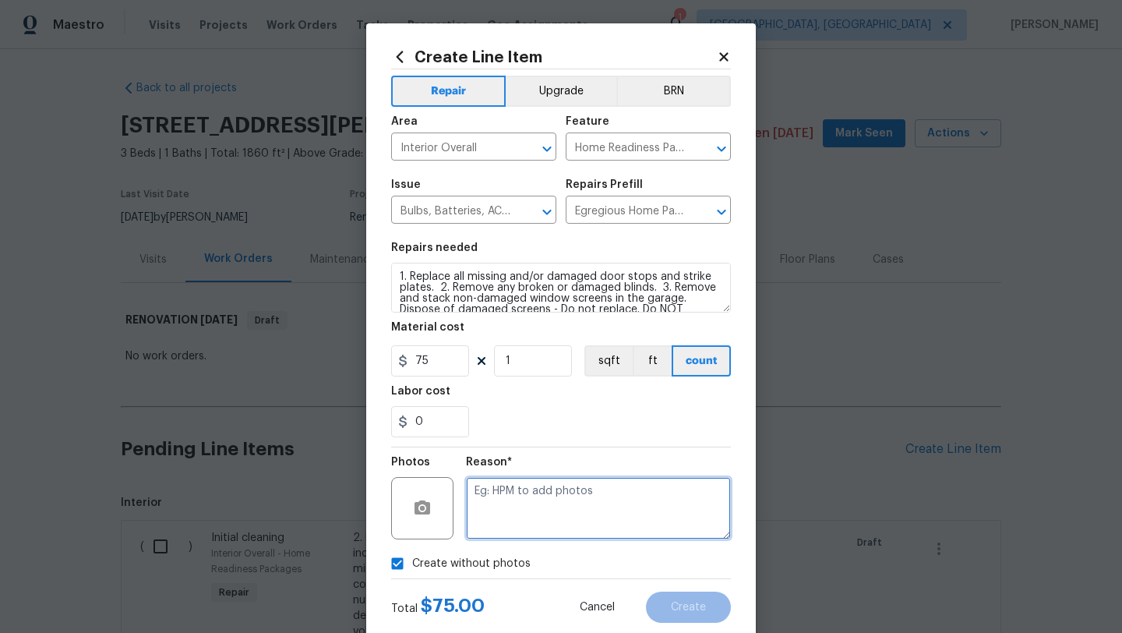
click at [541, 502] on textarea at bounding box center [598, 508] width 265 height 62
type textarea "desk"
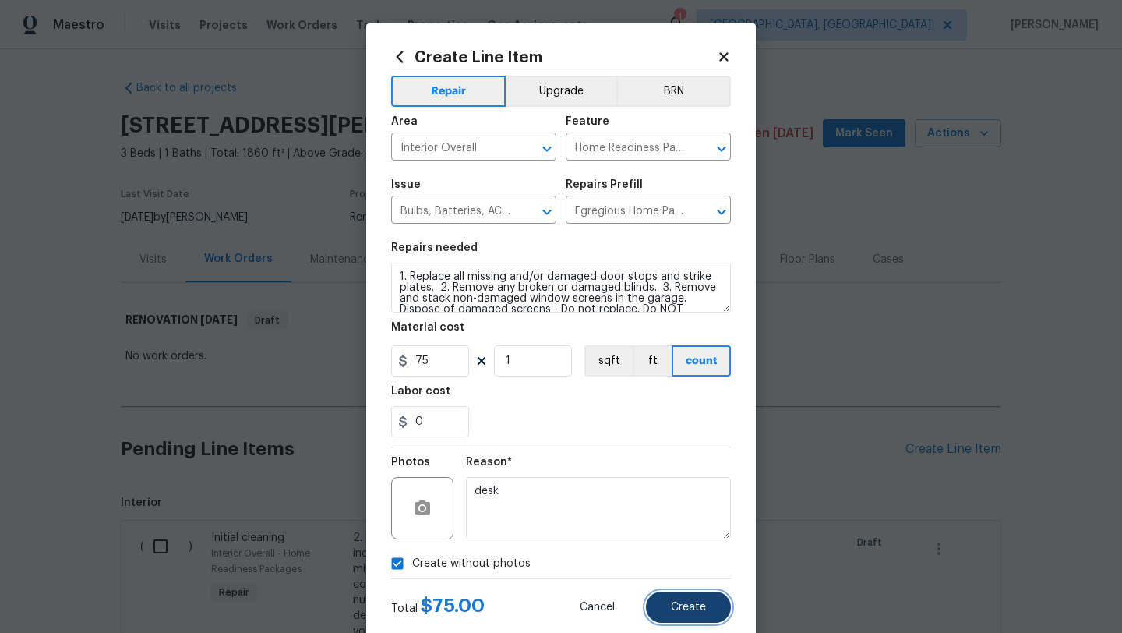
click at [706, 609] on button "Create" at bounding box center [688, 606] width 85 height 31
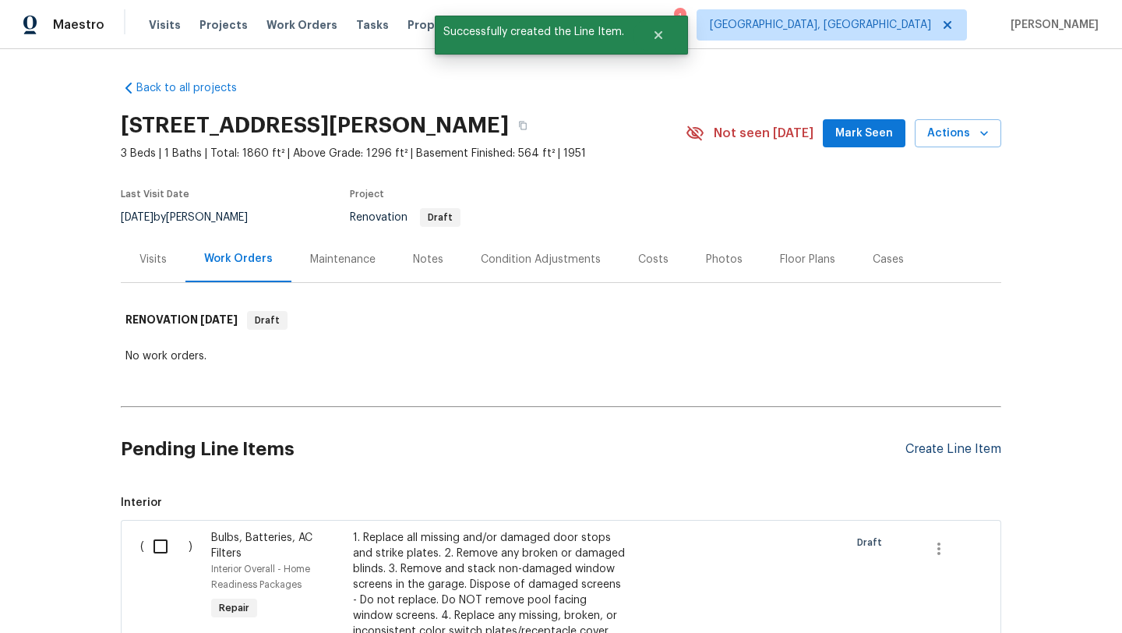
click at [956, 443] on div "Create Line Item" at bounding box center [953, 449] width 96 height 15
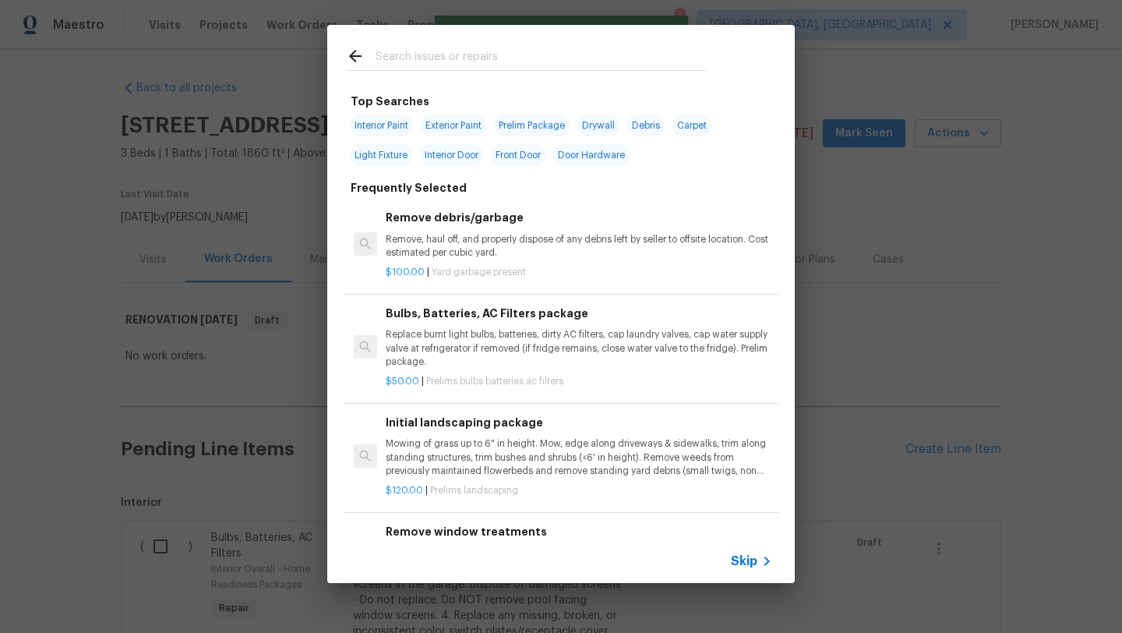
click at [434, 62] on input "text" at bounding box center [541, 58] width 330 height 23
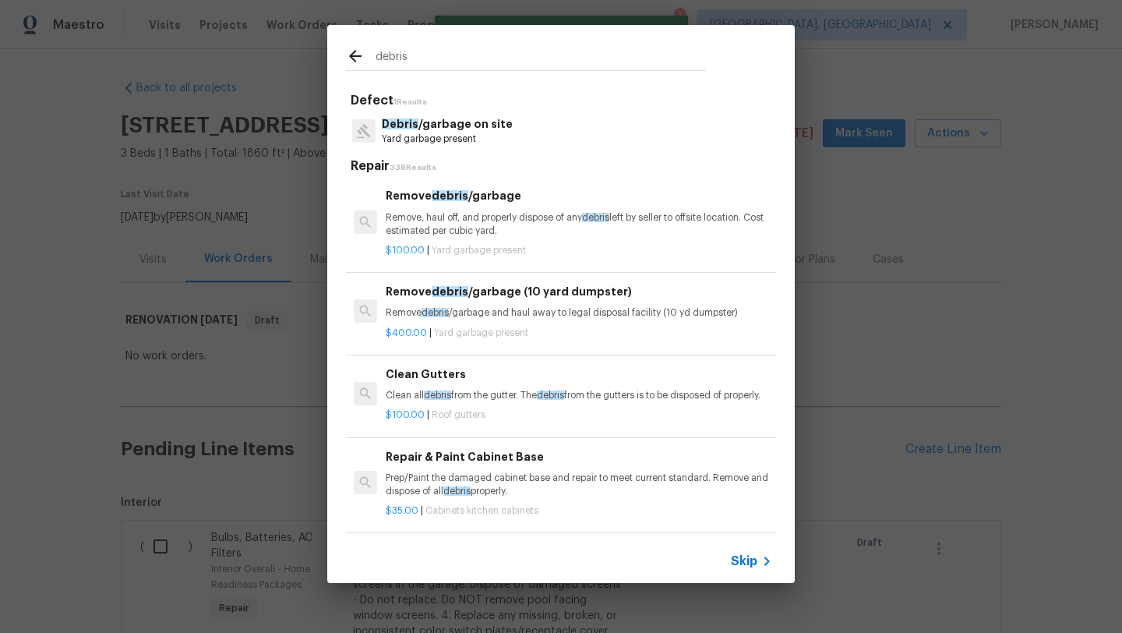
type input "debris"
click at [429, 224] on p "Remove, haul off, and properly dispose of any debris left by seller to offsite …" at bounding box center [579, 224] width 386 height 26
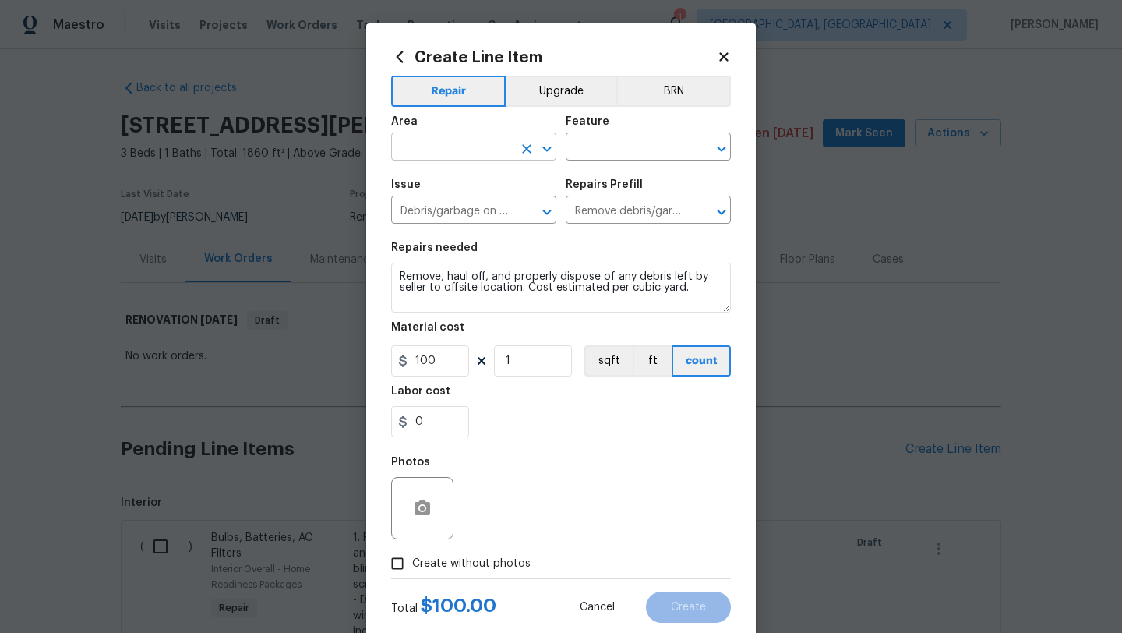
click at [471, 146] on input "text" at bounding box center [452, 148] width 122 height 24
click at [469, 213] on li "Interior Overall" at bounding box center [473, 209] width 165 height 26
type input "Interior Overall"
click at [619, 150] on input "text" at bounding box center [627, 148] width 122 height 24
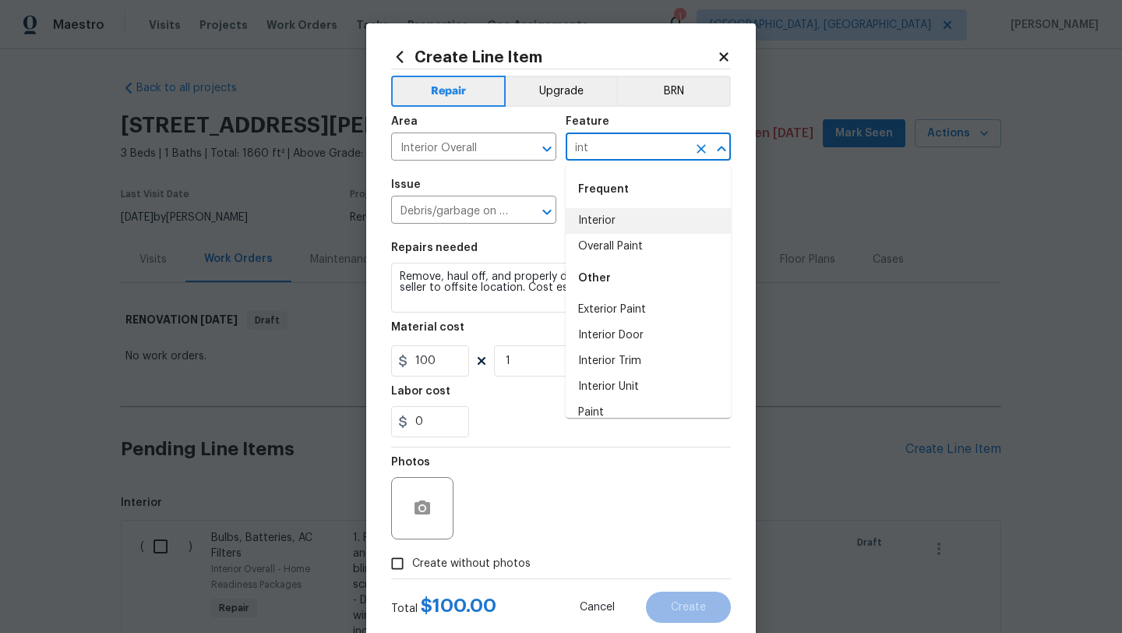
click at [641, 224] on li "Interior" at bounding box center [648, 221] width 165 height 26
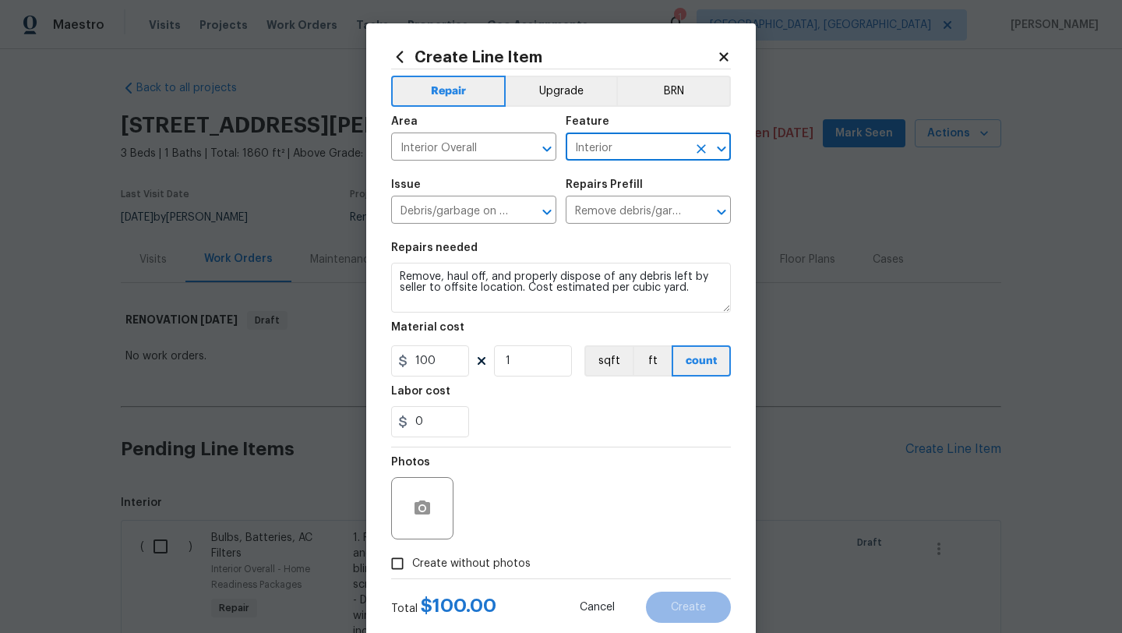
type input "Interior"
click at [401, 563] on input "Create without photos" at bounding box center [398, 564] width 30 height 30
checkbox input "true"
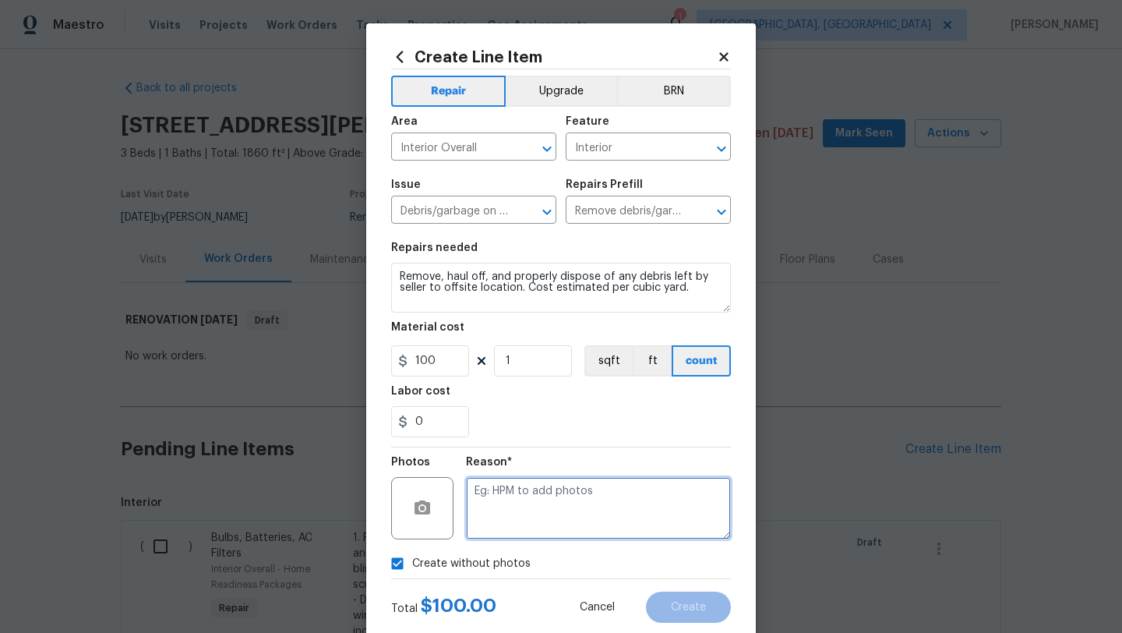
click at [517, 528] on textarea at bounding box center [598, 508] width 265 height 62
type textarea "desk"
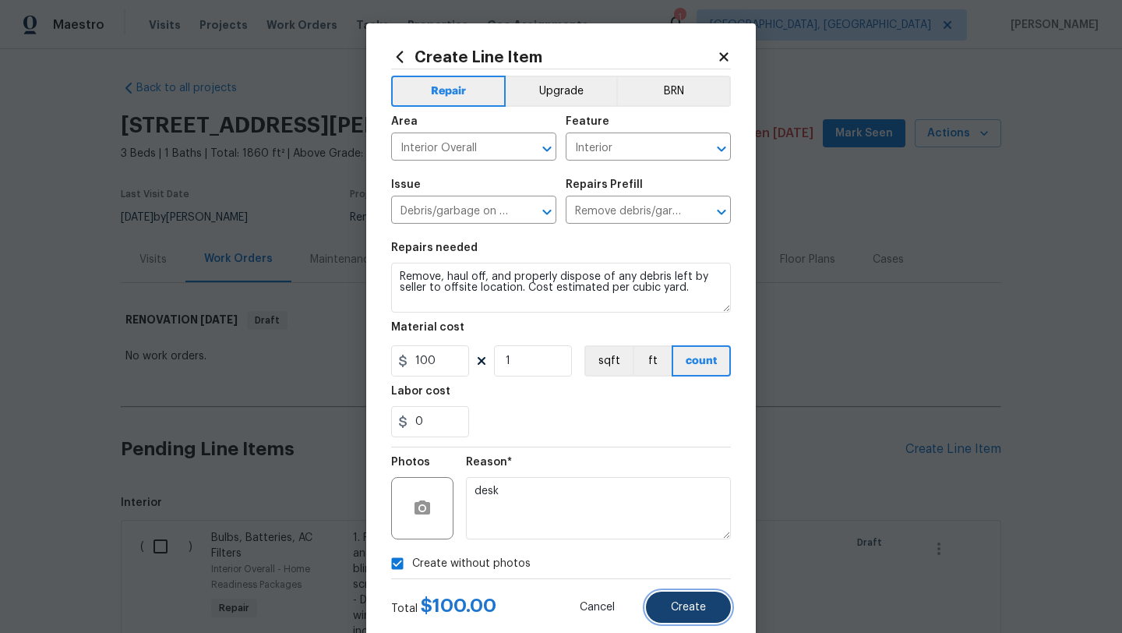
click at [705, 606] on span "Create" at bounding box center [688, 608] width 35 height 12
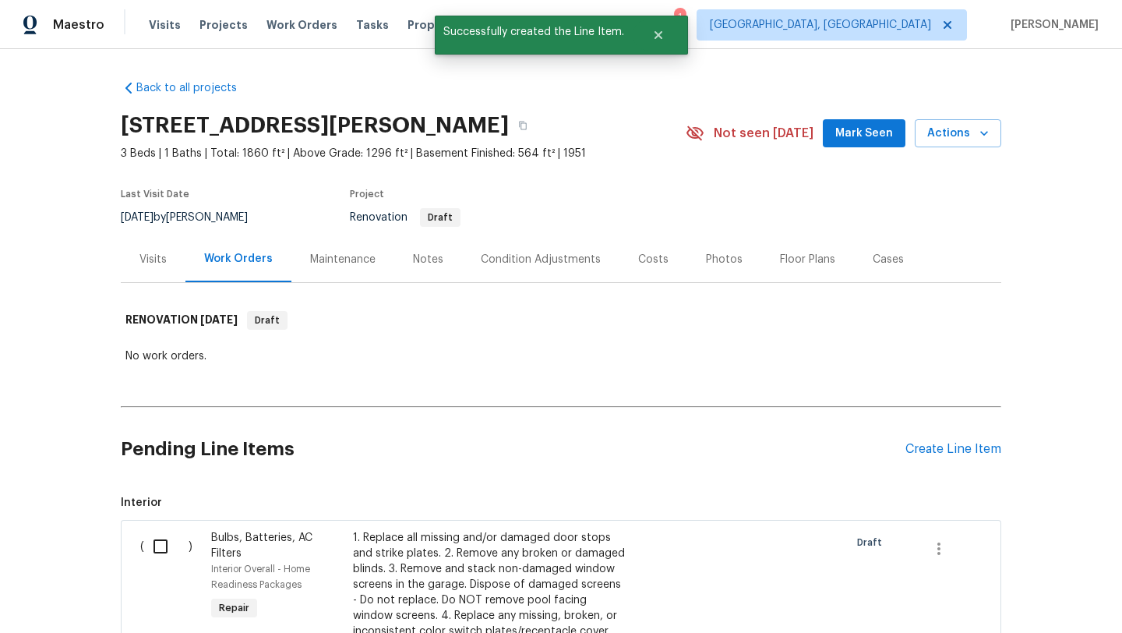
click at [506, 257] on div "Condition Adjustments" at bounding box center [541, 260] width 120 height 16
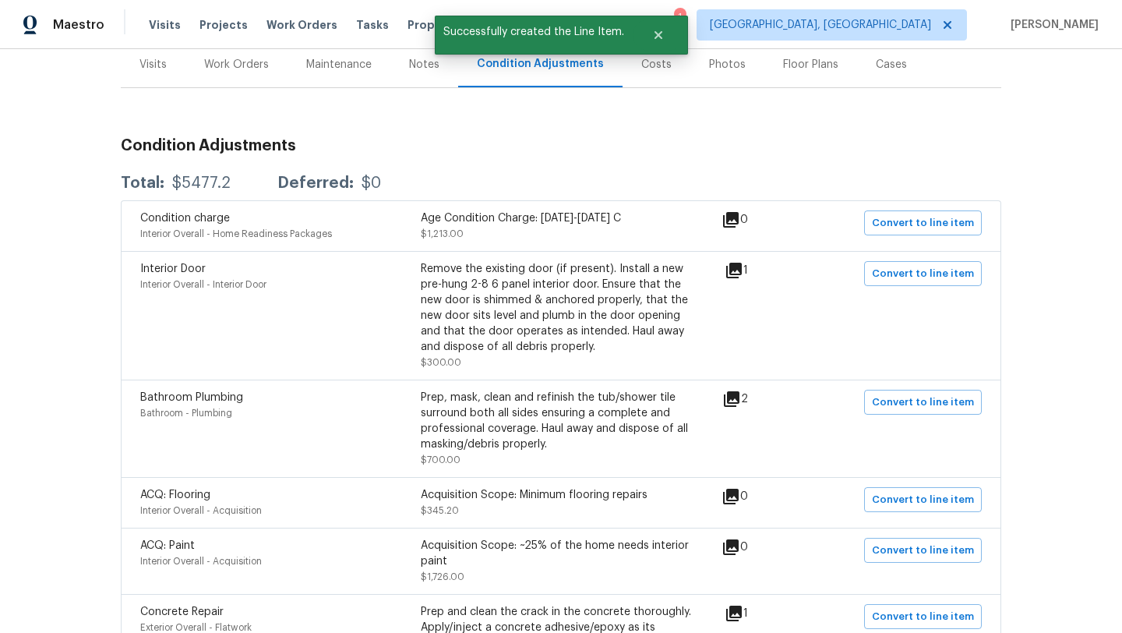
scroll to position [208, 0]
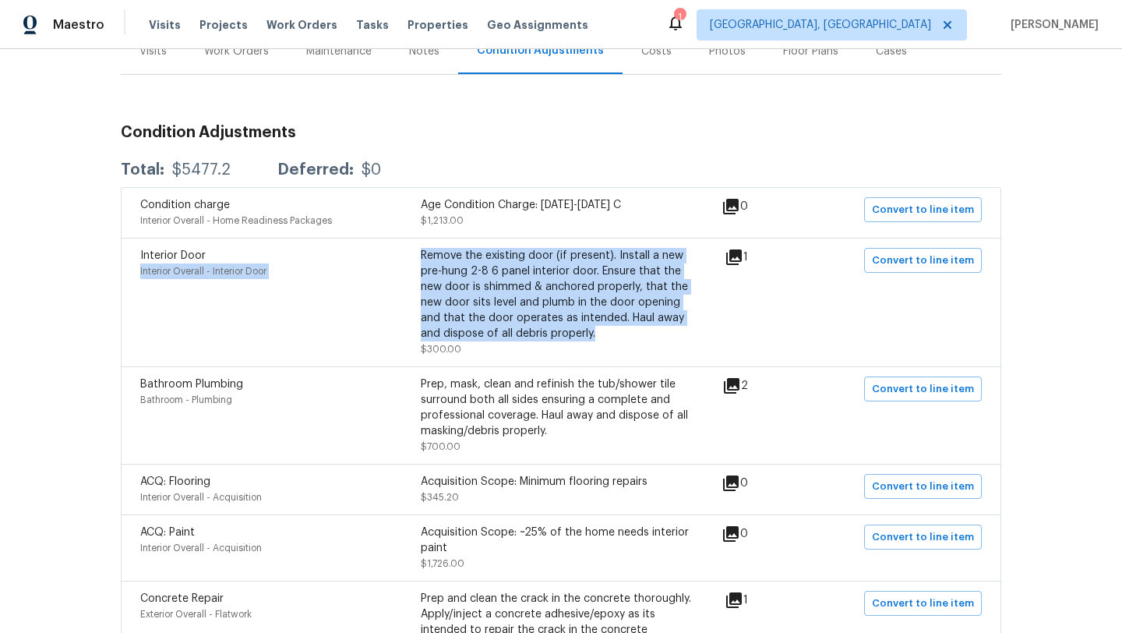
drag, startPoint x: 418, startPoint y: 252, endPoint x: 579, endPoint y: 336, distance: 181.6
click at [579, 336] on div "Interior Door Interior Overall - Interior Door Remove the existing door (if pre…" at bounding box center [420, 302] width 561 height 109
click at [579, 336] on div "Remove the existing door (if present). Install a new pre-hung 2-8 6 panel inter…" at bounding box center [561, 295] width 281 height 94
drag, startPoint x: 579, startPoint y: 336, endPoint x: 423, endPoint y: 249, distance: 178.6
click at [423, 249] on div "Remove the existing door (if present). Install a new pre-hung 2-8 6 panel inter…" at bounding box center [561, 295] width 281 height 94
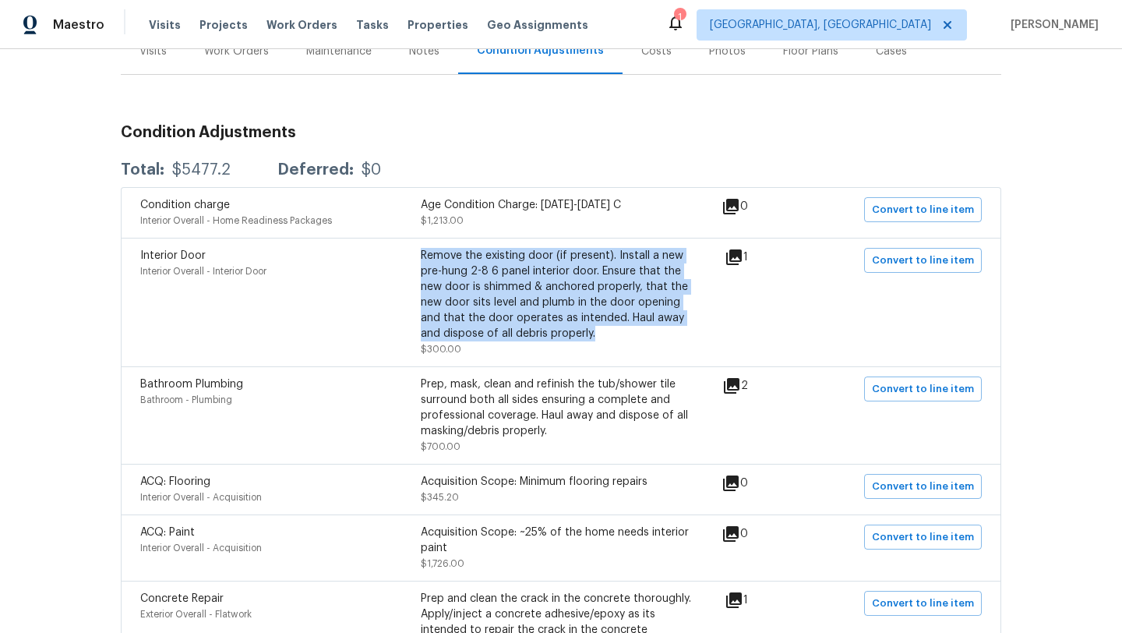
copy div "Remove the existing door (if present). Install a new pre-hung 2-8 6 panel inter…"
click at [871, 266] on button "Convert to line item" at bounding box center [923, 260] width 118 height 25
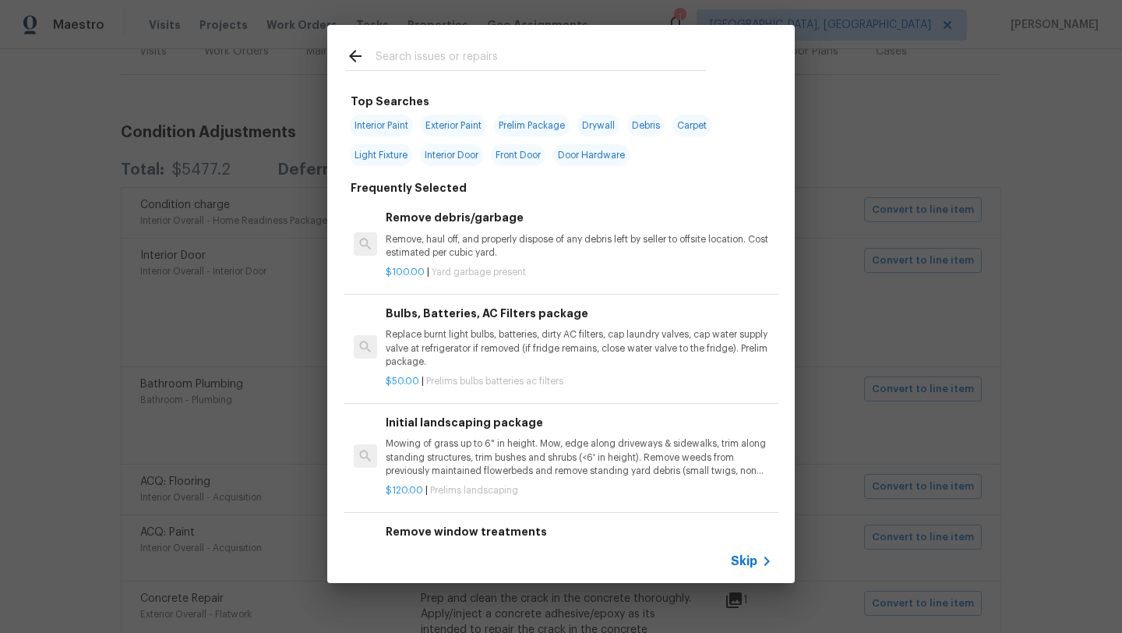
click at [421, 55] on input "text" at bounding box center [541, 58] width 330 height 23
click at [279, 337] on div "Top Searches Interior Paint Exterior Paint Prelim Package Drywall Debris Carpet…" at bounding box center [561, 304] width 1122 height 608
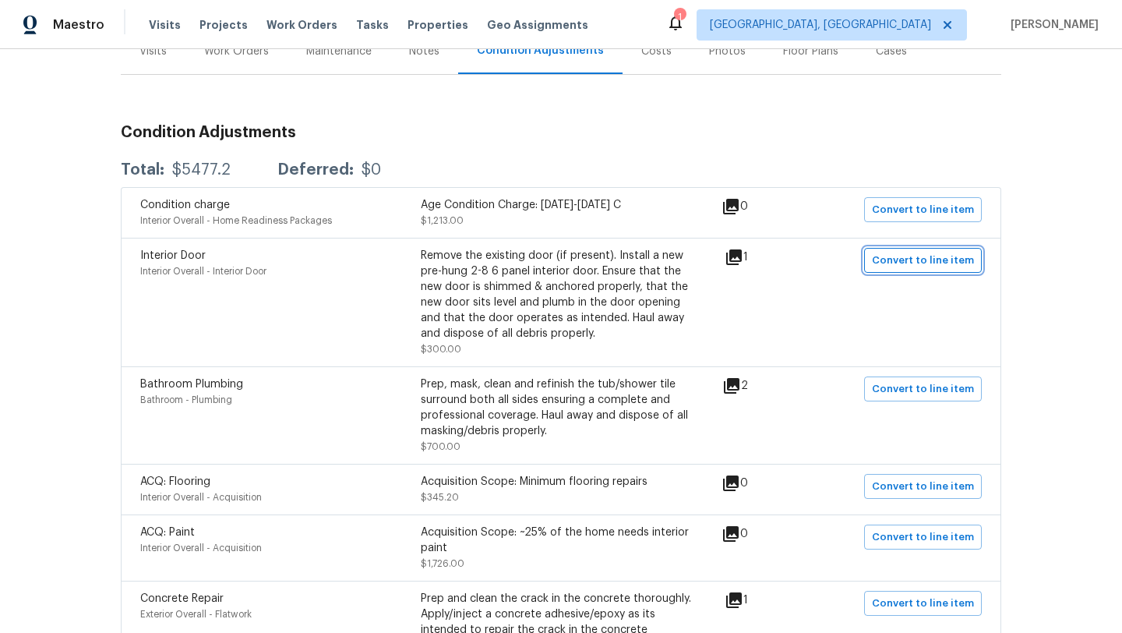
click at [942, 260] on span "Convert to line item" at bounding box center [923, 261] width 102 height 18
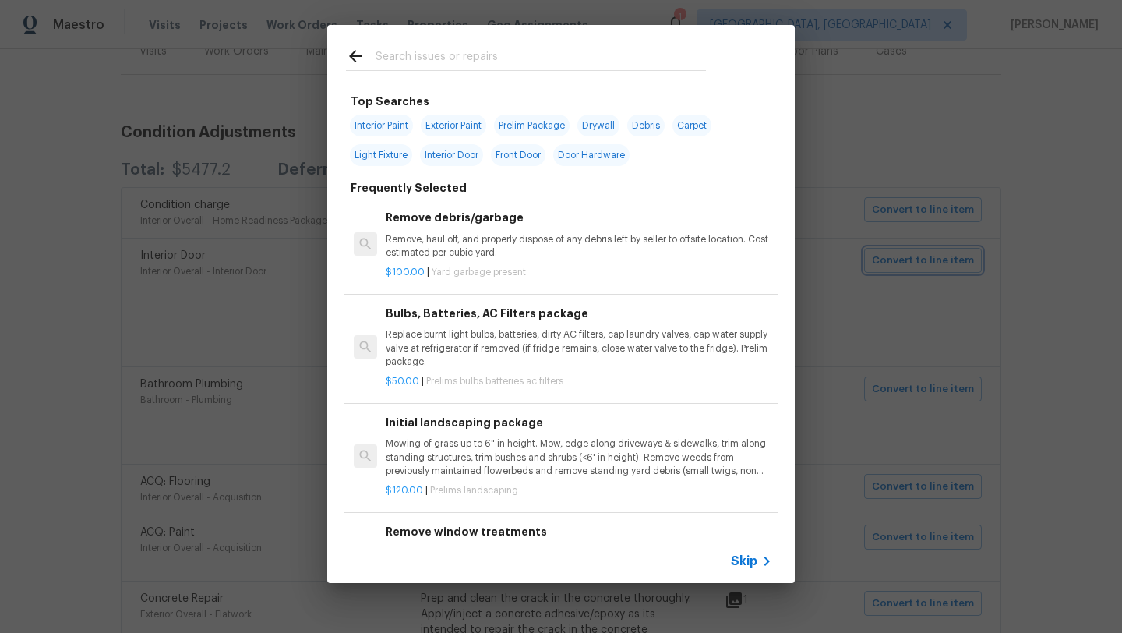
click at [258, 328] on div "Top Searches Interior Paint Exterior Paint Prelim Package Drywall Debris Carpet…" at bounding box center [561, 304] width 1122 height 608
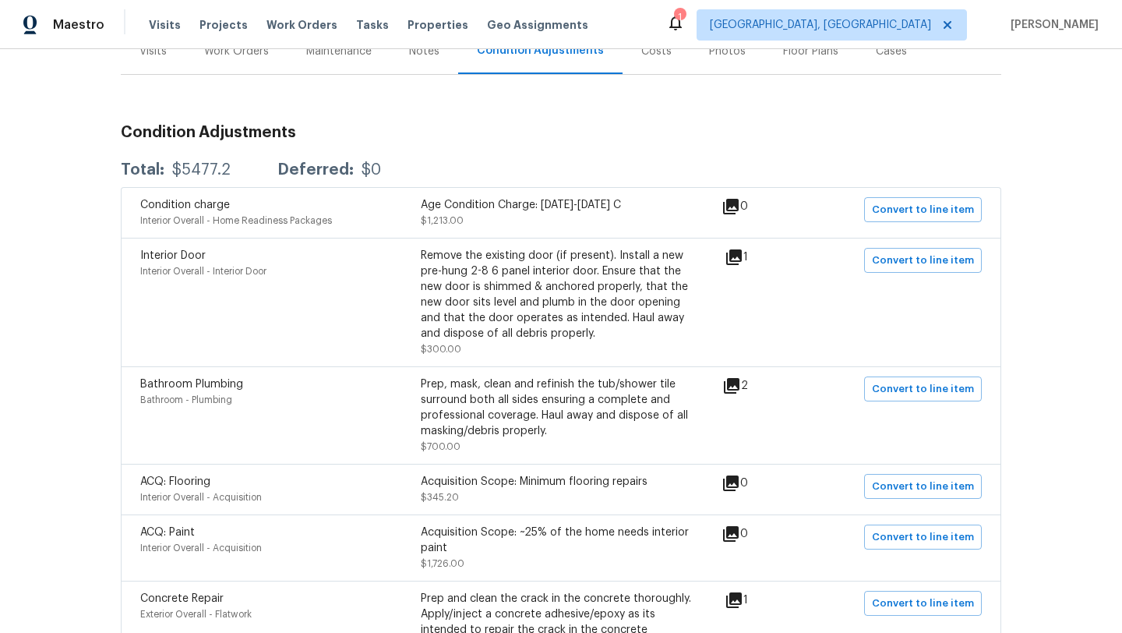
click at [739, 257] on icon at bounding box center [734, 257] width 16 height 16
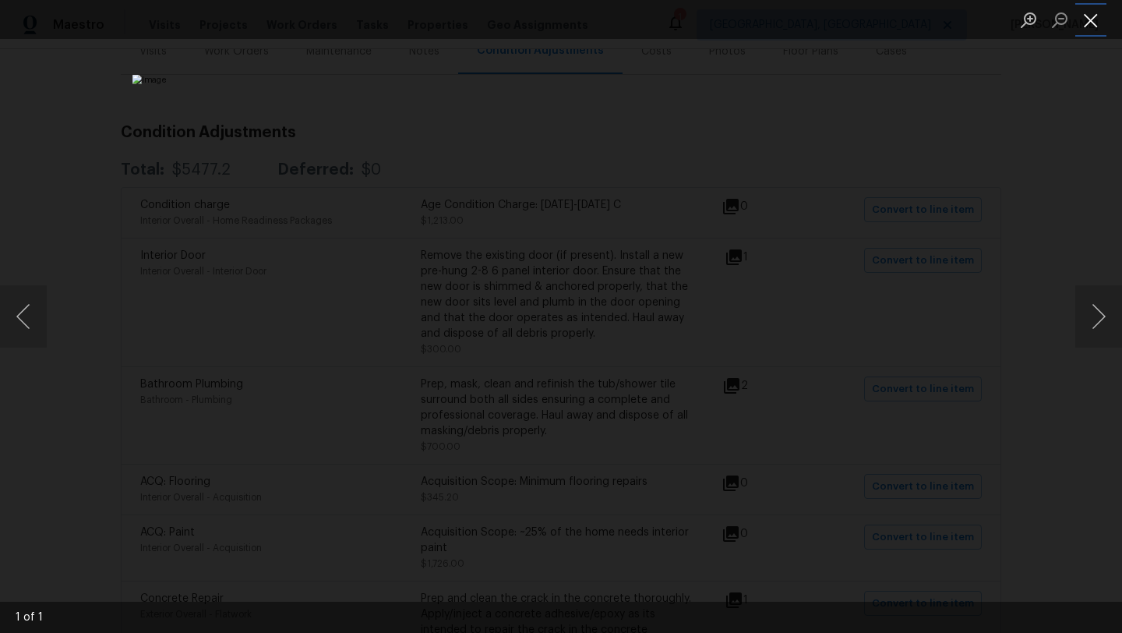
click at [1091, 19] on button "Close lightbox" at bounding box center [1090, 19] width 31 height 27
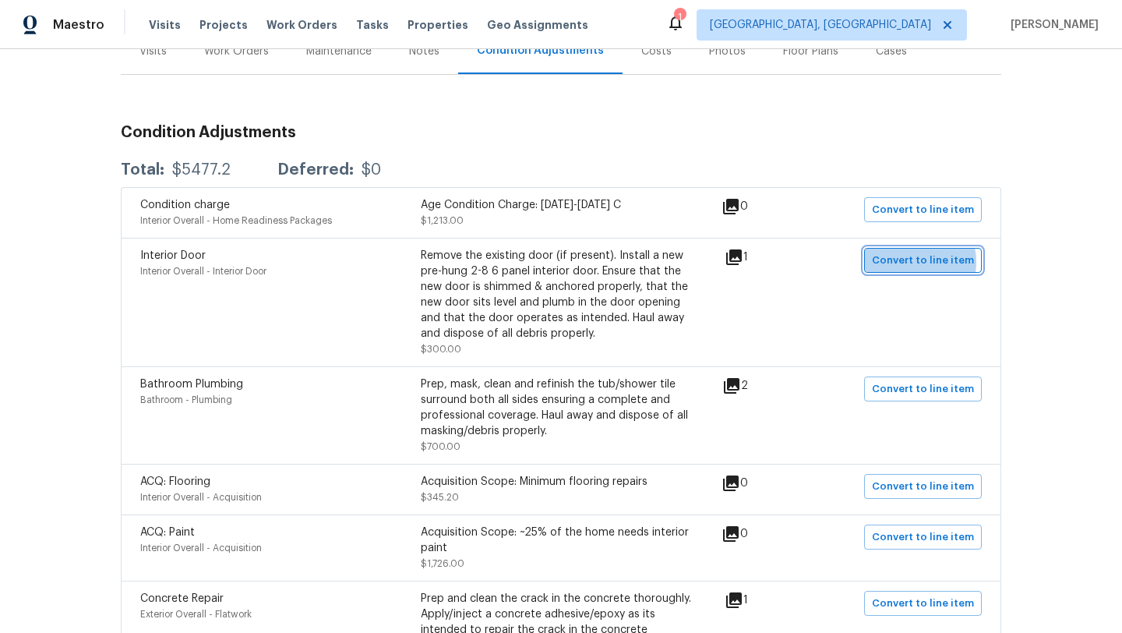
click at [914, 262] on span "Convert to line item" at bounding box center [923, 261] width 102 height 18
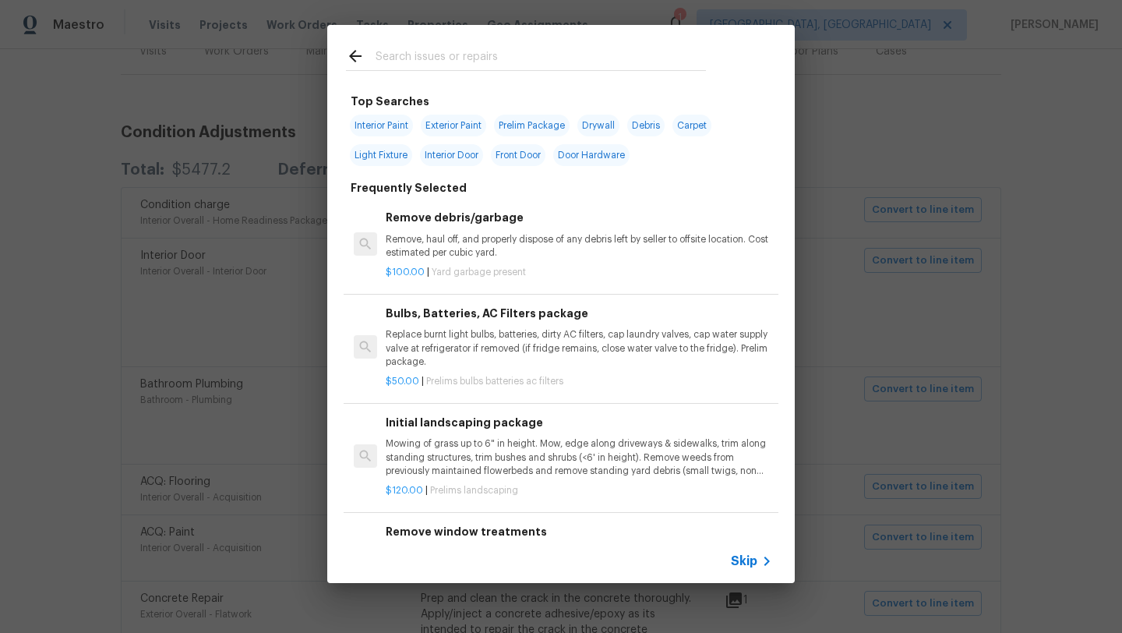
click at [444, 58] on input "text" at bounding box center [541, 58] width 330 height 23
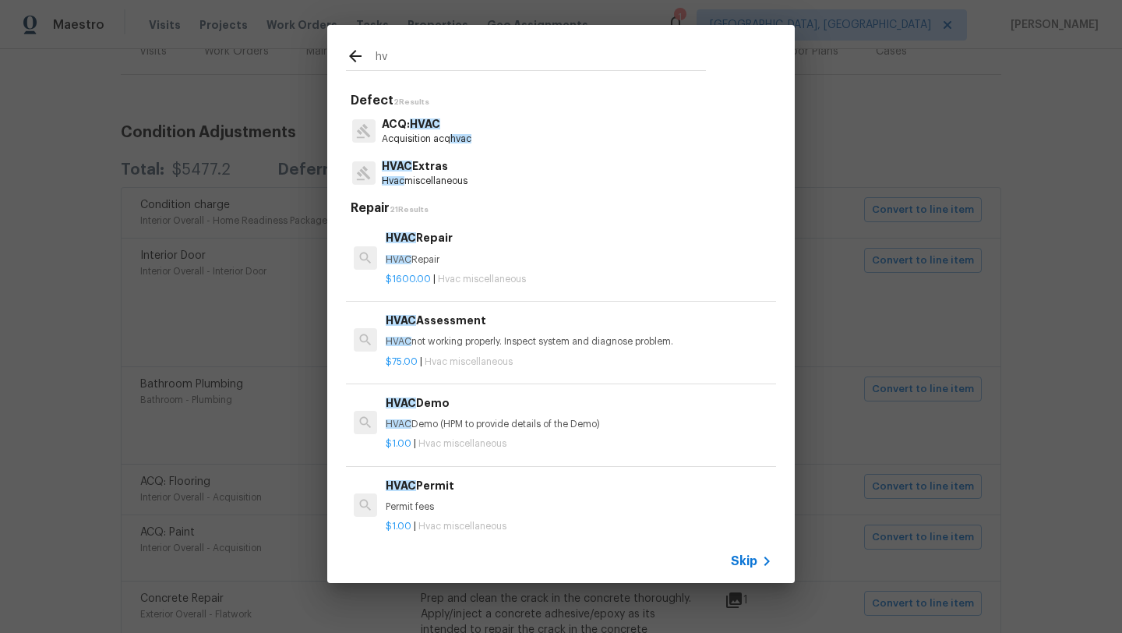
type input "h"
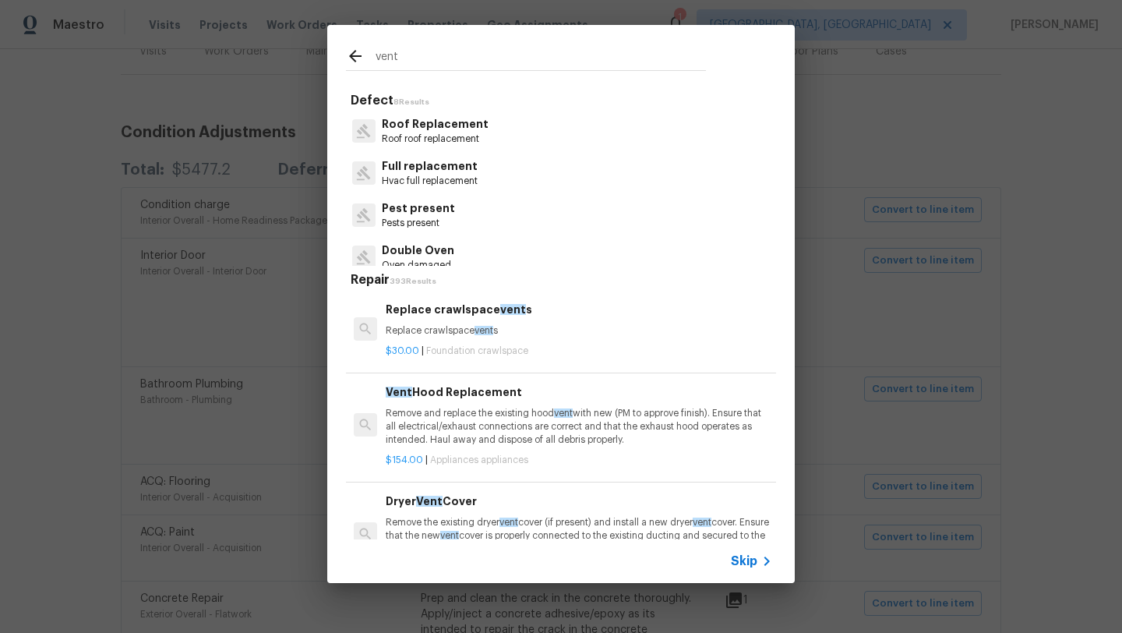
type input "vent"
click at [446, 344] on p "$30.00 | Foundation crawlspace" at bounding box center [579, 350] width 386 height 13
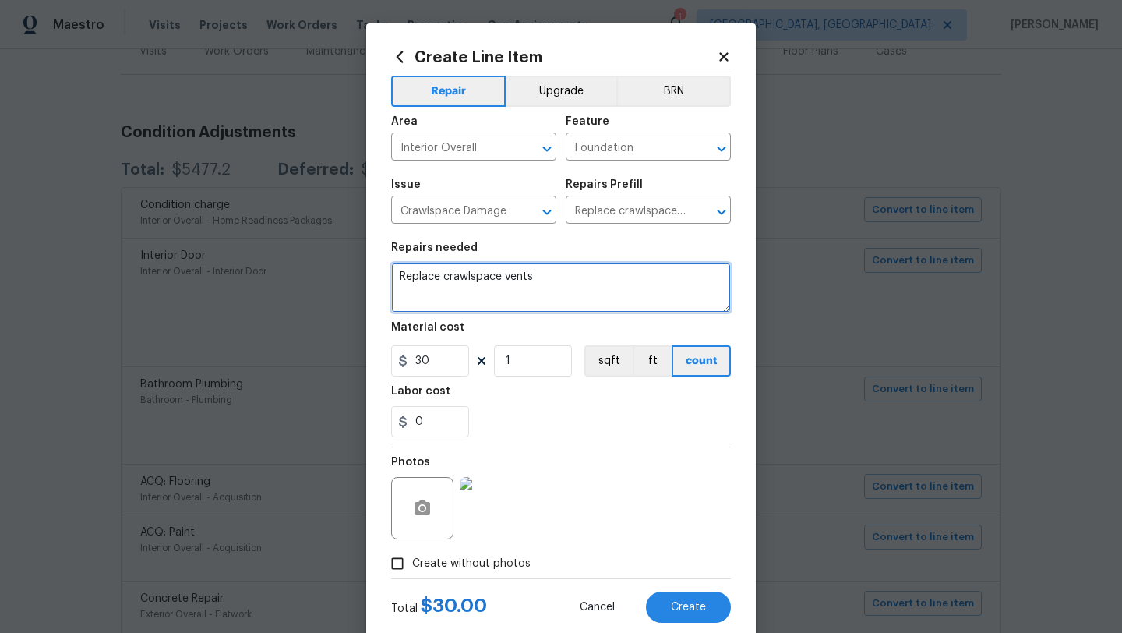
drag, startPoint x: 560, startPoint y: 278, endPoint x: 443, endPoint y: 278, distance: 116.9
click at [443, 278] on textarea "Replace crawlspace vents" at bounding box center [561, 288] width 340 height 50
type textarea "Replace with wall vent on each side"
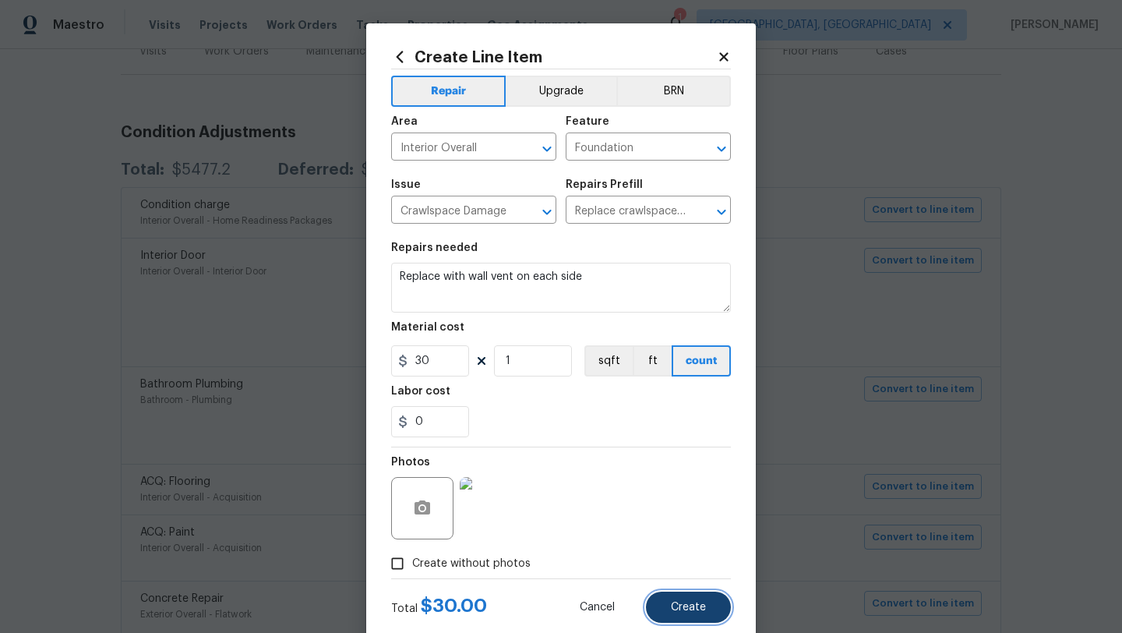
click at [684, 597] on button "Create" at bounding box center [688, 606] width 85 height 31
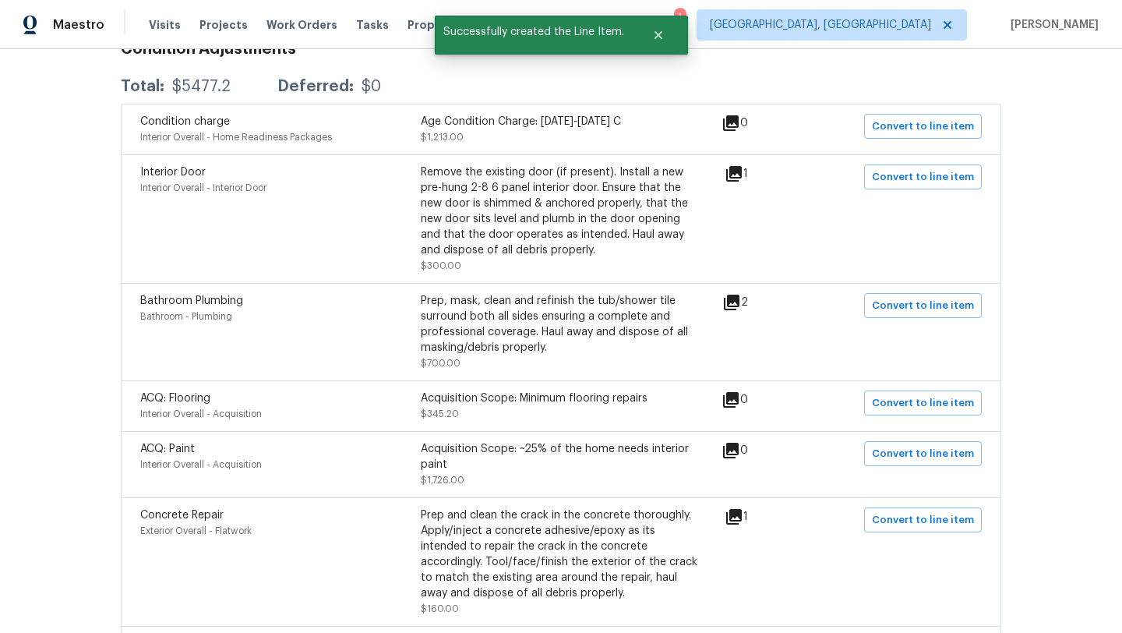
scroll to position [293, 0]
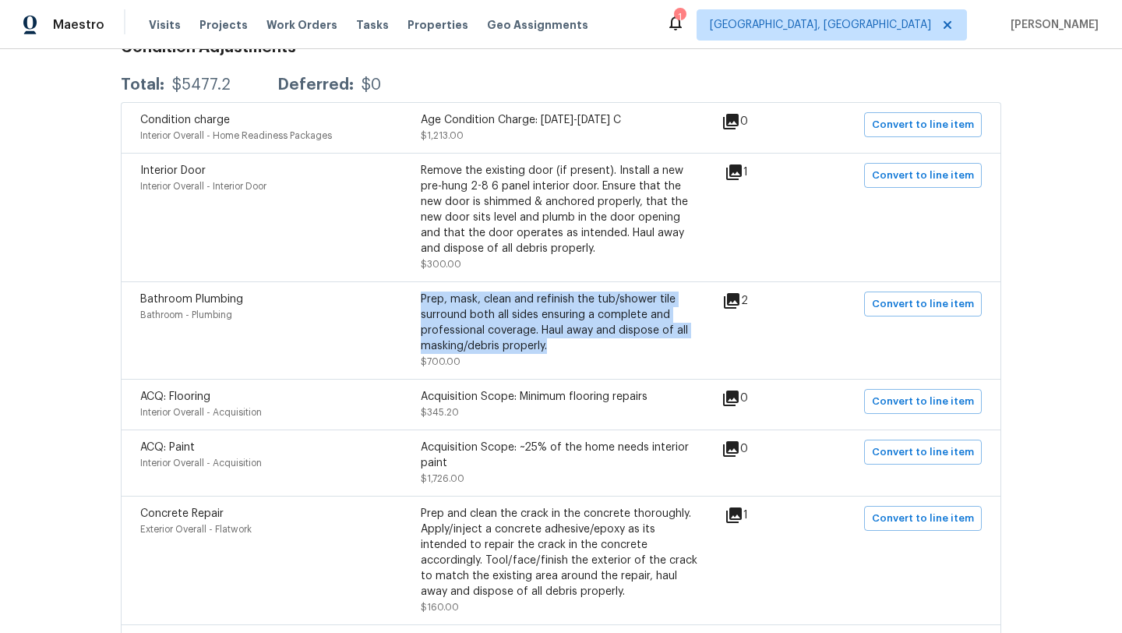
drag, startPoint x: 422, startPoint y: 293, endPoint x: 550, endPoint y: 345, distance: 138.0
click at [550, 345] on div "Prep, mask, clean and refinish the tub/shower tile surround both all sides ensu…" at bounding box center [561, 322] width 281 height 62
copy div "Prep, mask, clean and refinish the tub/shower tile surround both all sides ensu…"
click at [885, 307] on span "Convert to line item" at bounding box center [923, 304] width 102 height 18
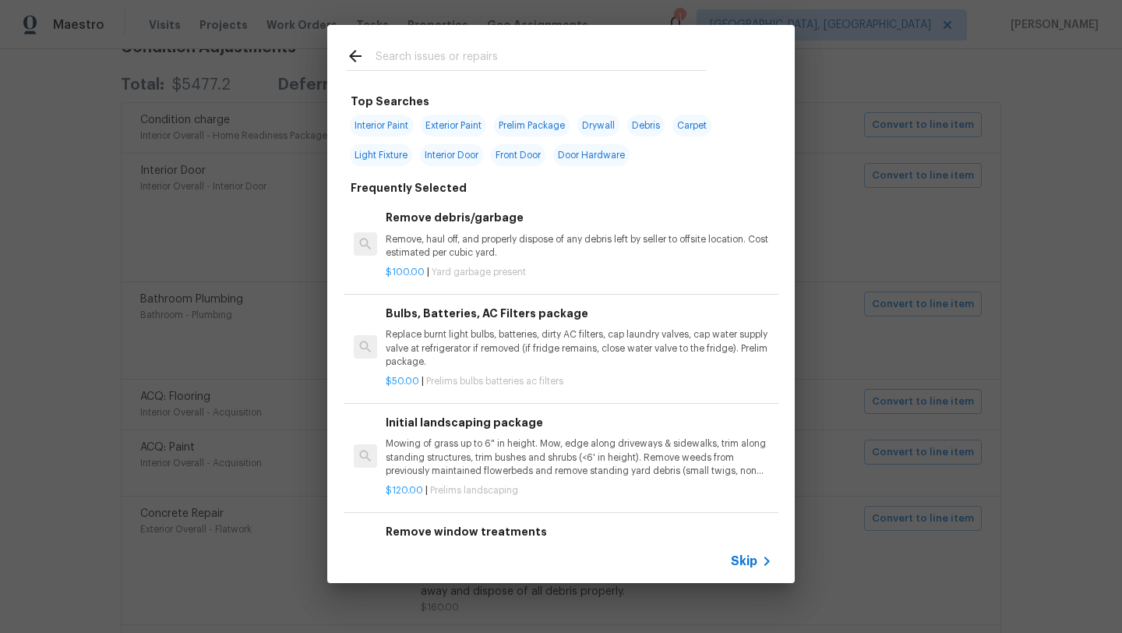
click at [404, 55] on input "text" at bounding box center [541, 58] width 330 height 23
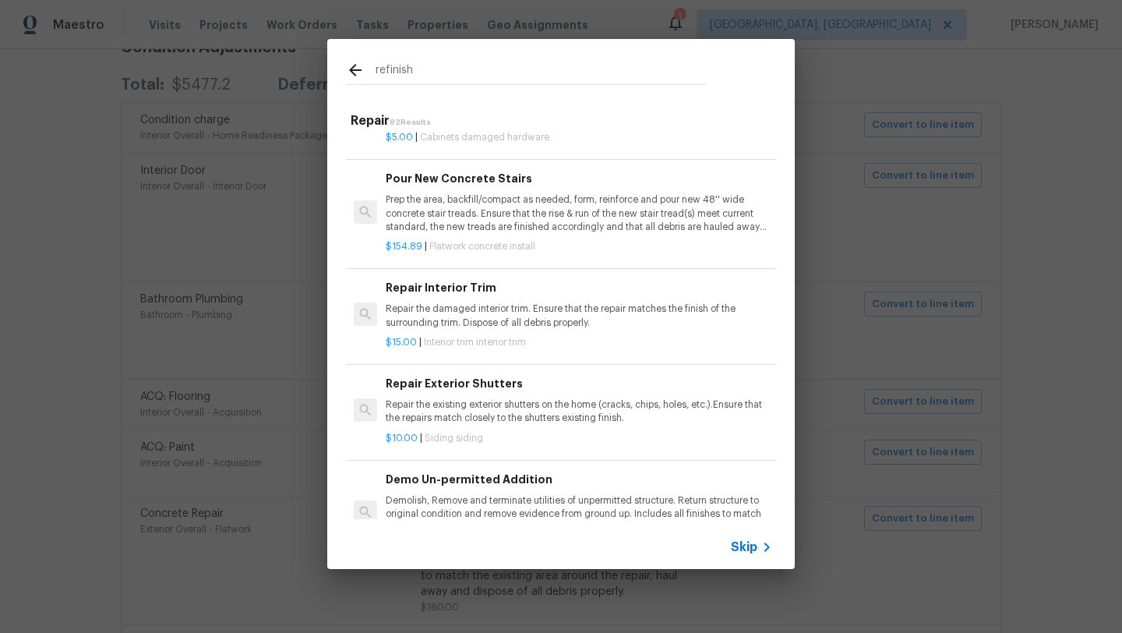
scroll to position [616, 0]
type input "r"
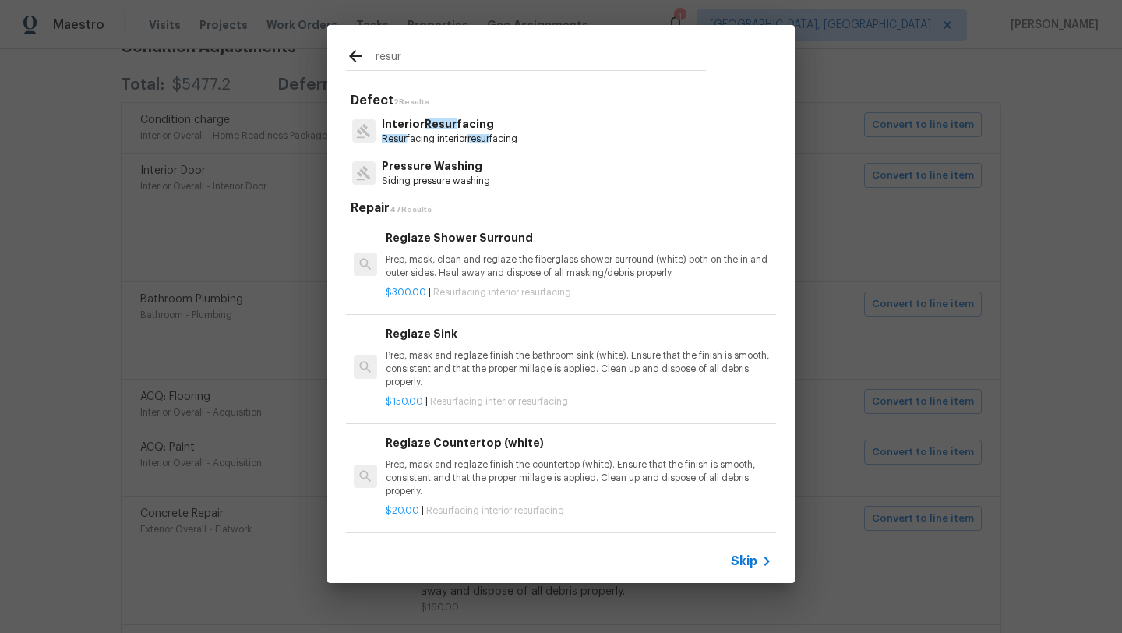
type input "resur"
click at [465, 274] on p "Prep, mask, clean and reglaze the fiberglass shower surround (white) both on th…" at bounding box center [579, 266] width 386 height 26
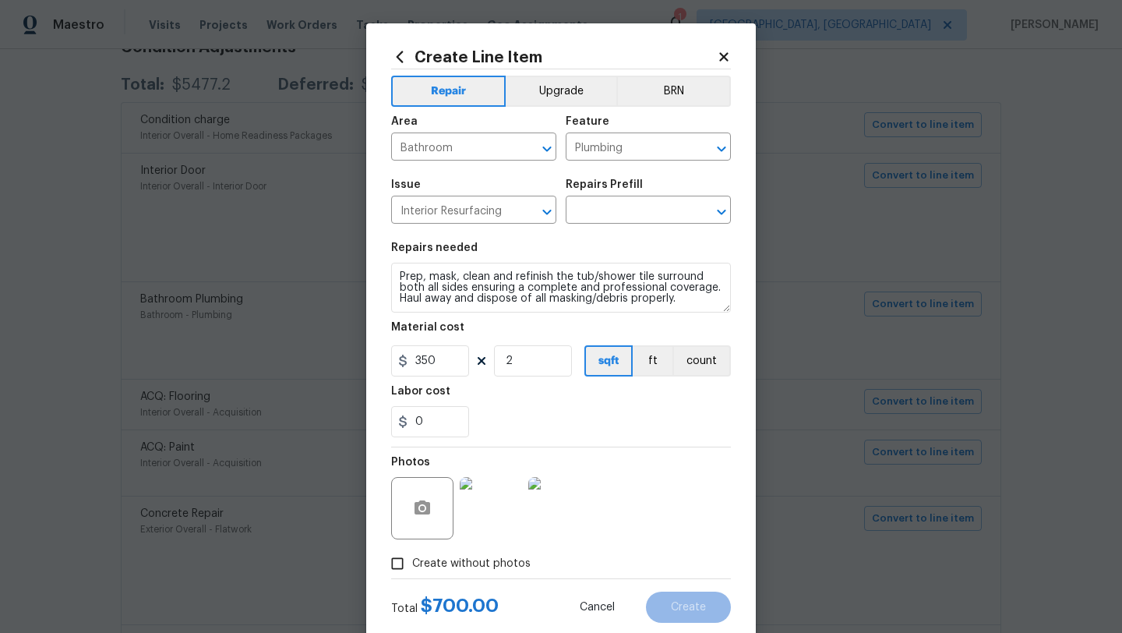
type input "Reglaze Shower Surround $300.00"
type textarea "Prep, mask, clean and reglaze the fiberglass shower surround (white) both on th…"
type input "300"
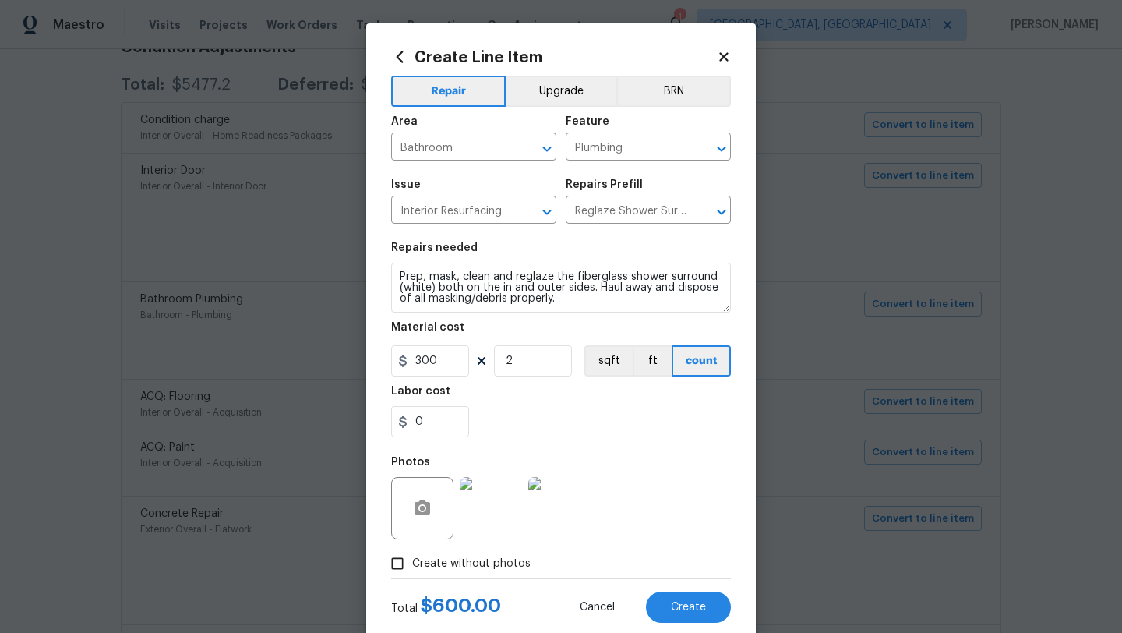
click at [547, 517] on img at bounding box center [559, 508] width 62 height 62
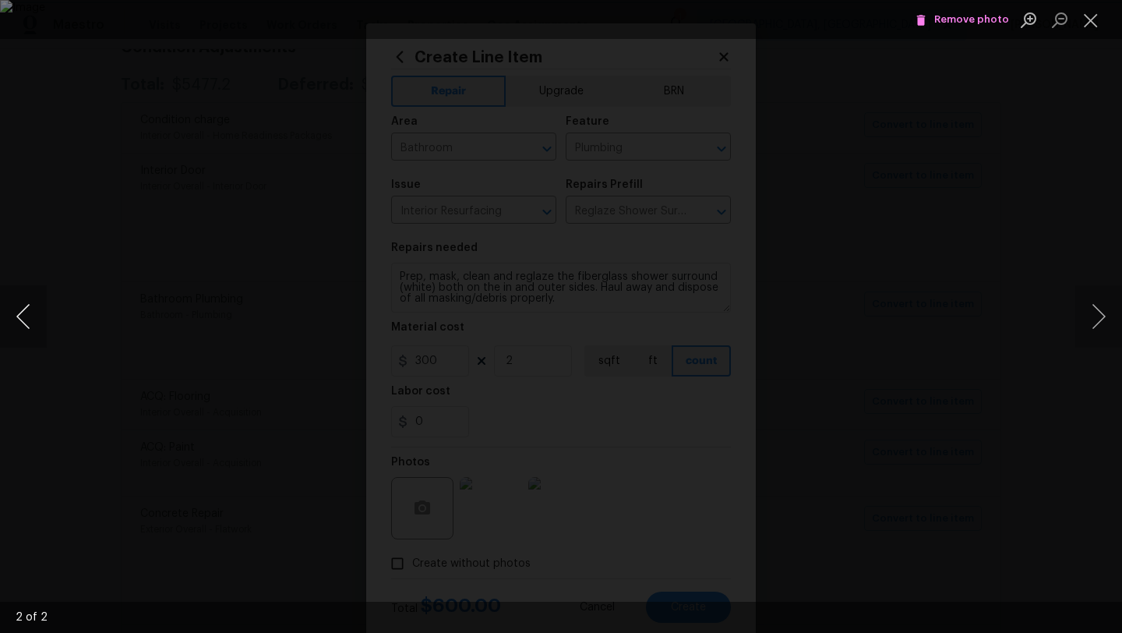
click at [24, 315] on button "Previous image" at bounding box center [23, 316] width 47 height 62
click at [1093, 26] on button "Close lightbox" at bounding box center [1090, 19] width 31 height 27
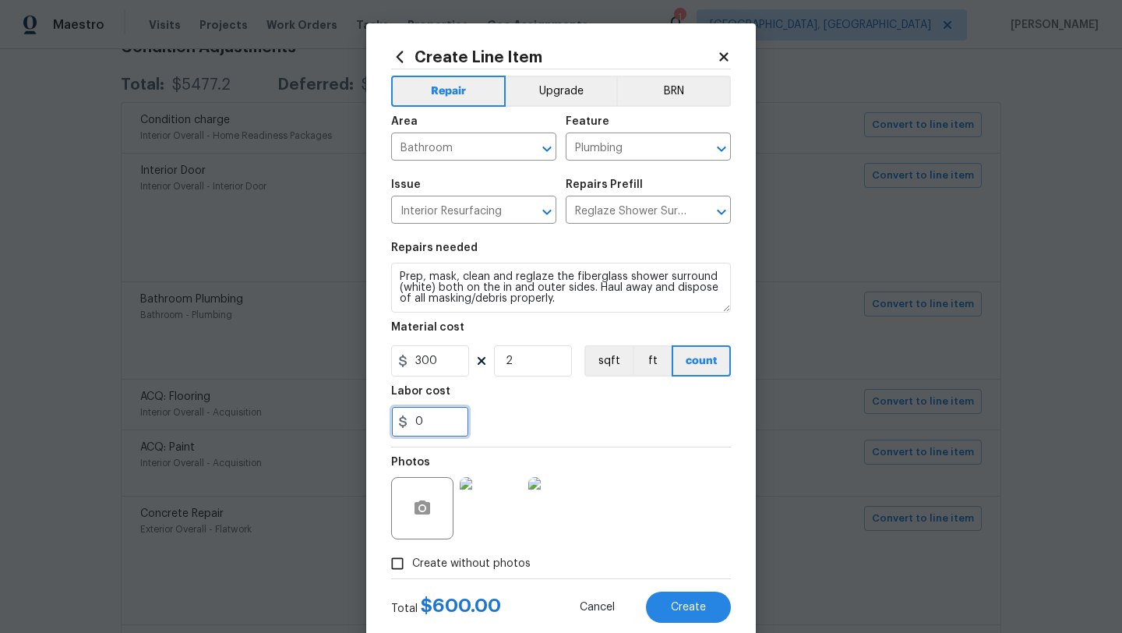
drag, startPoint x: 433, startPoint y: 424, endPoint x: 396, endPoint y: 424, distance: 37.4
click at [396, 424] on input "0" at bounding box center [430, 421] width 78 height 31
type input "100"
click at [671, 493] on div "Photos" at bounding box center [561, 497] width 340 height 101
click at [421, 422] on input "100" at bounding box center [430, 421] width 78 height 31
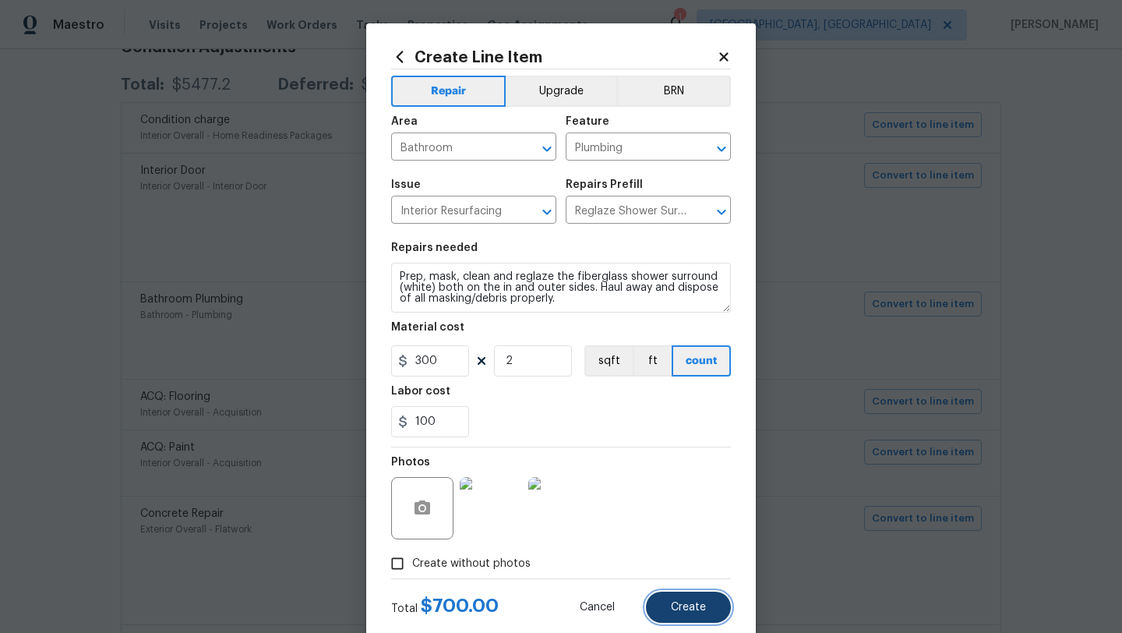
click at [703, 605] on span "Create" at bounding box center [688, 608] width 35 height 12
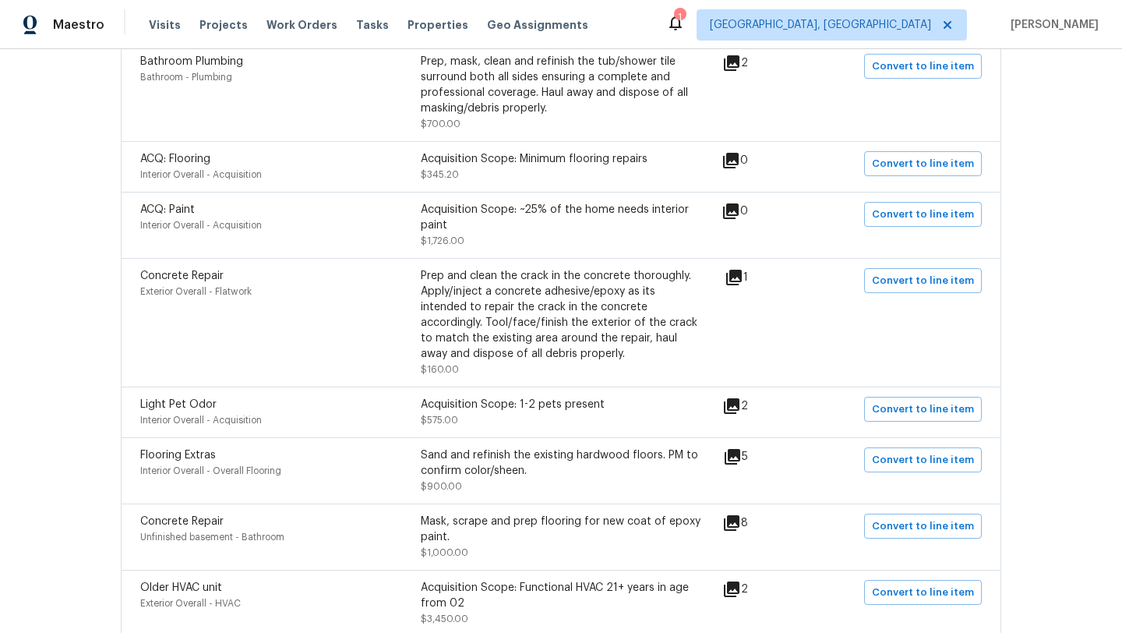
scroll to position [529, 0]
click at [737, 459] on icon at bounding box center [733, 458] width 16 height 16
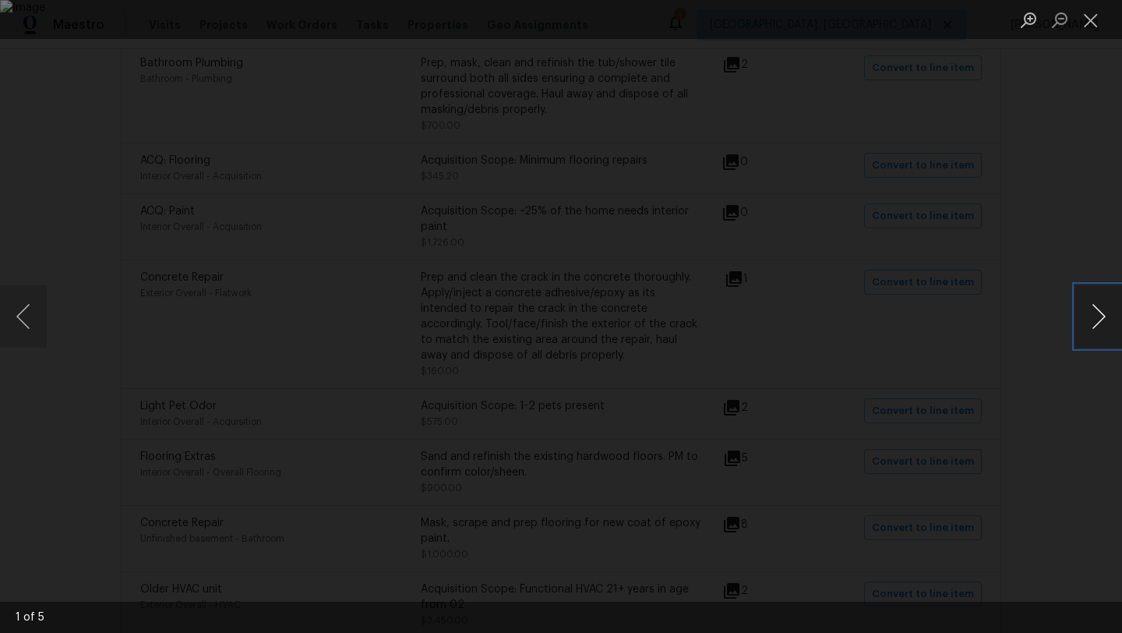
click at [1114, 321] on button "Next image" at bounding box center [1098, 316] width 47 height 62
click at [1110, 323] on button "Next image" at bounding box center [1098, 316] width 47 height 62
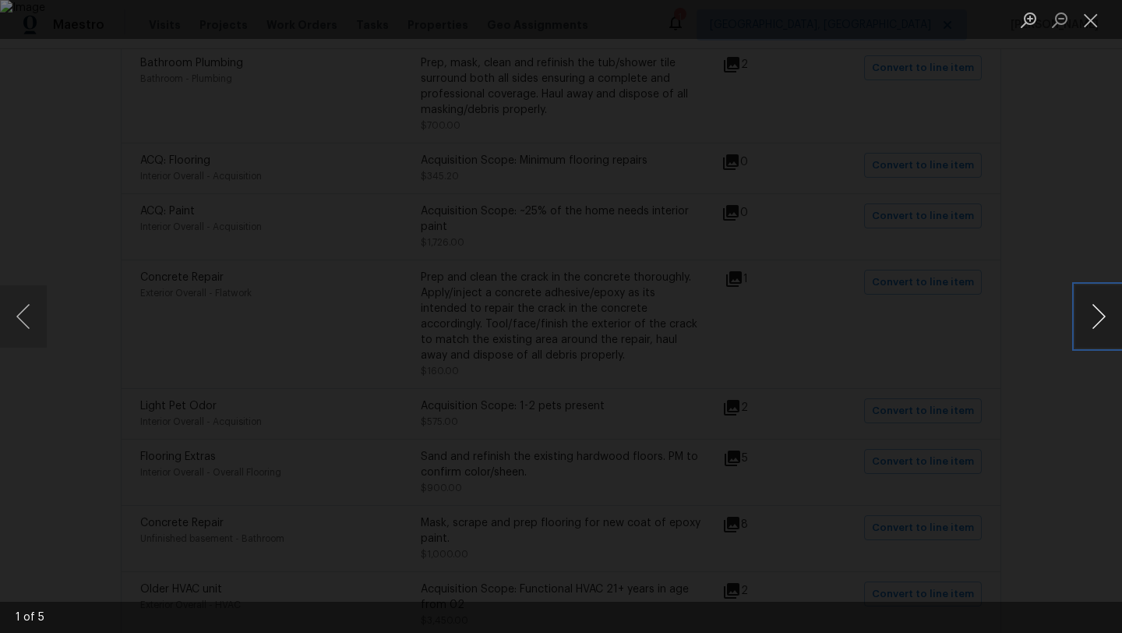
click at [1109, 324] on button "Next image" at bounding box center [1098, 316] width 47 height 62
click at [1085, 28] on button "Close lightbox" at bounding box center [1090, 19] width 31 height 27
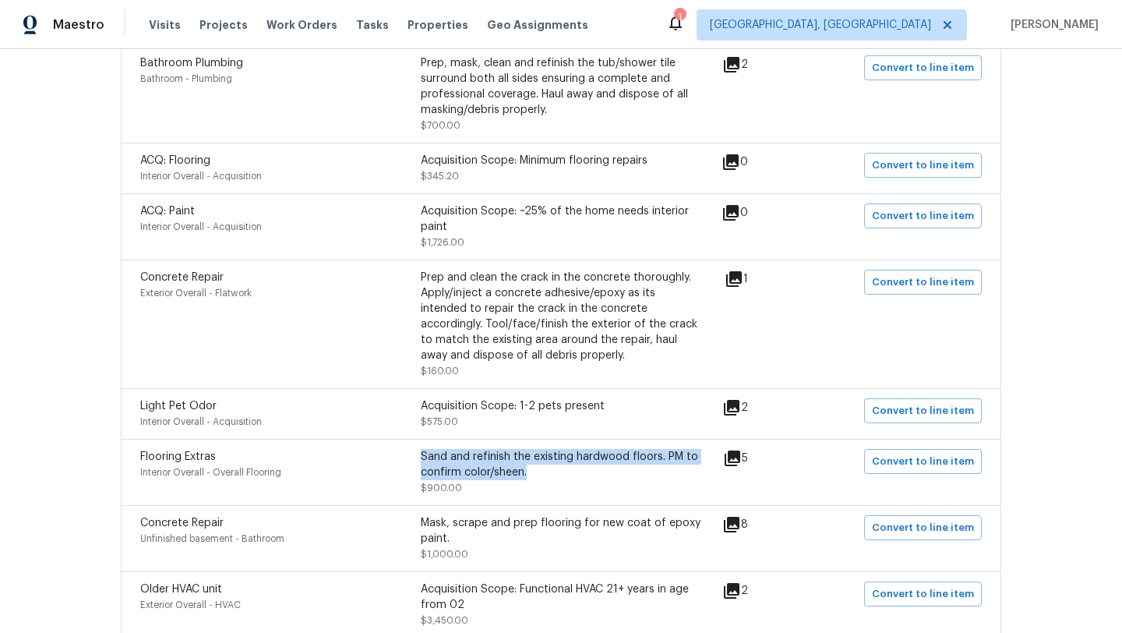
drag, startPoint x: 531, startPoint y: 476, endPoint x: 423, endPoint y: 457, distance: 109.9
click at [423, 457] on div "Sand and refinish the existing hardwood floors. PM to confirm color/sheen." at bounding box center [561, 464] width 281 height 31
copy div "Sand and refinish the existing hardwood floors. PM to confirm color/sheen."
click at [903, 468] on span "Convert to line item" at bounding box center [923, 462] width 102 height 18
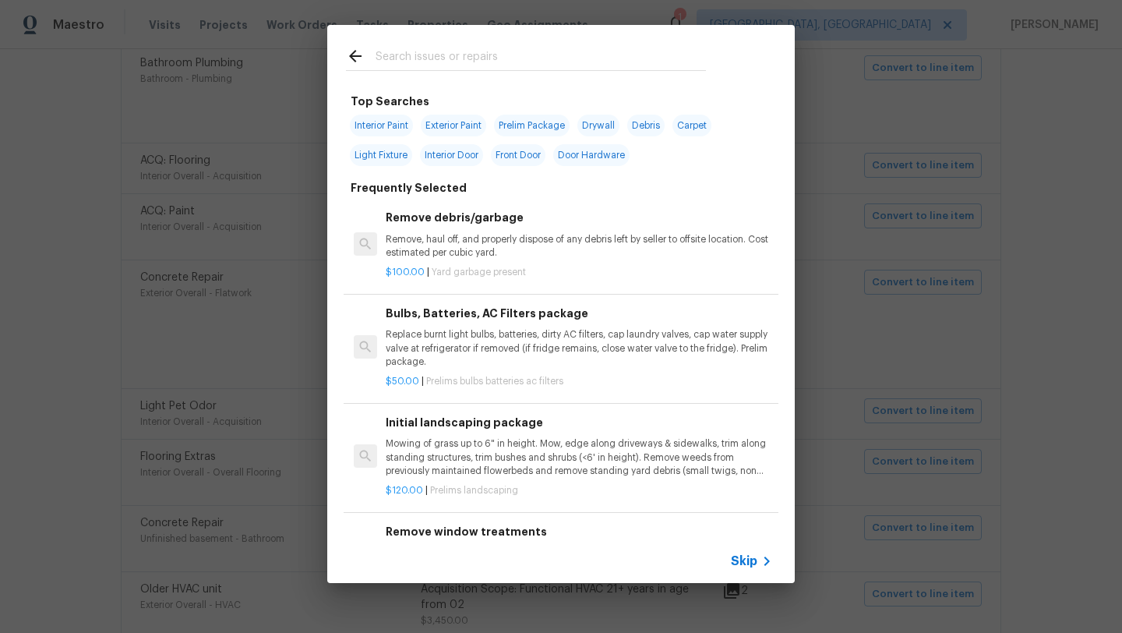
click at [402, 63] on input "text" at bounding box center [541, 58] width 330 height 23
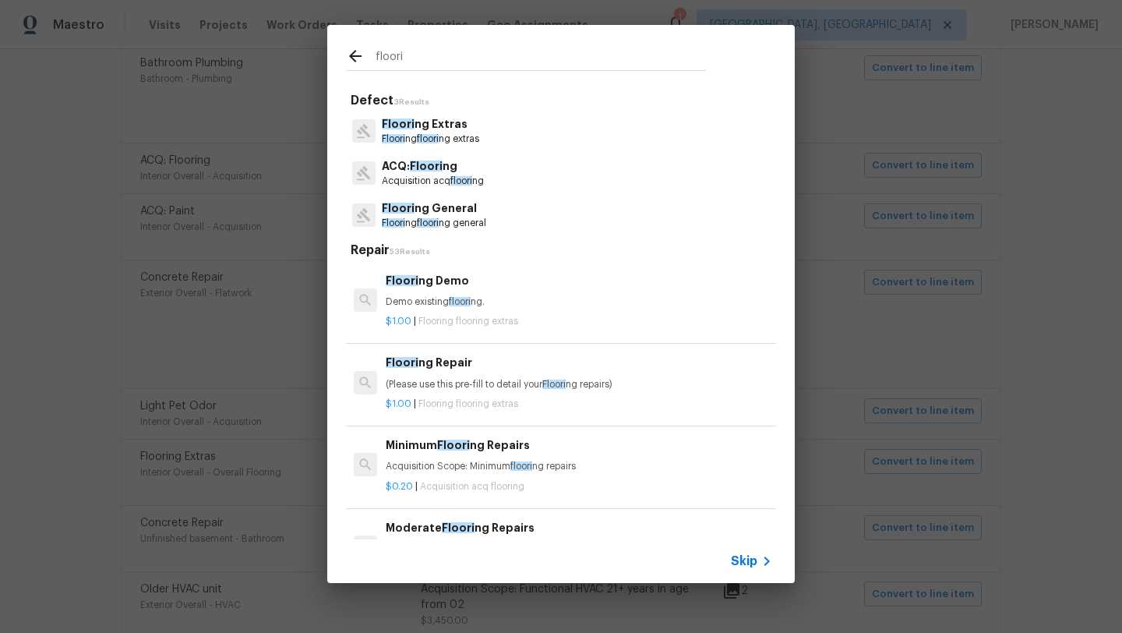
type input "floori"
click at [445, 386] on p "(Please use this pre-fill to detail your Floori ng repairs)" at bounding box center [579, 384] width 386 height 13
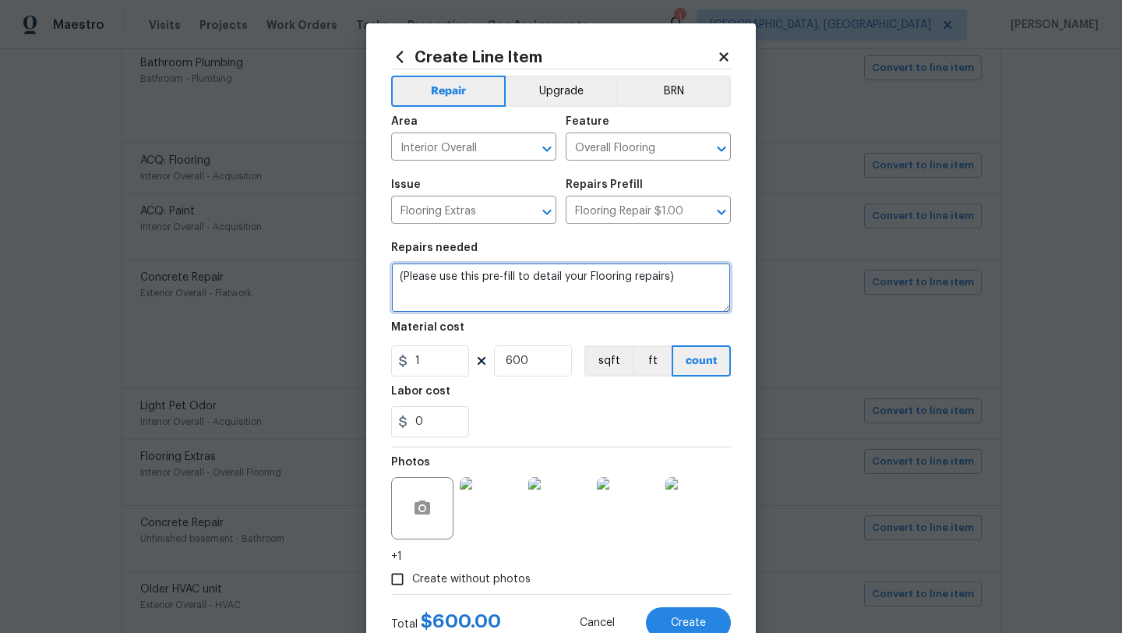
drag, startPoint x: 679, startPoint y: 282, endPoint x: 398, endPoint y: 272, distance: 280.7
click at [398, 272] on textarea "(Please use this pre-fill to detail your Flooring repairs)" at bounding box center [561, 288] width 340 height 50
paste textarea "Sand and refinish the existing hardwood floors. PM to confirm color/sheen."
click at [395, 277] on textarea "Sand and refinish the existing hardwood floors. PM to confirm color/sheen." at bounding box center [561, 288] width 340 height 50
click at [578, 275] on textarea "Ask Becky if we can use the rejuvinate product Sand and refinish the existing h…" at bounding box center [561, 288] width 340 height 50
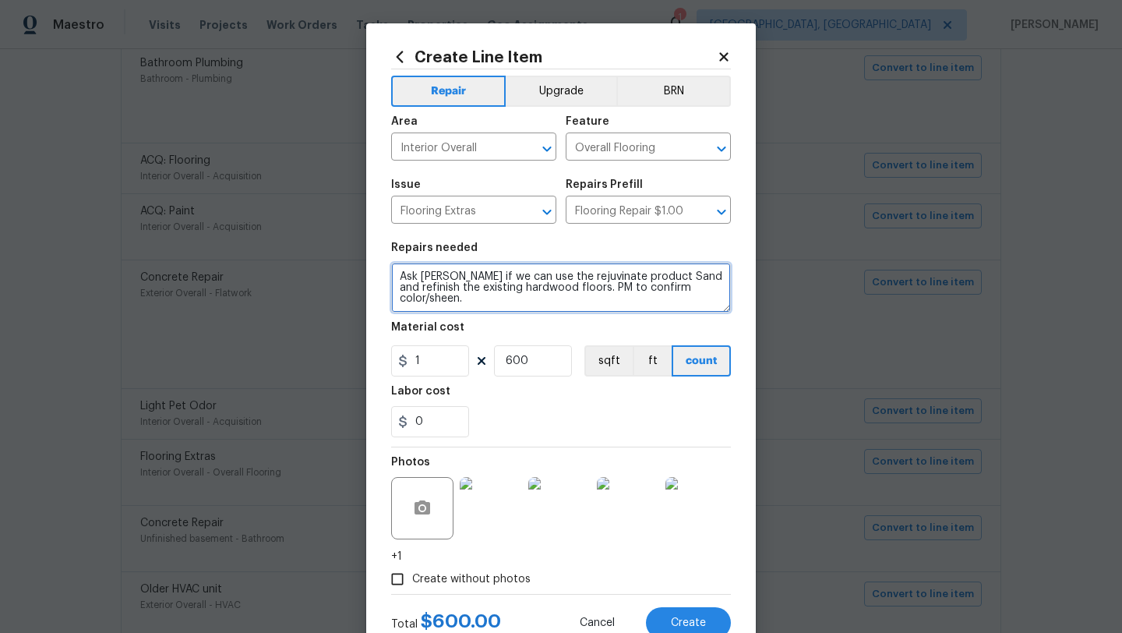
click at [578, 275] on textarea "Ask Becky if we can use the rejuvinate product Sand and refinish the existing h…" at bounding box center [561, 288] width 340 height 50
click at [578, 276] on textarea "Ask Becky if we can use the rejuvinate product Sand and refinish the existing h…" at bounding box center [561, 288] width 340 height 50
type textarea "Ask Becky if we can use the rejuvinate product Sand and refinish the existing h…"
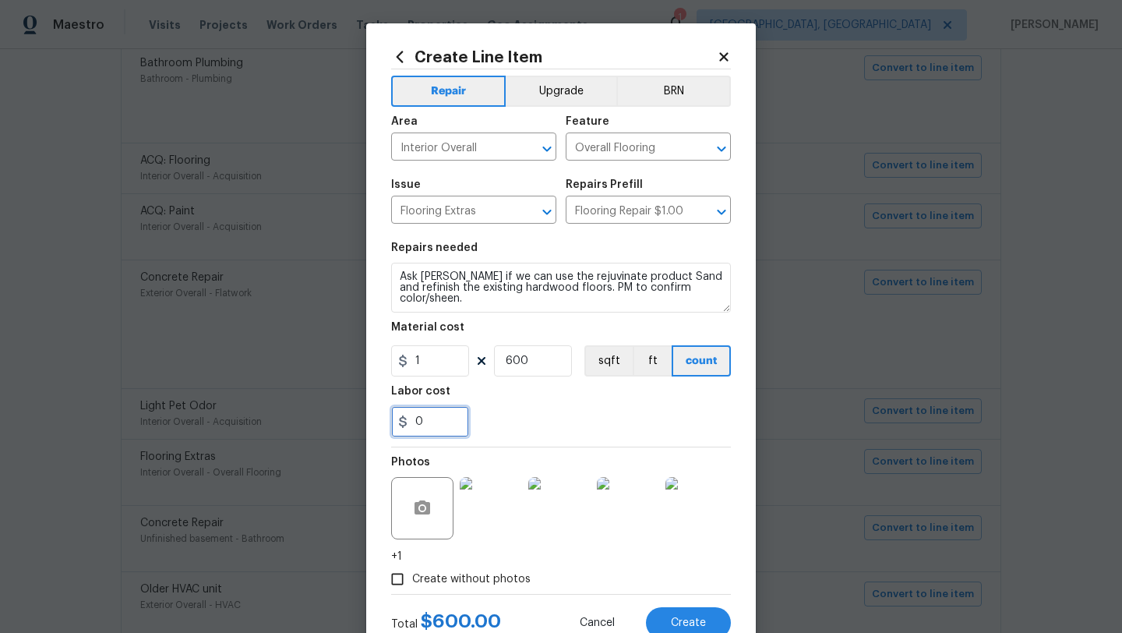
drag, startPoint x: 424, startPoint y: 424, endPoint x: 403, endPoint y: 423, distance: 21.1
click at [403, 423] on div "0" at bounding box center [430, 421] width 78 height 31
type input "1"
type input "300"
click at [542, 415] on div "300" at bounding box center [561, 421] width 340 height 31
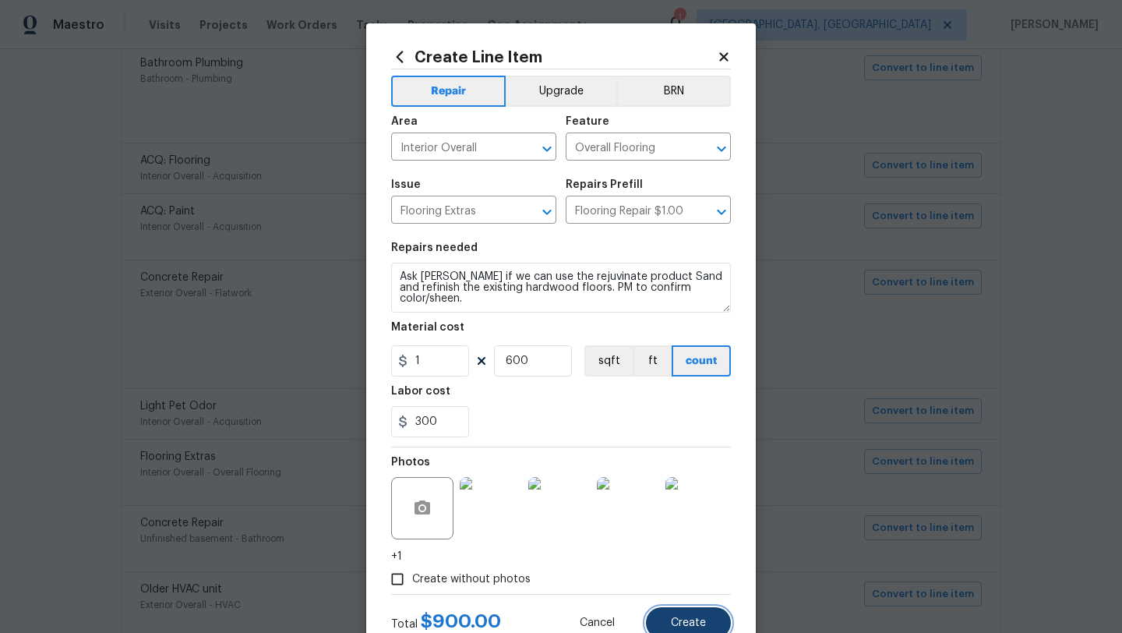
click at [706, 625] on button "Create" at bounding box center [688, 622] width 85 height 31
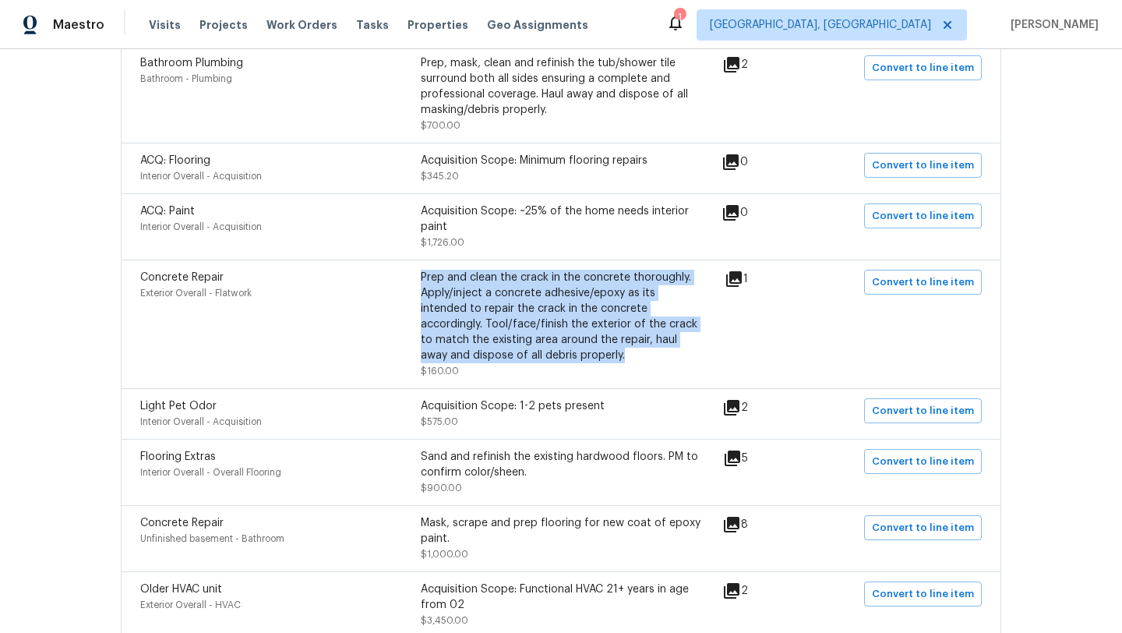
drag, startPoint x: 531, startPoint y: 360, endPoint x: 423, endPoint y: 275, distance: 137.6
click at [423, 275] on div "Prep and clean the crack in the concrete thoroughly. Apply/inject a concrete ad…" at bounding box center [561, 317] width 281 height 94
copy div "Prep and clean the crack in the concrete thoroughly. Apply/inject a concrete ad…"
click at [927, 286] on span "Convert to line item" at bounding box center [923, 283] width 102 height 18
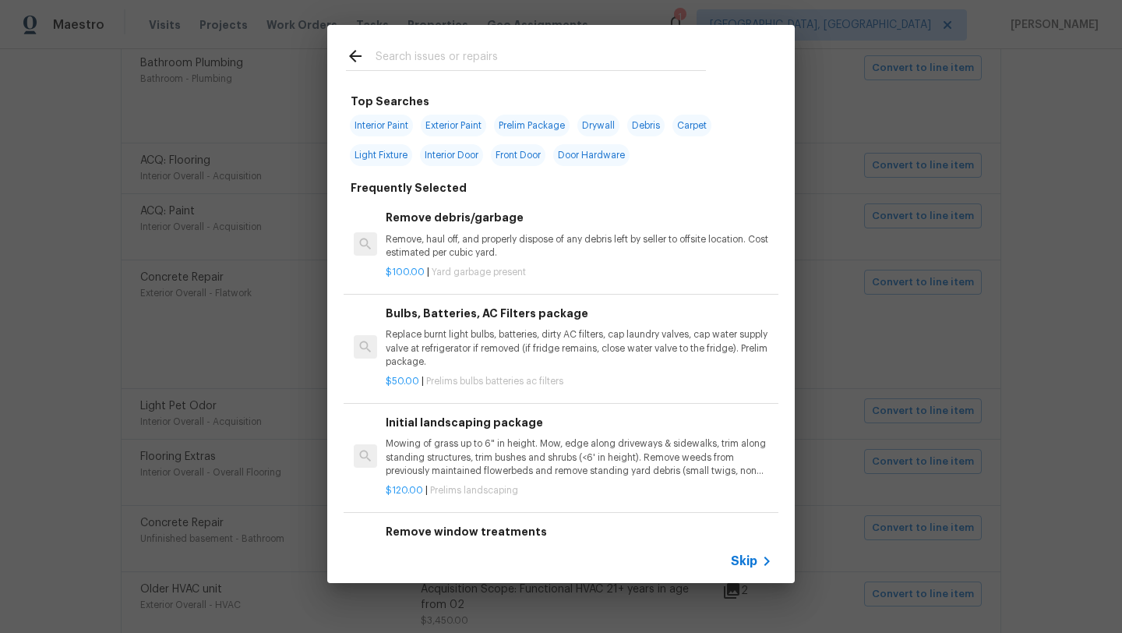
click at [410, 51] on input "text" at bounding box center [541, 58] width 330 height 23
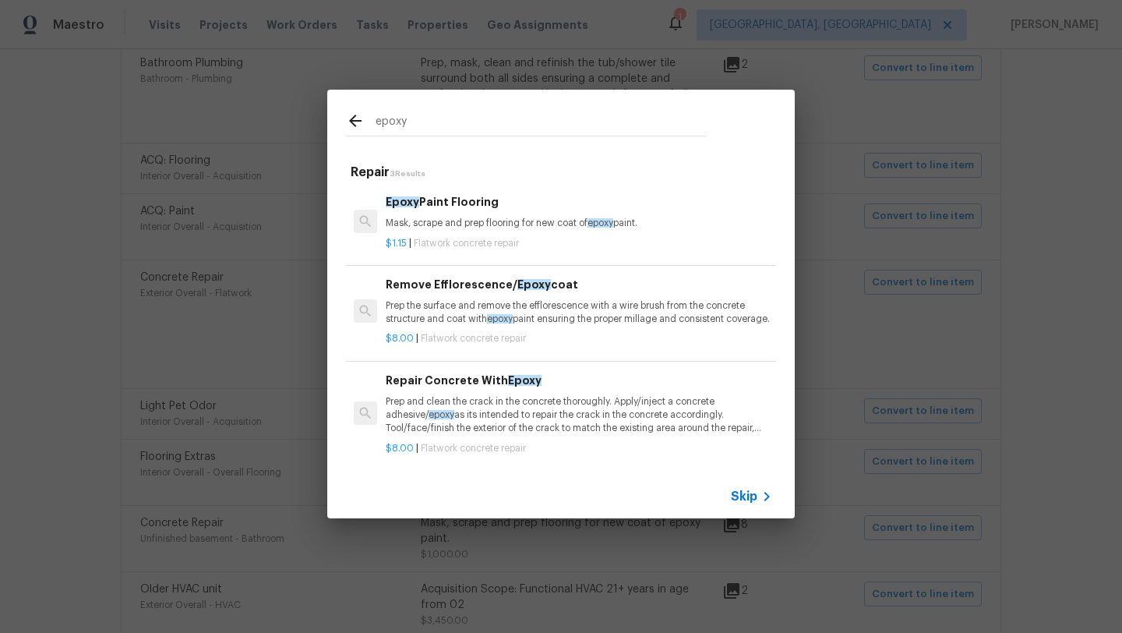
type input "epoxy"
click at [256, 345] on div "epoxy Repair 3 Results Epoxy Paint Flooring Mask, scrape and prep flooring for …" at bounding box center [561, 304] width 1122 height 608
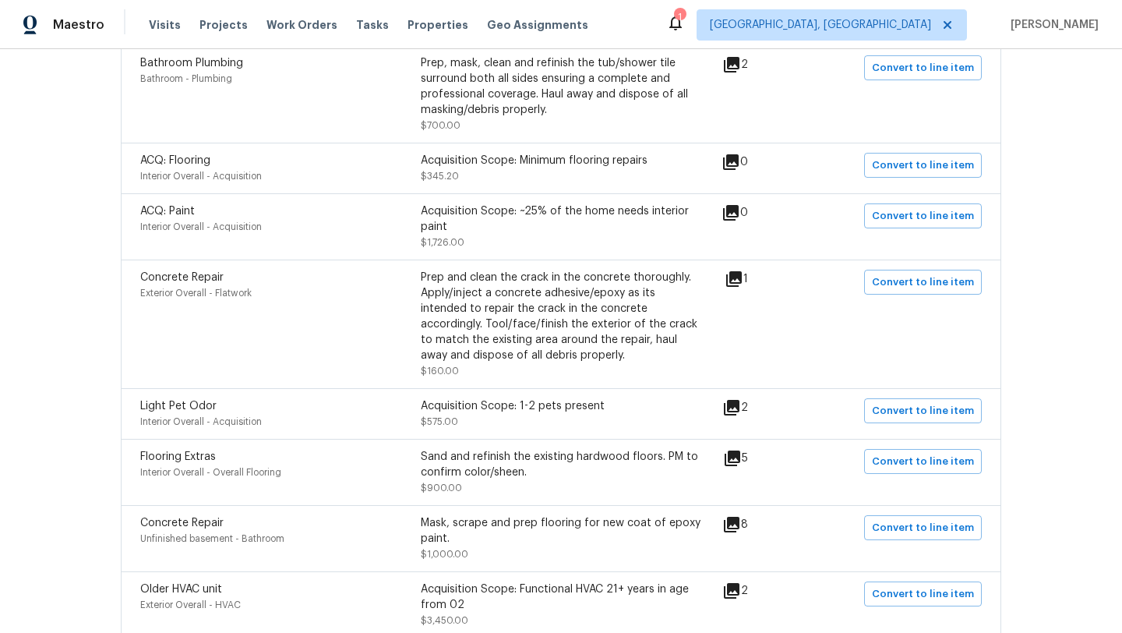
click at [743, 281] on icon at bounding box center [734, 279] width 19 height 19
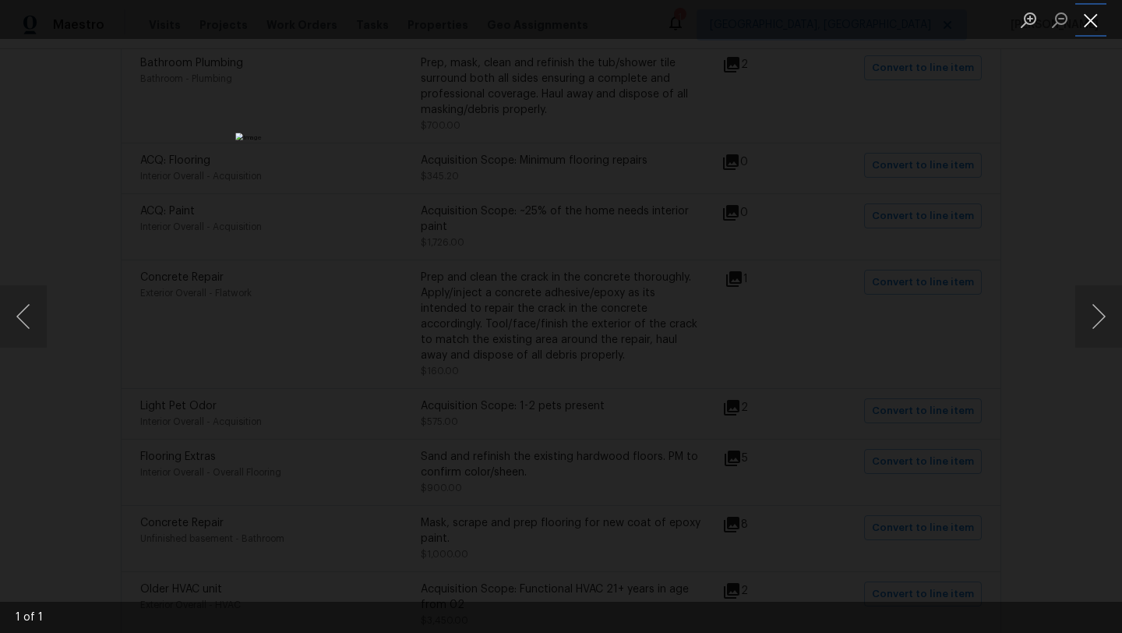
click at [1092, 19] on button "Close lightbox" at bounding box center [1090, 19] width 31 height 27
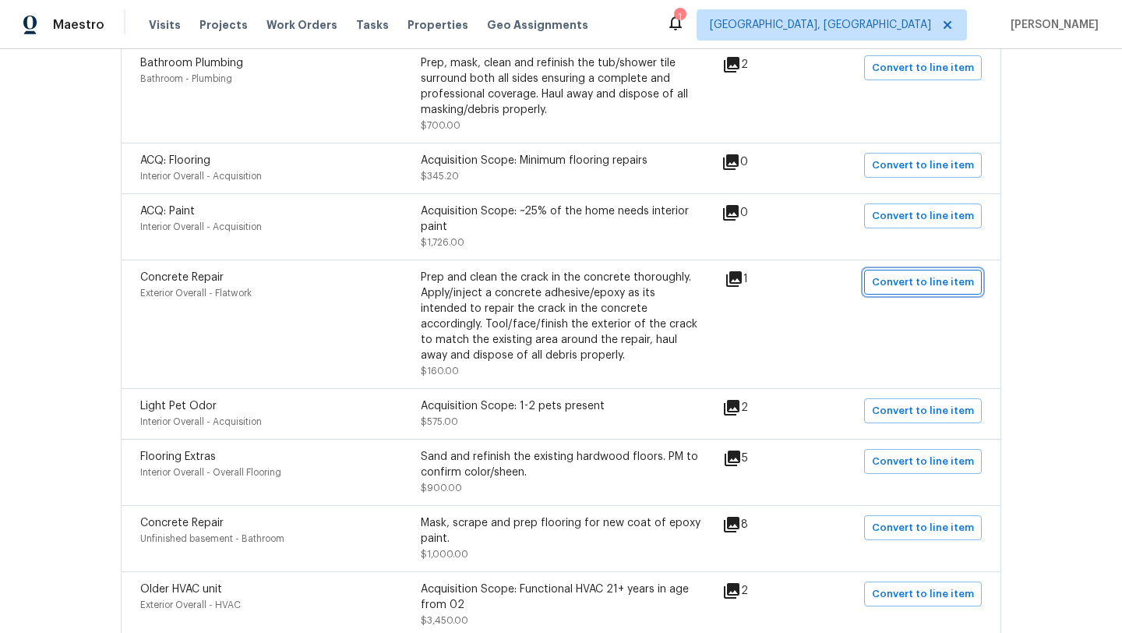
click at [927, 288] on span "Convert to line item" at bounding box center [923, 283] width 102 height 18
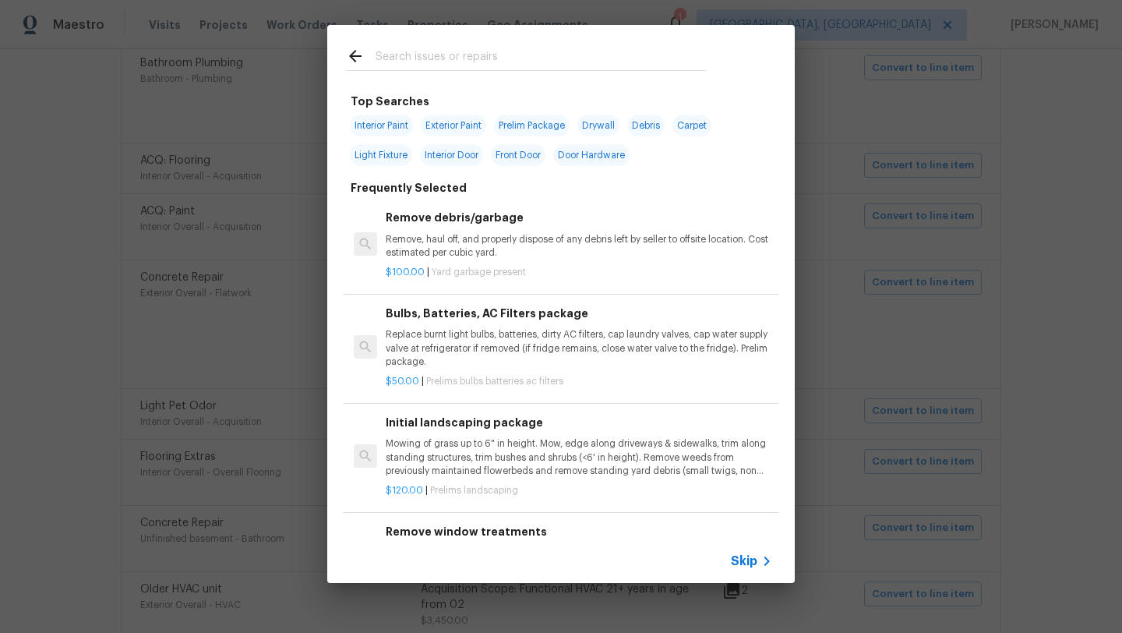
click at [416, 60] on input "text" at bounding box center [541, 58] width 330 height 23
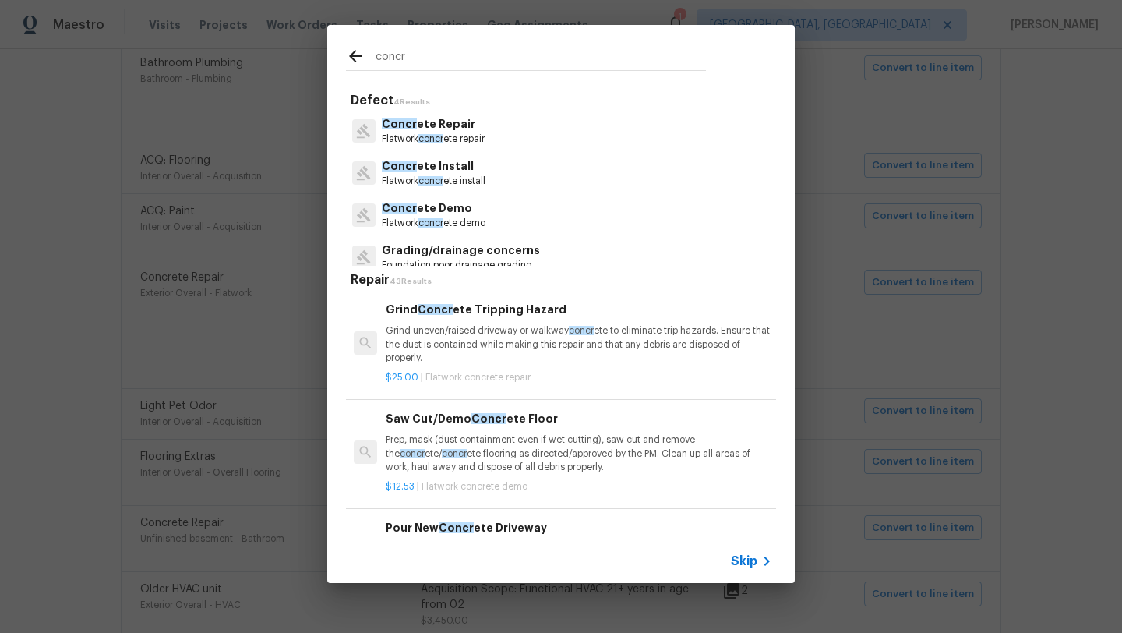
type input "concr"
click at [470, 133] on p "Flatwork concr ete repair" at bounding box center [433, 138] width 103 height 13
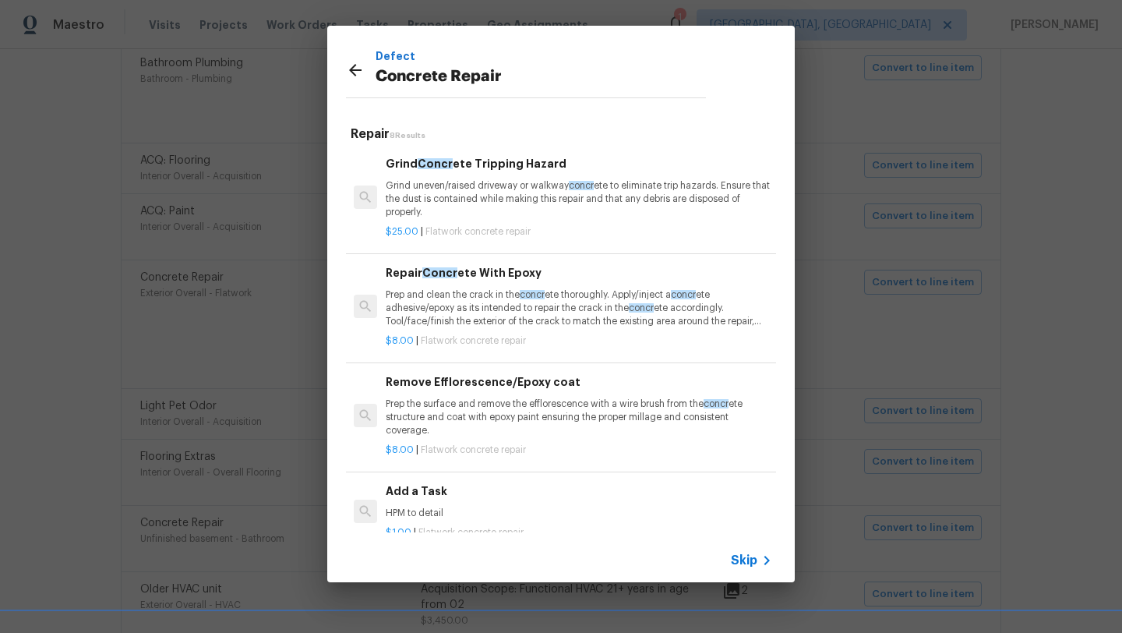
click at [457, 316] on p "Prep and clean the crack in the concr ete thoroughly. Apply/inject a concr ete …" at bounding box center [579, 308] width 386 height 40
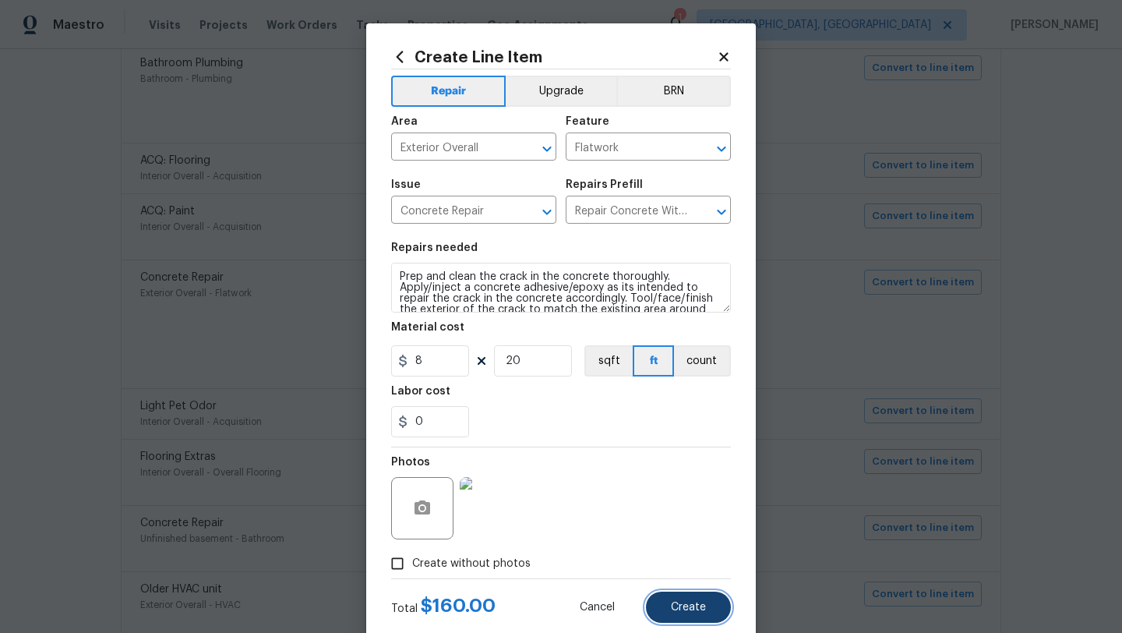
click at [684, 603] on span "Create" at bounding box center [688, 608] width 35 height 12
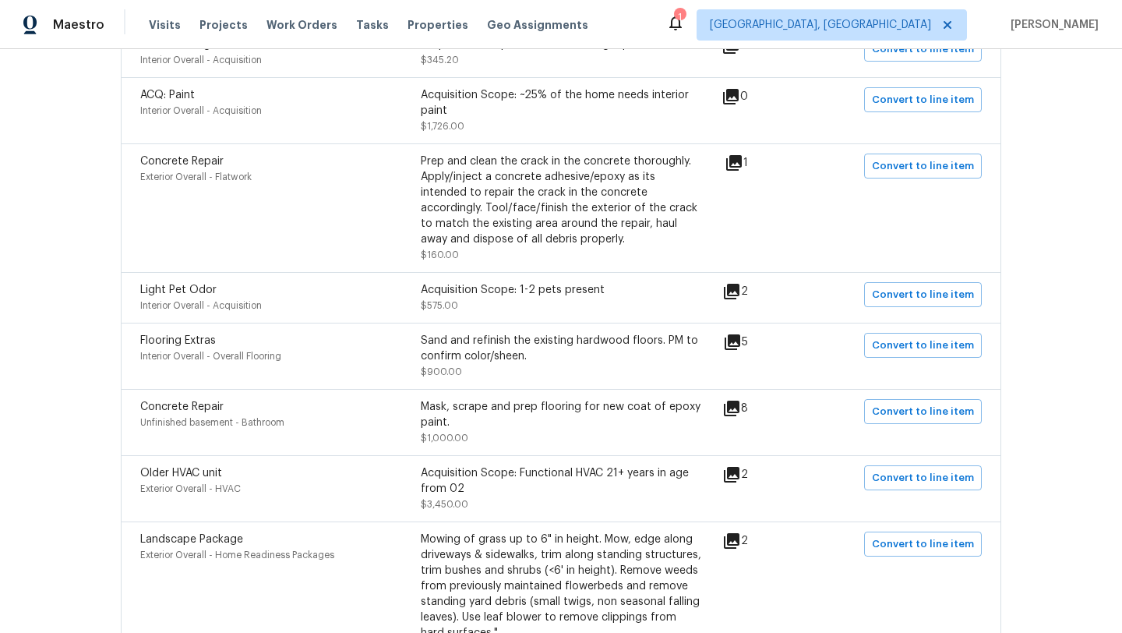
scroll to position [642, 0]
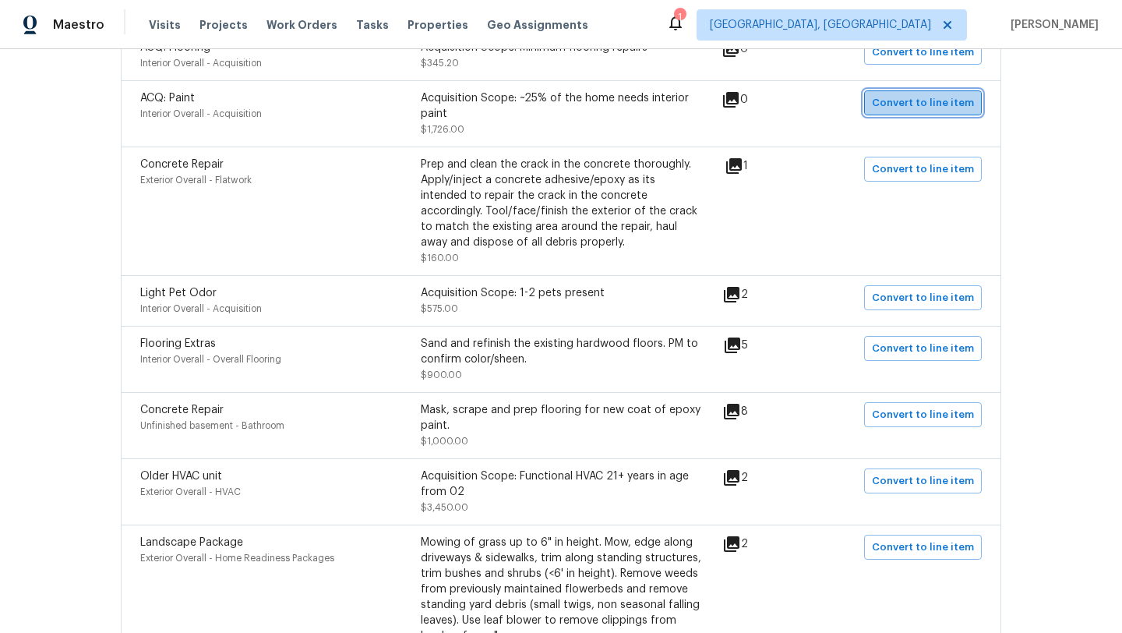
click at [941, 110] on span "Convert to line item" at bounding box center [923, 103] width 102 height 18
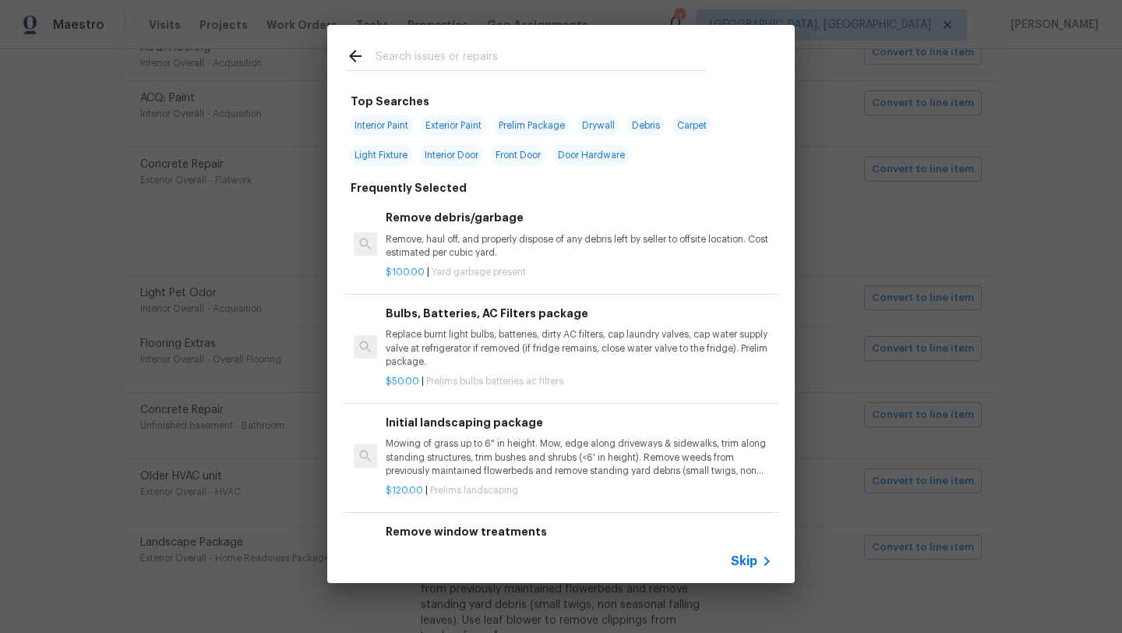
click at [366, 122] on span "Interior Paint" at bounding box center [381, 126] width 63 height 22
type input "Interior Paint"
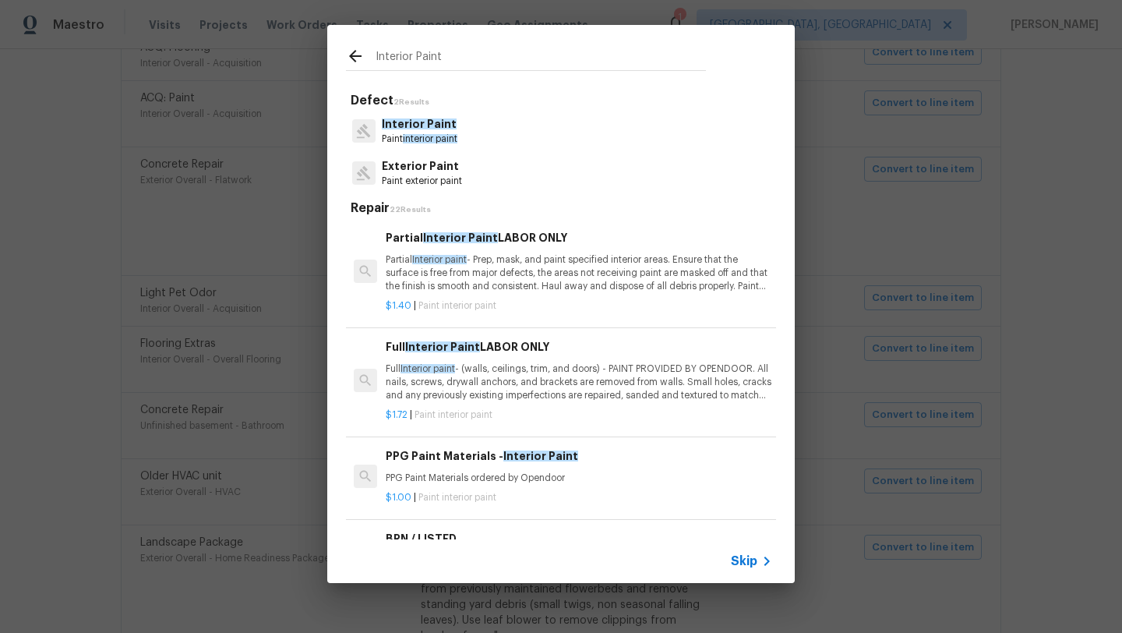
click at [573, 270] on p "Partial Interior paint - Prep, mask, and paint specified interior areas. Ensure…" at bounding box center [579, 273] width 386 height 40
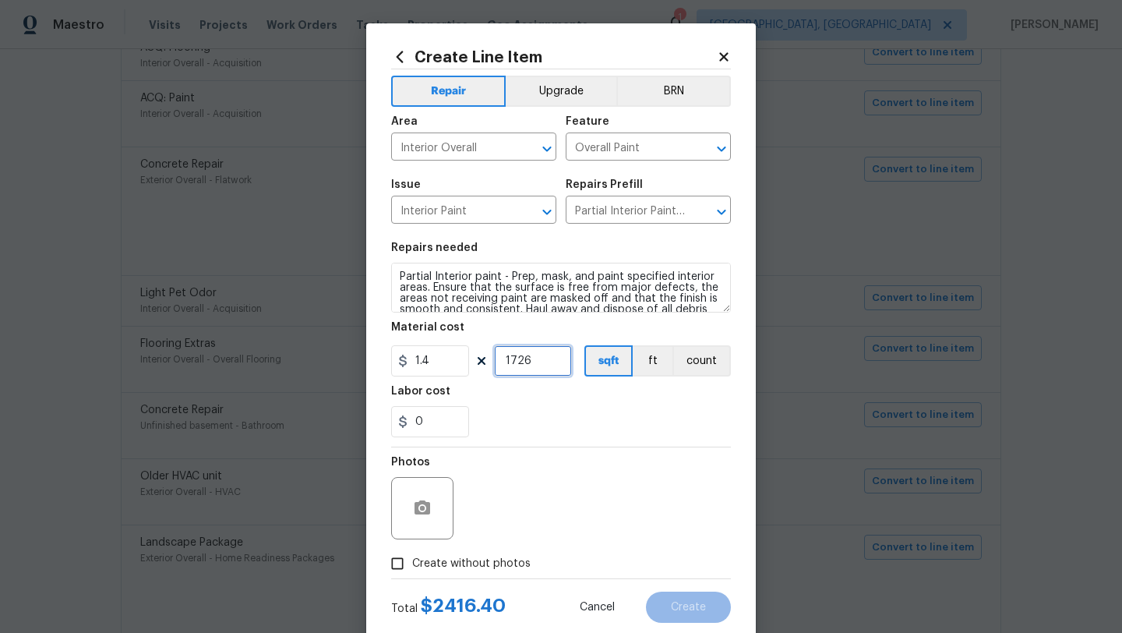
drag, startPoint x: 537, startPoint y: 364, endPoint x: 503, endPoint y: 362, distance: 33.5
click at [503, 362] on input "1726" at bounding box center [533, 360] width 78 height 31
type input "1000"
click at [516, 439] on section "Repairs needed Partial Interior paint - Prep, mask, and paint specified interio…" at bounding box center [561, 340] width 340 height 214
click at [395, 564] on input "Create without photos" at bounding box center [398, 564] width 30 height 30
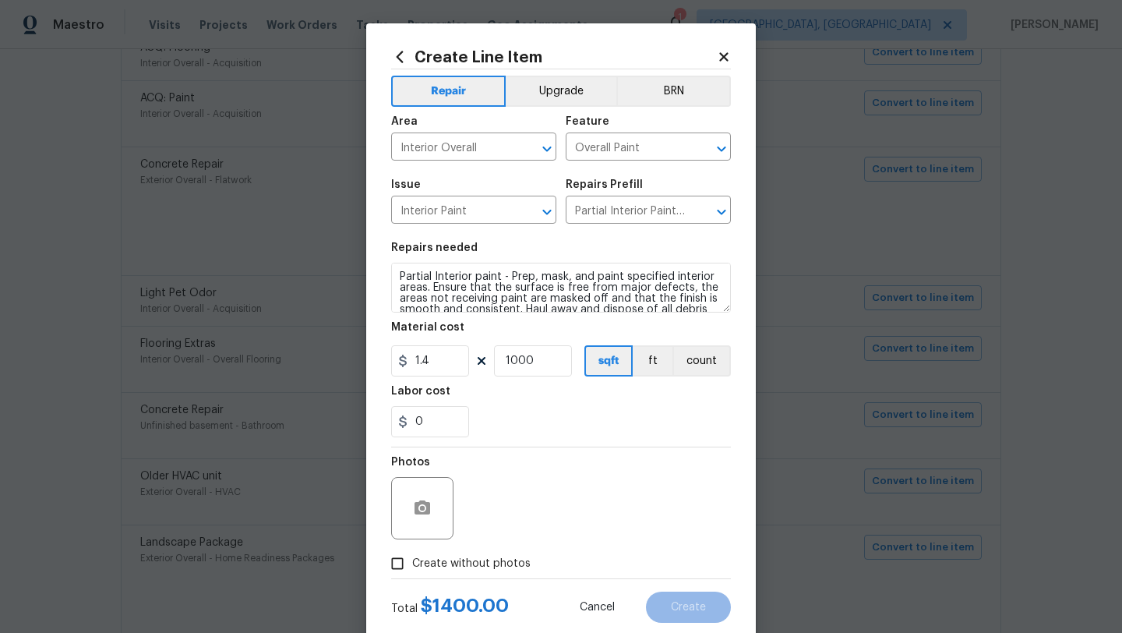
checkbox input "true"
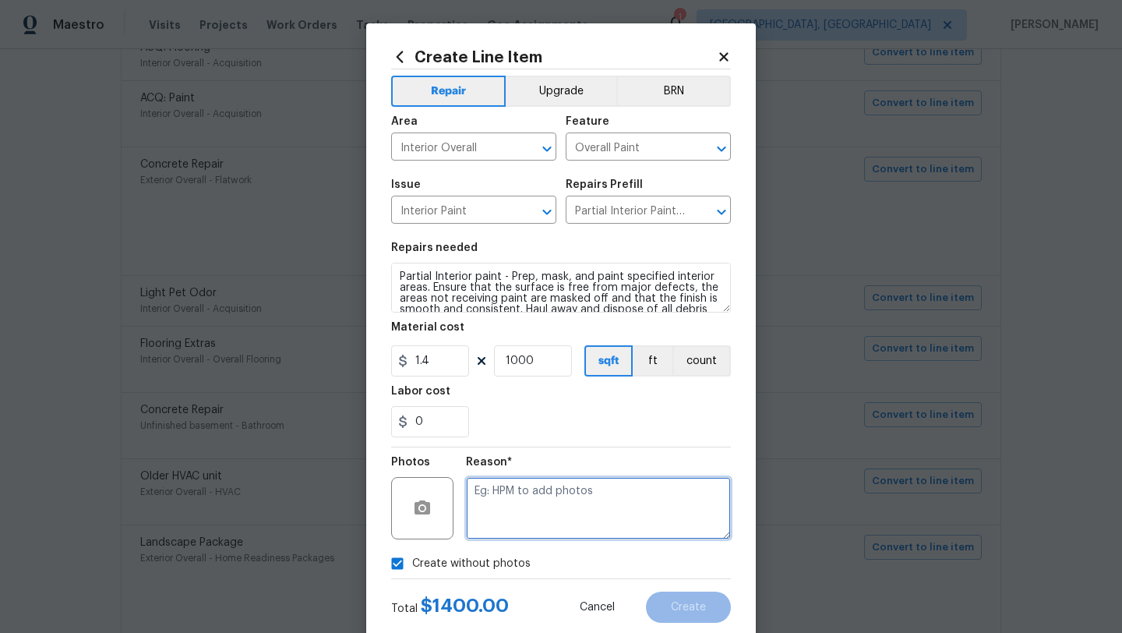
click at [527, 514] on textarea at bounding box center [598, 508] width 265 height 62
type textarea "desk"
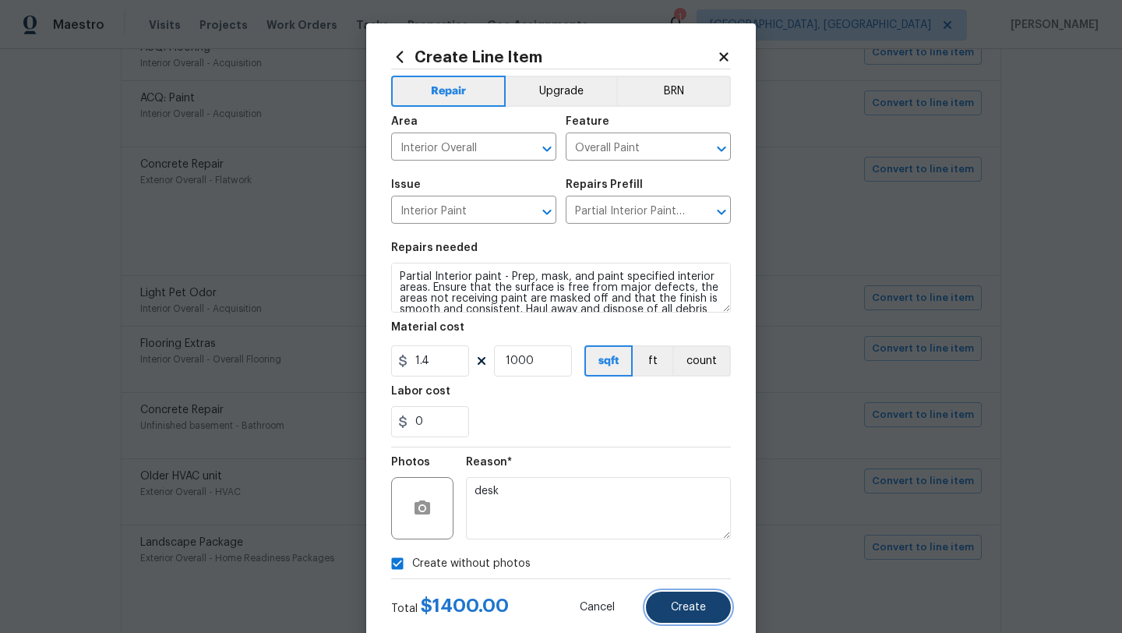
click at [691, 606] on span "Create" at bounding box center [688, 608] width 35 height 12
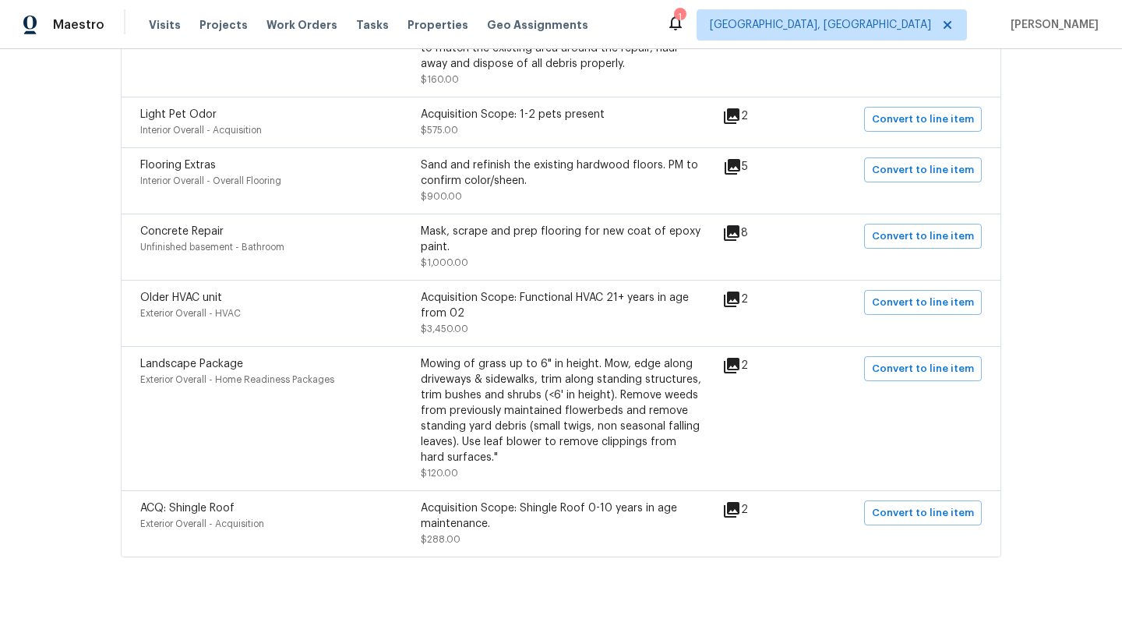
scroll to position [821, 0]
click at [738, 304] on icon at bounding box center [731, 298] width 19 height 19
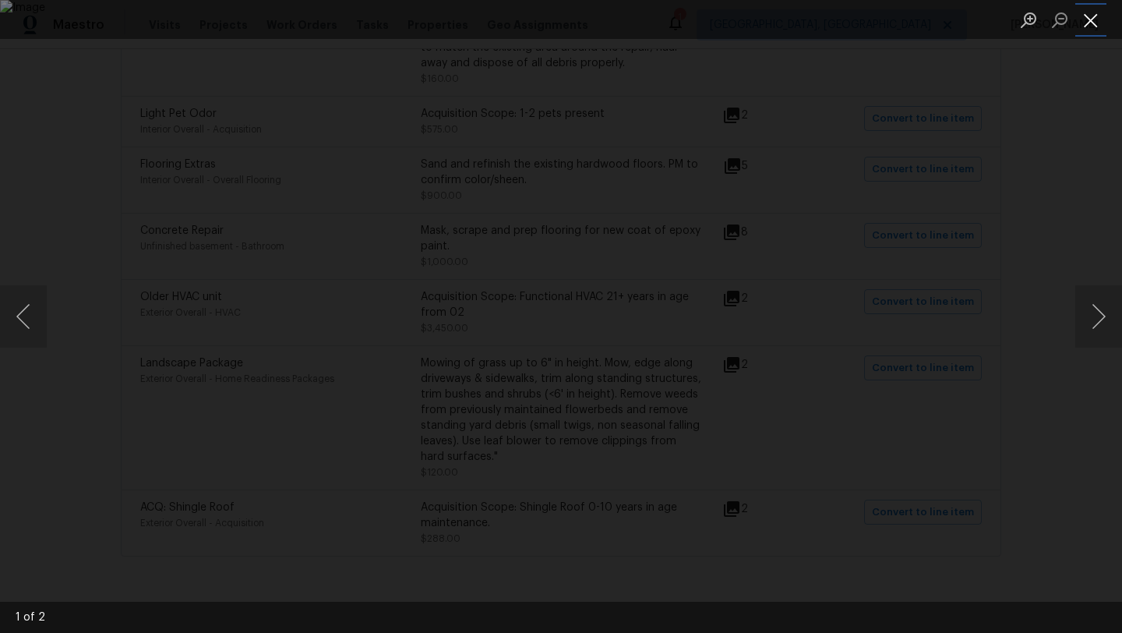
click at [1092, 17] on button "Close lightbox" at bounding box center [1090, 19] width 31 height 27
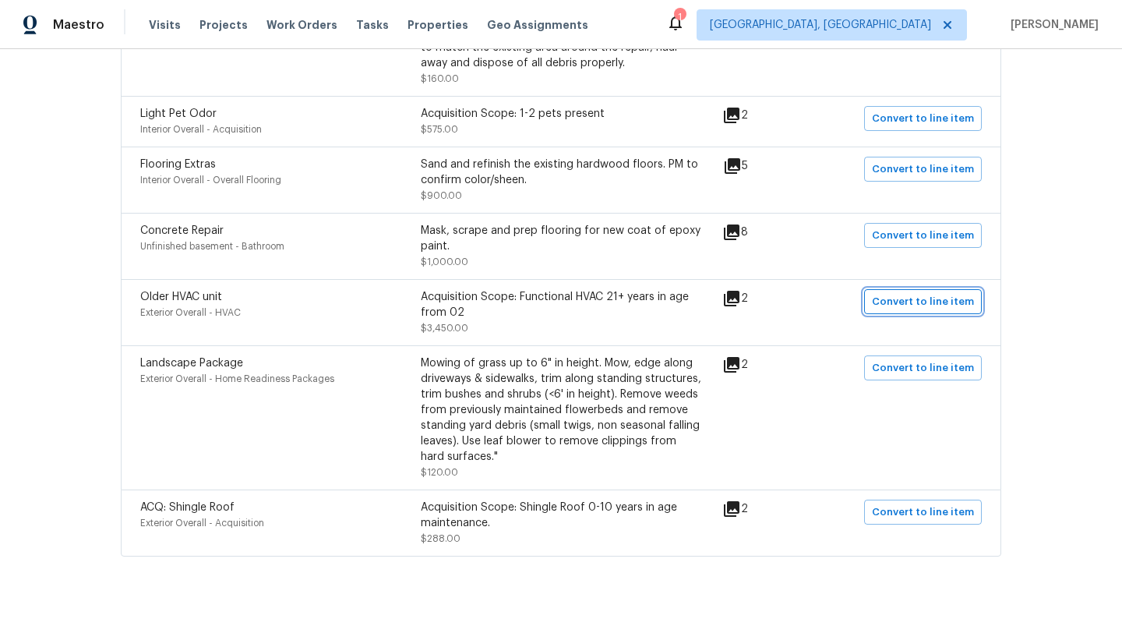
click at [899, 305] on span "Convert to line item" at bounding box center [923, 302] width 102 height 18
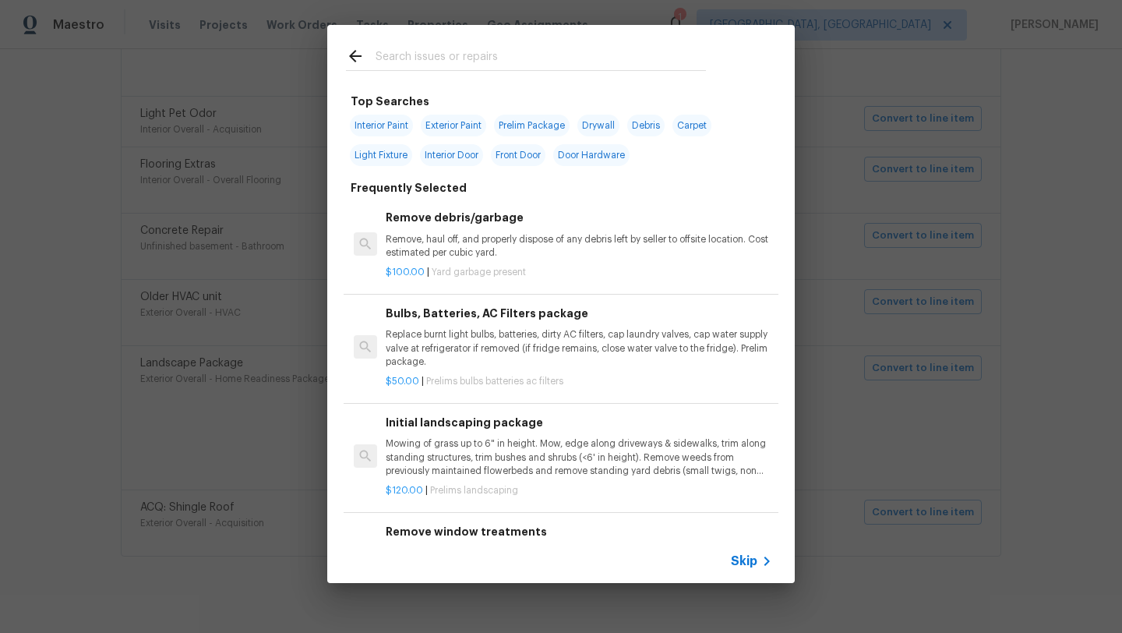
click at [386, 56] on input "text" at bounding box center [541, 58] width 330 height 23
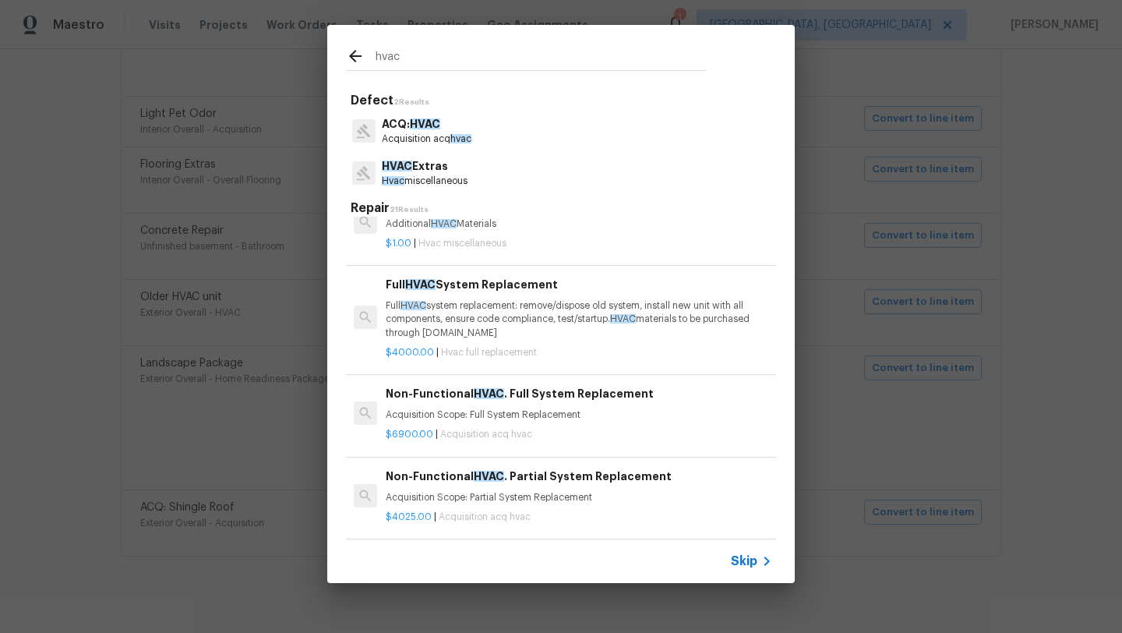
scroll to position [377, 0]
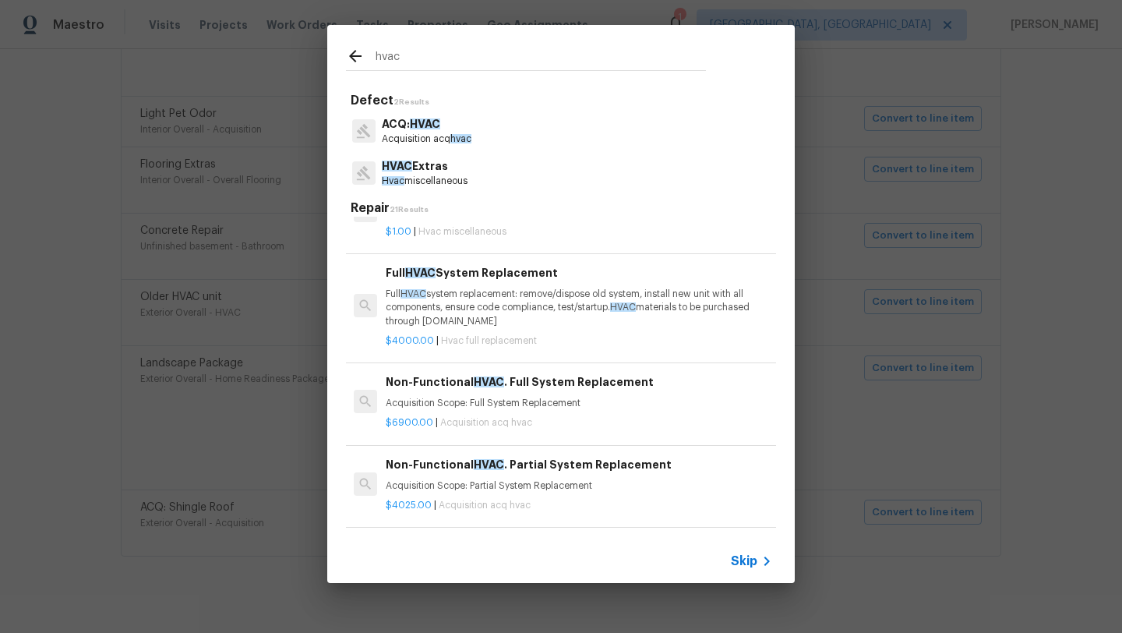
type input "hvac"
click at [496, 291] on p "Full HVAC system replacement: remove/dispose old system, install new unit with …" at bounding box center [579, 308] width 386 height 40
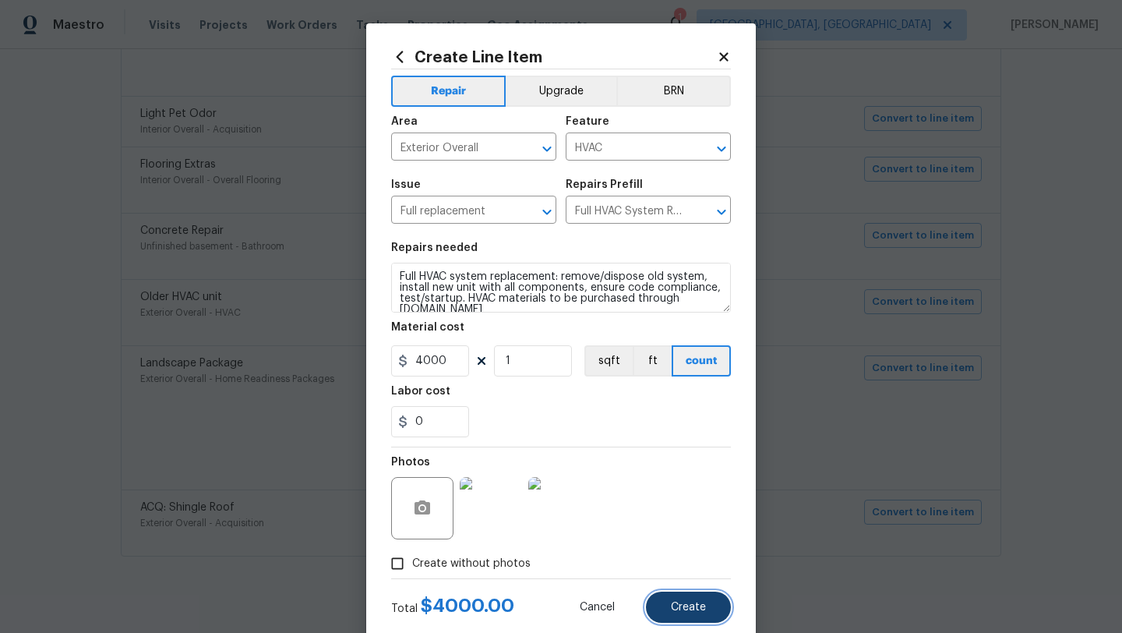
click at [694, 603] on span "Create" at bounding box center [688, 608] width 35 height 12
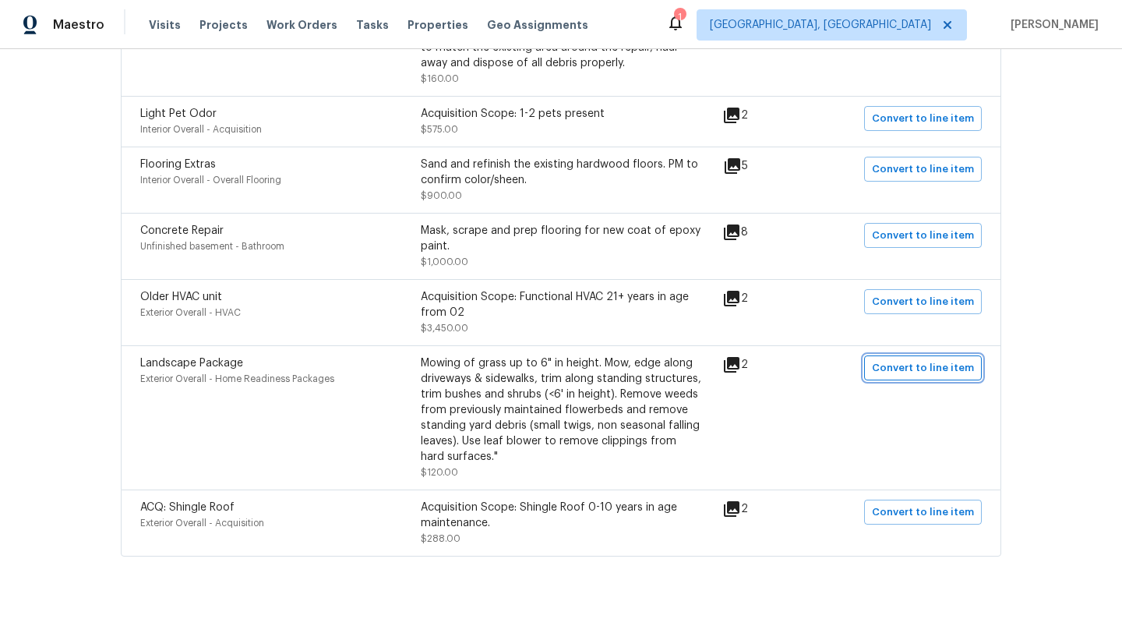
click at [903, 372] on span "Convert to line item" at bounding box center [923, 368] width 102 height 18
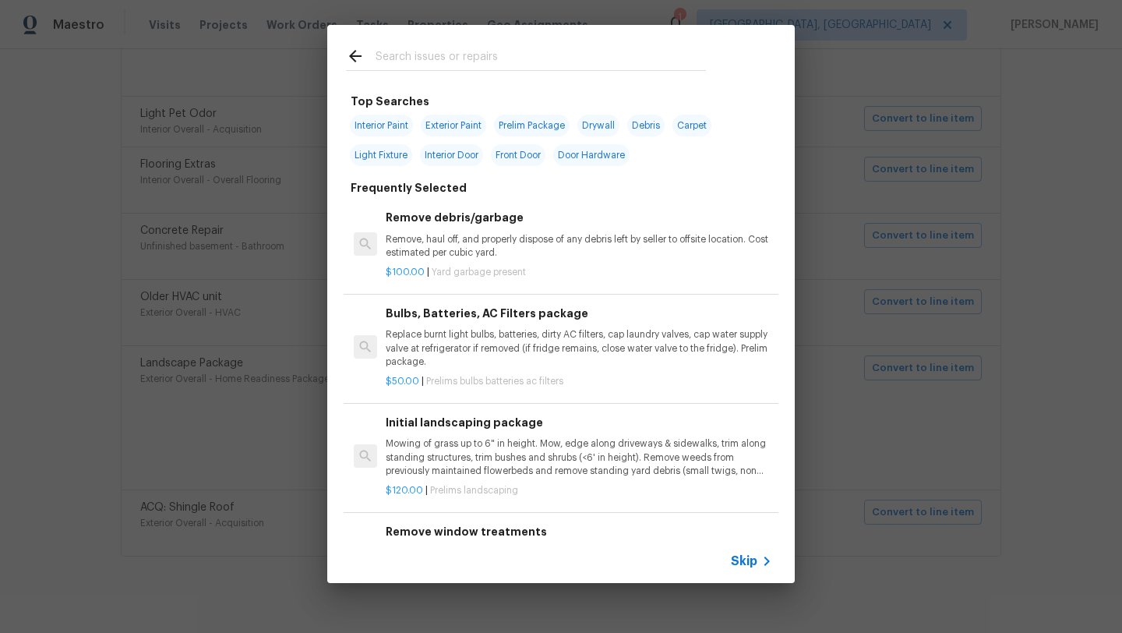
click at [436, 55] on input "text" at bounding box center [541, 58] width 330 height 23
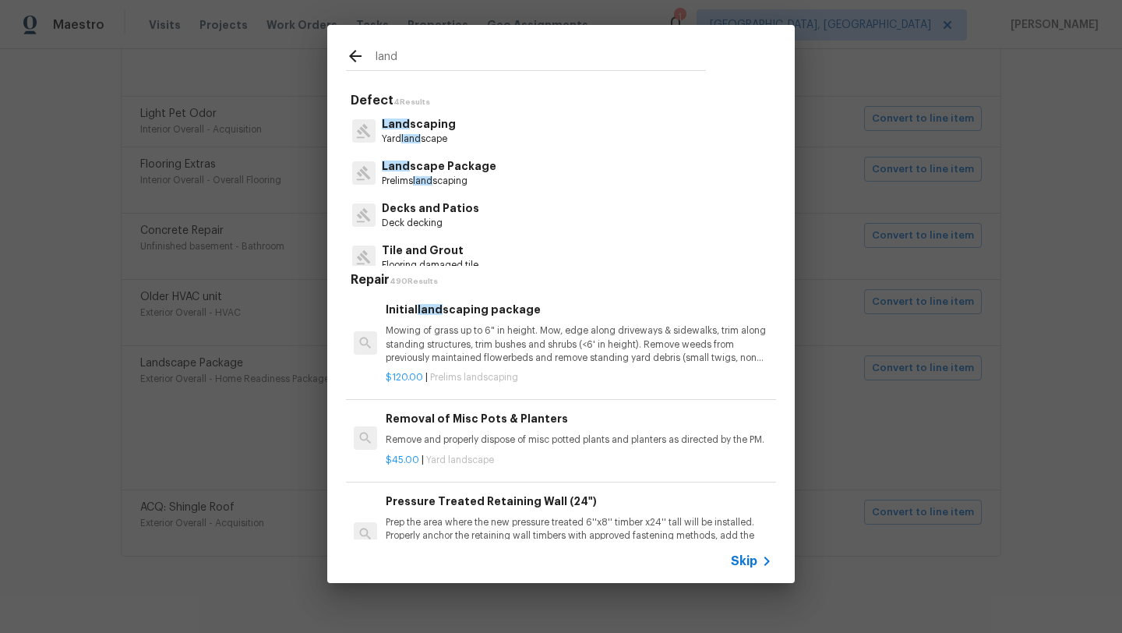
type input "land"
click at [449, 338] on p "Mowing of grass up to 6" in height. Mow, edge along driveways & sidewalks, trim…" at bounding box center [579, 344] width 386 height 40
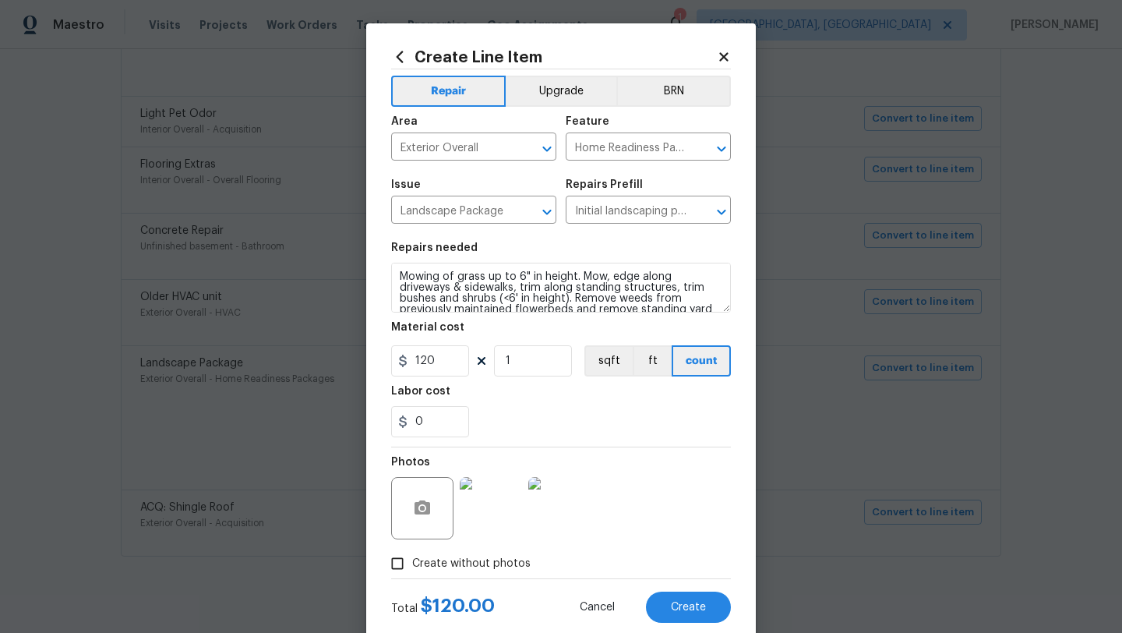
click at [397, 565] on input "Create without photos" at bounding box center [398, 564] width 30 height 30
checkbox input "false"
click at [683, 616] on button "Create" at bounding box center [688, 606] width 85 height 31
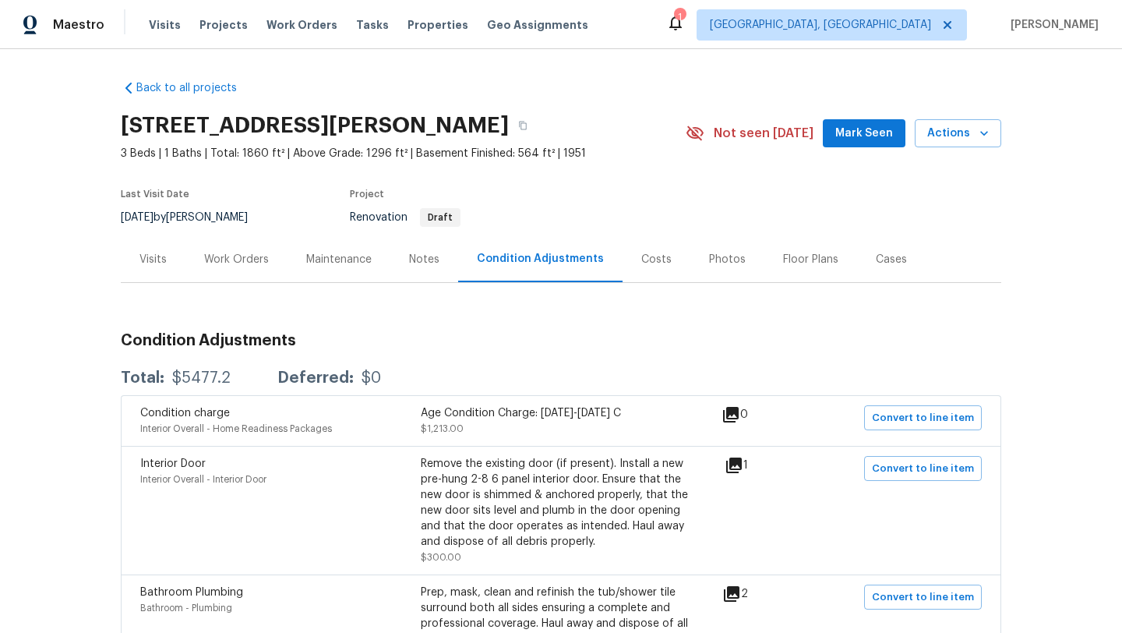
click at [856, 137] on span "Mark Seen" at bounding box center [864, 133] width 58 height 19
click at [419, 257] on div "Notes" at bounding box center [424, 260] width 30 height 16
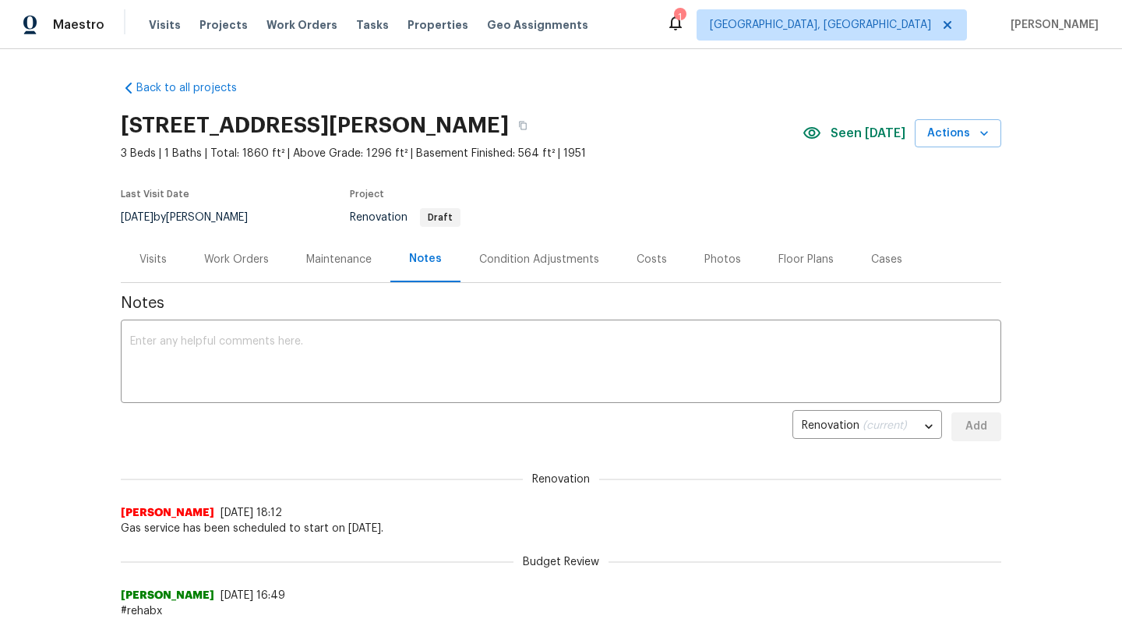
click at [257, 256] on div "Work Orders" at bounding box center [236, 260] width 65 height 16
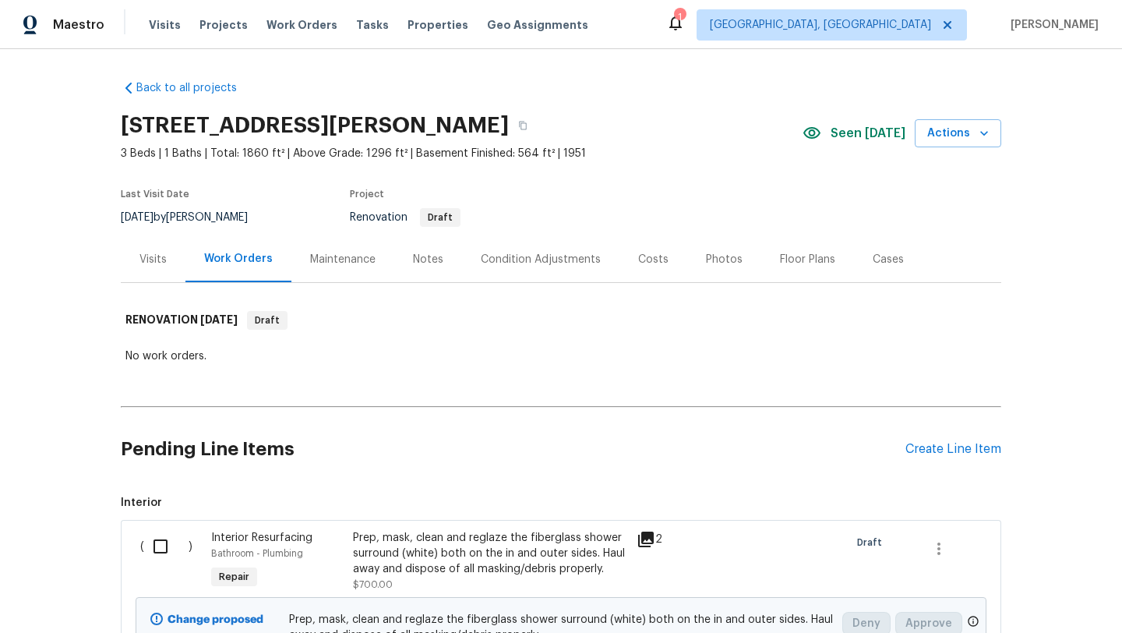
click at [148, 264] on div "Visits" at bounding box center [152, 260] width 27 height 16
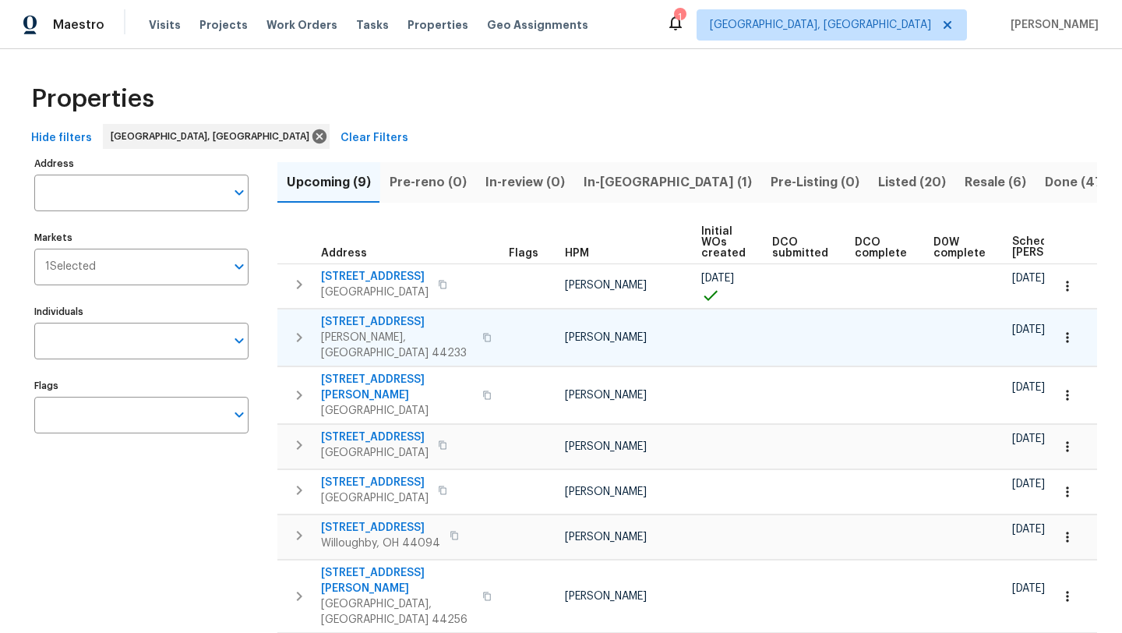
click at [375, 317] on span "[STREET_ADDRESS]" at bounding box center [397, 322] width 152 height 16
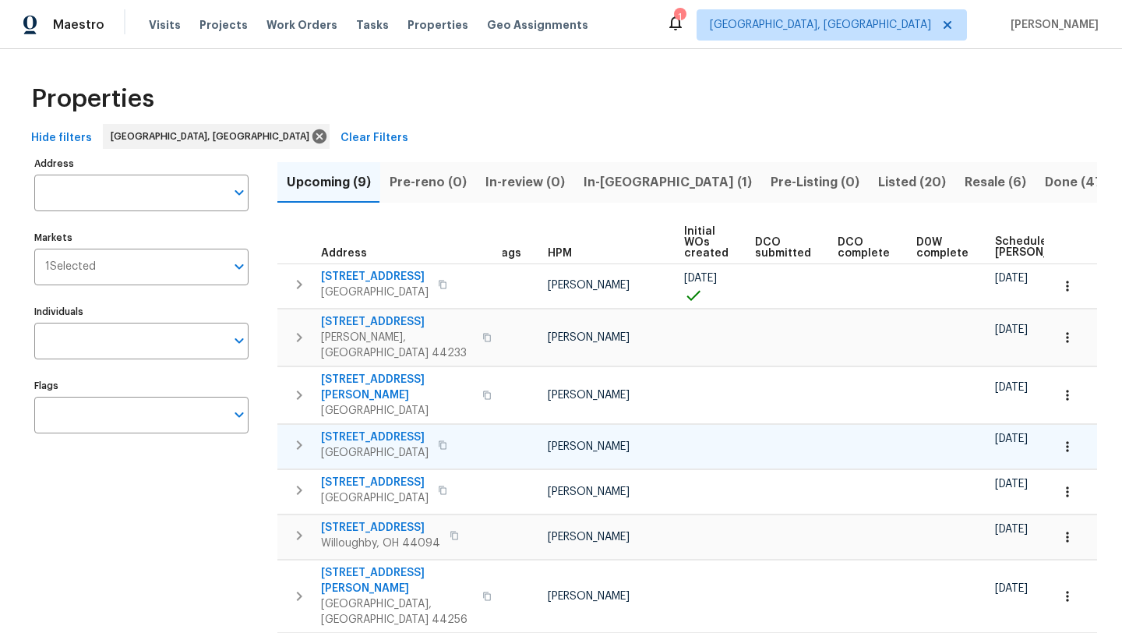
scroll to position [0, 13]
click at [391, 429] on span "[STREET_ADDRESS]" at bounding box center [375, 437] width 108 height 16
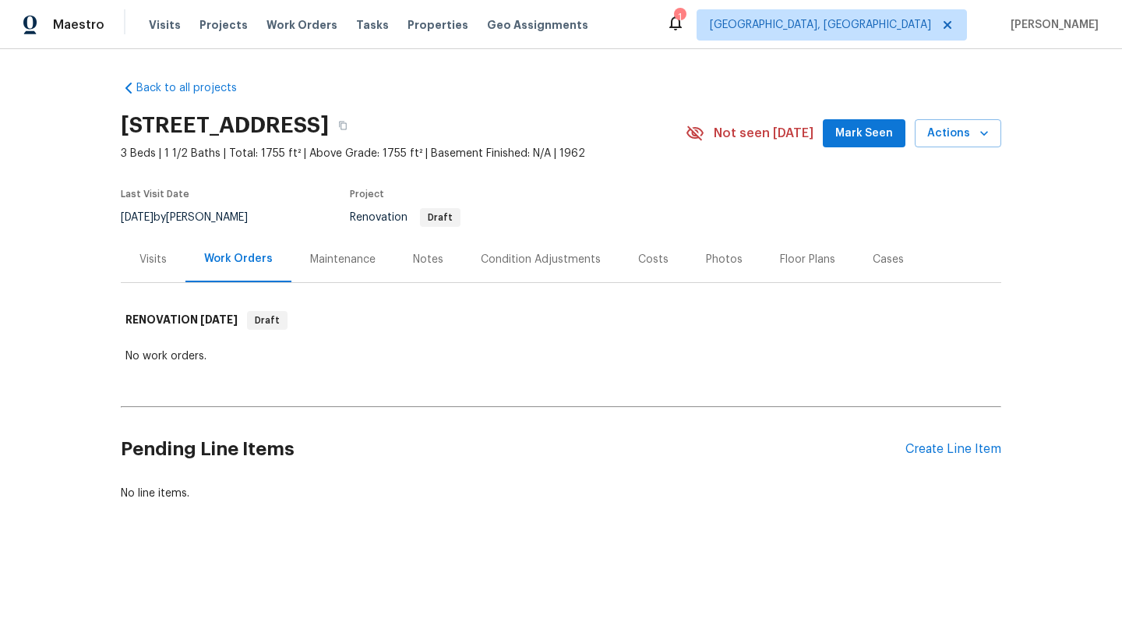
click at [429, 249] on div "Notes" at bounding box center [428, 259] width 68 height 46
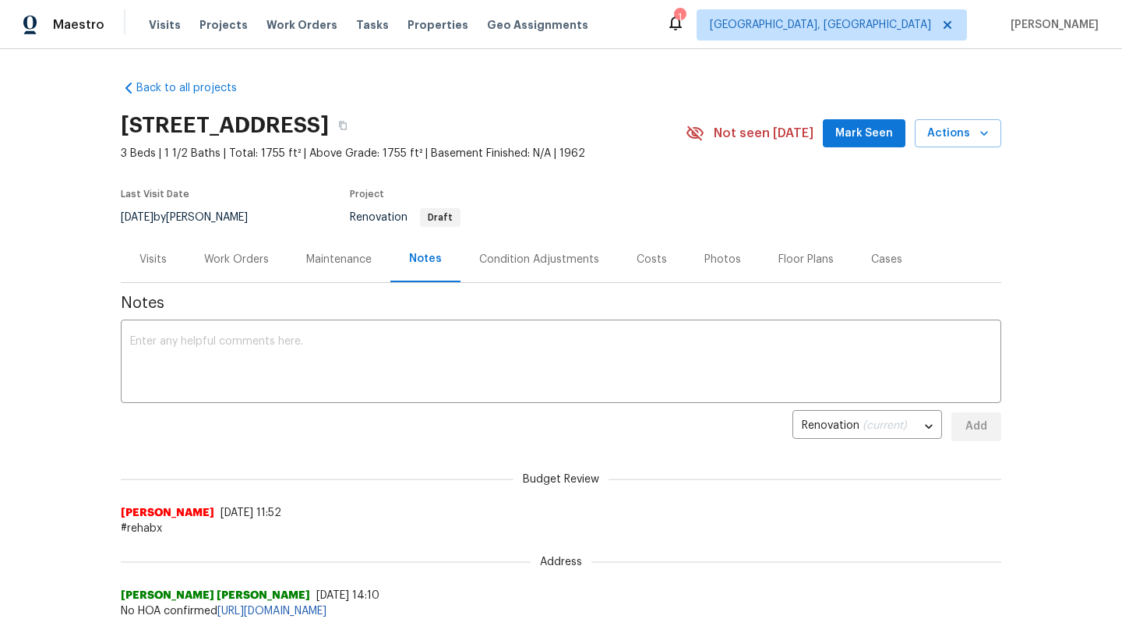
click at [527, 257] on div "Condition Adjustments" at bounding box center [539, 260] width 120 height 16
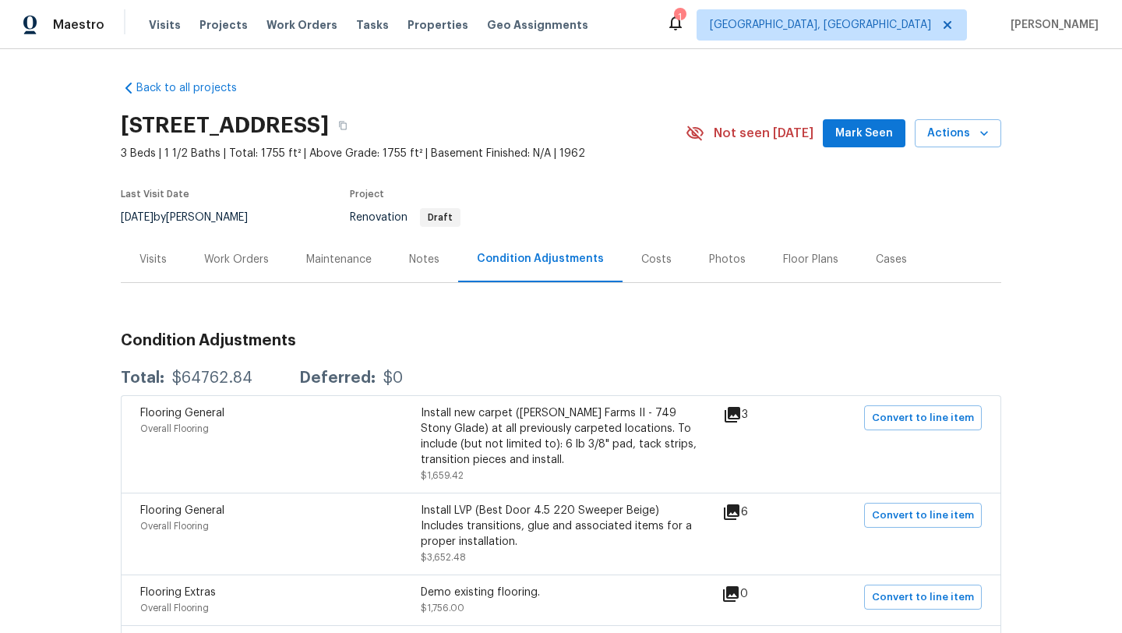
click at [740, 417] on icon at bounding box center [732, 414] width 19 height 19
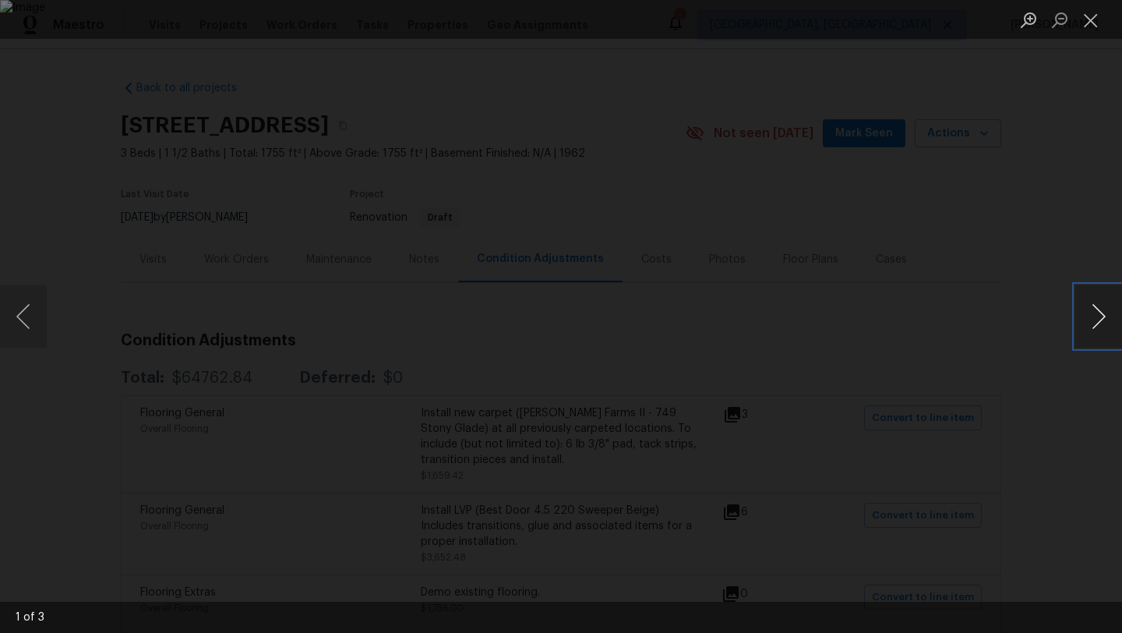
click at [1108, 323] on button "Next image" at bounding box center [1098, 316] width 47 height 62
click at [1108, 324] on button "Next image" at bounding box center [1098, 316] width 47 height 62
click at [1090, 23] on button "Close lightbox" at bounding box center [1090, 19] width 31 height 27
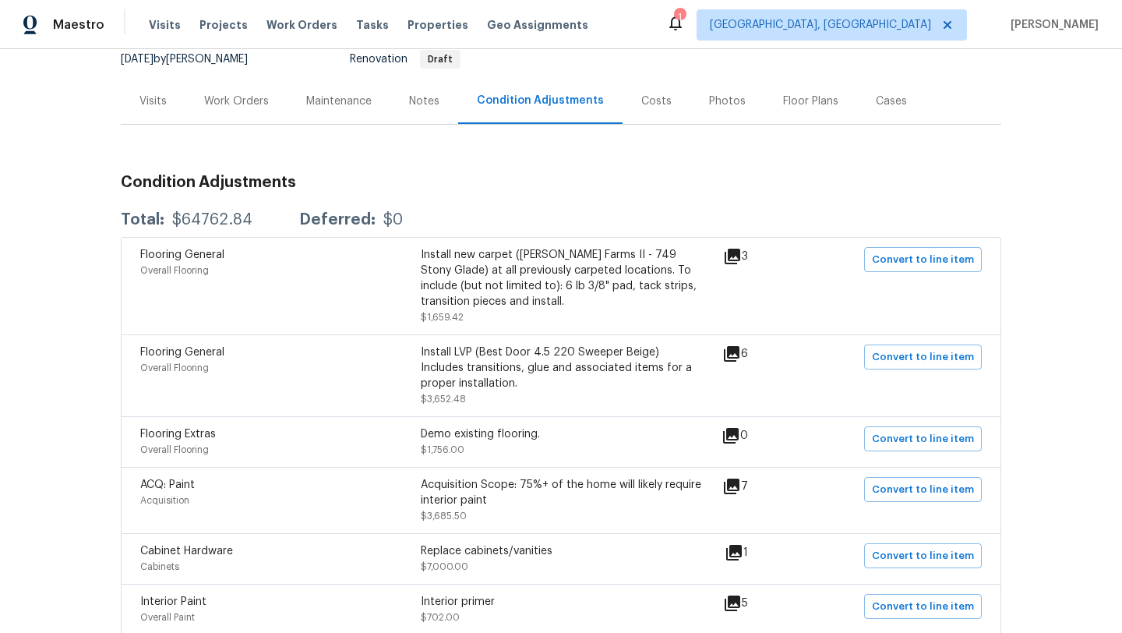
scroll to position [161, 0]
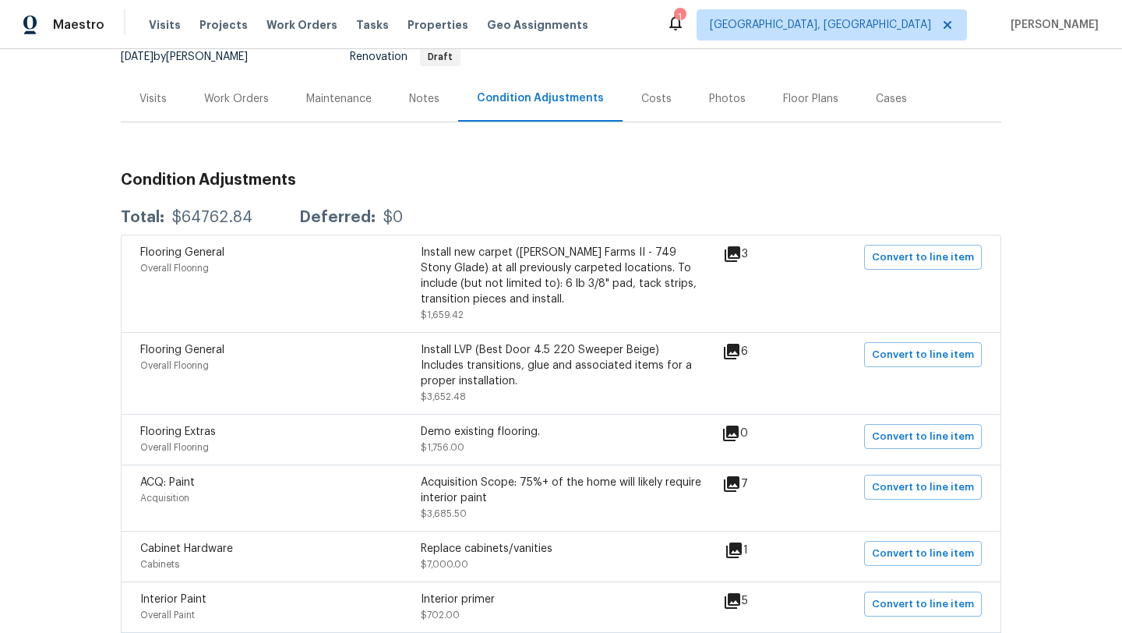
click at [739, 483] on icon at bounding box center [732, 484] width 16 height 16
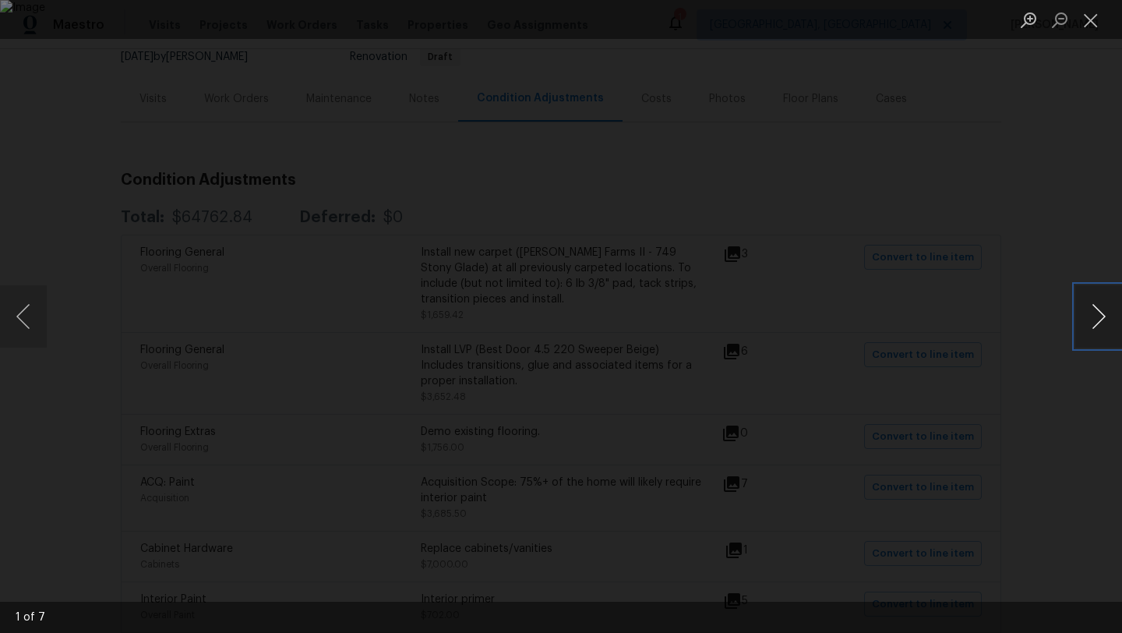
click at [1105, 314] on button "Next image" at bounding box center [1098, 316] width 47 height 62
click at [1088, 24] on button "Close lightbox" at bounding box center [1090, 19] width 31 height 27
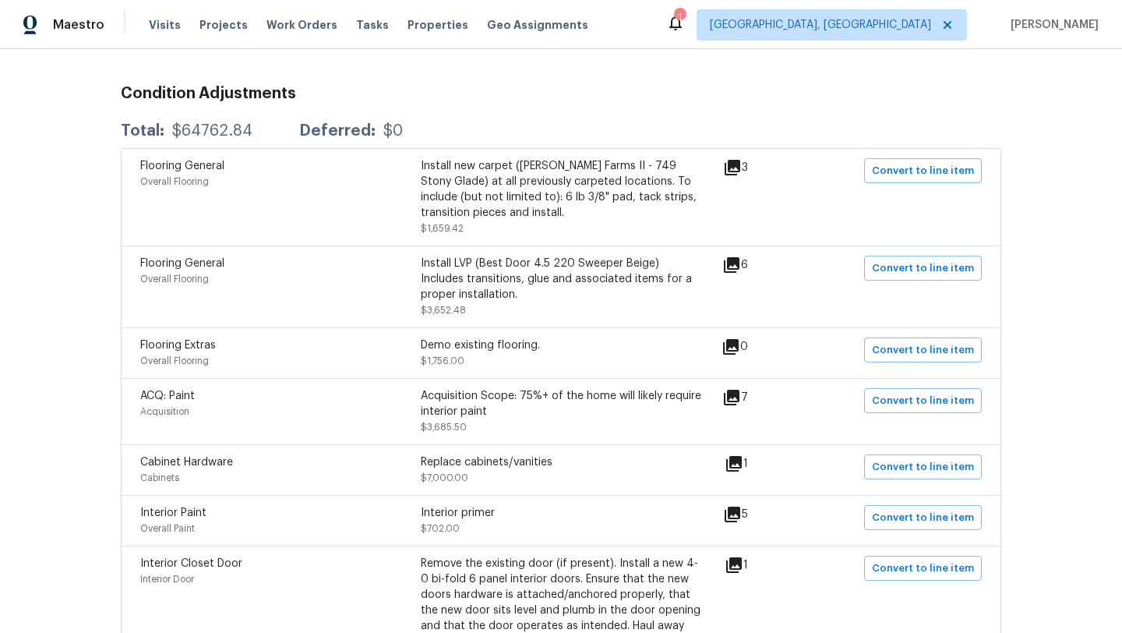
scroll to position [252, 0]
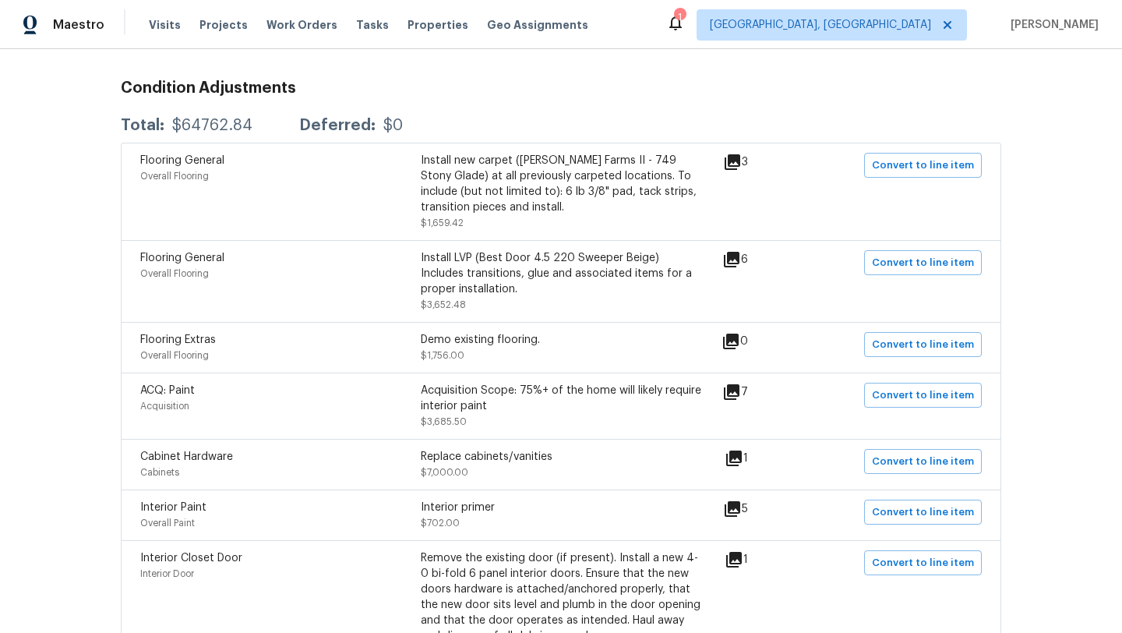
click at [740, 394] on icon at bounding box center [731, 392] width 19 height 19
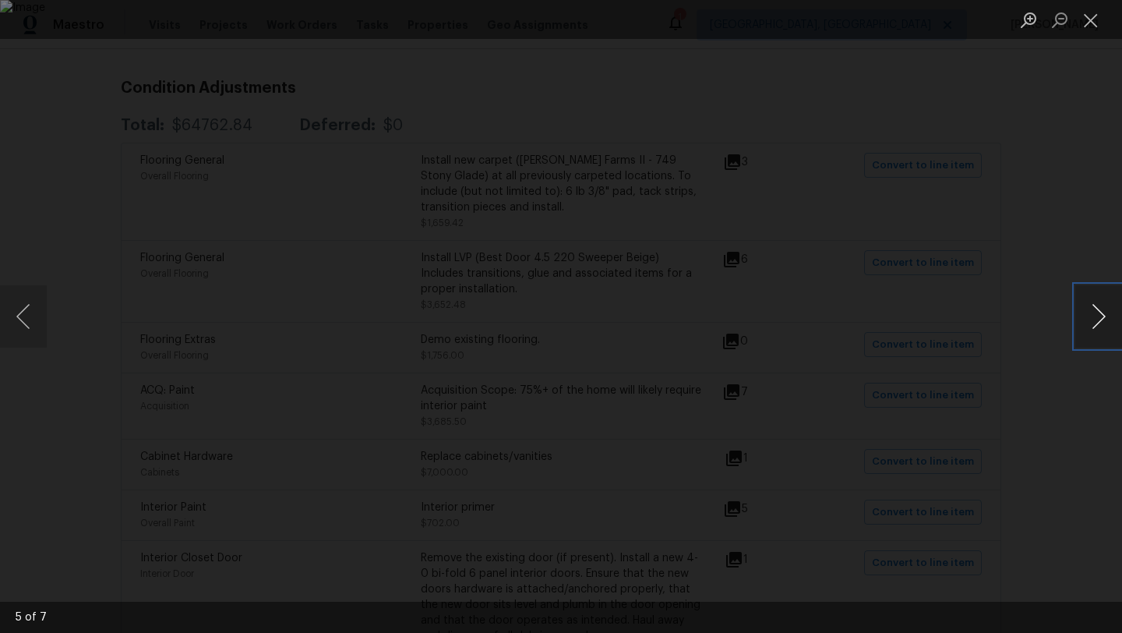
click at [1099, 327] on button "Next image" at bounding box center [1098, 316] width 47 height 62
click at [1092, 16] on button "Close lightbox" at bounding box center [1090, 19] width 31 height 27
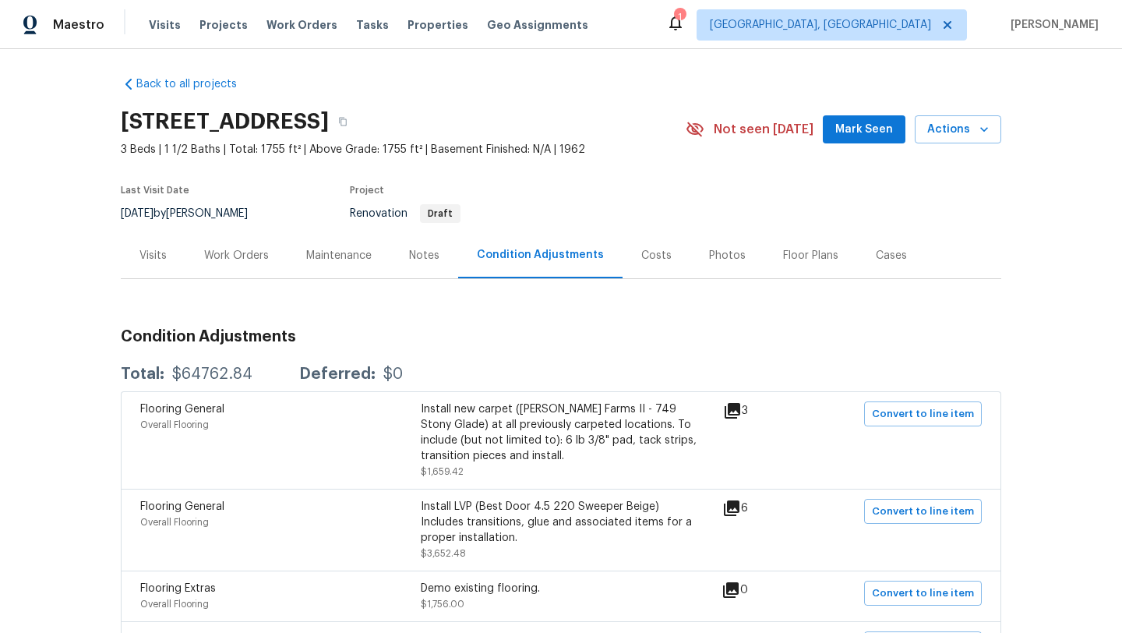
scroll to position [0, 0]
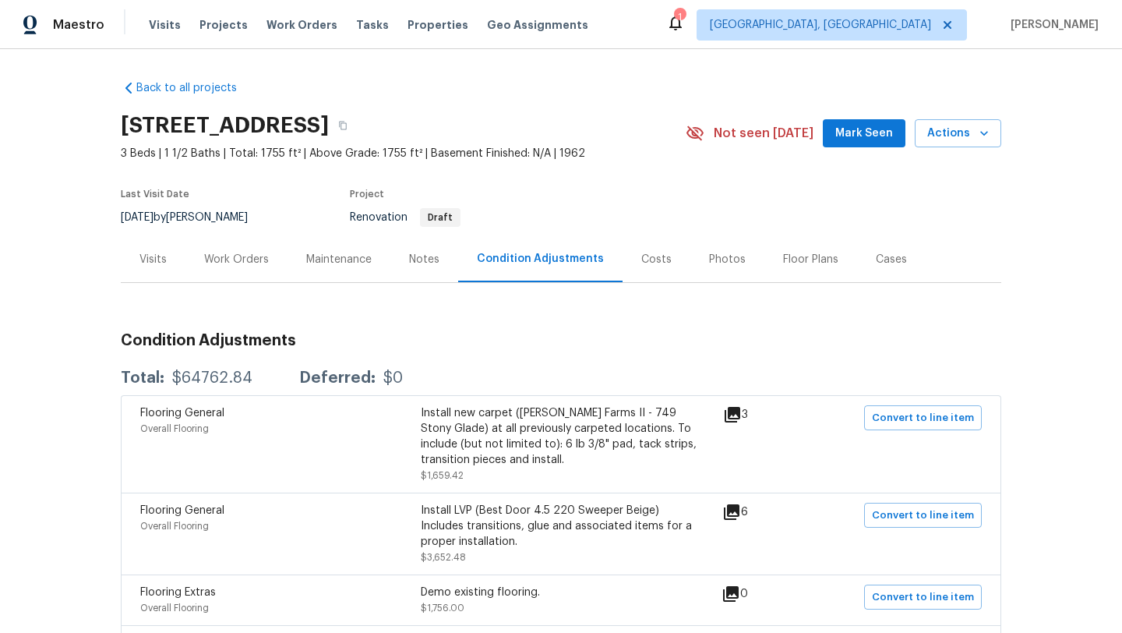
click at [418, 256] on div "Notes" at bounding box center [424, 260] width 30 height 16
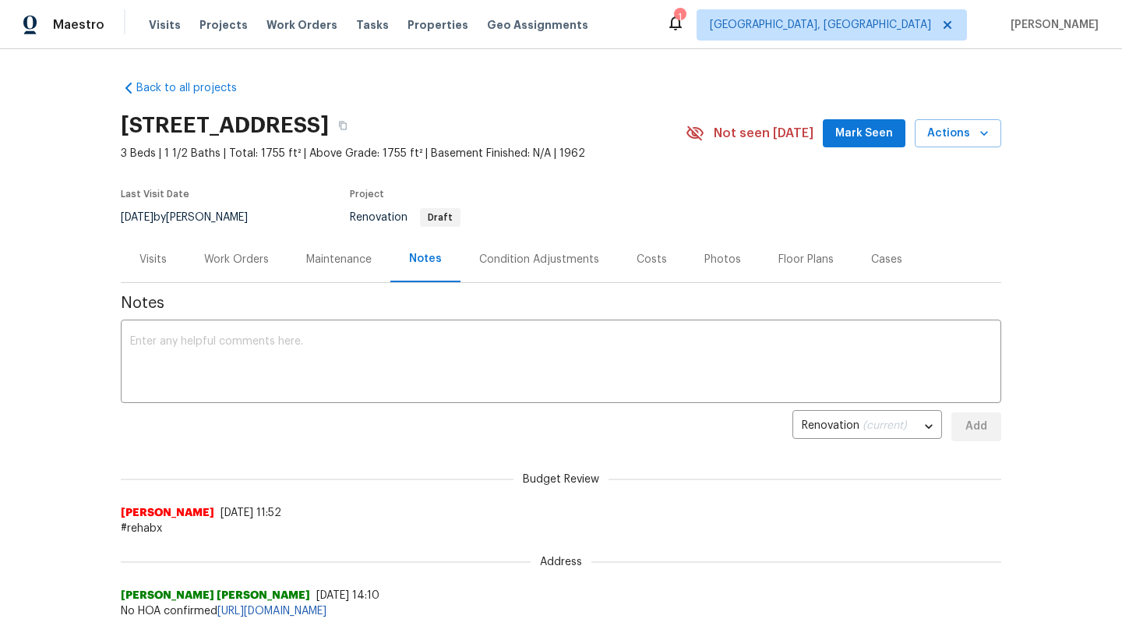
click at [245, 261] on div "Work Orders" at bounding box center [236, 260] width 65 height 16
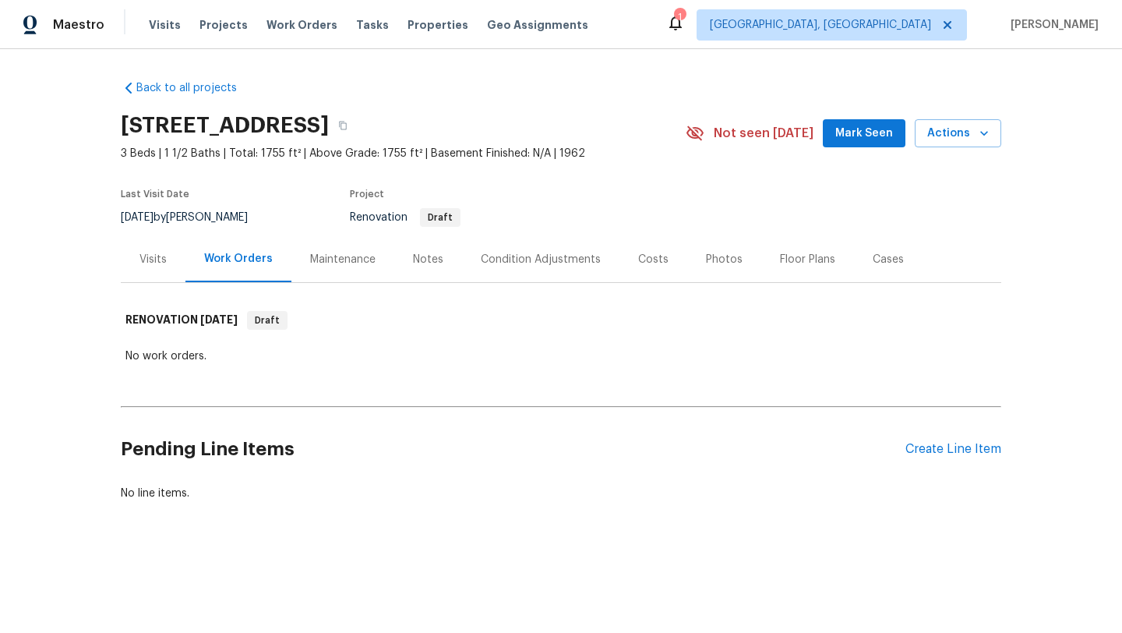
click at [422, 256] on div "Notes" at bounding box center [428, 260] width 30 height 16
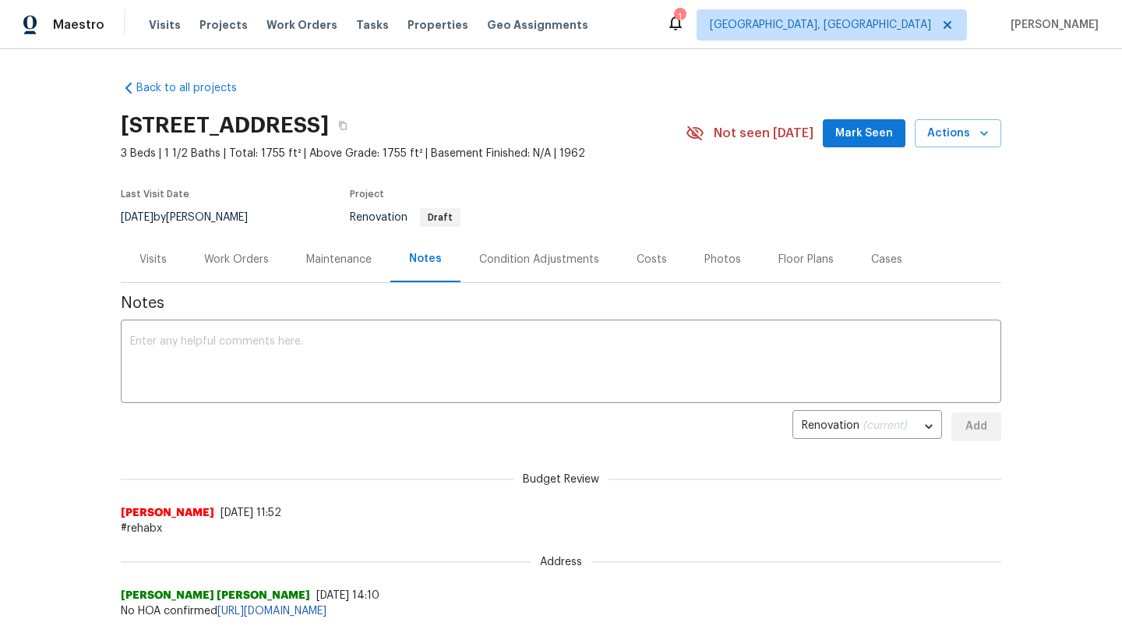
click at [498, 256] on div "Condition Adjustments" at bounding box center [539, 260] width 120 height 16
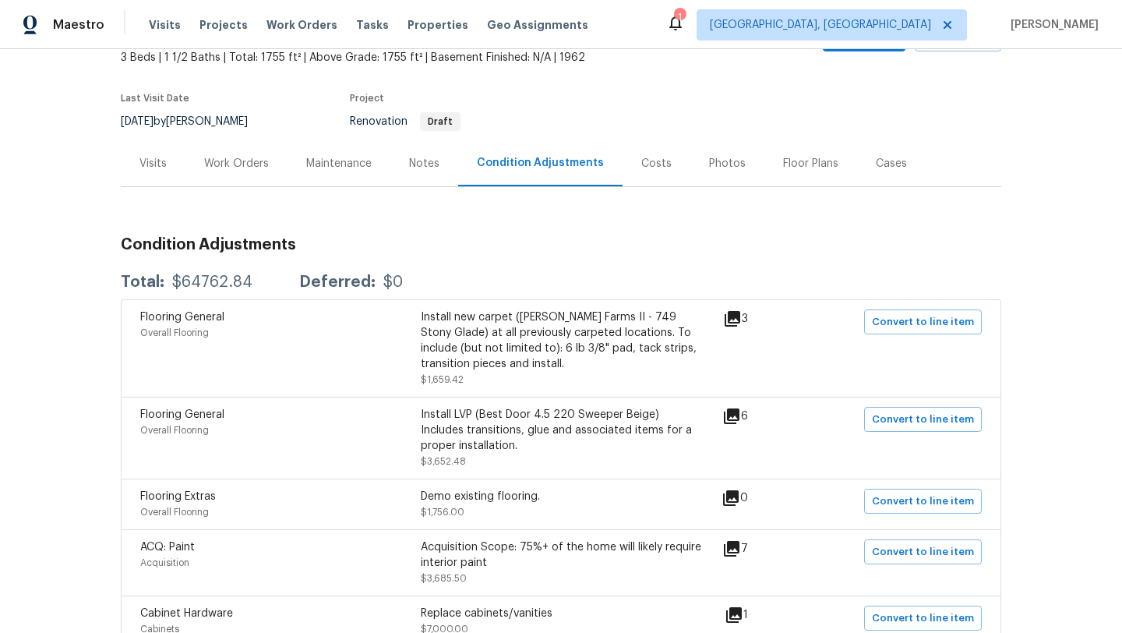
scroll to position [67, 0]
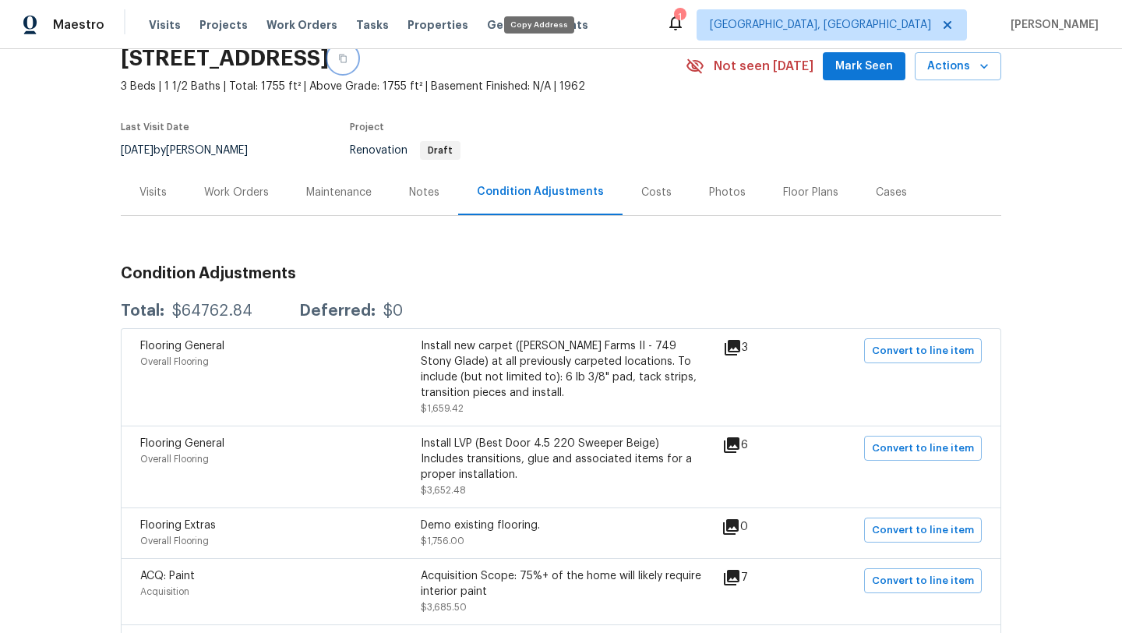
click at [348, 58] on icon "button" at bounding box center [342, 58] width 9 height 9
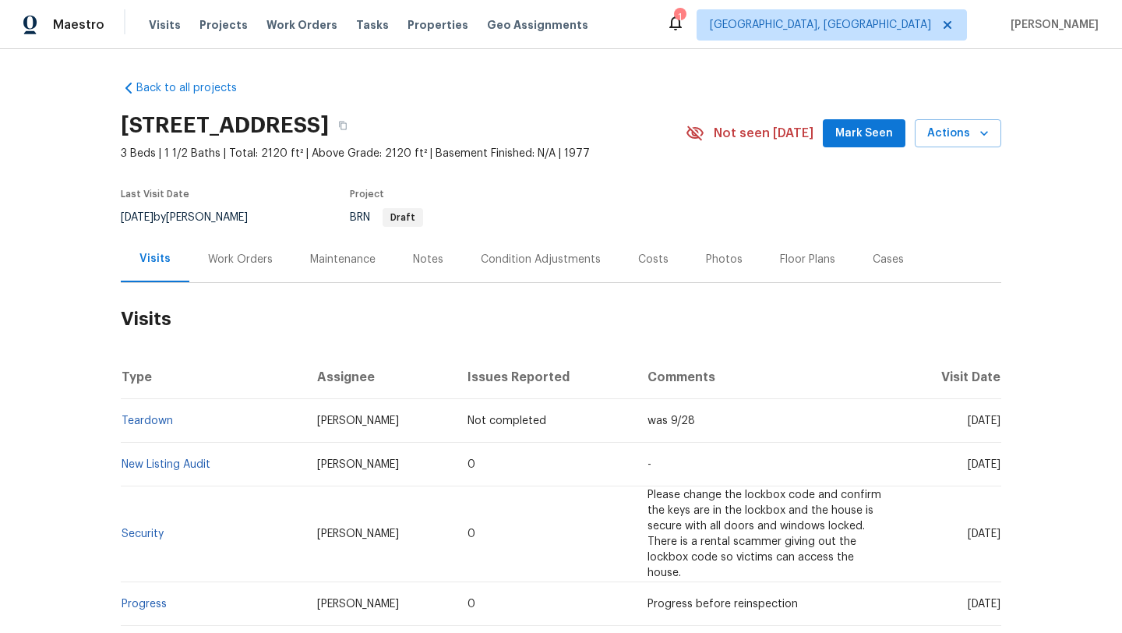
click at [791, 262] on div "Floor Plans" at bounding box center [807, 260] width 55 height 16
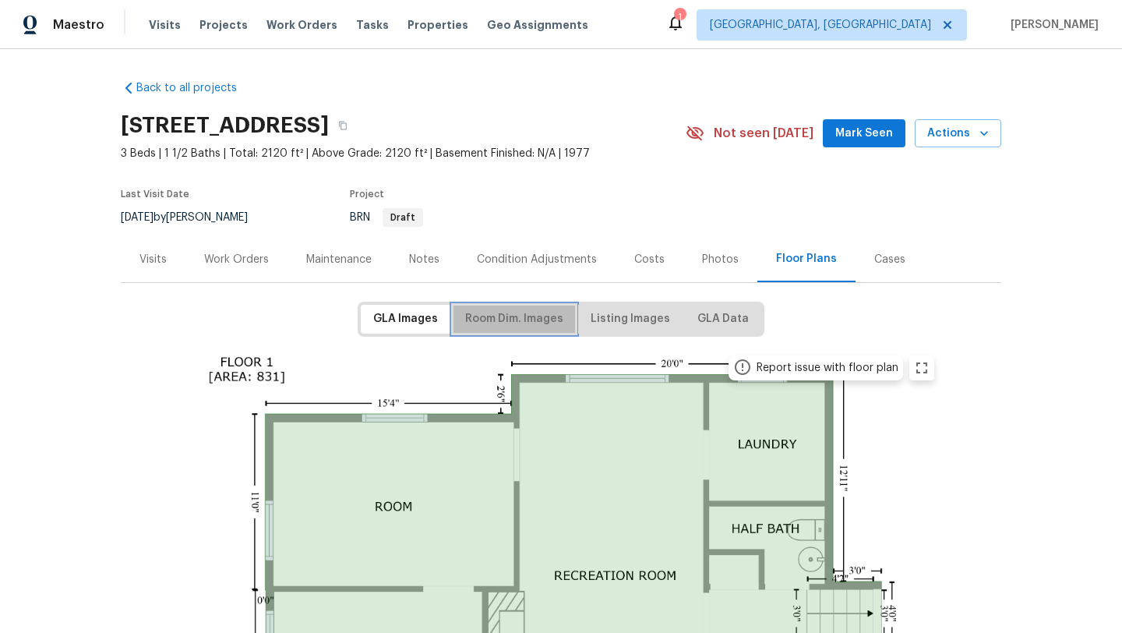
click at [527, 315] on span "Room Dim. Images" at bounding box center [514, 318] width 98 height 19
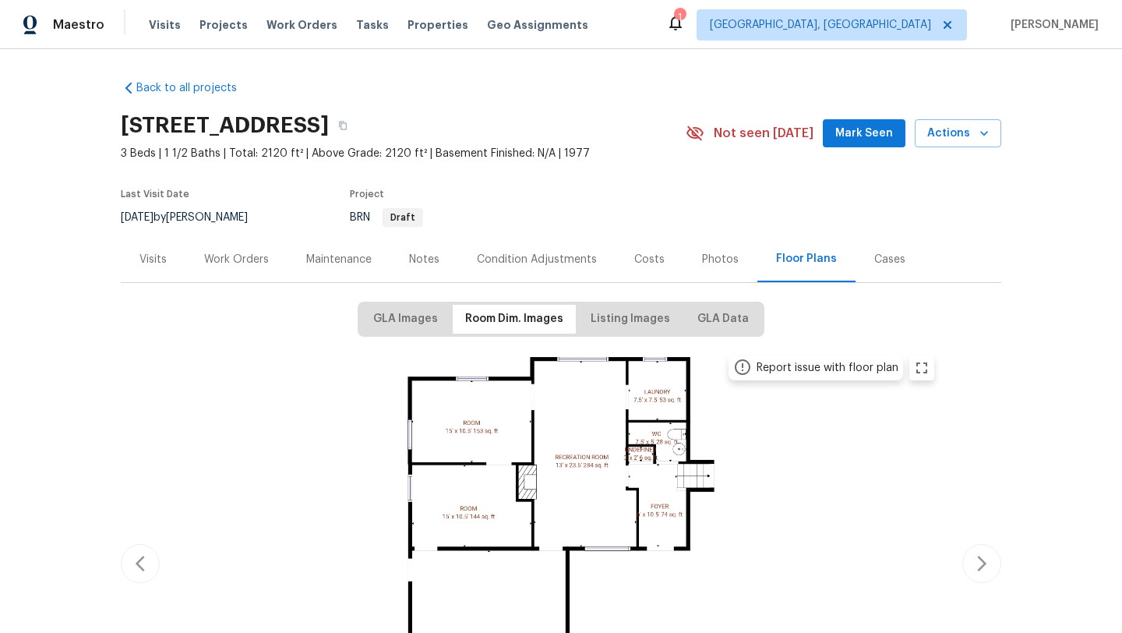
click at [228, 259] on div "Work Orders" at bounding box center [236, 260] width 65 height 16
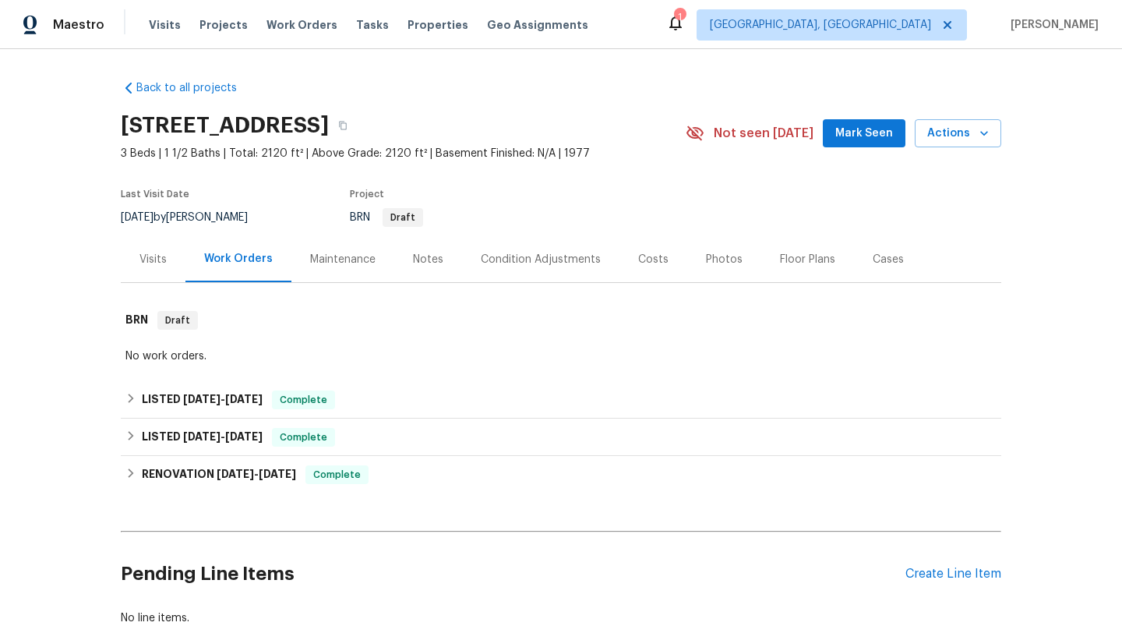
click at [150, 262] on div "Visits" at bounding box center [152, 260] width 27 height 16
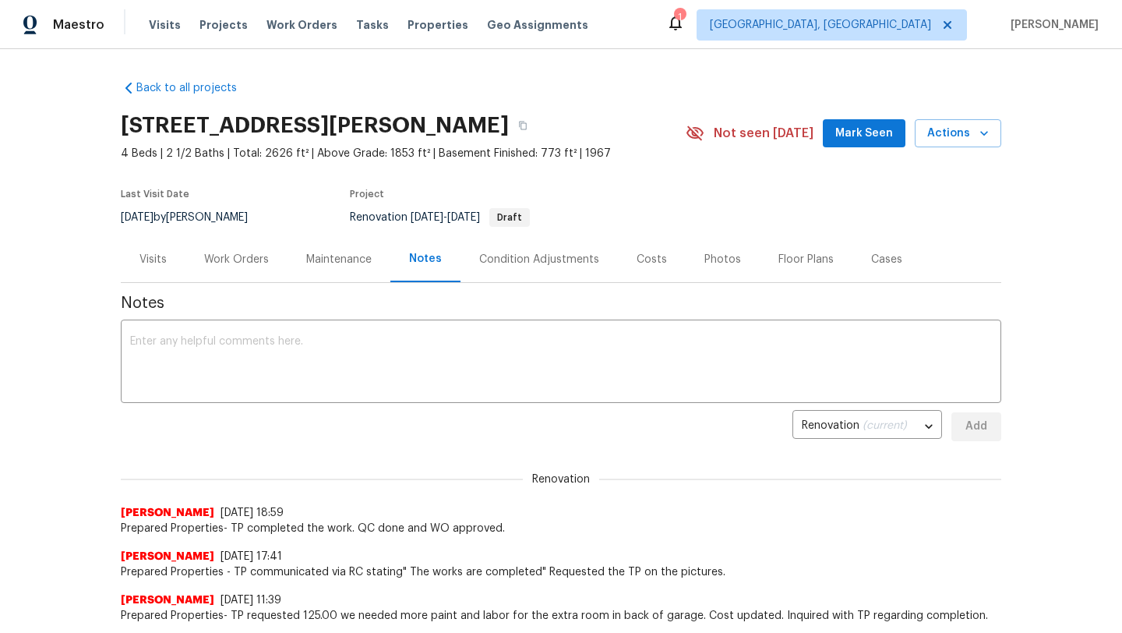
click at [228, 258] on div "Work Orders" at bounding box center [236, 260] width 65 height 16
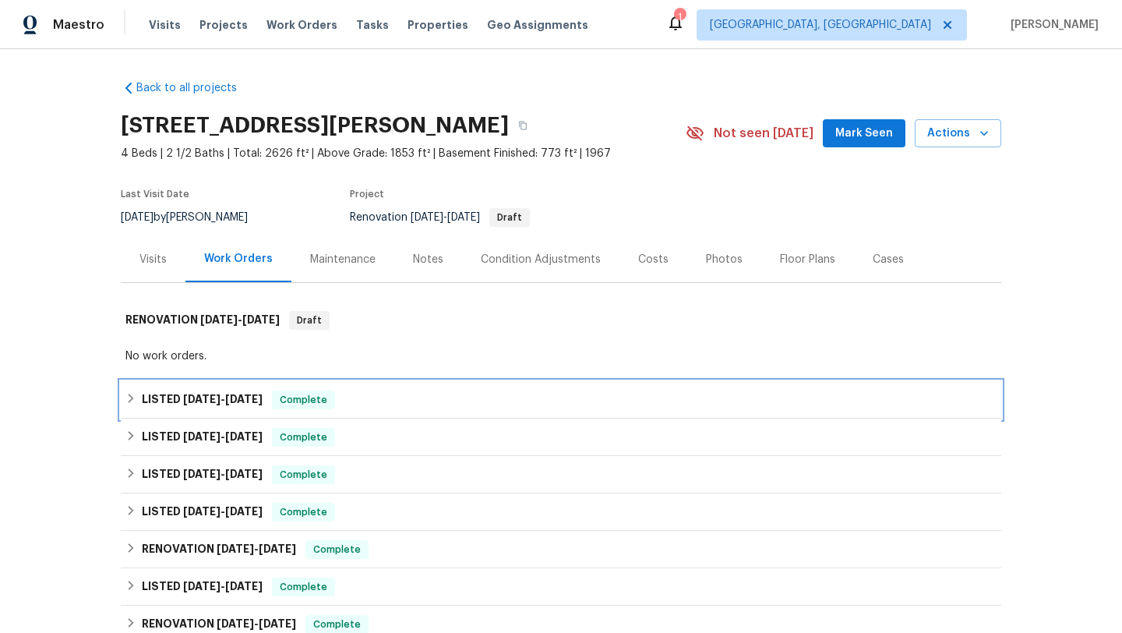
click at [132, 402] on icon at bounding box center [130, 398] width 11 height 11
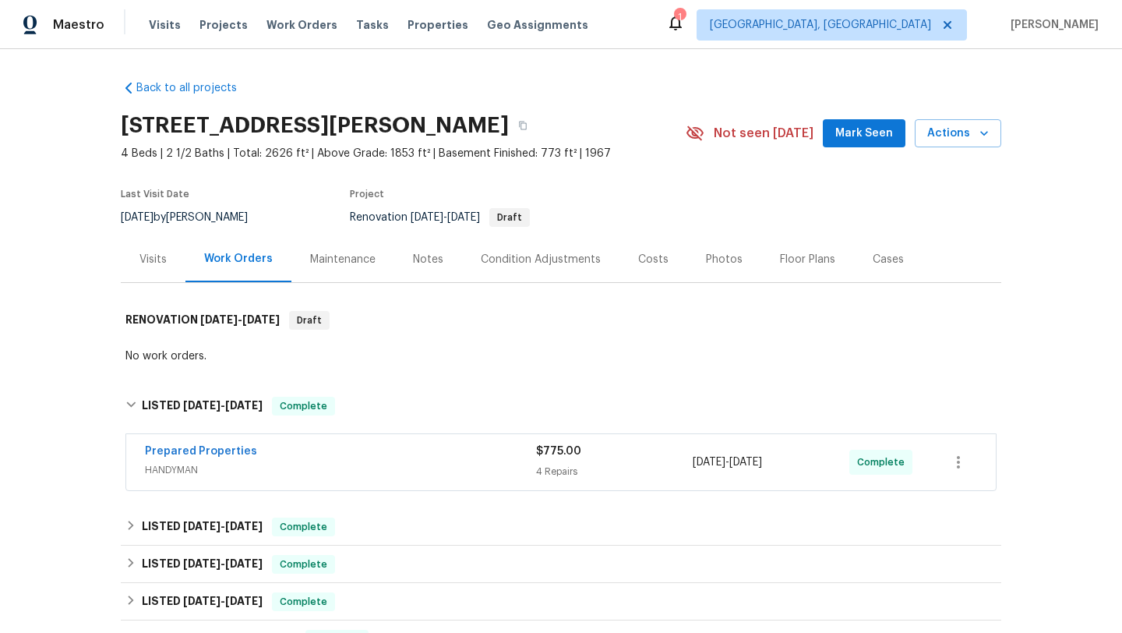
click at [234, 443] on span "Prepared Properties" at bounding box center [201, 451] width 112 height 16
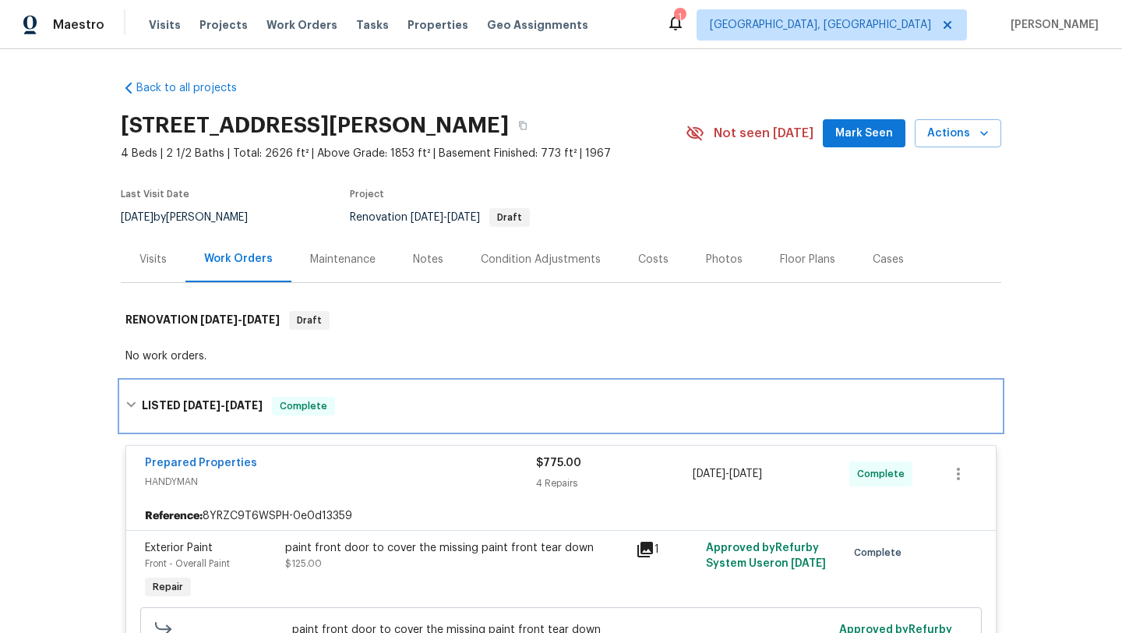
click at [132, 404] on icon at bounding box center [130, 404] width 11 height 11
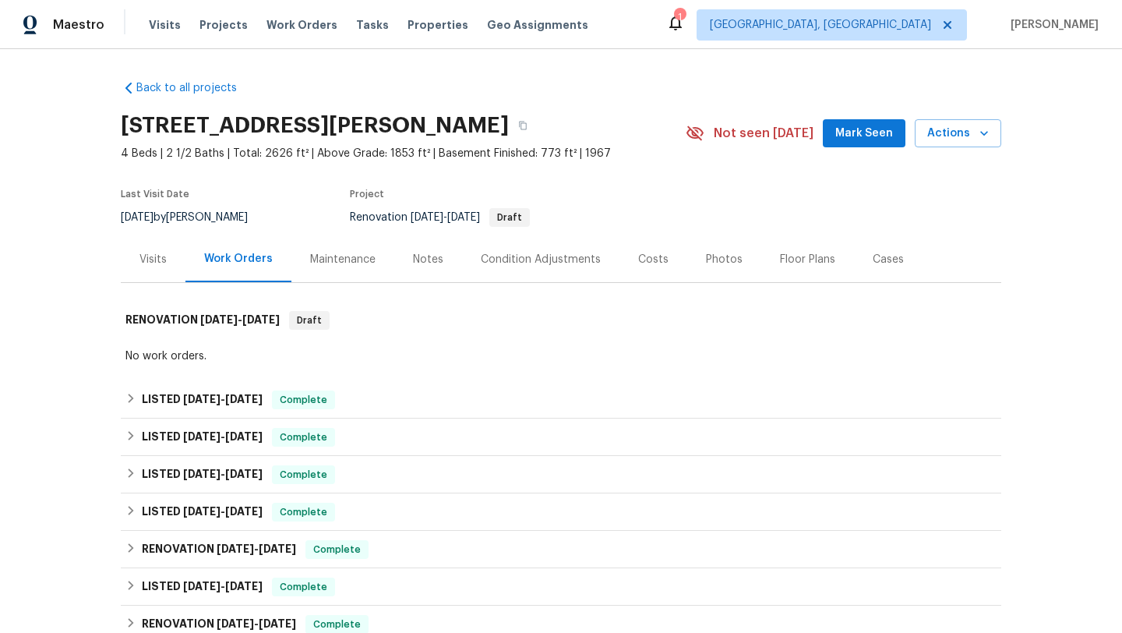
click at [845, 132] on span "Mark Seen" at bounding box center [864, 133] width 58 height 19
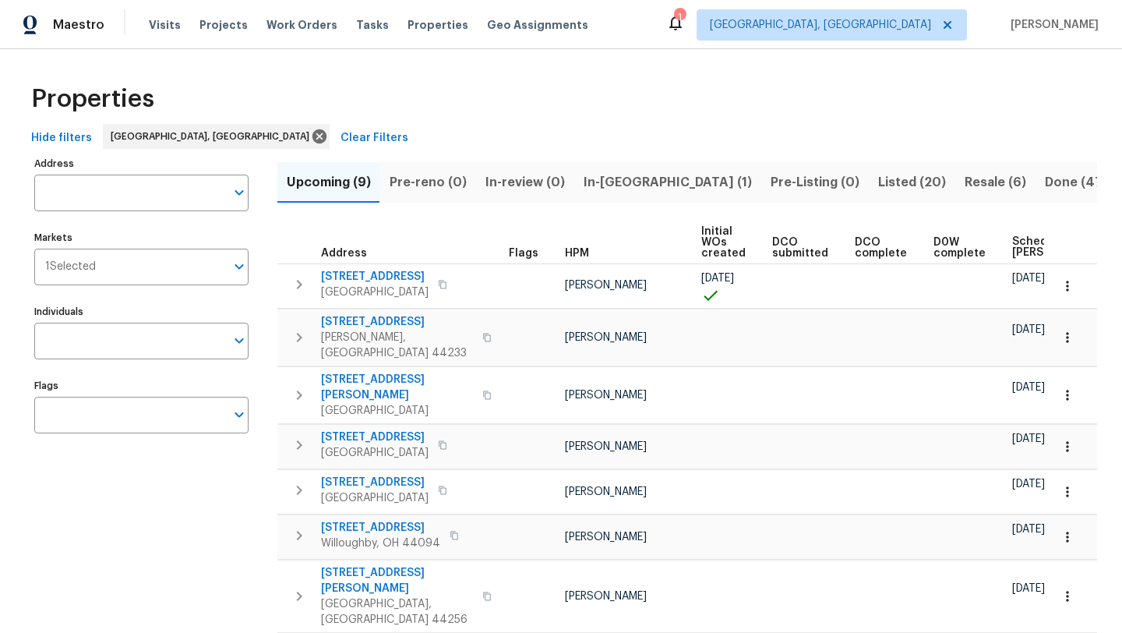
scroll to position [0, 13]
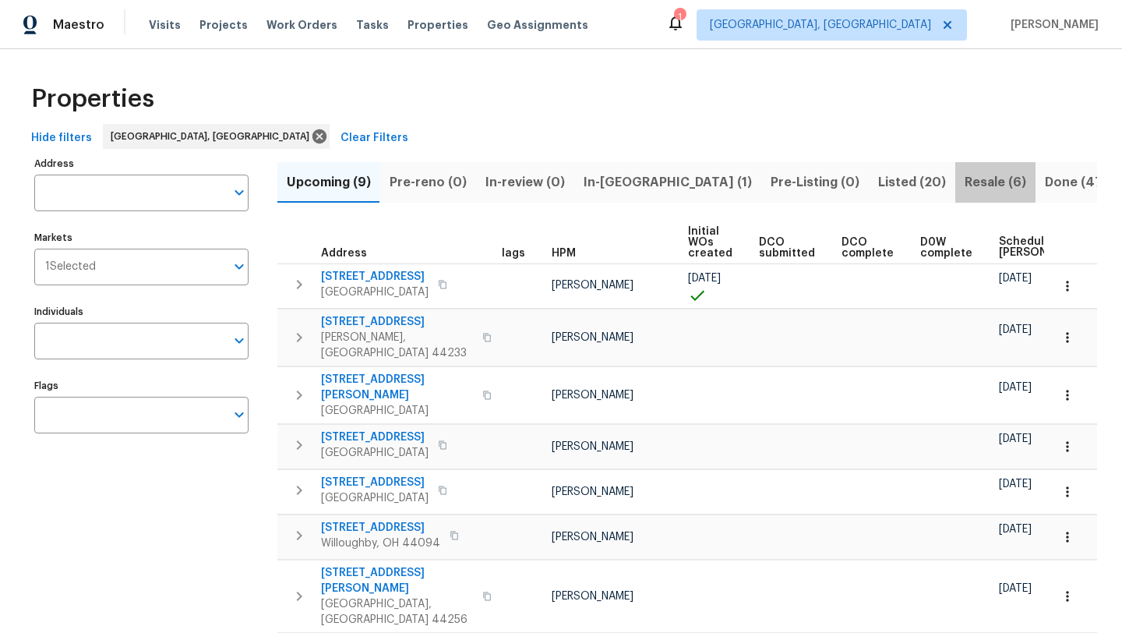
click at [965, 183] on span "Resale (6)" at bounding box center [996, 182] width 62 height 22
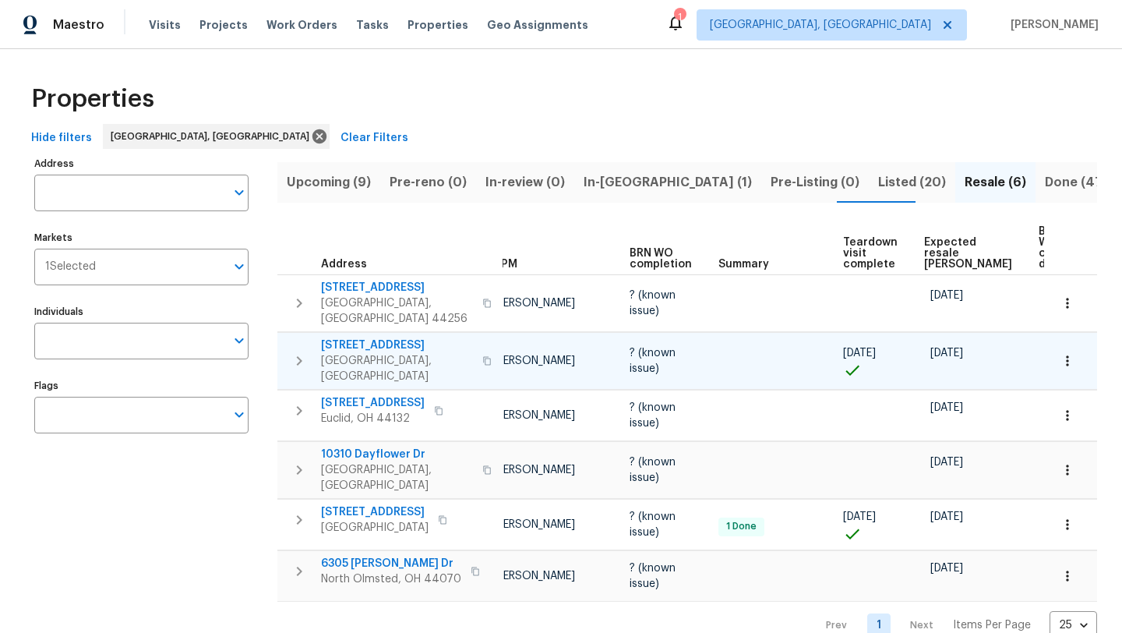
scroll to position [0, 118]
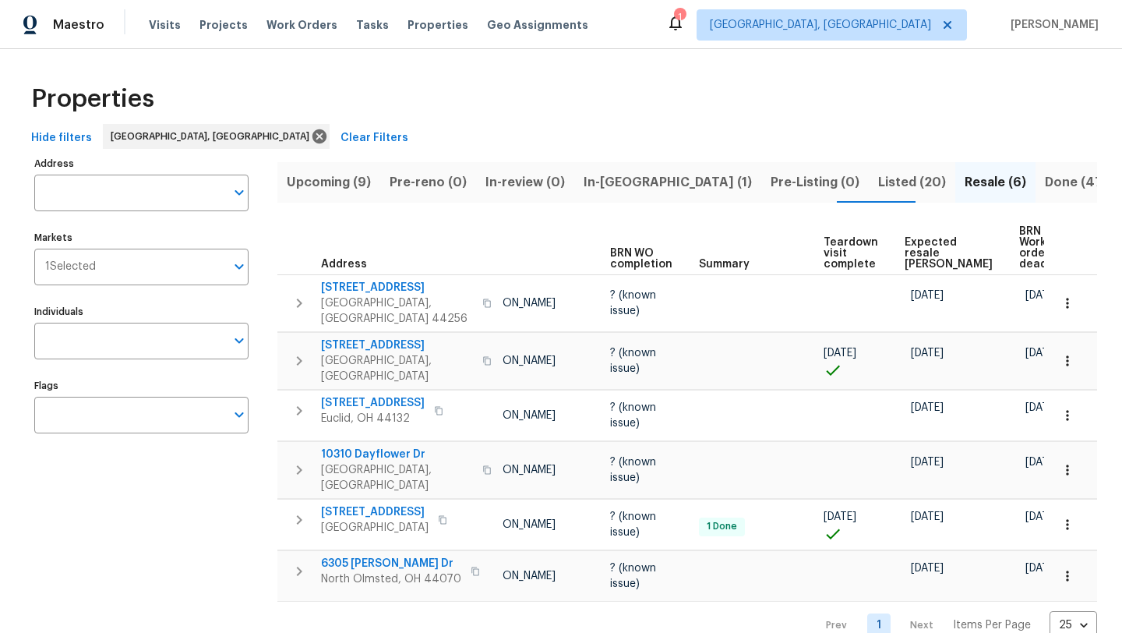
click at [423, 225] on th "Address" at bounding box center [389, 248] width 225 height 54
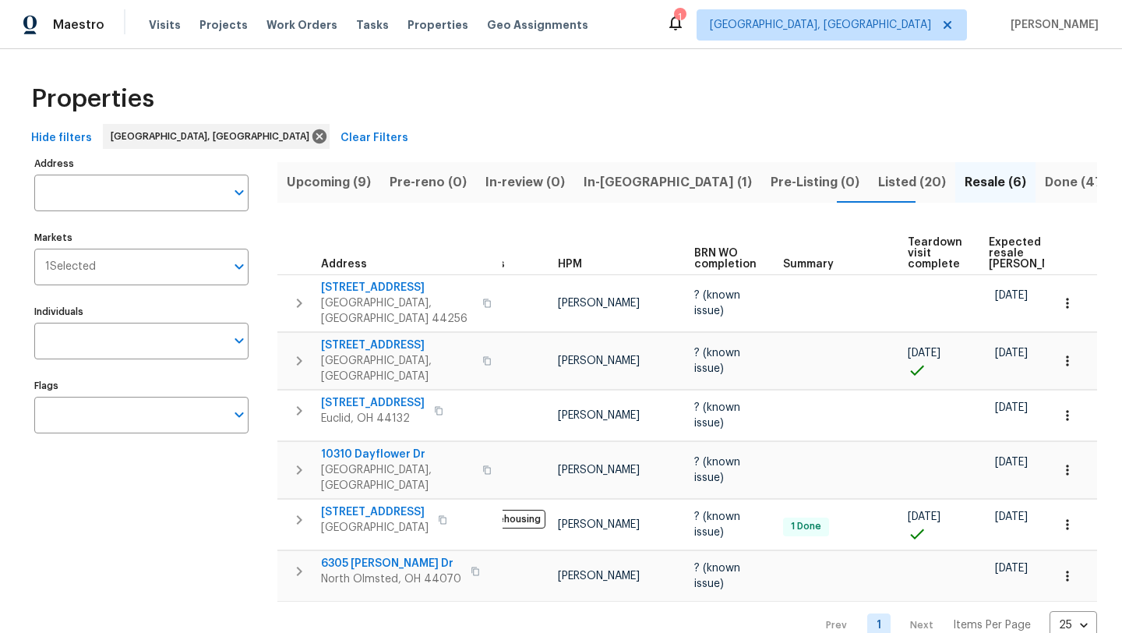
scroll to position [0, 0]
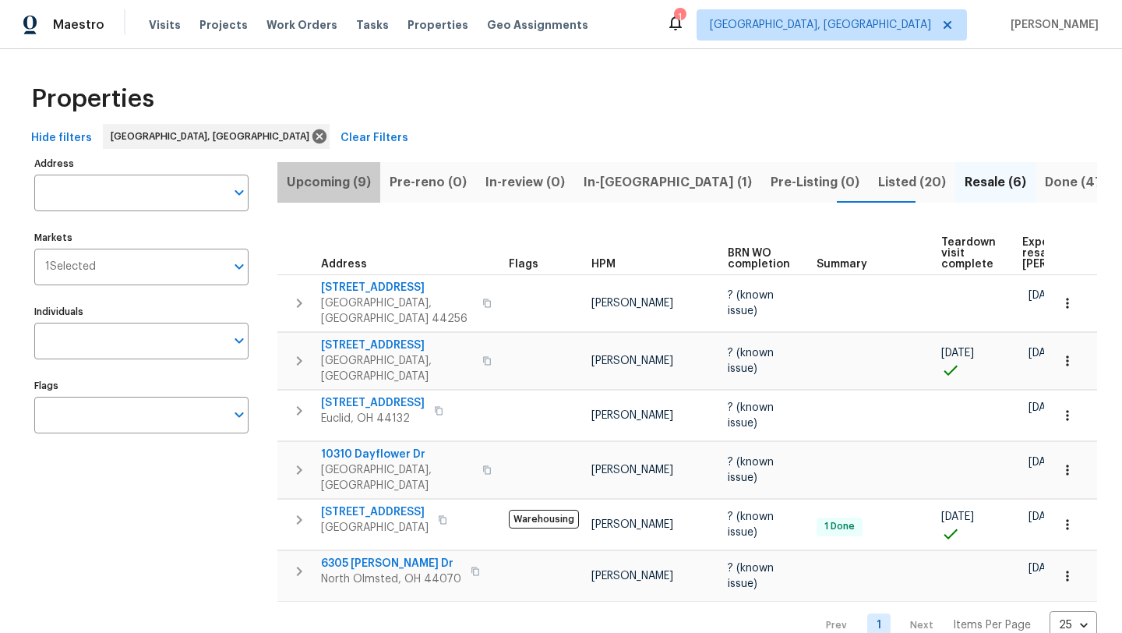
click at [343, 174] on span "Upcoming (9)" at bounding box center [329, 182] width 84 height 22
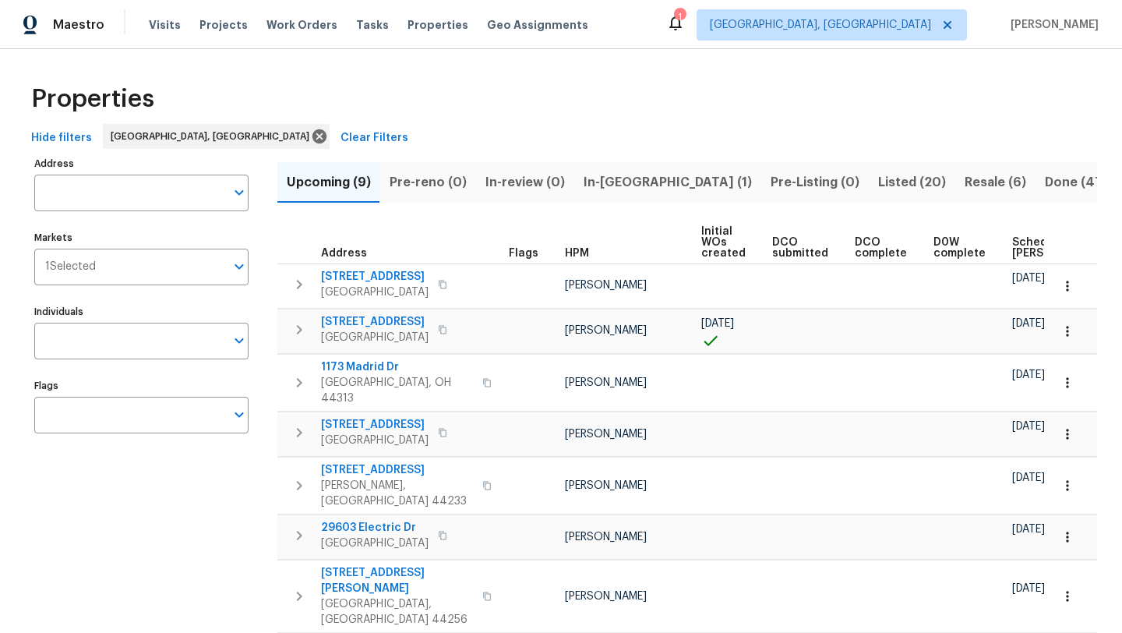
click at [1012, 246] on span "Scheduled [PERSON_NAME]" at bounding box center [1056, 248] width 88 height 22
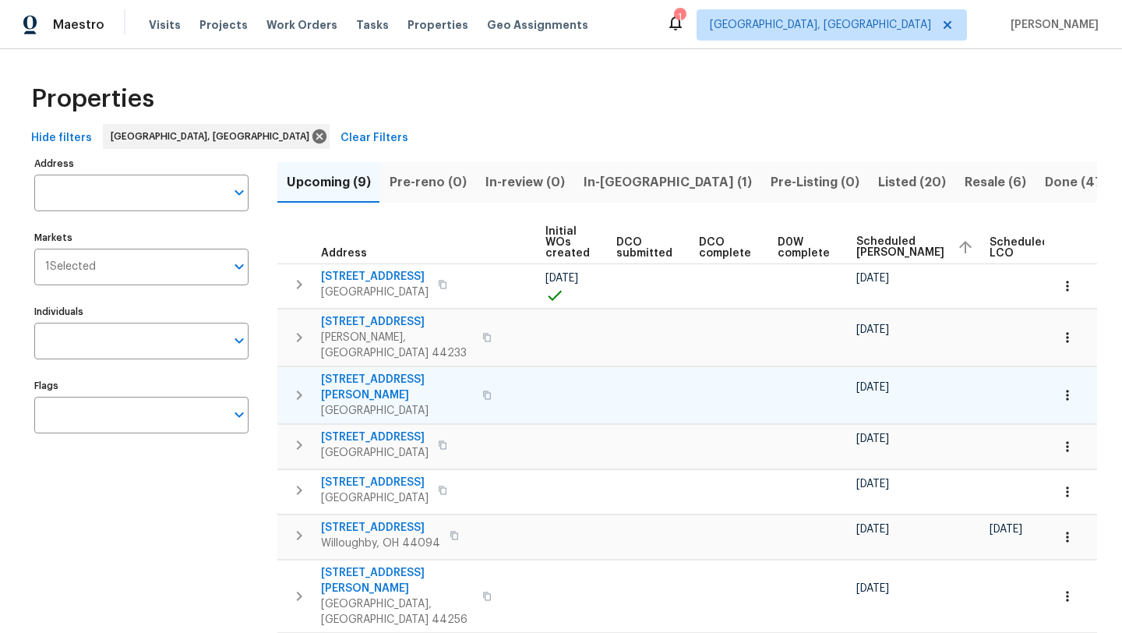
scroll to position [0, 189]
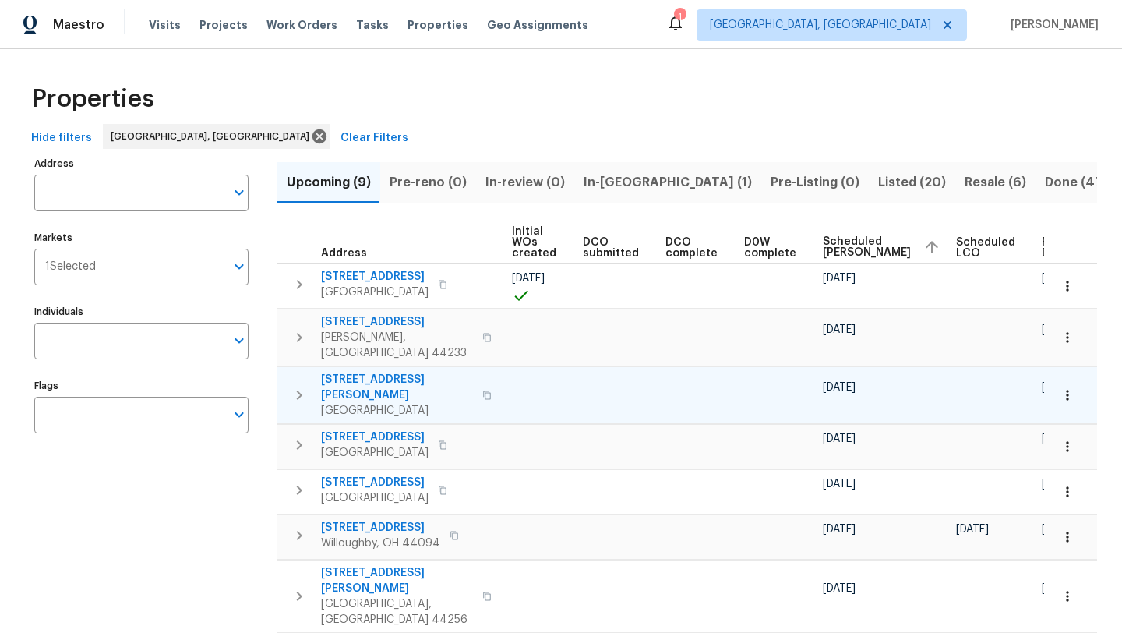
click at [482, 390] on icon "button" at bounding box center [486, 394] width 9 height 9
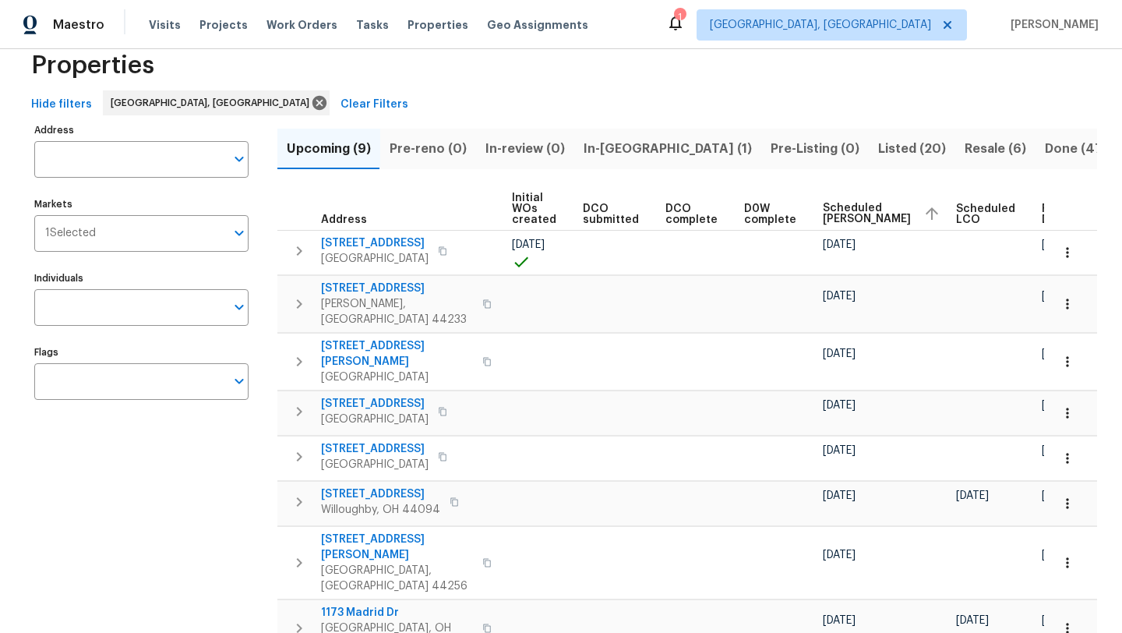
scroll to position [30, 0]
